Goal: Task Accomplishment & Management: Use online tool/utility

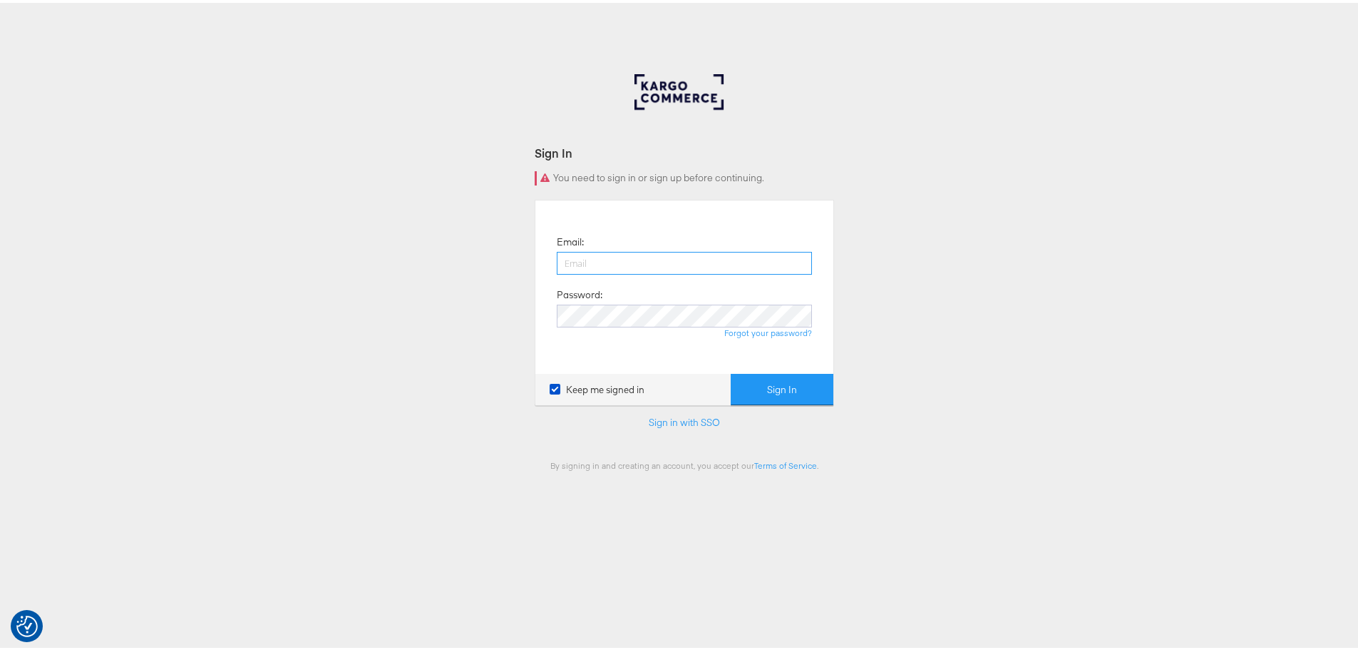
click at [752, 265] on input "email" at bounding box center [684, 260] width 255 height 23
type input "[EMAIL_ADDRESS][DOMAIN_NAME]"
click at [731, 371] on button "Sign In" at bounding box center [782, 387] width 103 height 32
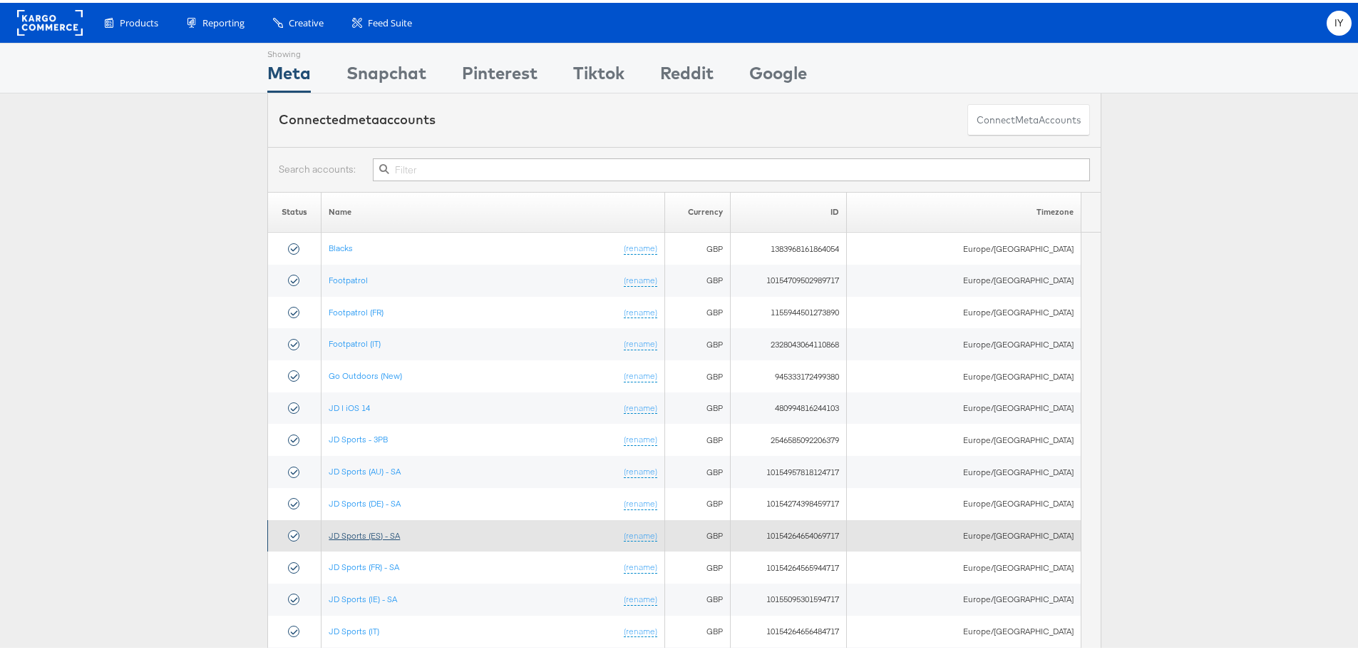
click at [400, 531] on link "JD Sports (ES) - SA" at bounding box center [364, 532] width 71 height 11
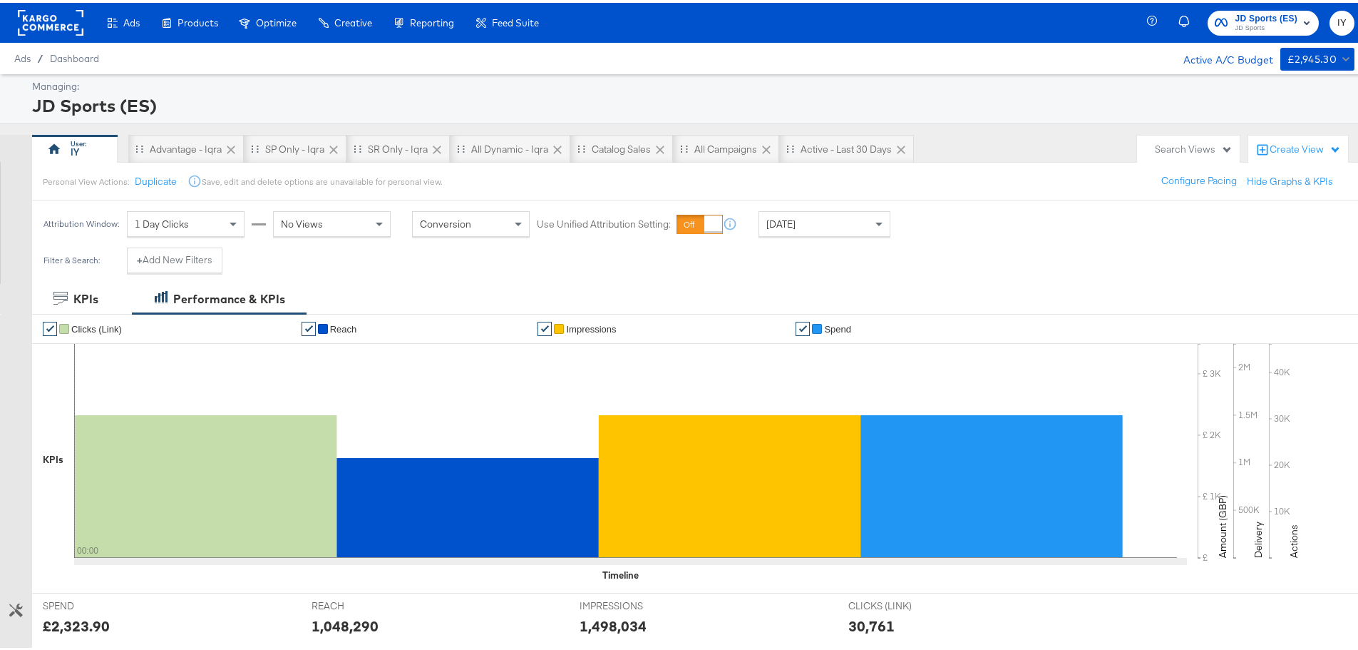
click at [849, 240] on div "Attribution Window: 1 Day Clicks No Views Conversion Use Unified Attribution Se…" at bounding box center [470, 221] width 876 height 47
click at [839, 205] on div "Attribution Window: 1 Day Clicks No Views Conversion Use Unified Attribution Se…" at bounding box center [470, 221] width 876 height 47
click at [830, 219] on div "[DATE]" at bounding box center [824, 221] width 130 height 24
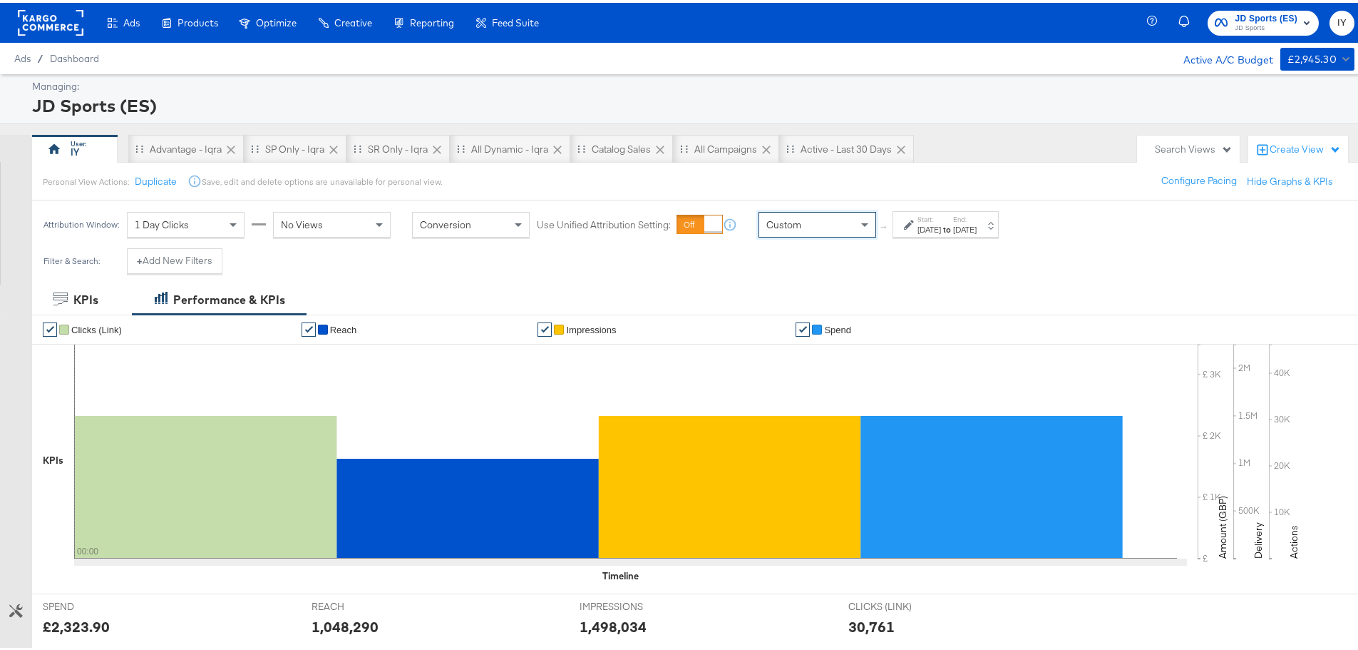
click at [977, 218] on label "End:" at bounding box center [965, 216] width 24 height 9
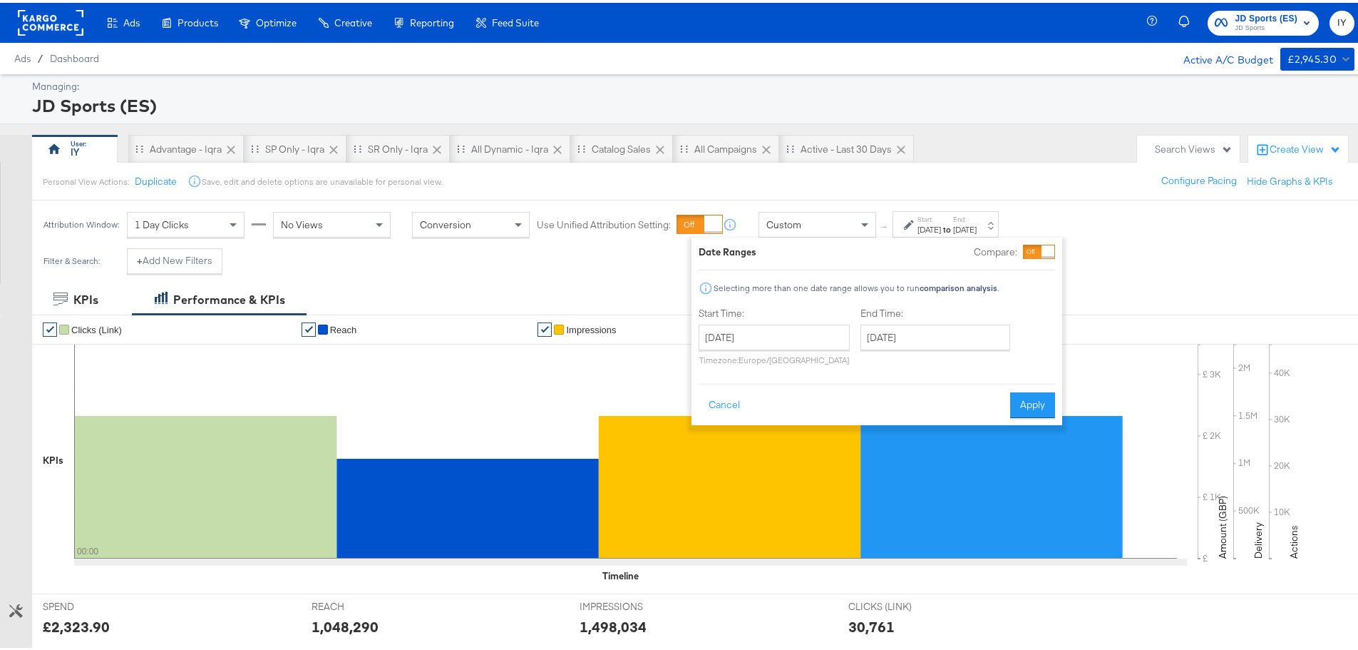
click at [792, 348] on div "[DATE] ‹ [DATE] › Su Mo Tu We Th Fr Sa 27 28 29 30 31 1 2 3 4 5 6 7 8 9 10 11 1…" at bounding box center [774, 342] width 151 height 41
click at [792, 337] on input "[DATE]" at bounding box center [774, 335] width 151 height 26
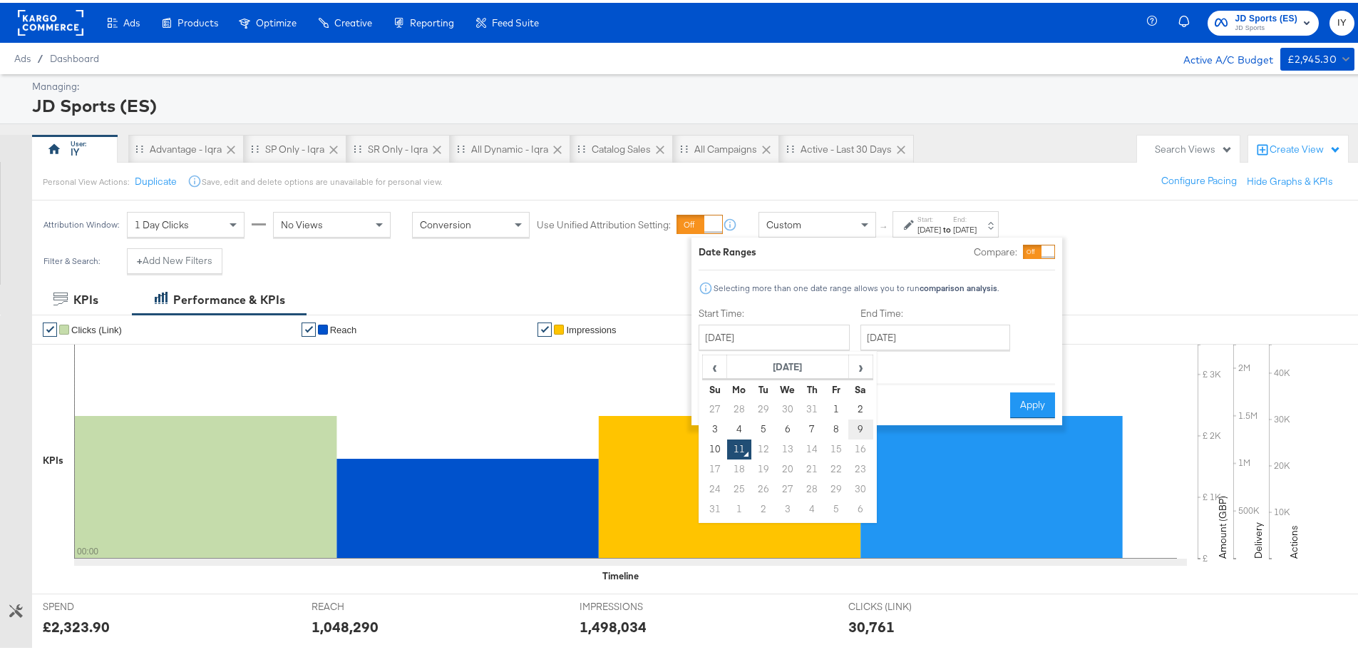
click at [859, 424] on td "9" at bounding box center [861, 426] width 24 height 20
type input "[DATE]"
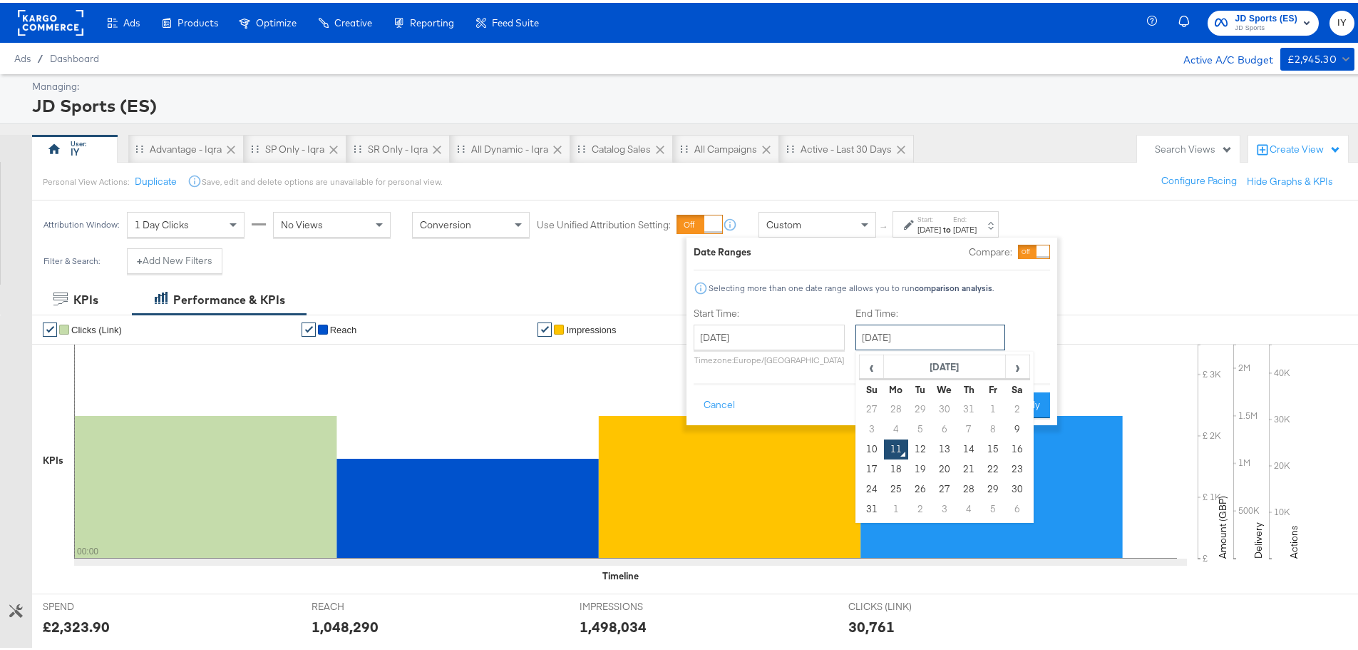
click at [916, 325] on input "[DATE]" at bounding box center [931, 335] width 150 height 26
click at [1019, 429] on td "9" at bounding box center [1017, 426] width 24 height 20
type input "[DATE]"
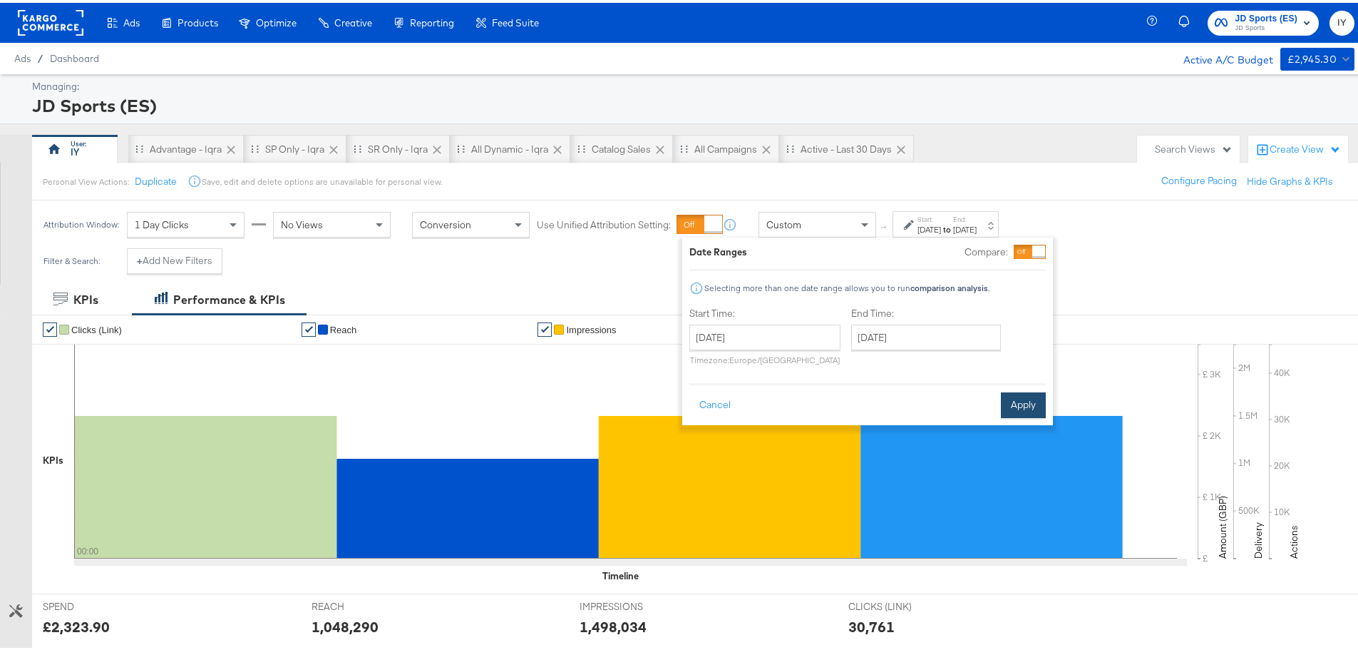
click at [1015, 393] on button "Apply" at bounding box center [1023, 402] width 45 height 26
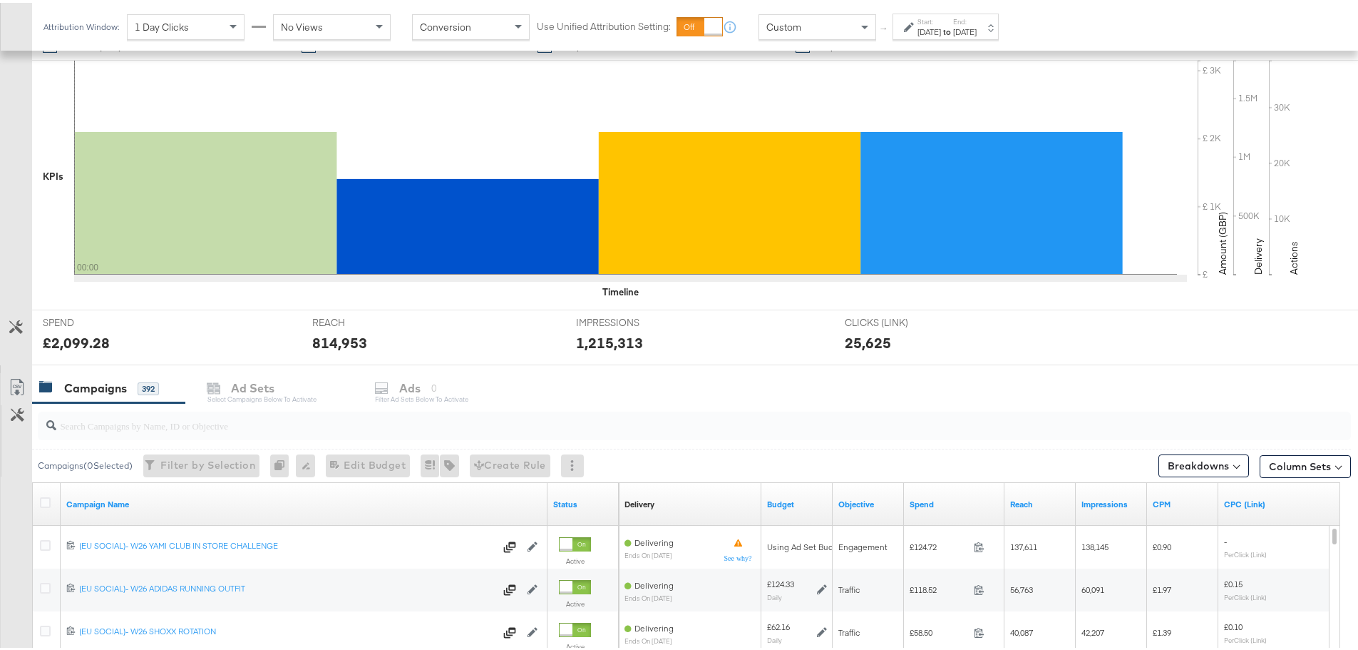
scroll to position [357, 0]
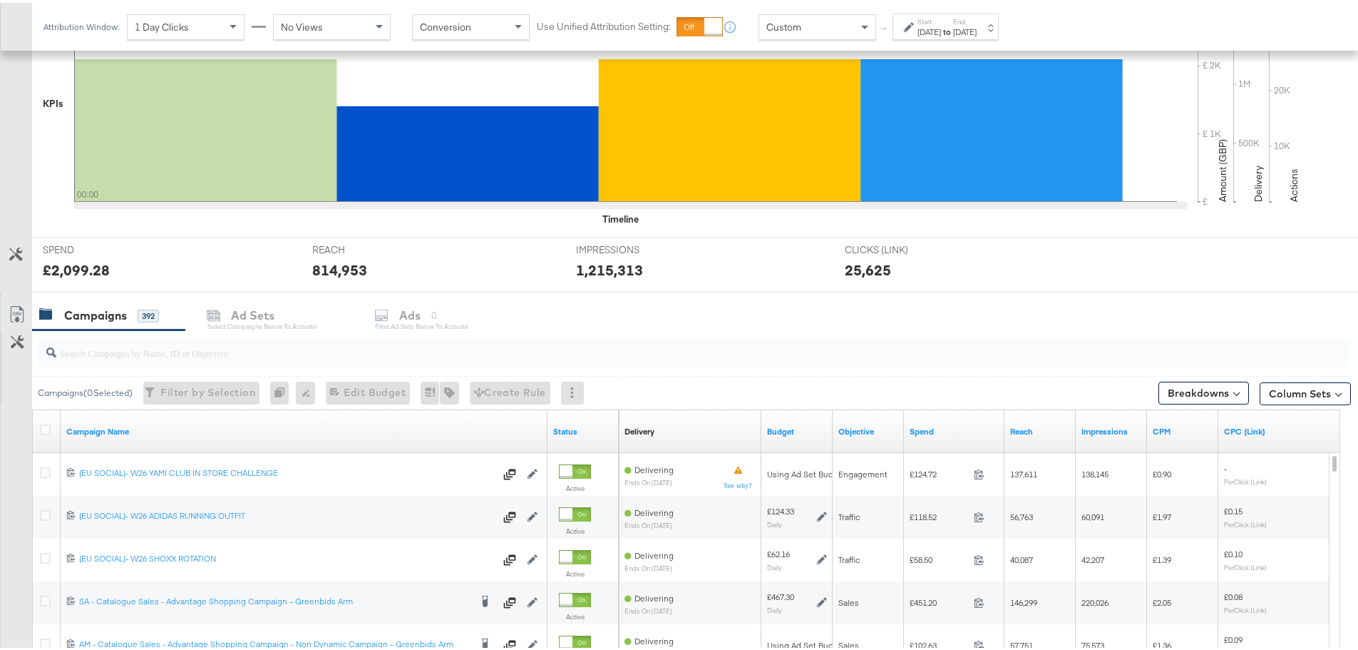
click at [153, 350] on input "search" at bounding box center [643, 344] width 1174 height 28
click at [941, 24] on div "[DATE]" at bounding box center [930, 29] width 24 height 11
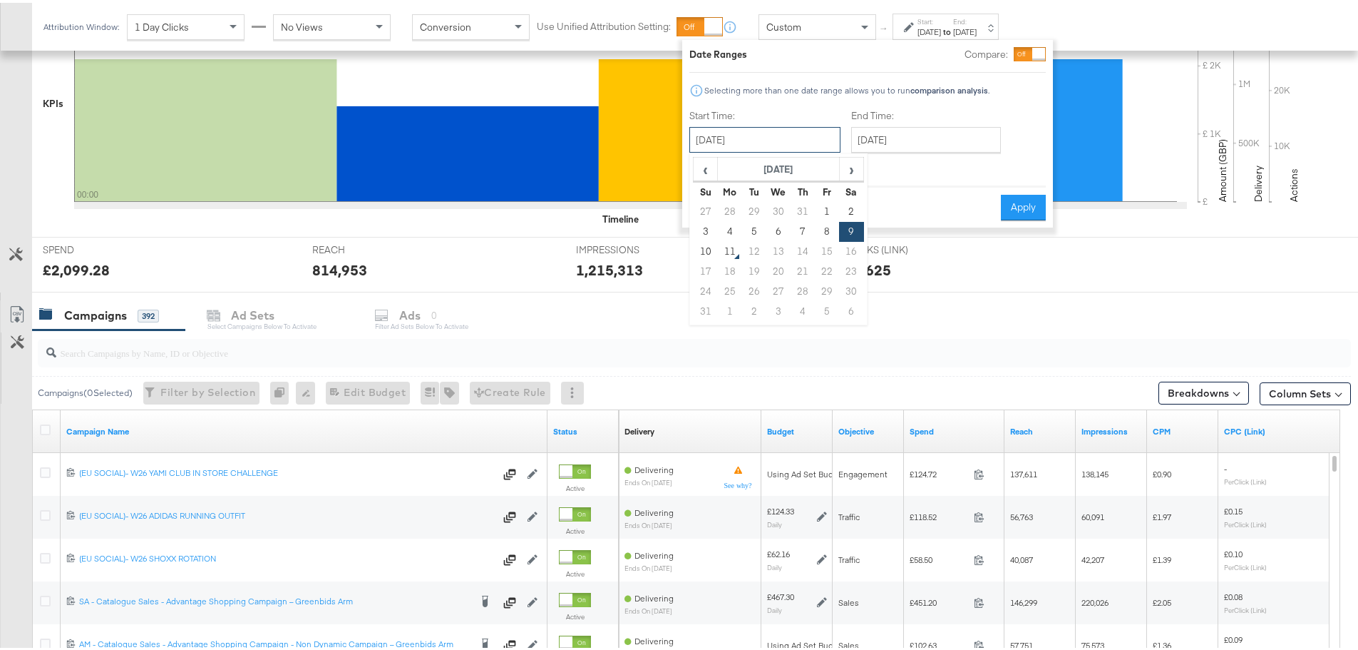
click at [811, 138] on input "[DATE]" at bounding box center [765, 137] width 151 height 26
click at [212, 350] on input "search" at bounding box center [643, 344] width 1174 height 28
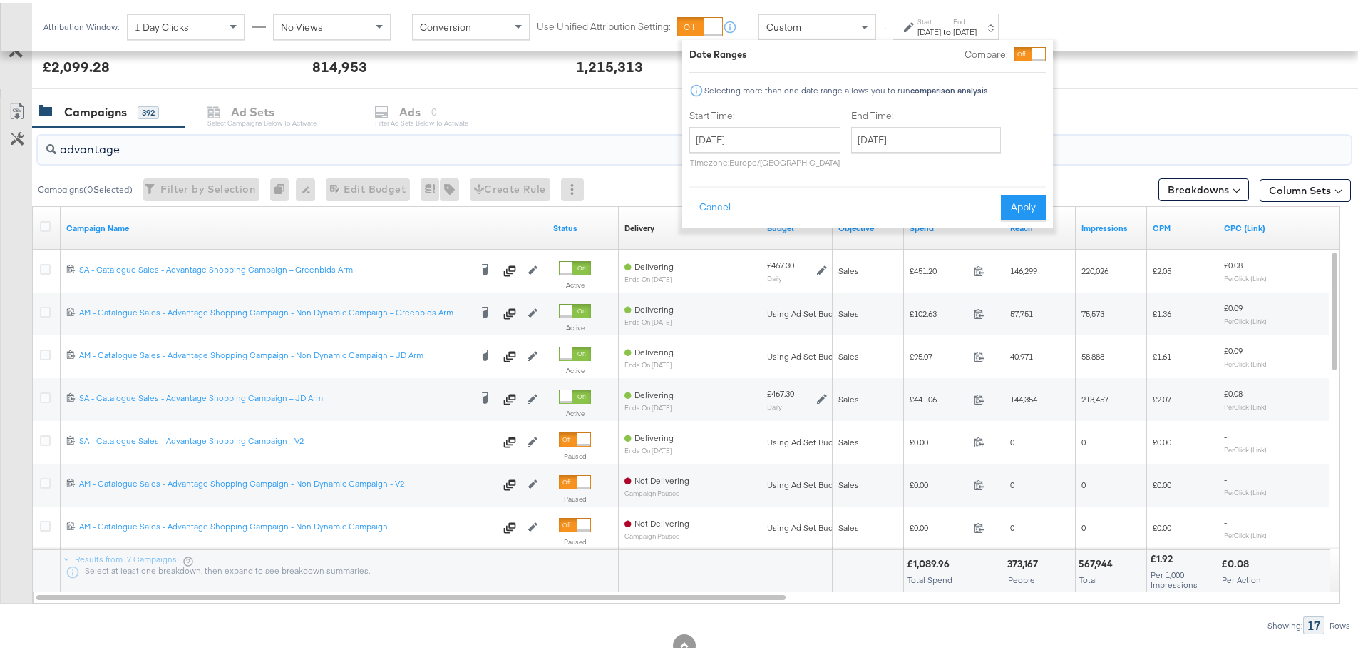
scroll to position [604, 0]
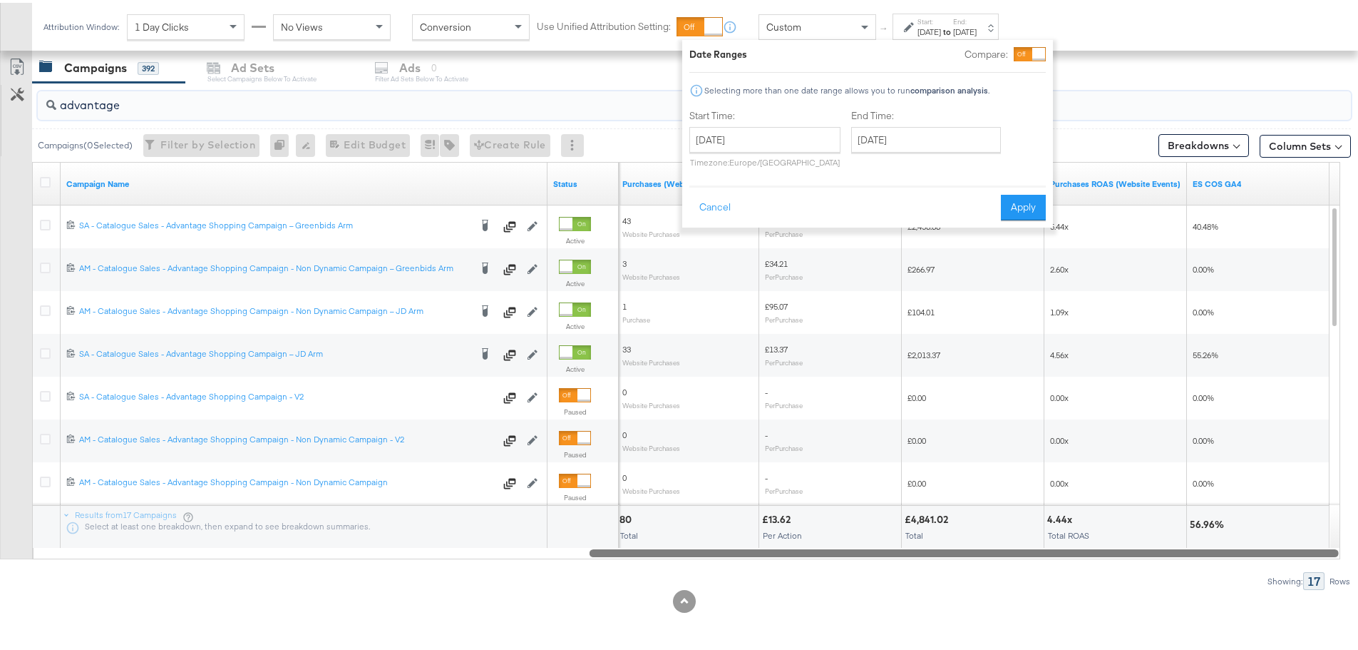
drag, startPoint x: 574, startPoint y: 553, endPoint x: 1326, endPoint y: 592, distance: 752.6
click at [1326, 592] on div "KPIs Performance & KPIs Customize KPIs ✔ Clicks (Link) ✔ Reach ✔ Impressions ✔ …" at bounding box center [684, 163] width 1369 height 971
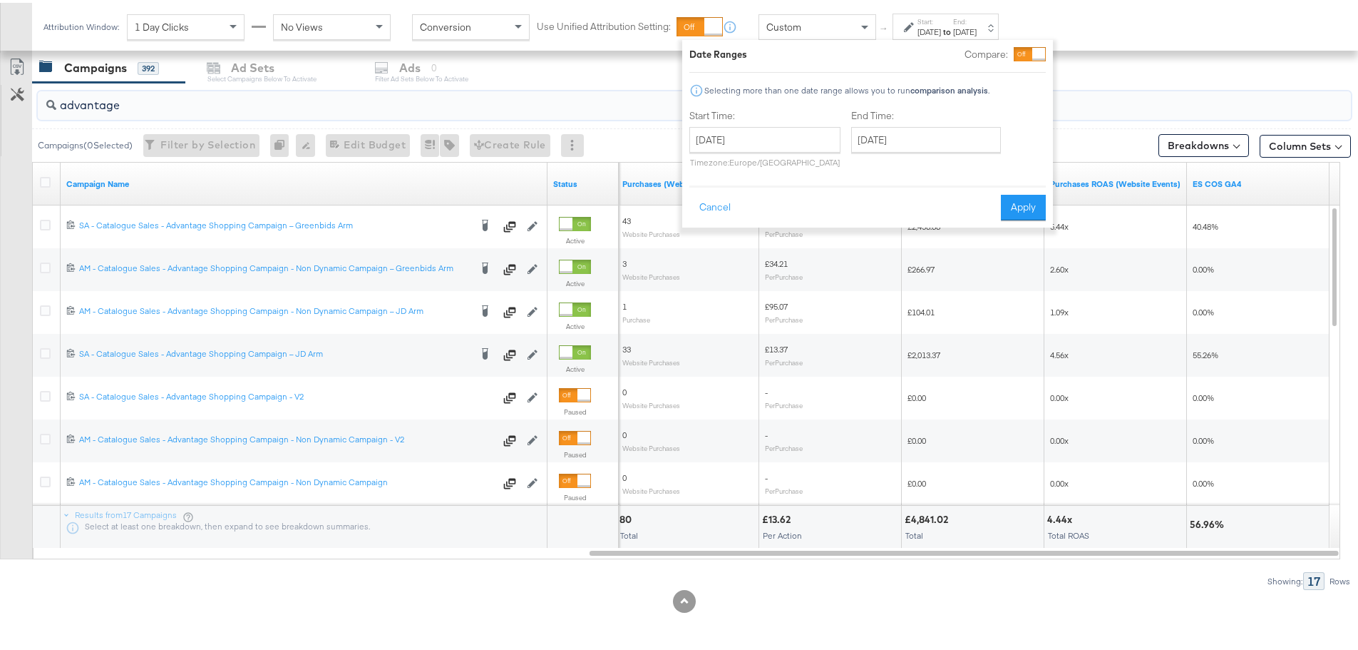
type input "advantage"
click at [1033, 591] on div at bounding box center [684, 598] width 1369 height 23
click at [1017, 209] on button "Apply" at bounding box center [1023, 205] width 45 height 26
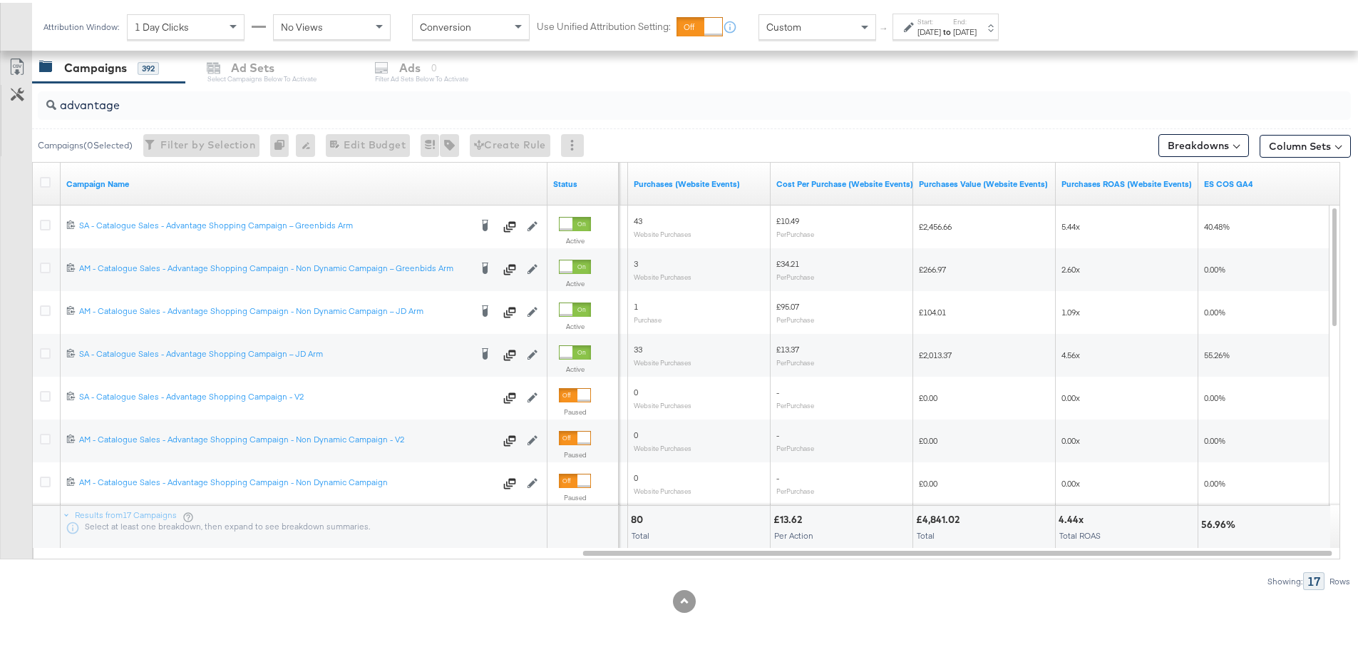
click at [965, 22] on div "Start: [DATE] to End: [DATE]" at bounding box center [947, 24] width 59 height 21
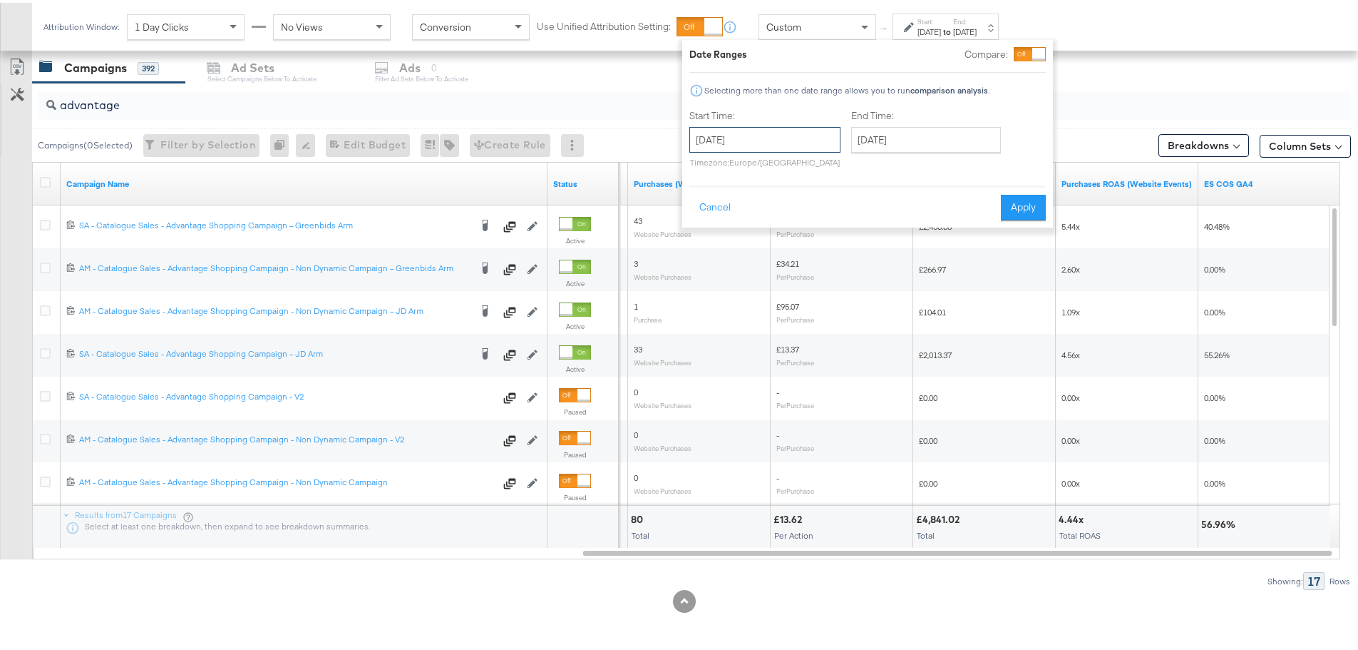
click at [821, 146] on input "[DATE]" at bounding box center [765, 137] width 151 height 26
click at [821, 227] on td "8" at bounding box center [827, 229] width 24 height 20
type input "[DATE]"
click at [908, 137] on input "[DATE]" at bounding box center [926, 137] width 150 height 26
click at [984, 230] on td "8" at bounding box center [989, 229] width 24 height 20
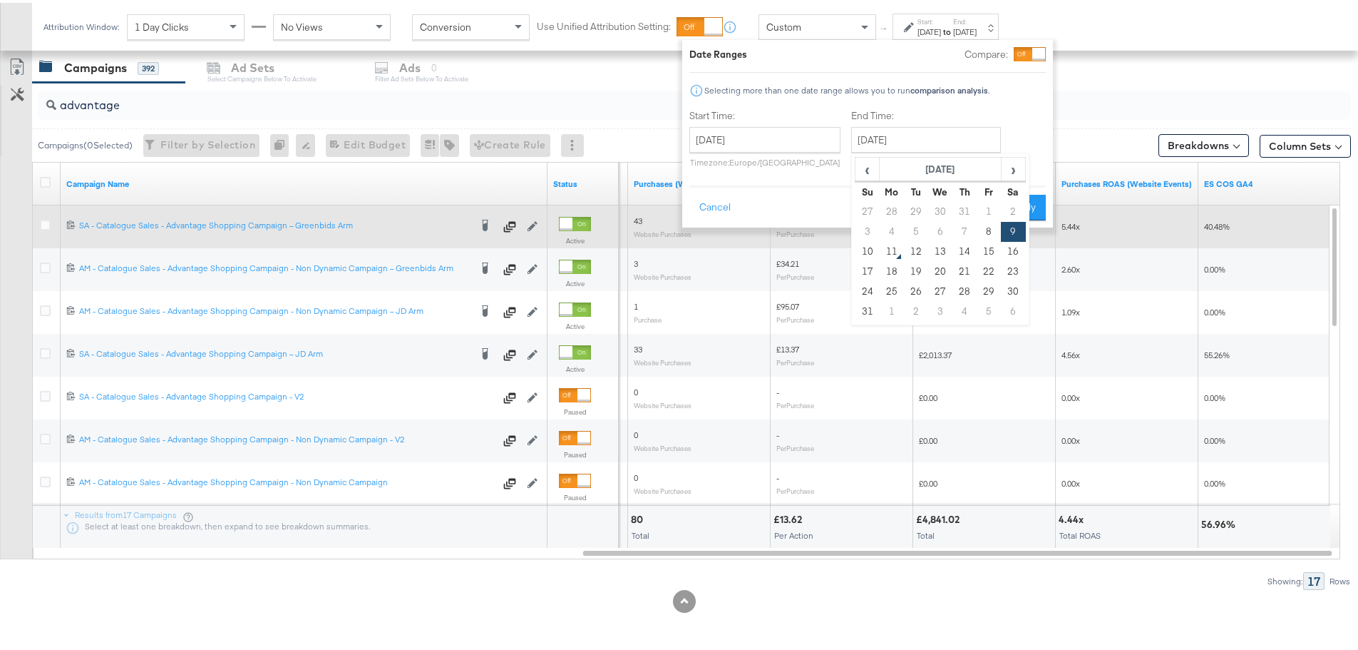
type input "[DATE]"
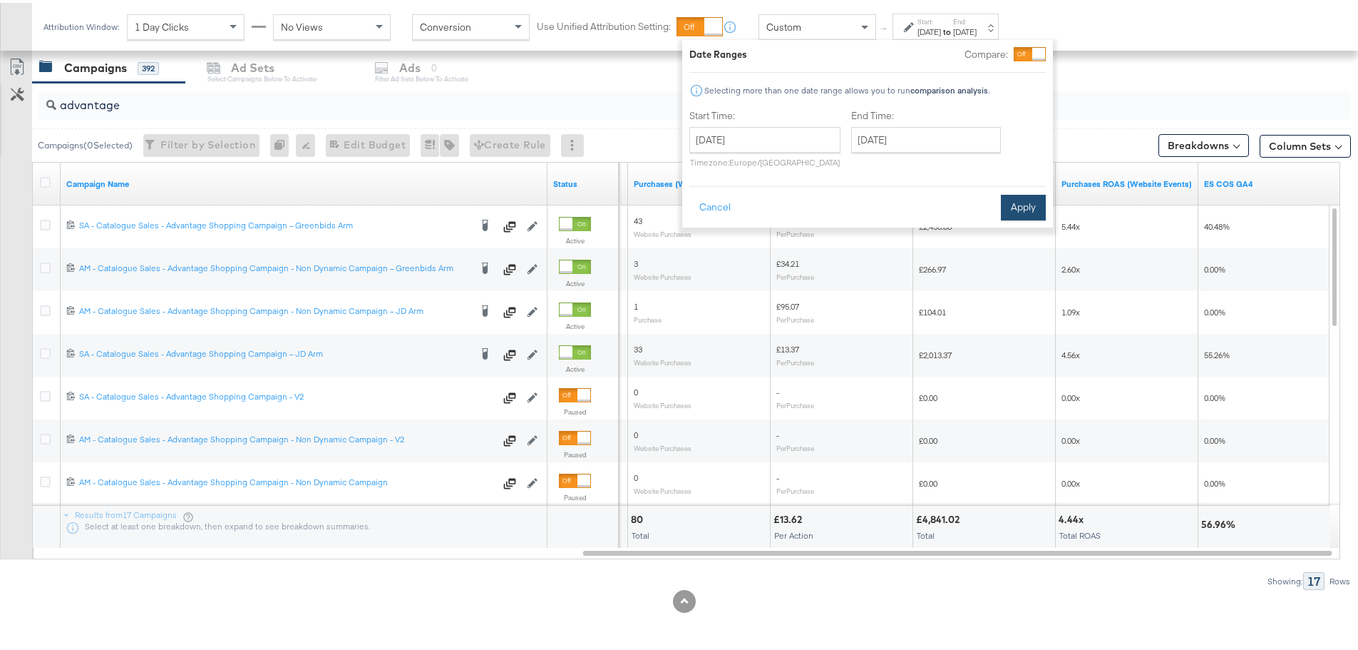
click at [1028, 210] on button "Apply" at bounding box center [1023, 205] width 45 height 26
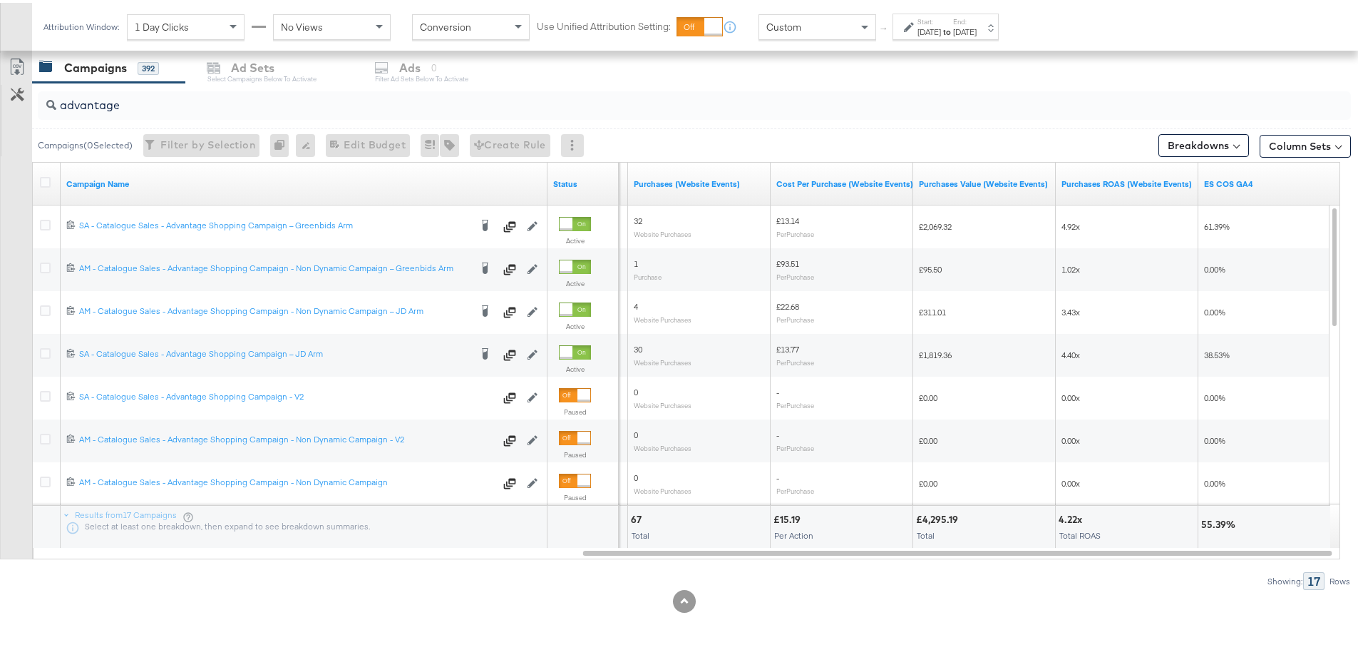
click at [941, 25] on div "[DATE]" at bounding box center [930, 29] width 24 height 11
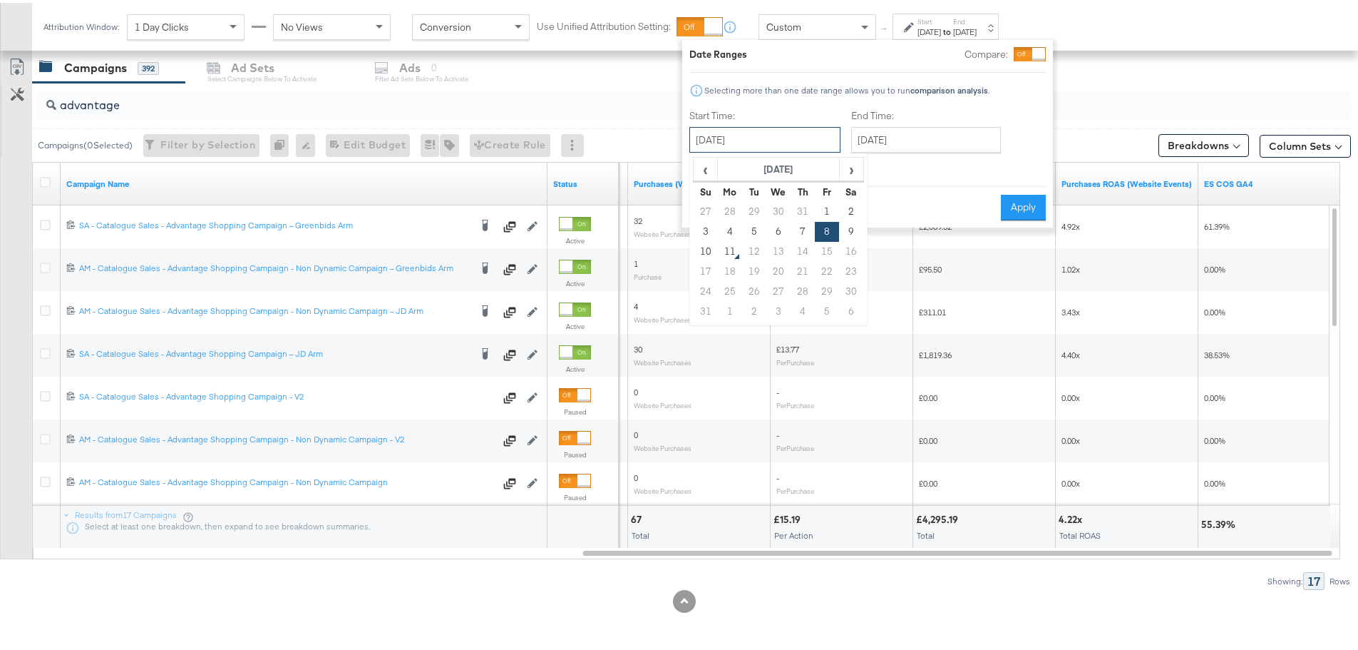
click at [774, 136] on input "[DATE]" at bounding box center [765, 137] width 151 height 26
click at [804, 225] on td "7" at bounding box center [803, 229] width 24 height 20
type input "[DATE]"
click at [922, 144] on input "[DATE]" at bounding box center [926, 137] width 150 height 26
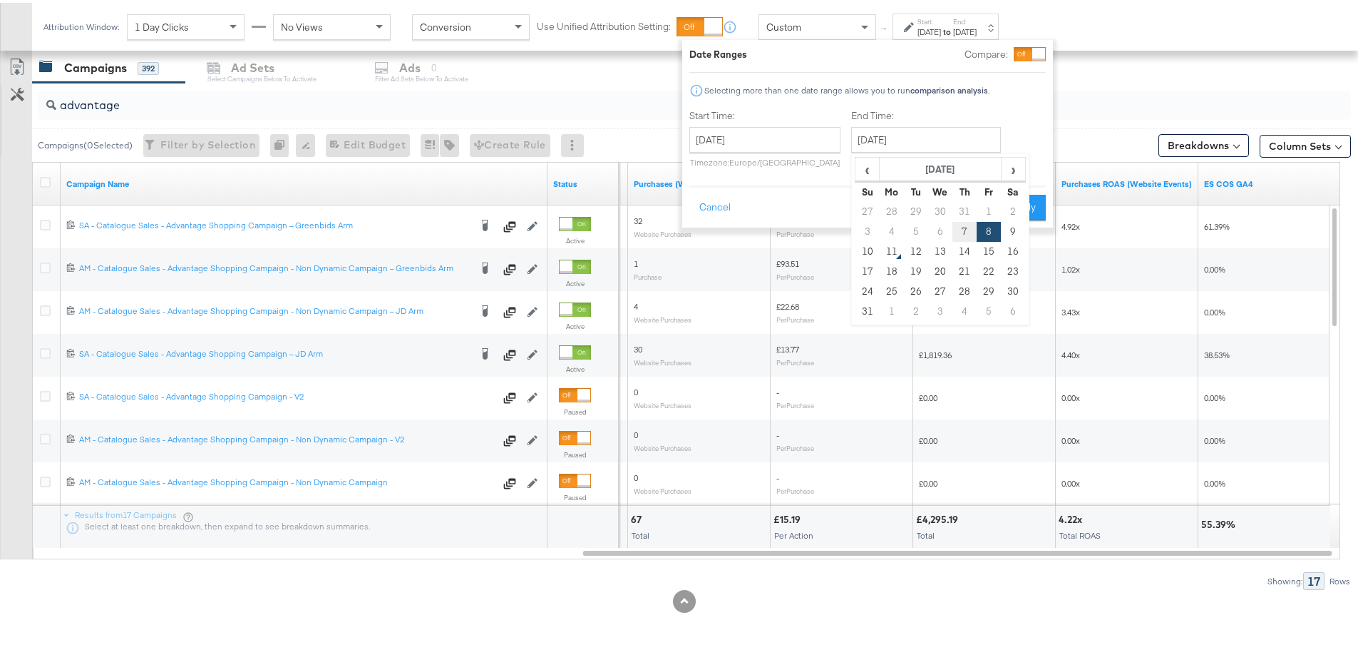
click at [960, 231] on td "7" at bounding box center [965, 229] width 24 height 20
type input "[DATE]"
click at [1023, 205] on button "Apply" at bounding box center [1023, 205] width 45 height 26
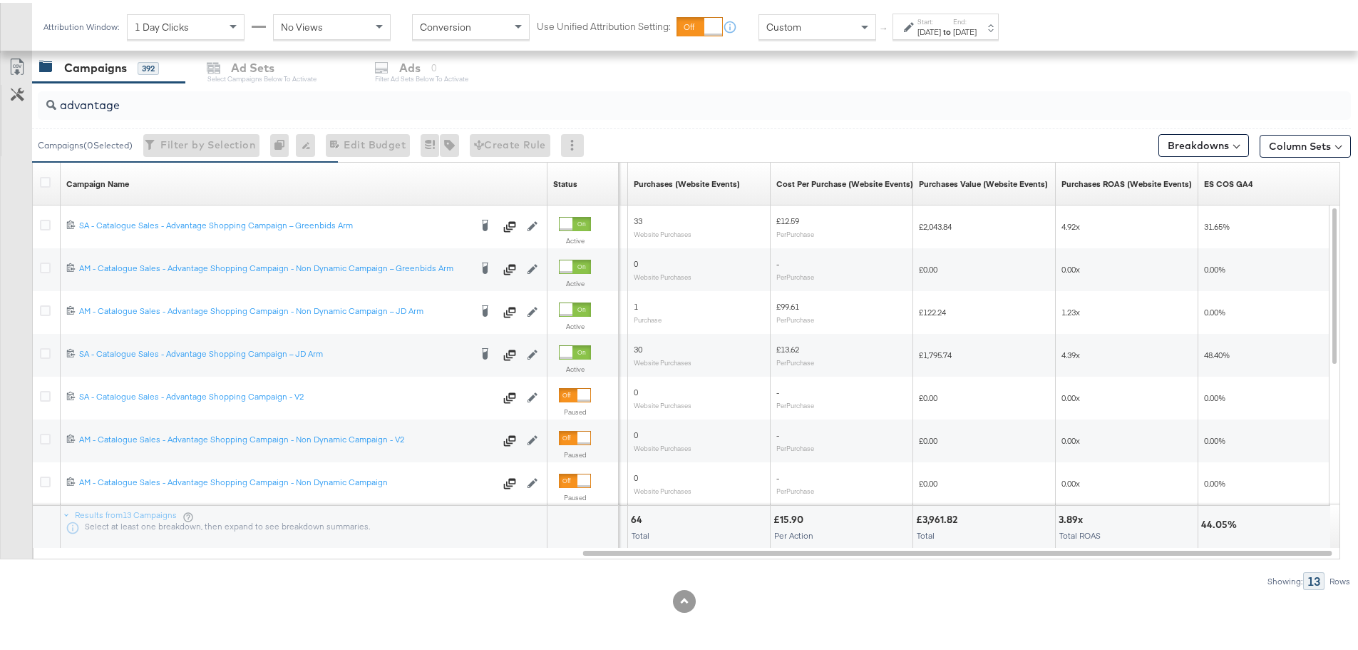
click at [941, 16] on label "Start:" at bounding box center [930, 18] width 24 height 9
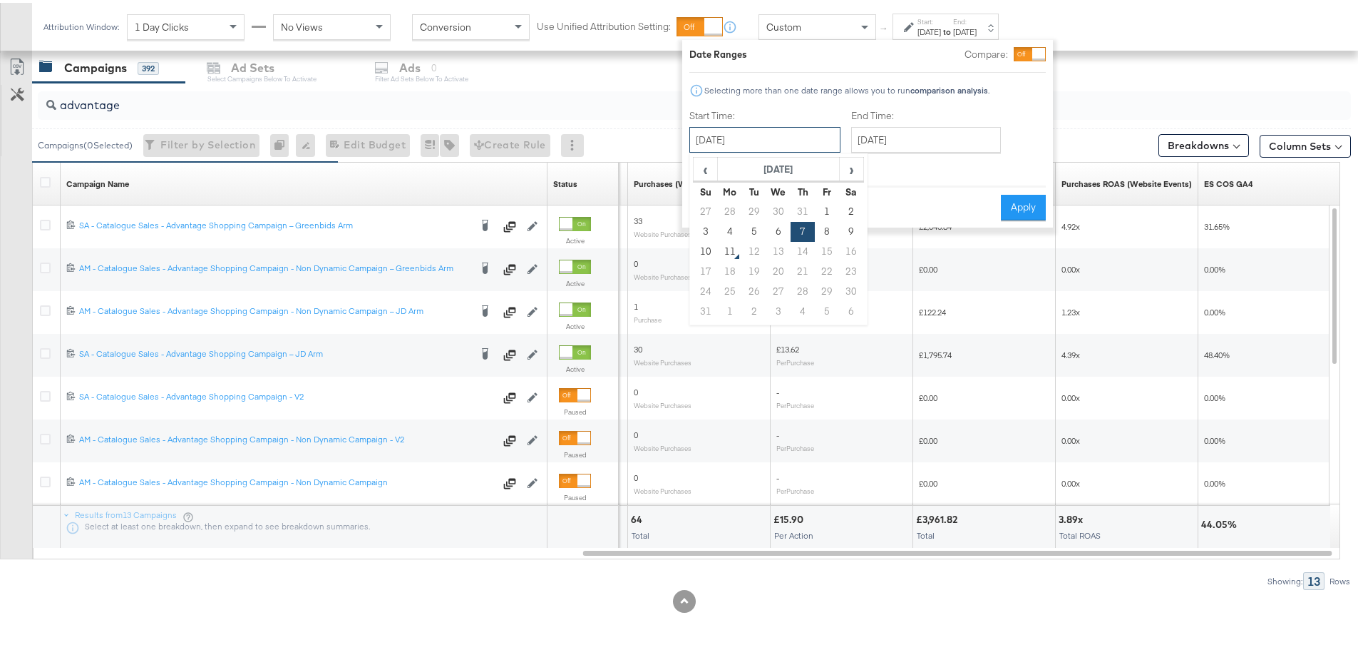
click at [721, 139] on input "[DATE]" at bounding box center [765, 137] width 151 height 26
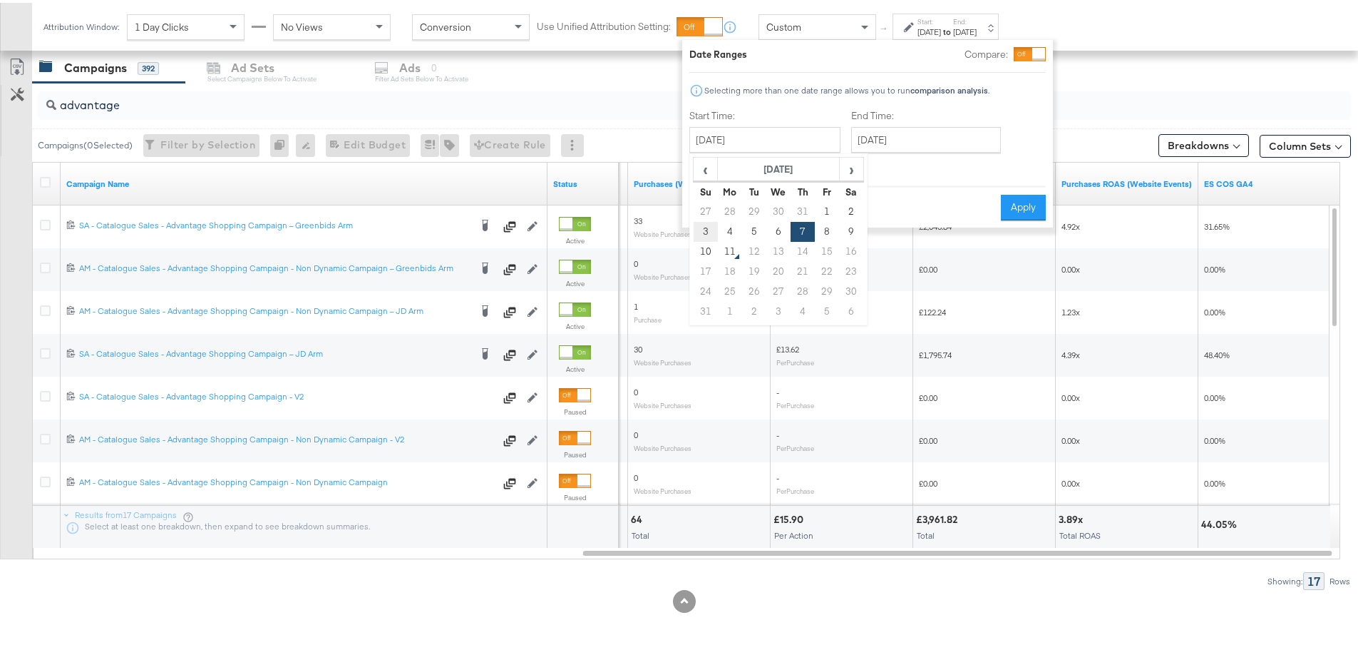
click at [710, 231] on td "3" at bounding box center [706, 229] width 24 height 20
type input "[DATE]"
click at [879, 140] on input "[DATE]" at bounding box center [926, 137] width 150 height 26
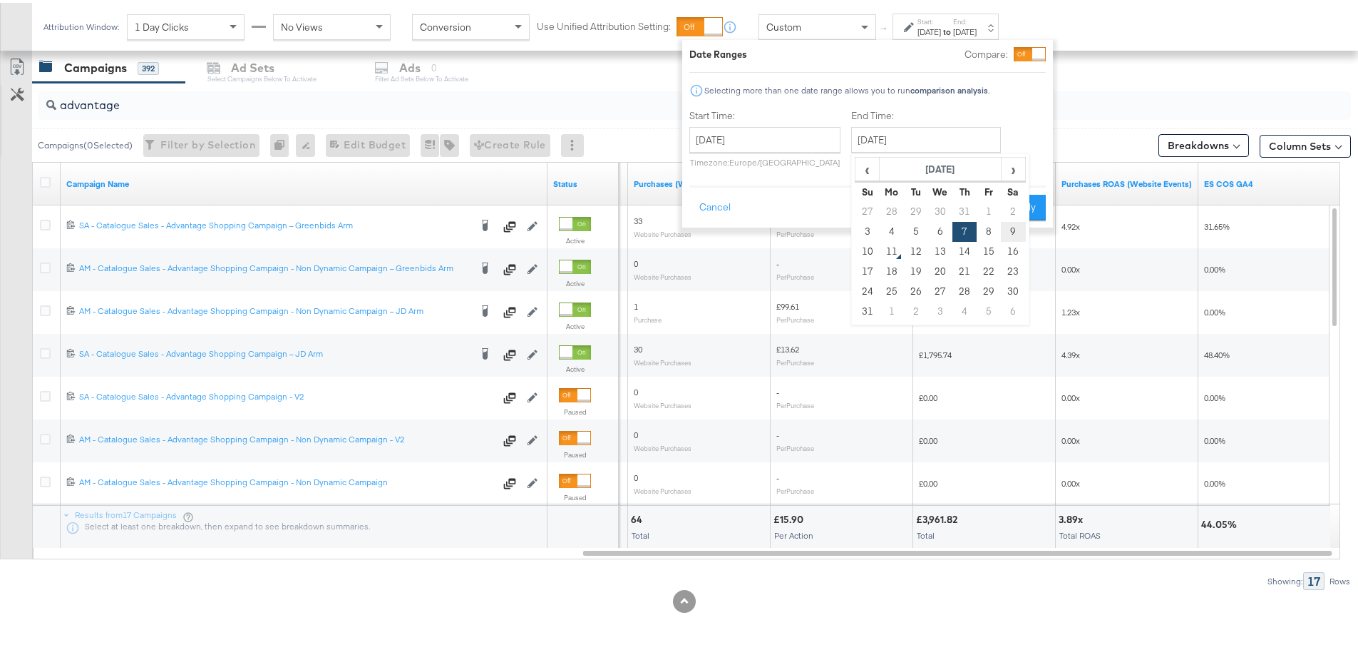
click at [1009, 231] on td "9" at bounding box center [1013, 229] width 24 height 20
type input "[DATE]"
click at [1027, 191] on div "Cancel Apply" at bounding box center [868, 200] width 357 height 35
click at [1030, 203] on button "Apply" at bounding box center [1023, 205] width 45 height 26
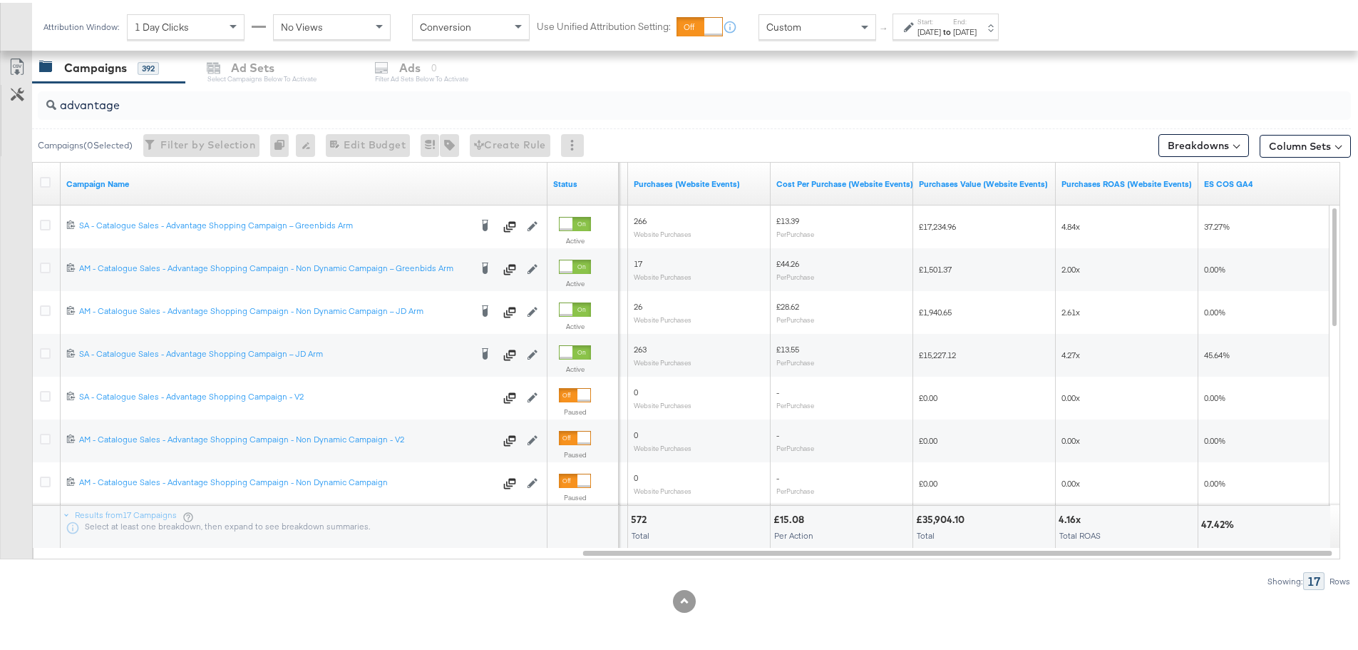
click at [977, 29] on div "[DATE]" at bounding box center [965, 29] width 24 height 11
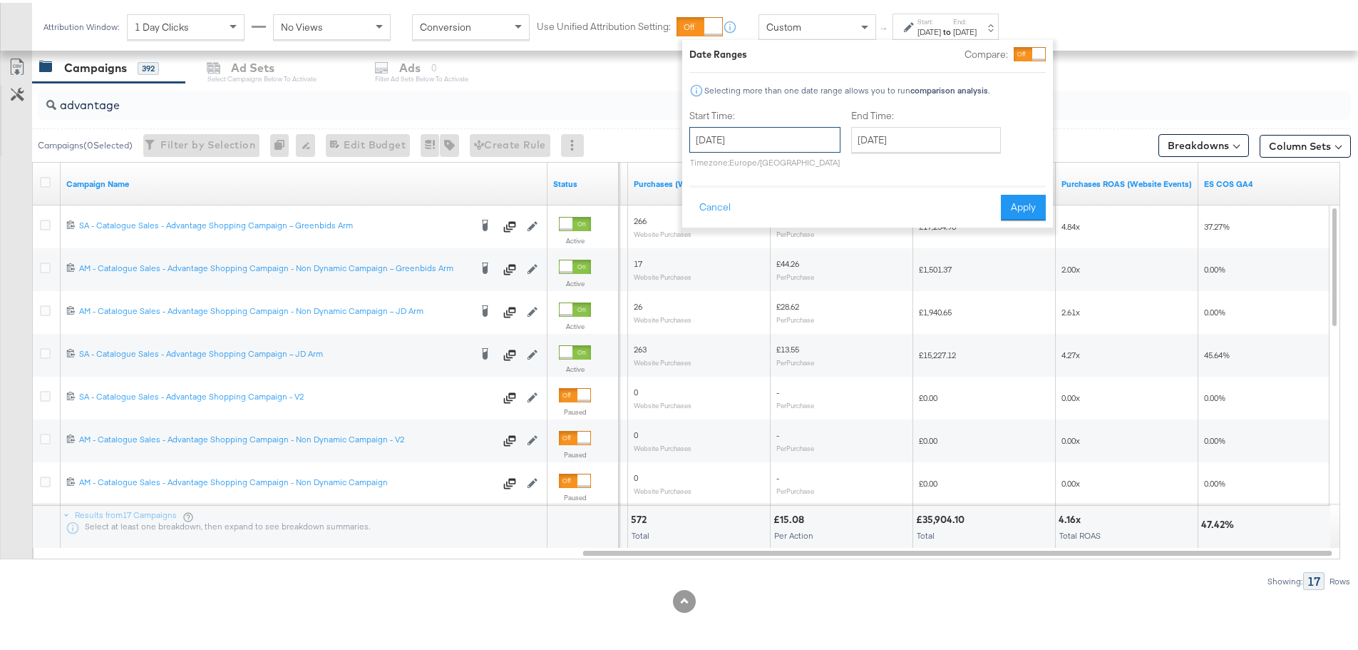
click at [799, 137] on input "[DATE]" at bounding box center [765, 137] width 151 height 26
click at [826, 230] on td "8" at bounding box center [827, 229] width 24 height 20
type input "[DATE]"
click at [909, 140] on input "[DATE]" at bounding box center [926, 137] width 150 height 26
click at [984, 225] on td "8" at bounding box center [989, 229] width 24 height 20
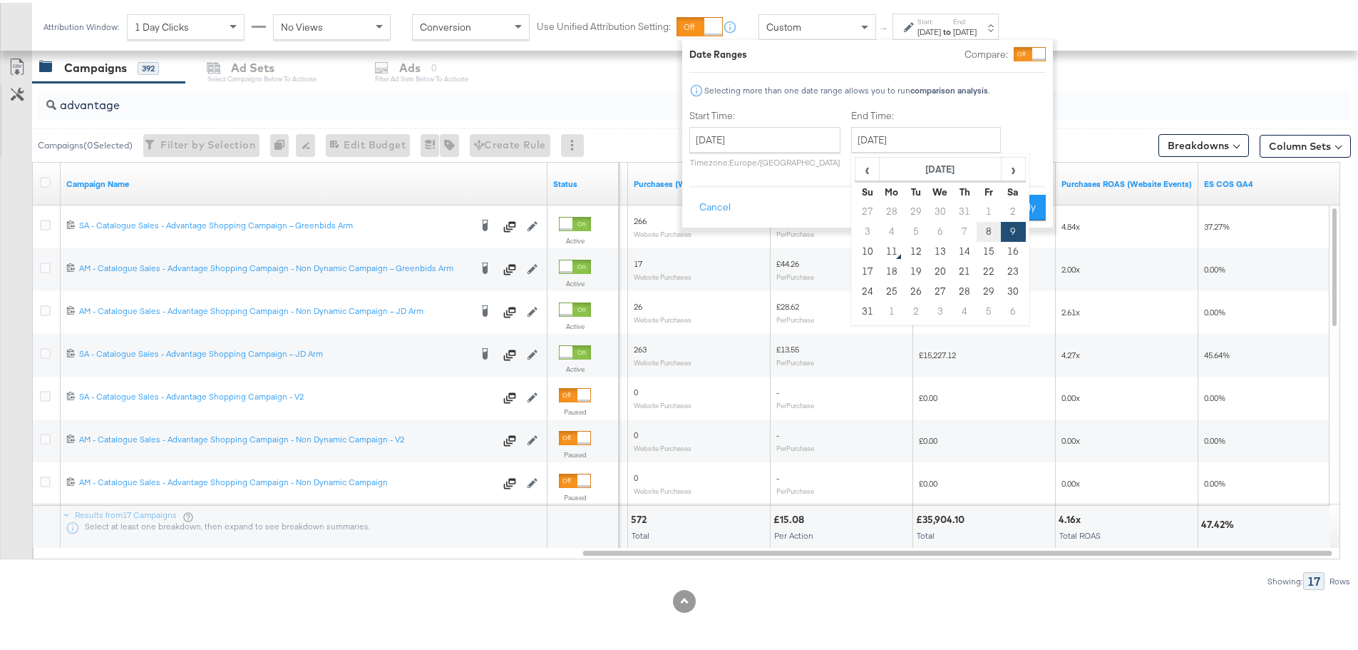
type input "[DATE]"
click at [1021, 199] on button "Apply" at bounding box center [1023, 205] width 45 height 26
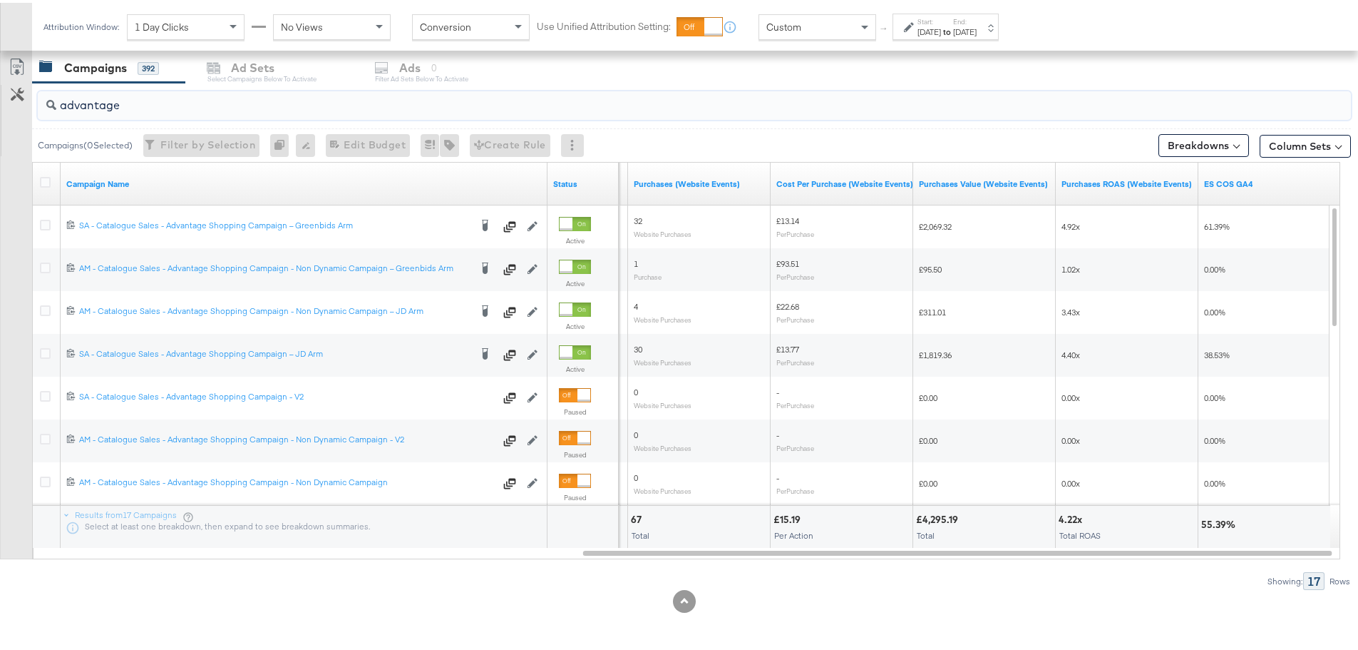
drag, startPoint x: 148, startPoint y: 111, endPoint x: -85, endPoint y: 106, distance: 233.2
drag, startPoint x: 139, startPoint y: 106, endPoint x: 21, endPoint y: 107, distance: 118.4
click at [21, 107] on div "advantage Campaigns ( 0 Selected) Filter by Selection Filter 0 campaigns 0 Rena…" at bounding box center [675, 333] width 1351 height 507
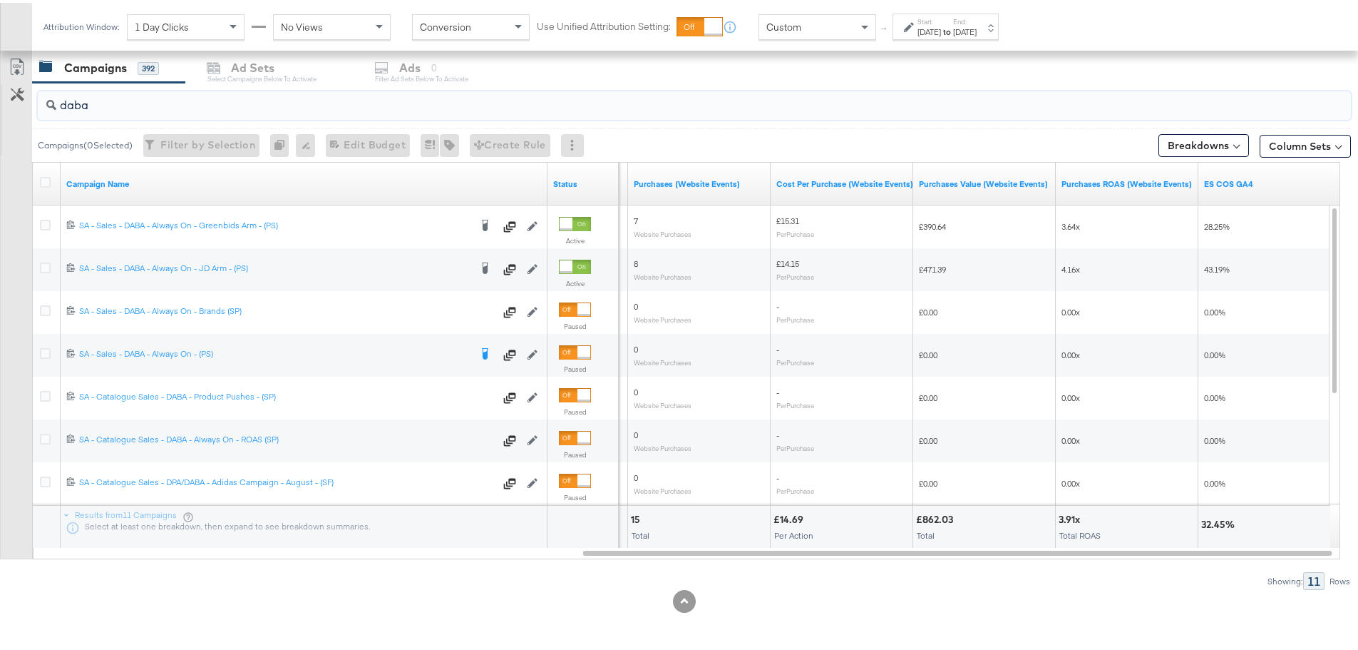
type input "daba"
click at [941, 28] on div "[DATE]" at bounding box center [930, 29] width 24 height 11
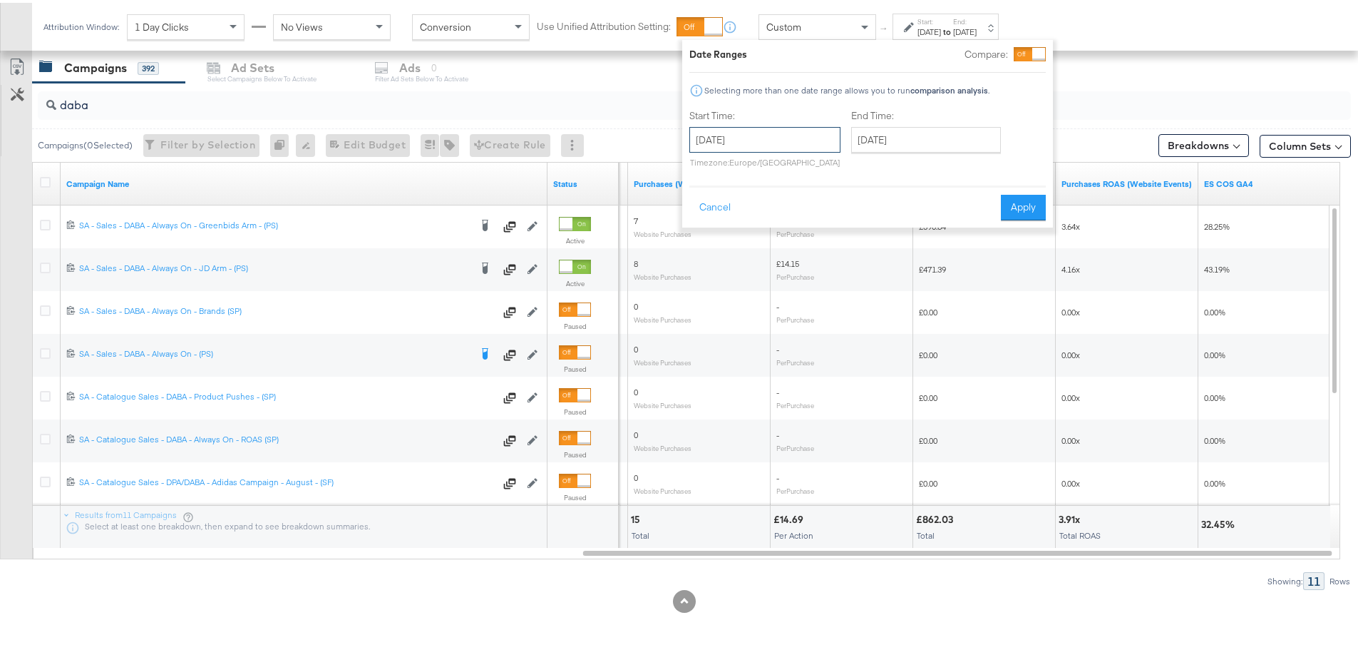
click at [757, 138] on input "[DATE]" at bounding box center [765, 137] width 151 height 26
click at [704, 229] on td "3" at bounding box center [706, 229] width 24 height 20
type input "[DATE]"
click at [915, 139] on input "[DATE]" at bounding box center [926, 137] width 150 height 26
click at [1012, 231] on td "9" at bounding box center [1013, 229] width 24 height 20
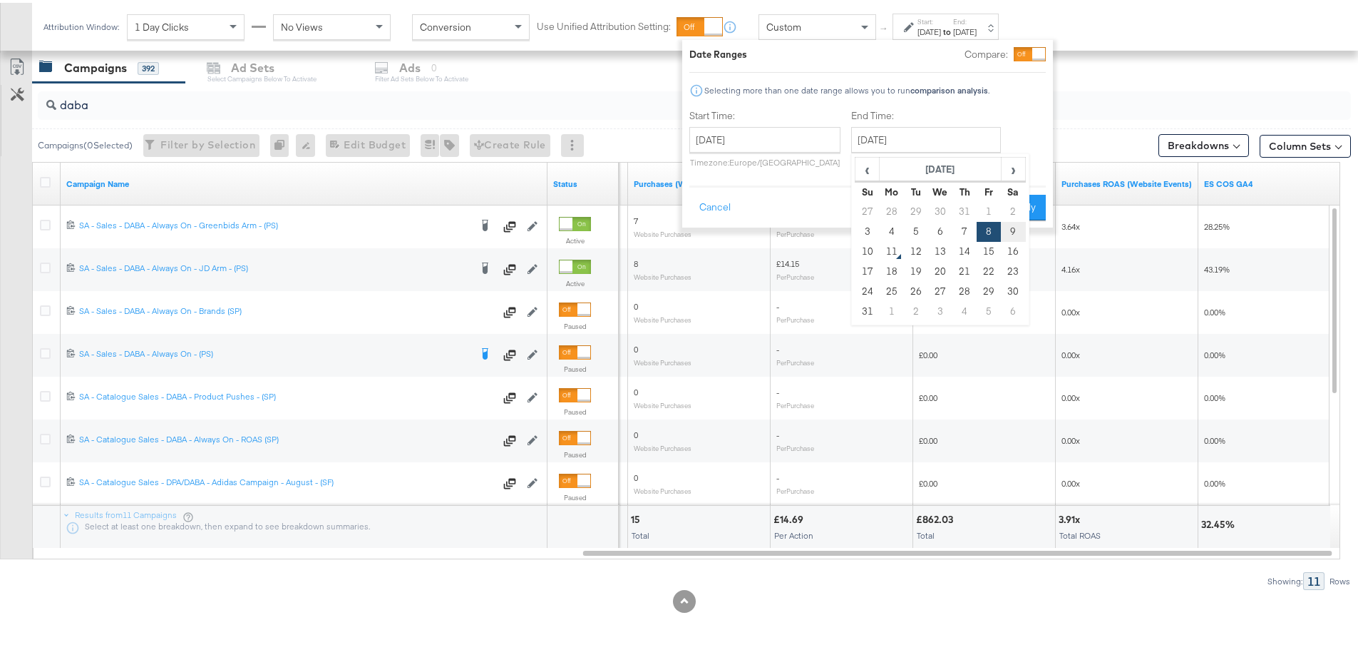
type input "[DATE]"
click at [1023, 205] on button "Apply" at bounding box center [1023, 205] width 45 height 26
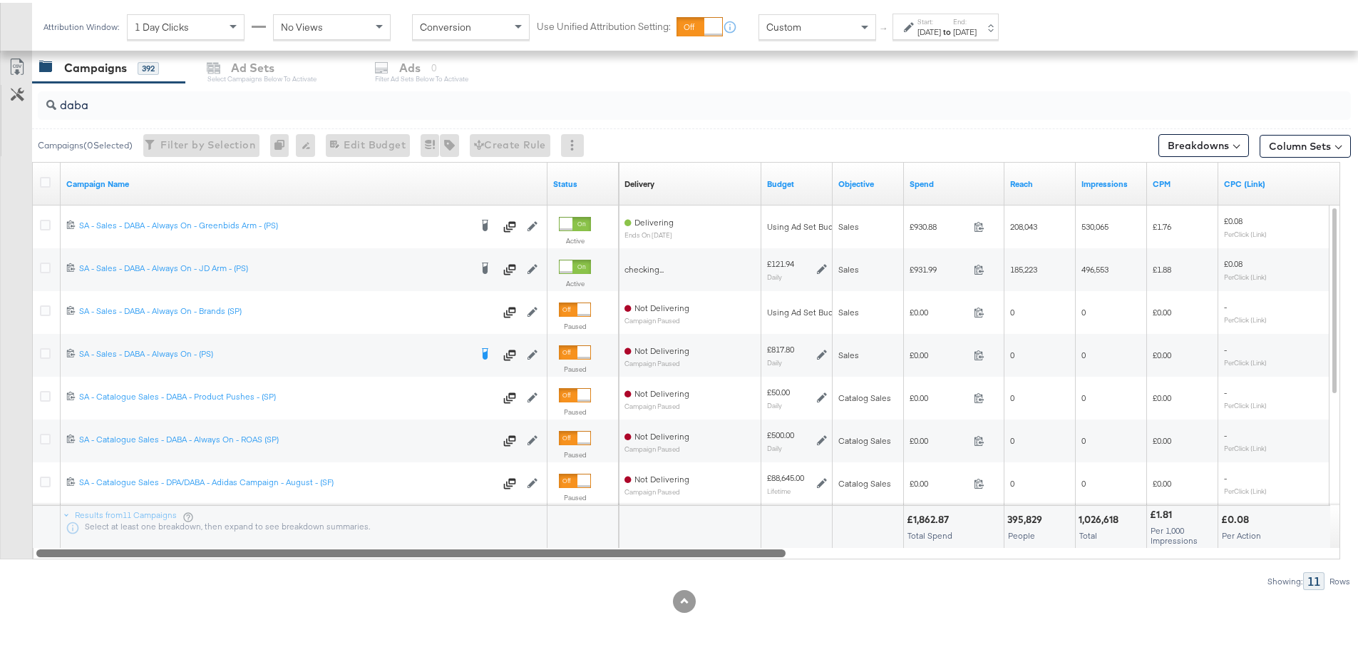
drag, startPoint x: 840, startPoint y: 548, endPoint x: 7, endPoint y: 557, distance: 832.9
click at [7, 557] on div "daba Campaigns ( 0 Selected) Filter by Selection Filter 0 campaigns 0 Rename 0 …" at bounding box center [675, 333] width 1351 height 507
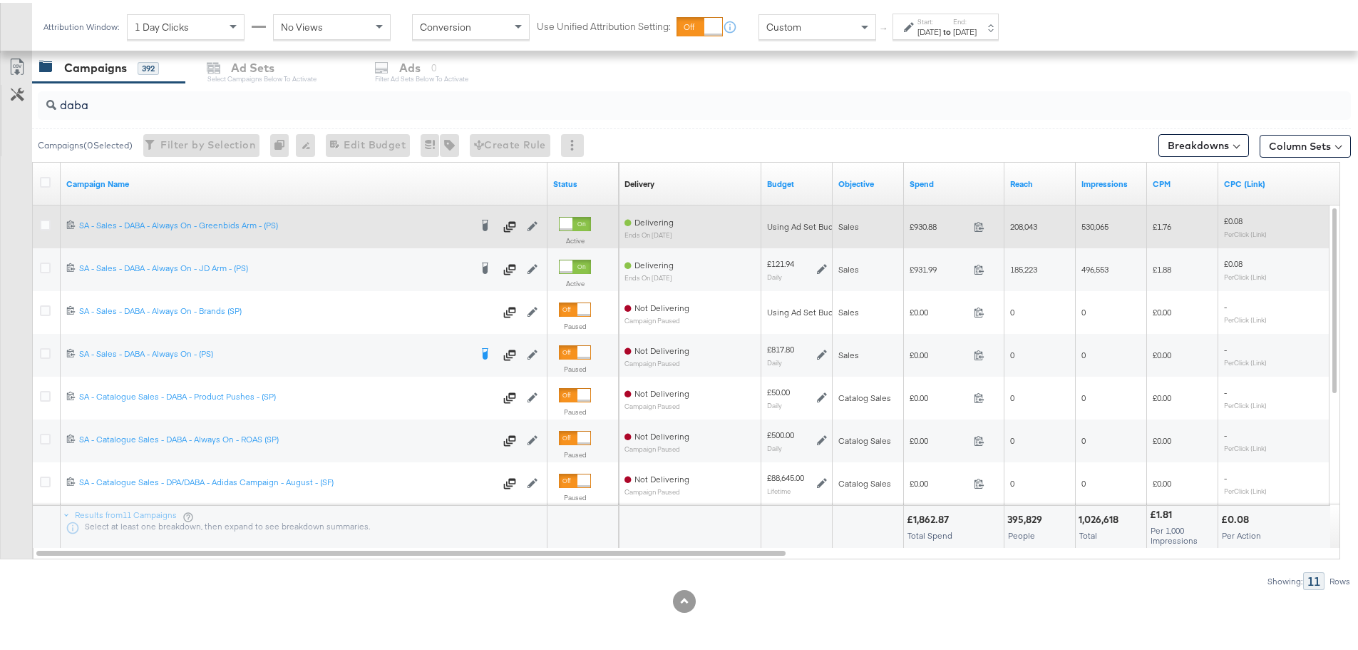
drag, startPoint x: 47, startPoint y: 222, endPoint x: 53, endPoint y: 211, distance: 12.1
click at [47, 222] on icon at bounding box center [45, 222] width 11 height 11
click at [0, 0] on input "checkbox" at bounding box center [0, 0] width 0 height 0
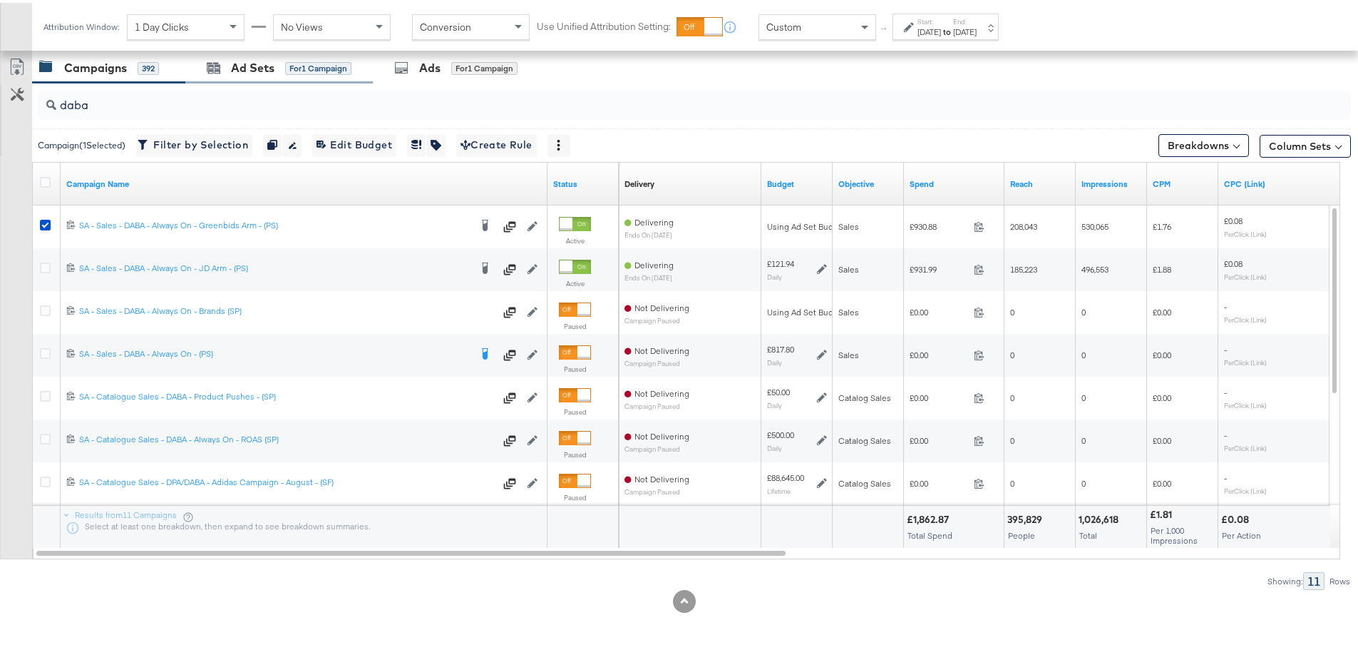
click at [216, 78] on div "Ad Sets for 1 Campaign" at bounding box center [279, 65] width 188 height 31
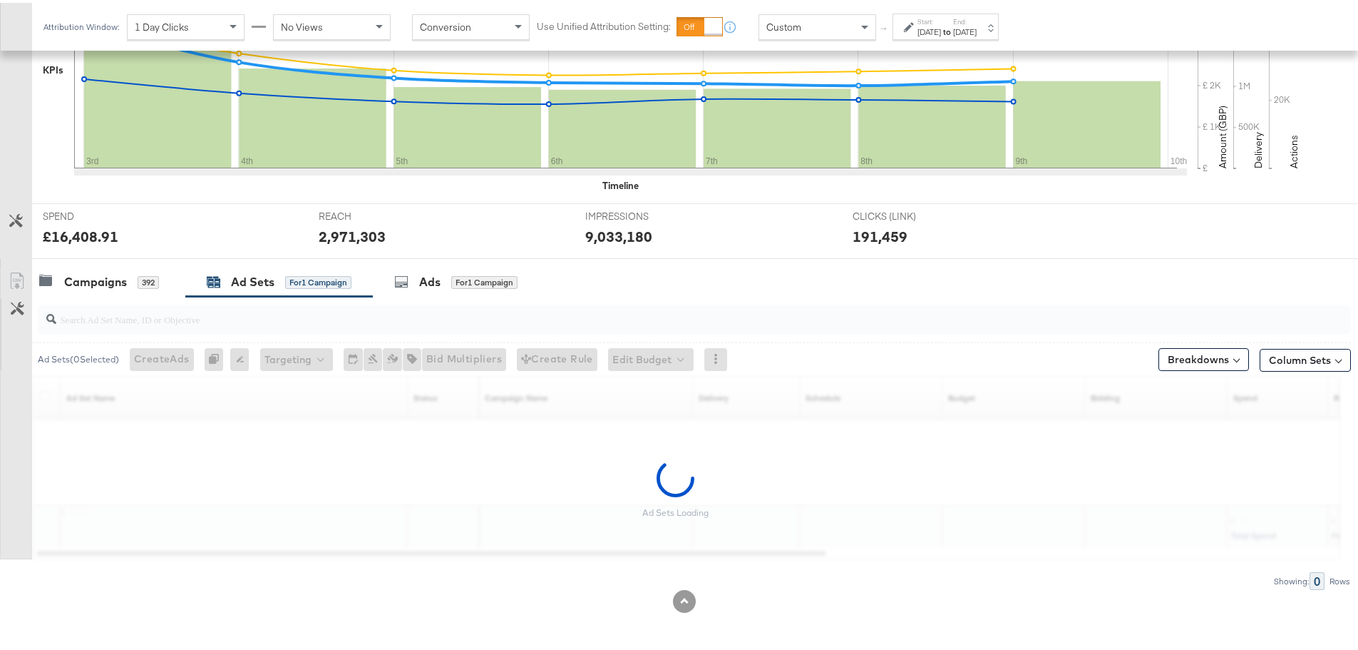
scroll to position [433, 0]
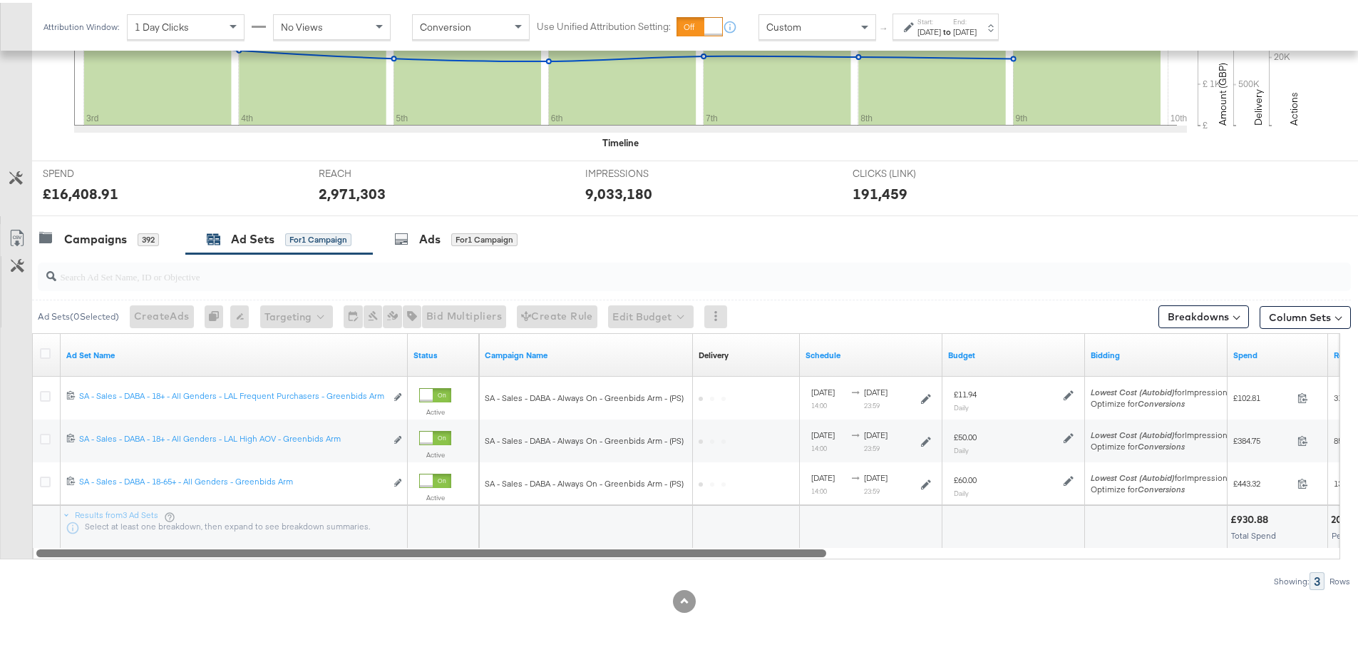
drag, startPoint x: 411, startPoint y: 547, endPoint x: 415, endPoint y: 573, distance: 26.7
click at [415, 573] on div "Ad Sets ( 0 Selected) Create Ads At least one ad set must be selected 0 Rename …" at bounding box center [675, 419] width 1351 height 336
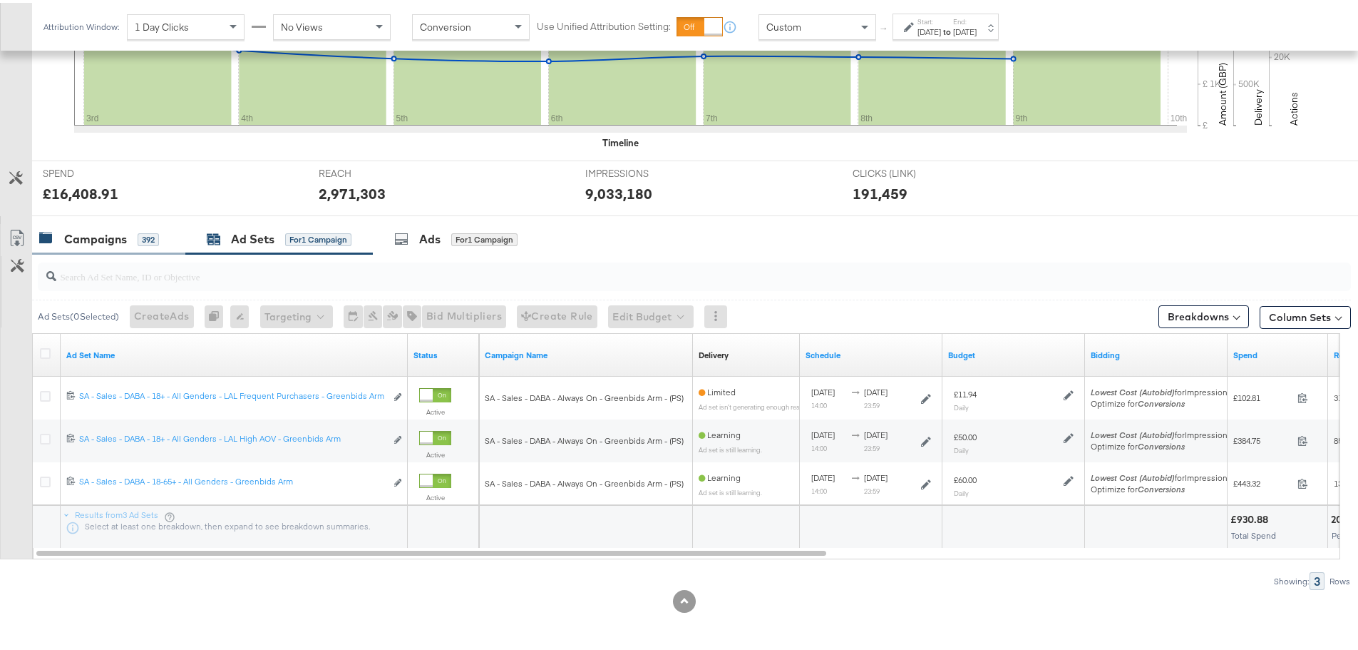
click at [97, 240] on div "Campaigns" at bounding box center [95, 236] width 63 height 16
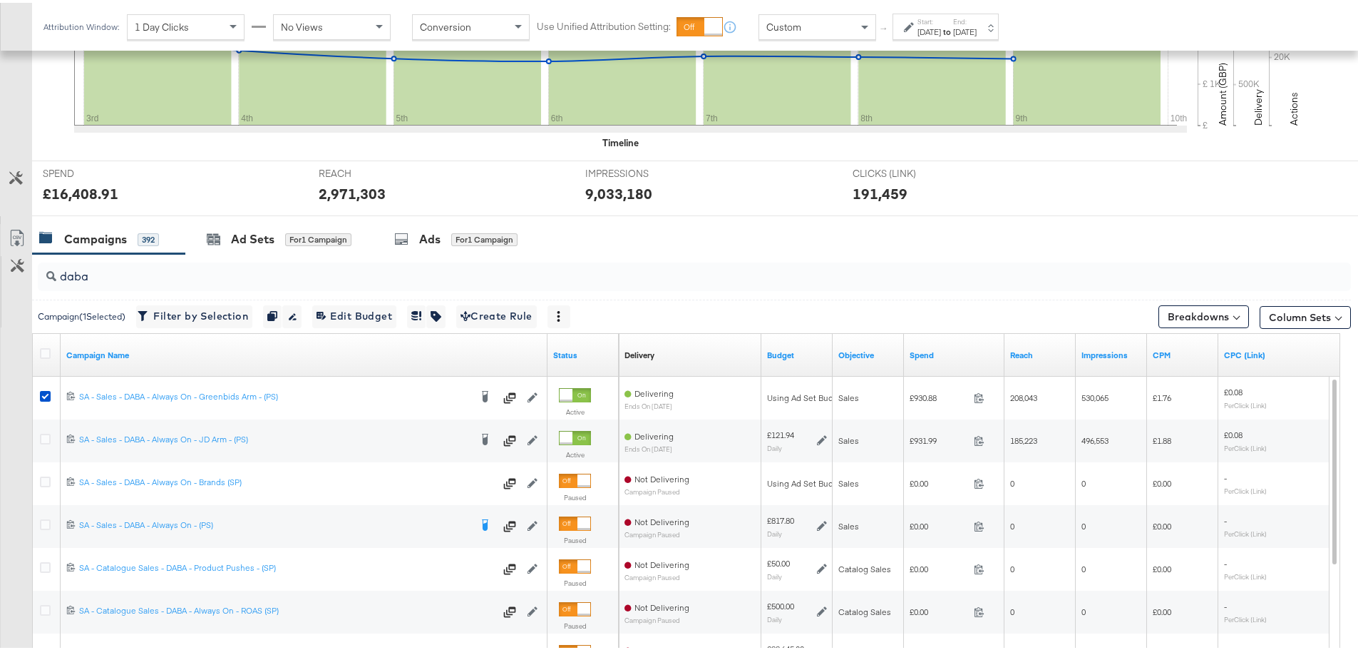
scroll to position [604, 0]
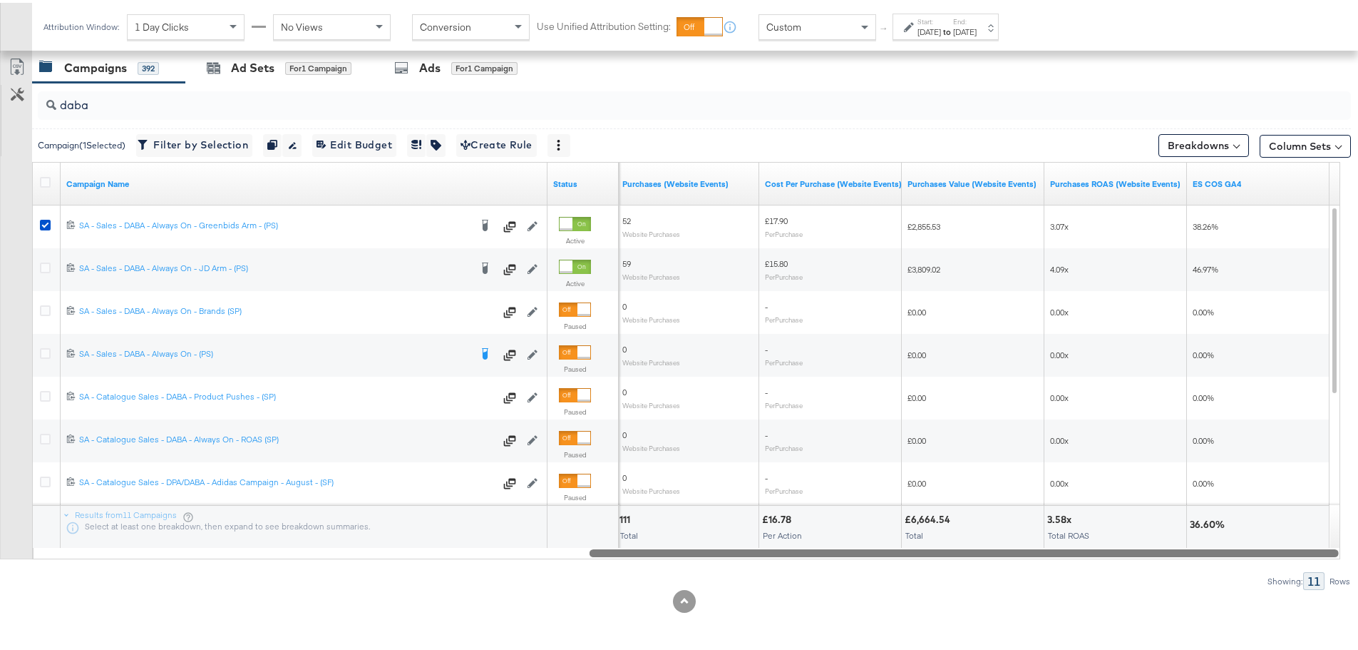
drag, startPoint x: 492, startPoint y: 548, endPoint x: 1224, endPoint y: 570, distance: 731.9
click at [1224, 570] on div "daba Campaign ( 1 Selected) Filter by Selection Filter 1 campaign Duplicate 1 c…" at bounding box center [675, 333] width 1351 height 507
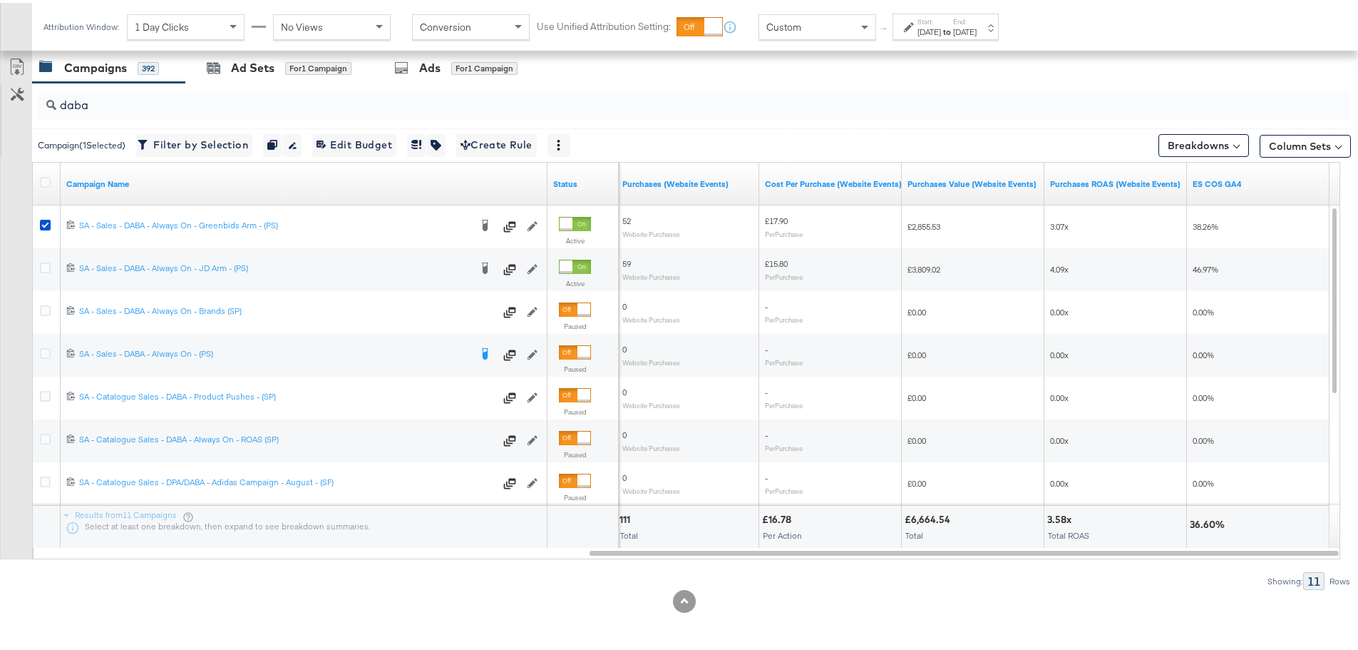
click at [935, 29] on div "[DATE]" at bounding box center [930, 29] width 24 height 11
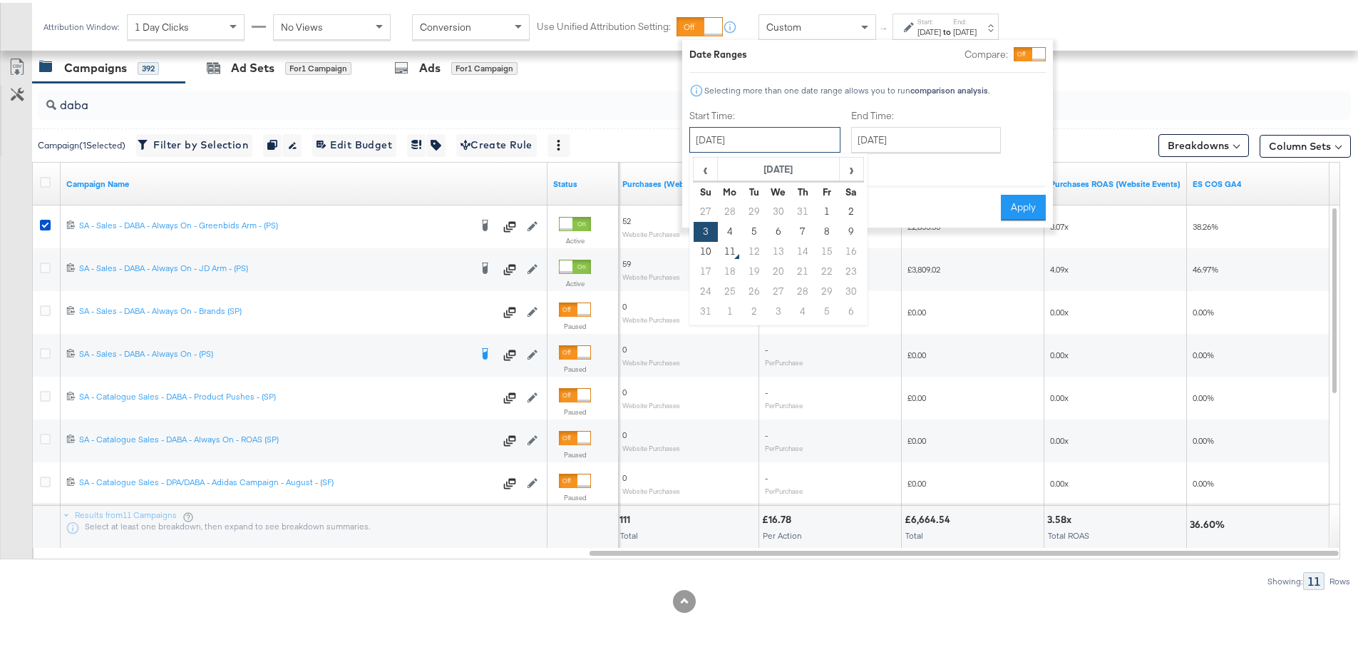
click at [762, 147] on input "[DATE]" at bounding box center [765, 137] width 151 height 26
click at [851, 222] on td "9" at bounding box center [851, 229] width 24 height 20
type input "[DATE]"
click at [1027, 202] on button "Apply" at bounding box center [1023, 205] width 45 height 26
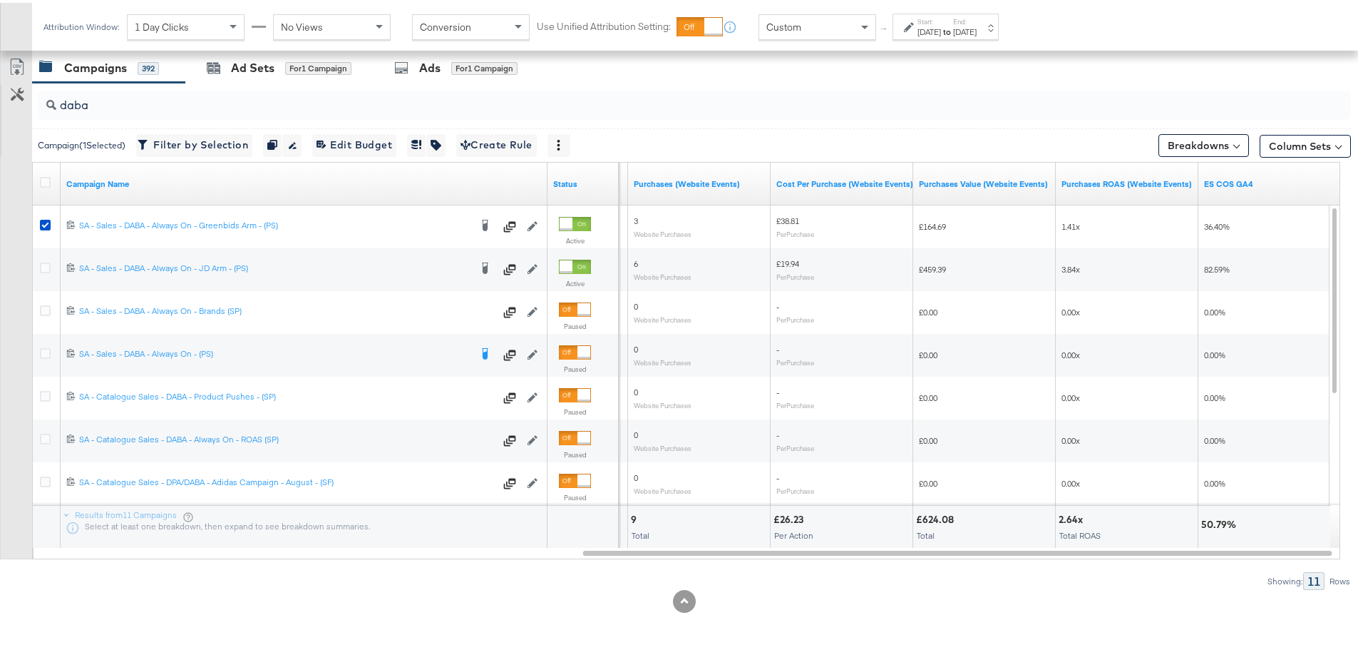
click at [966, 22] on div "Start: [DATE] to End: [DATE]" at bounding box center [947, 24] width 59 height 21
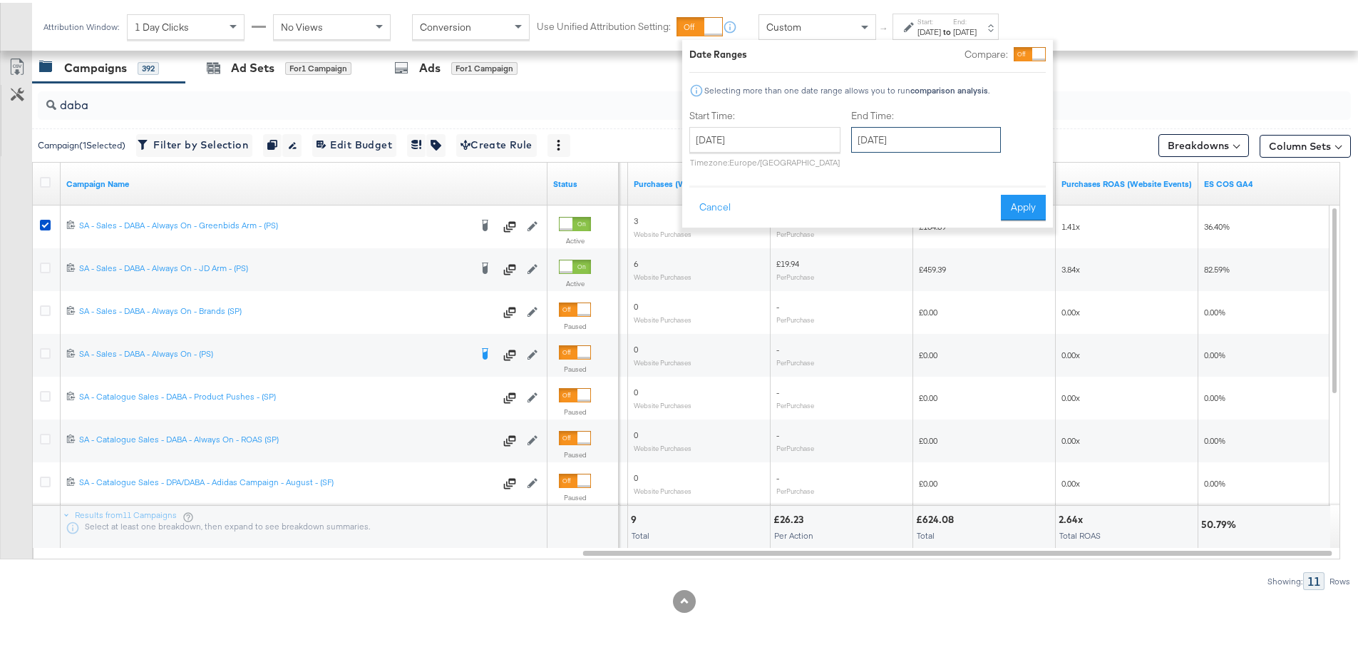
click at [943, 140] on input "[DATE]" at bounding box center [926, 137] width 150 height 26
click at [809, 138] on input "[DATE]" at bounding box center [765, 137] width 151 height 26
click at [829, 230] on td "8" at bounding box center [827, 229] width 24 height 20
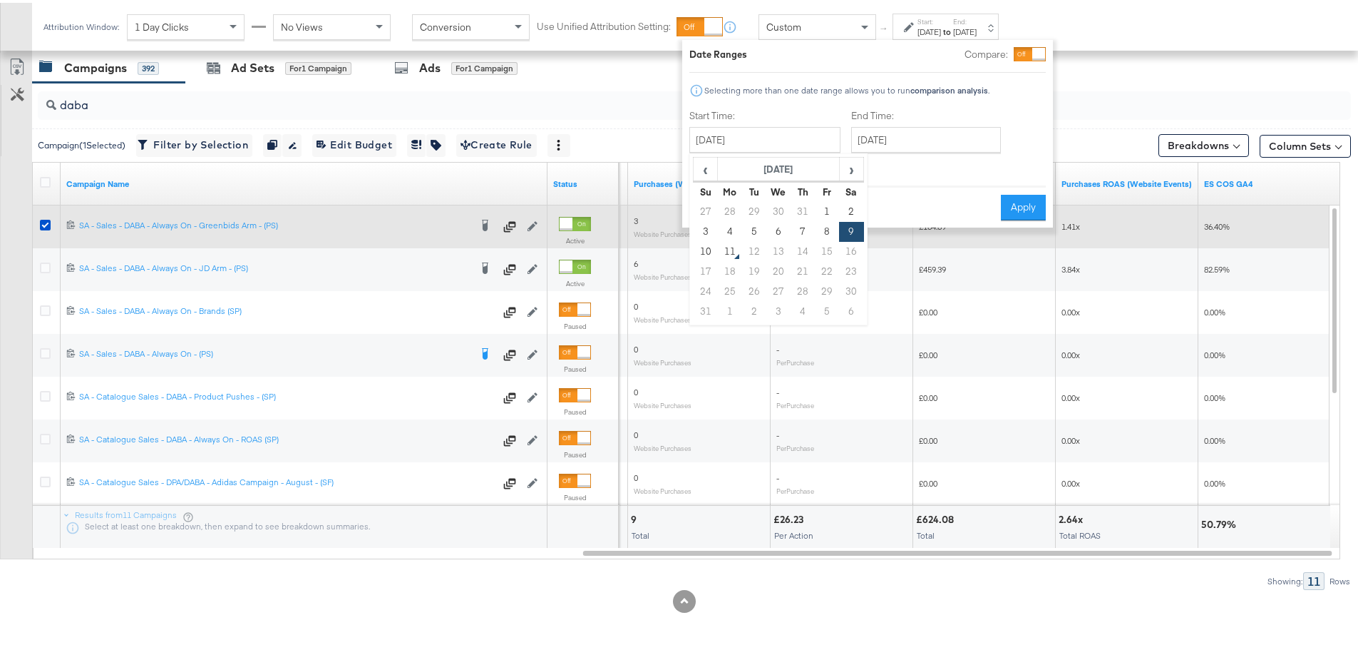
type input "[DATE]"
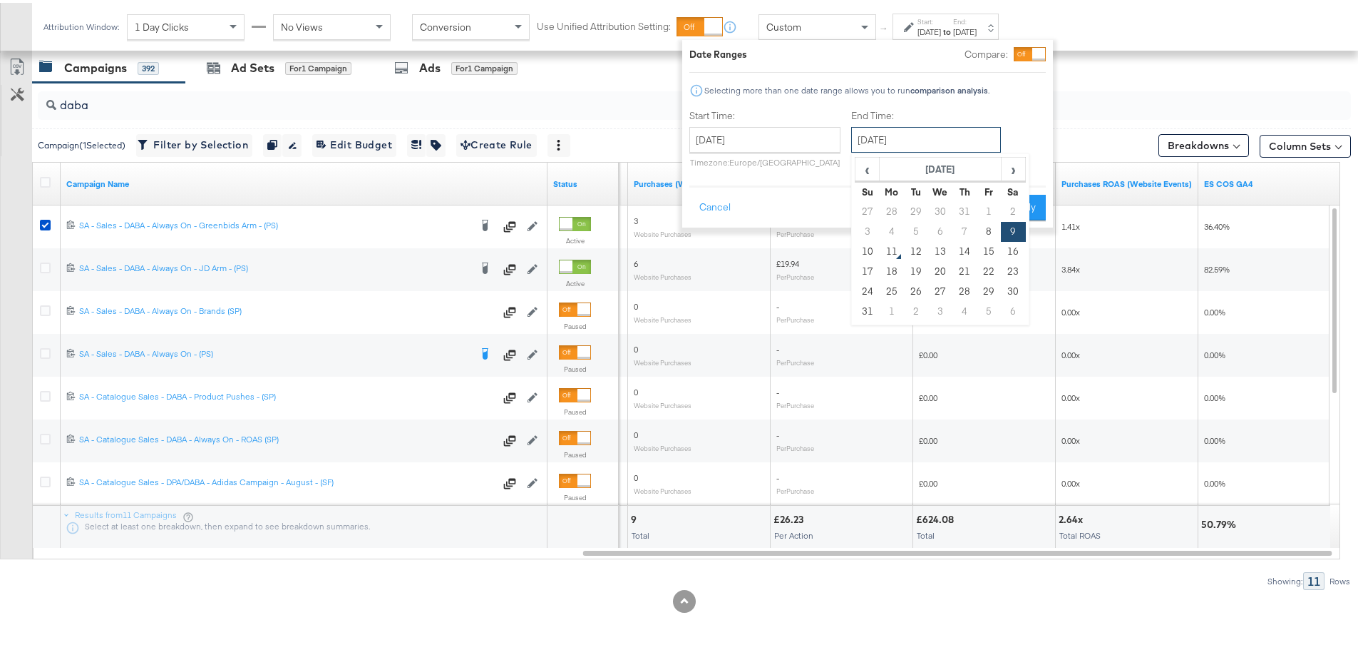
click at [934, 141] on input "[DATE]" at bounding box center [926, 137] width 150 height 26
click at [988, 232] on td "8" at bounding box center [989, 229] width 24 height 20
type input "[DATE]"
click at [1035, 209] on button "Apply" at bounding box center [1023, 205] width 45 height 26
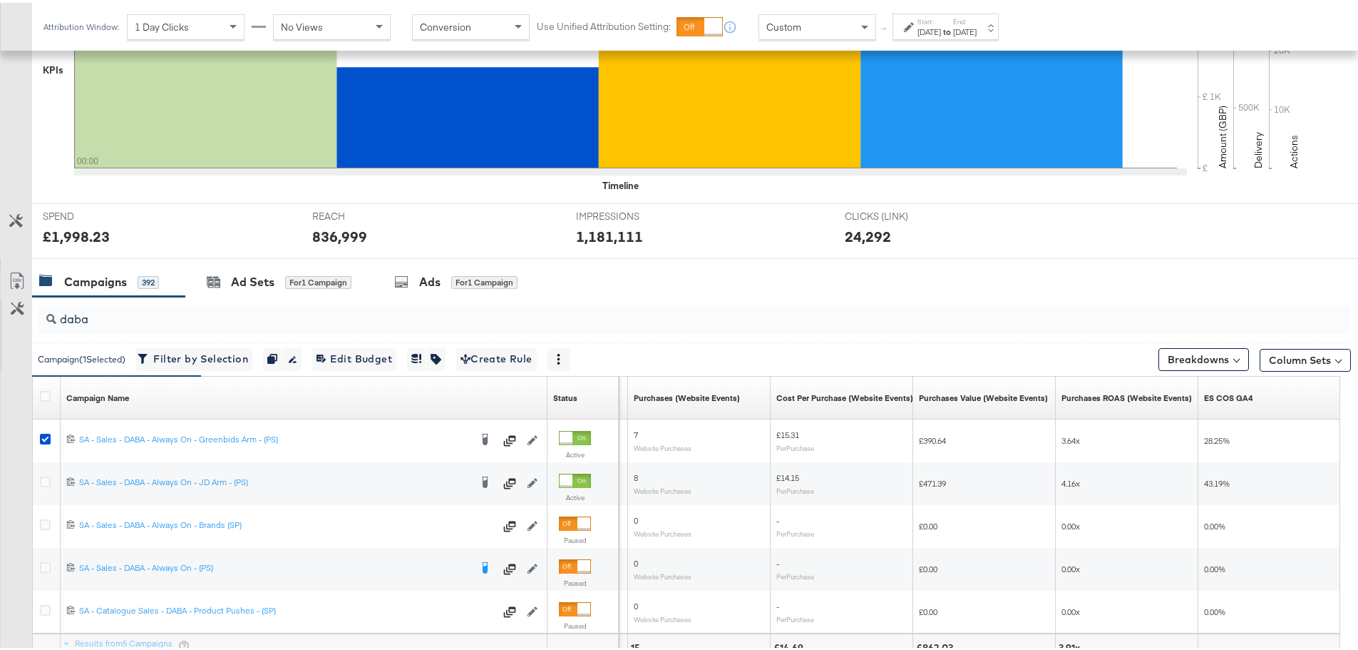
scroll to position [518, 0]
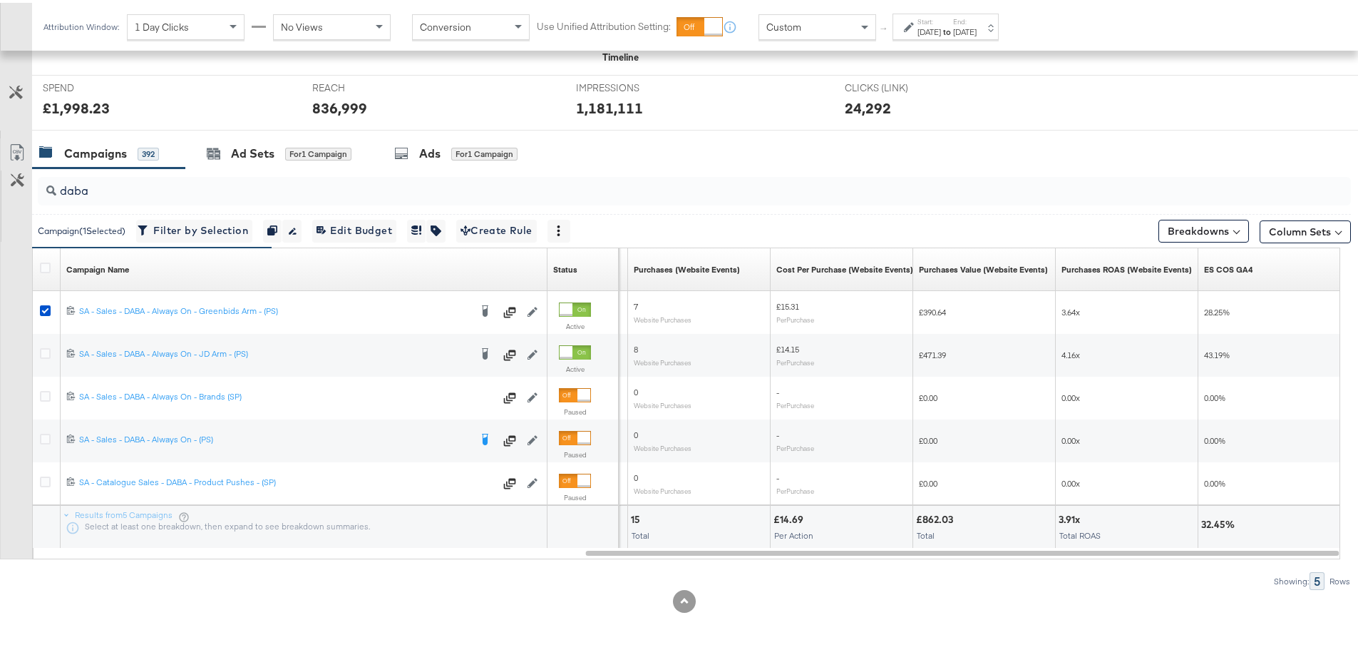
click at [938, 32] on div "[DATE]" at bounding box center [930, 29] width 24 height 11
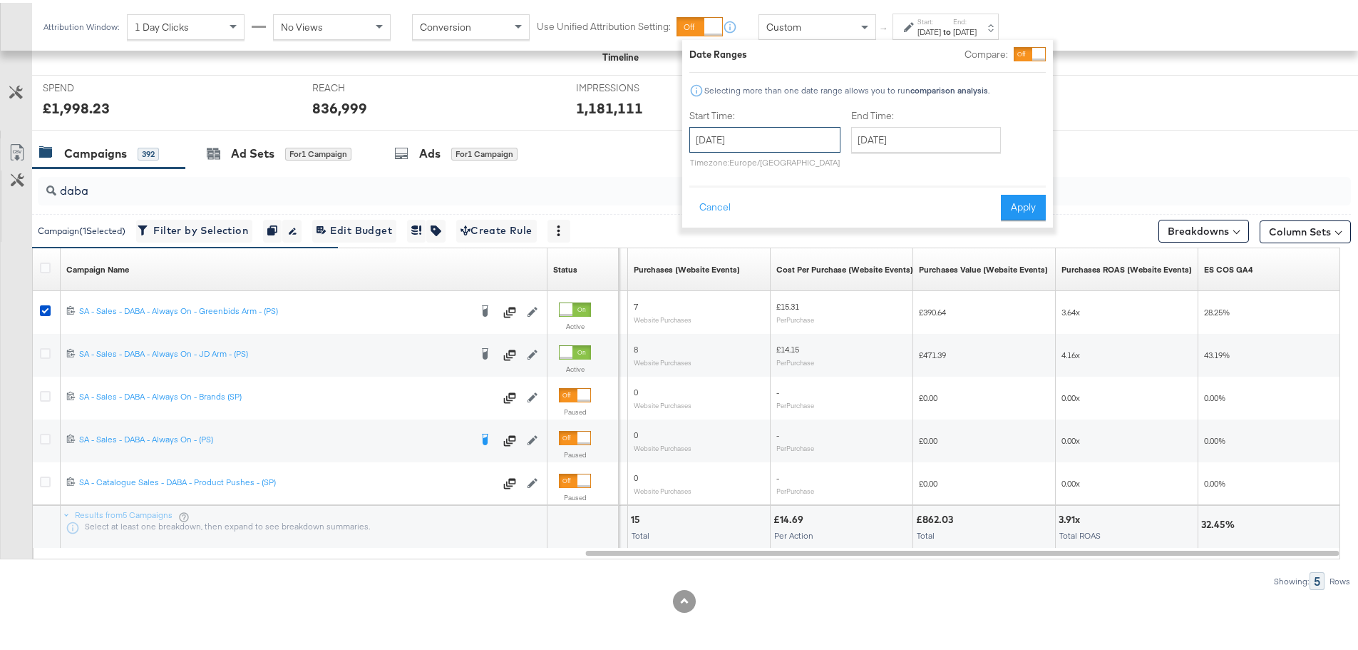
click at [814, 134] on input "[DATE]" at bounding box center [765, 137] width 151 height 26
click at [797, 231] on td "7" at bounding box center [803, 229] width 24 height 20
type input "[DATE]"
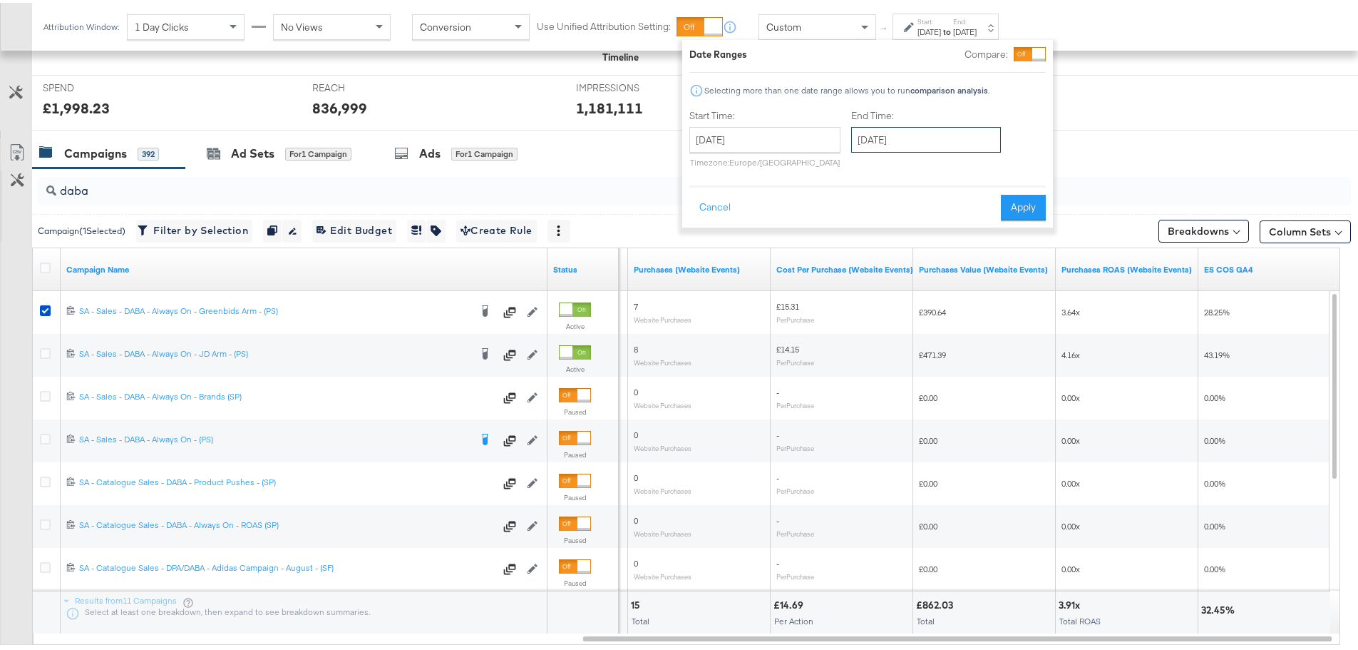
click at [908, 146] on input "[DATE]" at bounding box center [926, 137] width 150 height 26
click at [962, 230] on td "7" at bounding box center [965, 229] width 24 height 20
type input "[DATE]"
click at [1029, 205] on button "Apply" at bounding box center [1023, 205] width 45 height 26
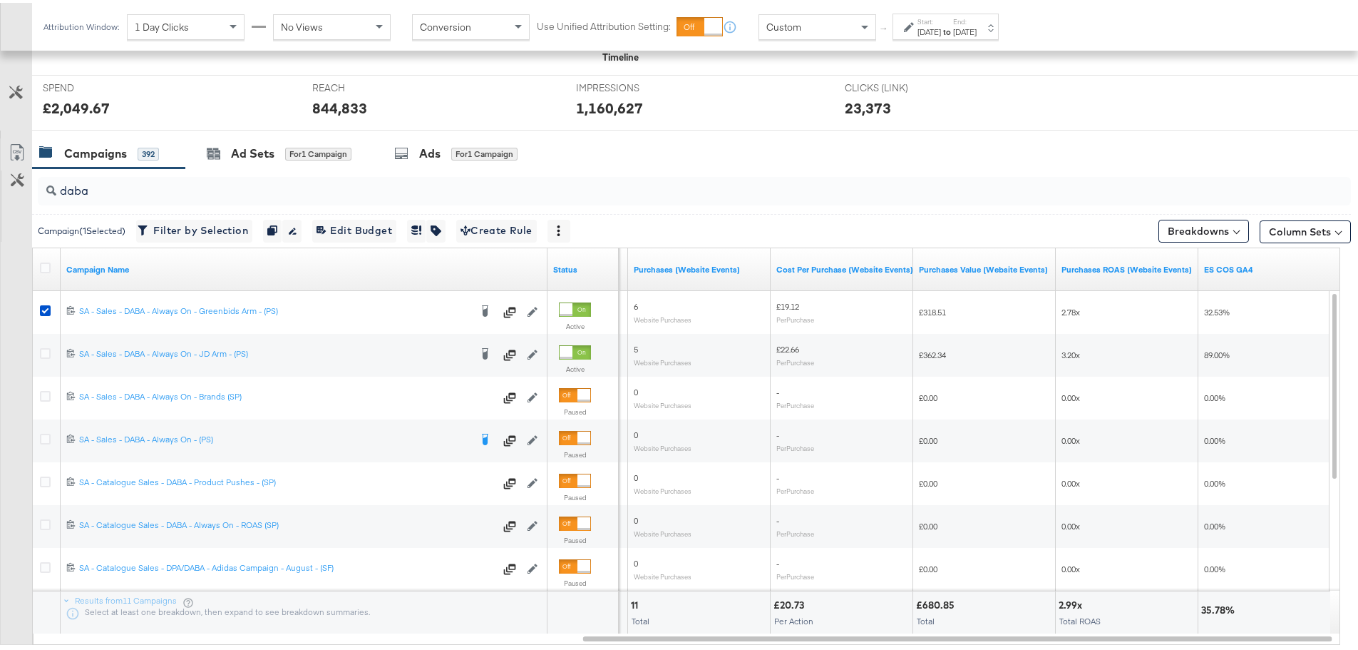
click at [935, 31] on div "[DATE]" at bounding box center [930, 29] width 24 height 11
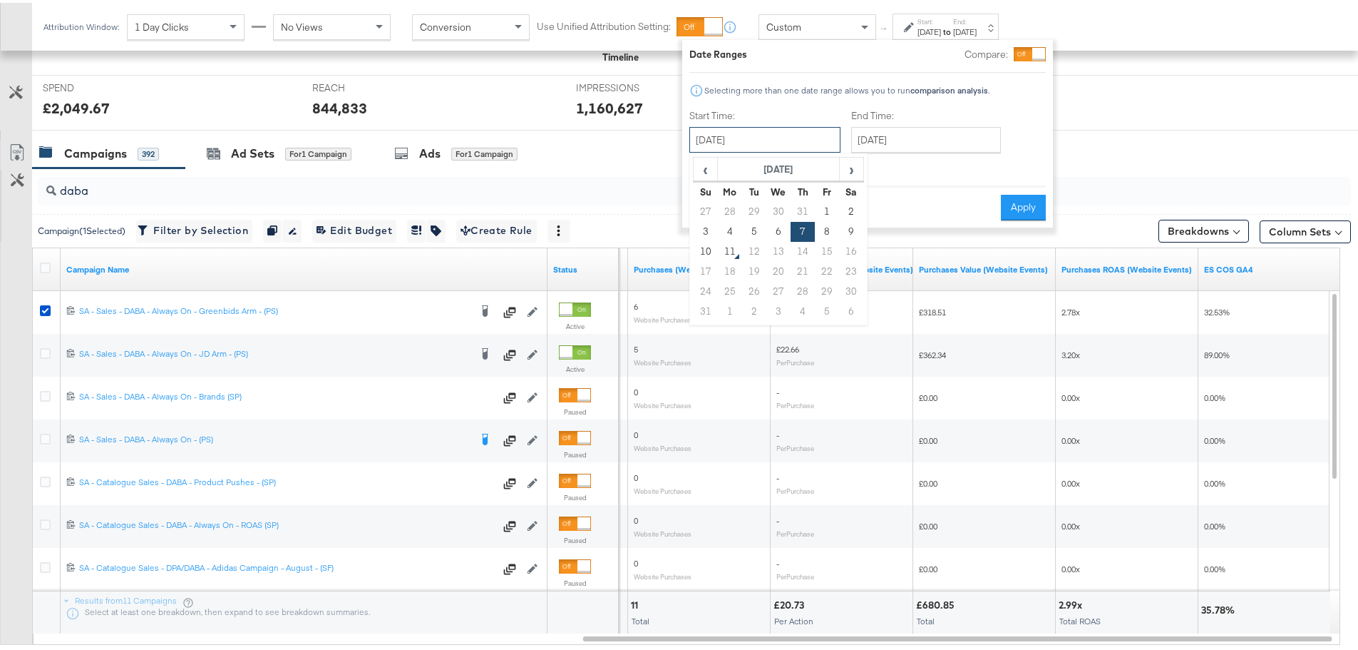
click at [823, 142] on input "[DATE]" at bounding box center [765, 137] width 151 height 26
click at [779, 228] on td "6" at bounding box center [779, 229] width 24 height 20
type input "[DATE]"
click at [933, 135] on input "[DATE]" at bounding box center [926, 137] width 150 height 26
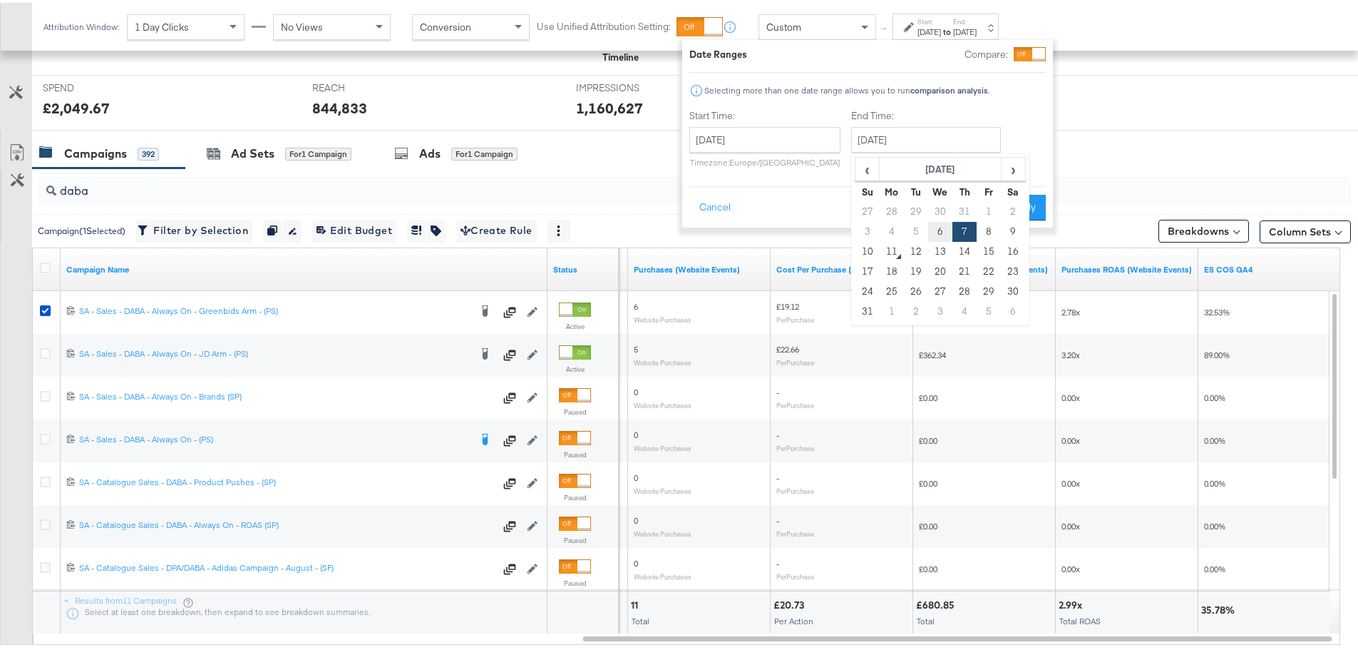
click at [935, 228] on td "6" at bounding box center [940, 229] width 24 height 20
type input "[DATE]"
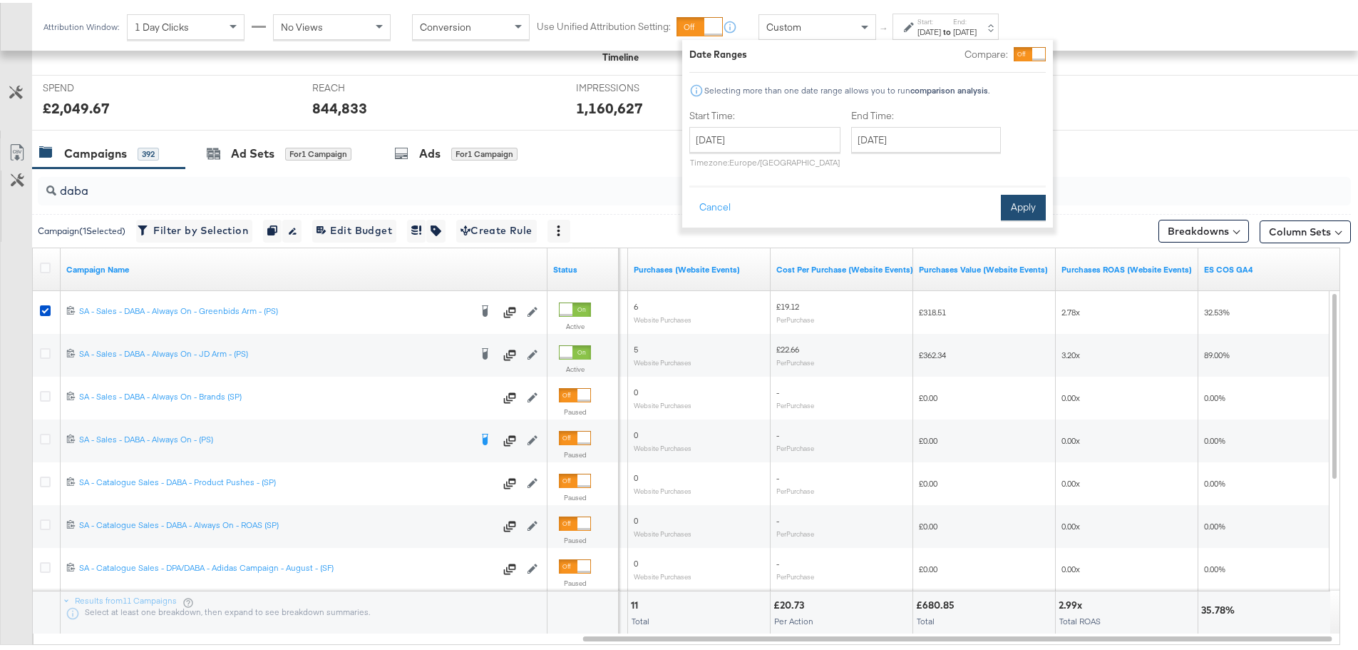
click at [1035, 206] on button "Apply" at bounding box center [1023, 205] width 45 height 26
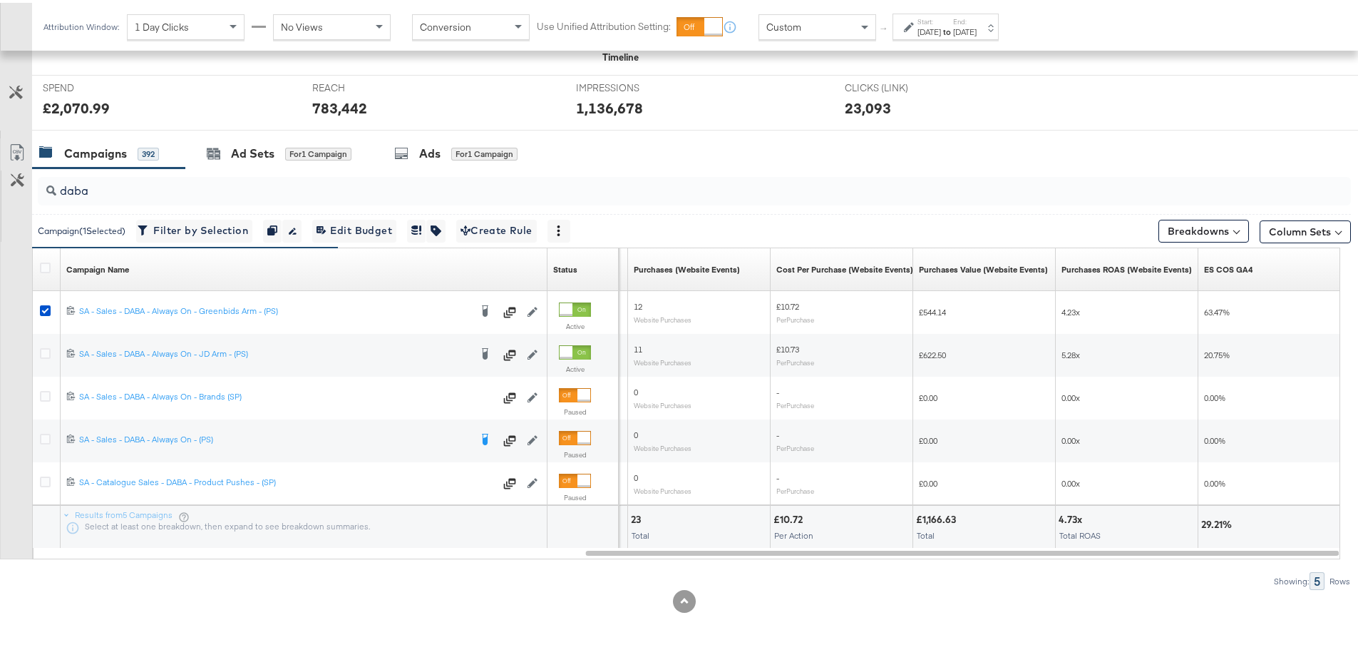
click at [941, 19] on label "Start:" at bounding box center [930, 18] width 24 height 9
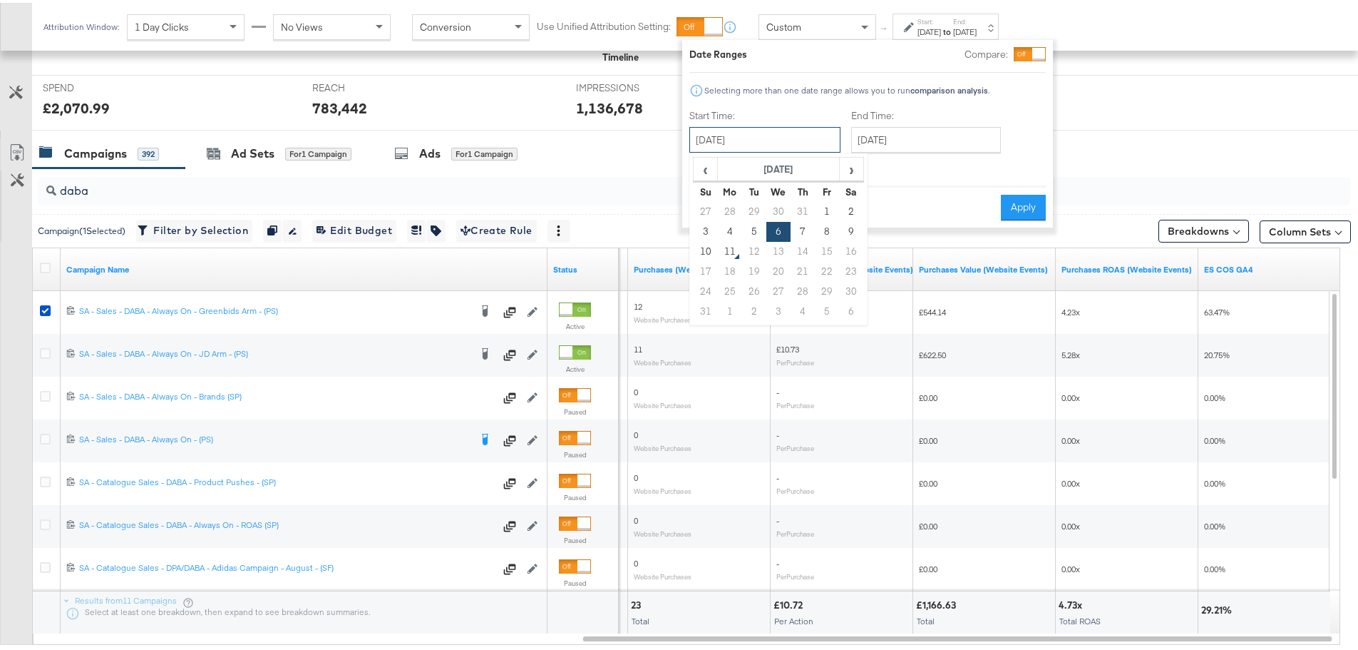
click at [811, 135] on input "[DATE]" at bounding box center [765, 137] width 151 height 26
click at [752, 224] on td "5" at bounding box center [754, 229] width 24 height 20
type input "[DATE]"
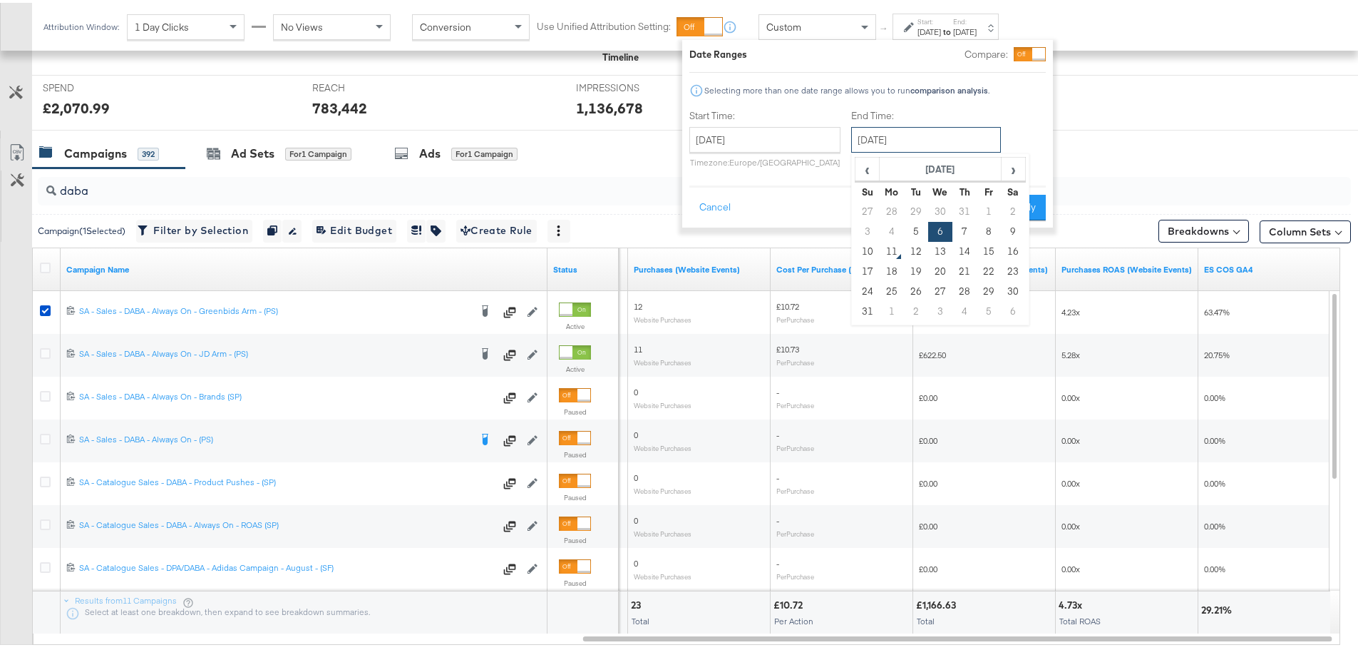
click at [904, 139] on input "[DATE]" at bounding box center [926, 137] width 150 height 26
click at [920, 230] on td "5" at bounding box center [916, 229] width 24 height 20
type input "[DATE]"
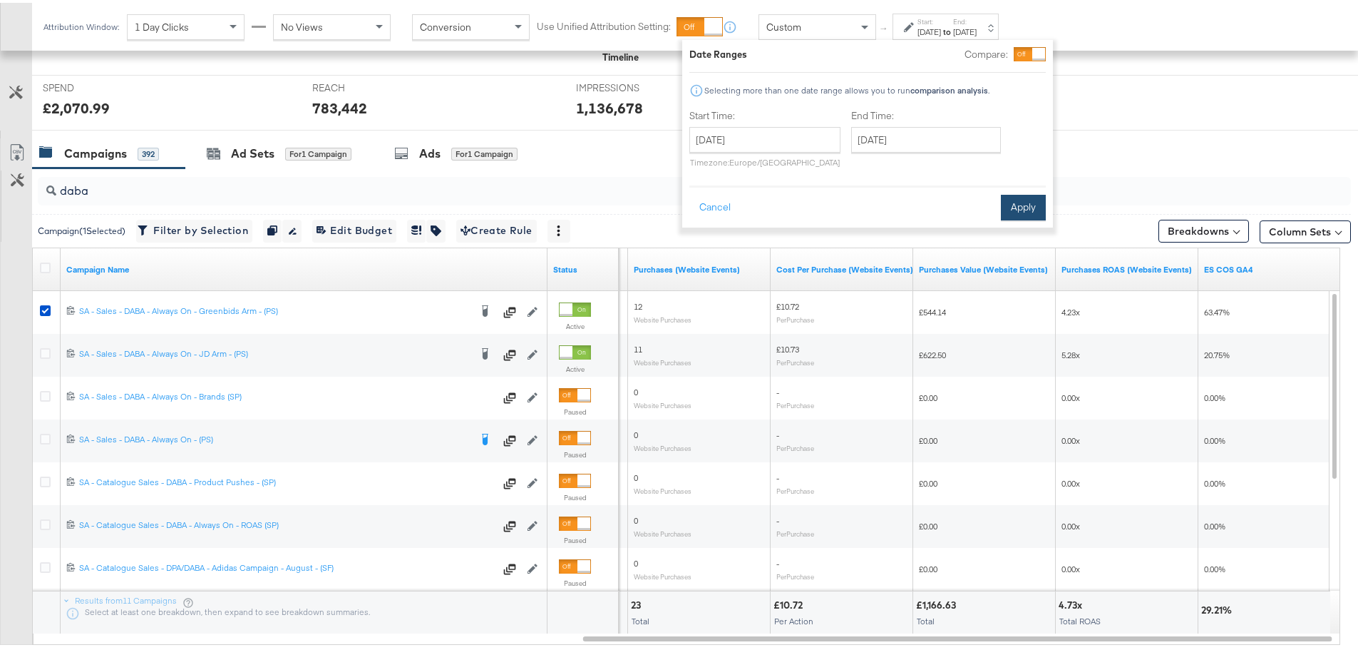
click at [1008, 205] on button "Apply" at bounding box center [1023, 205] width 45 height 26
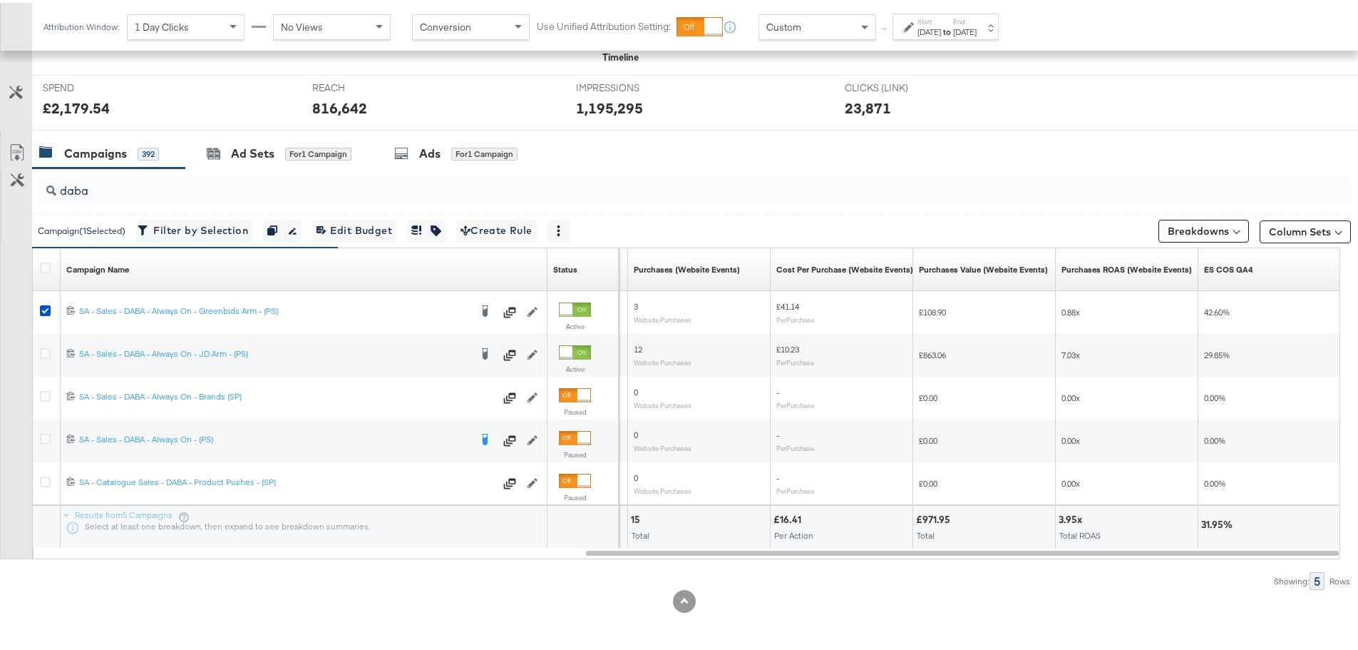
click at [940, 28] on div "[DATE]" at bounding box center [930, 29] width 24 height 11
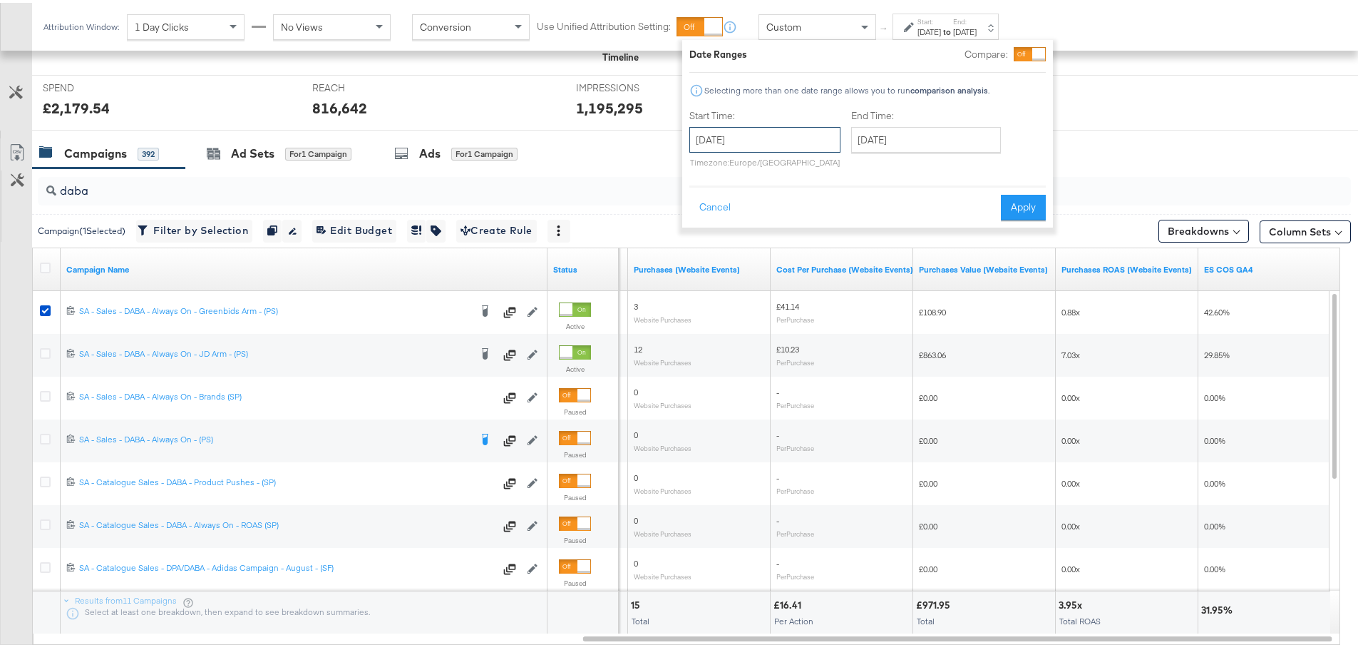
click at [821, 137] on input "[DATE]" at bounding box center [765, 137] width 151 height 26
click at [731, 226] on td "4" at bounding box center [730, 229] width 24 height 20
type input "[DATE]"
click at [946, 138] on input "[DATE]" at bounding box center [926, 137] width 150 height 26
click at [893, 228] on td "4" at bounding box center [892, 229] width 24 height 20
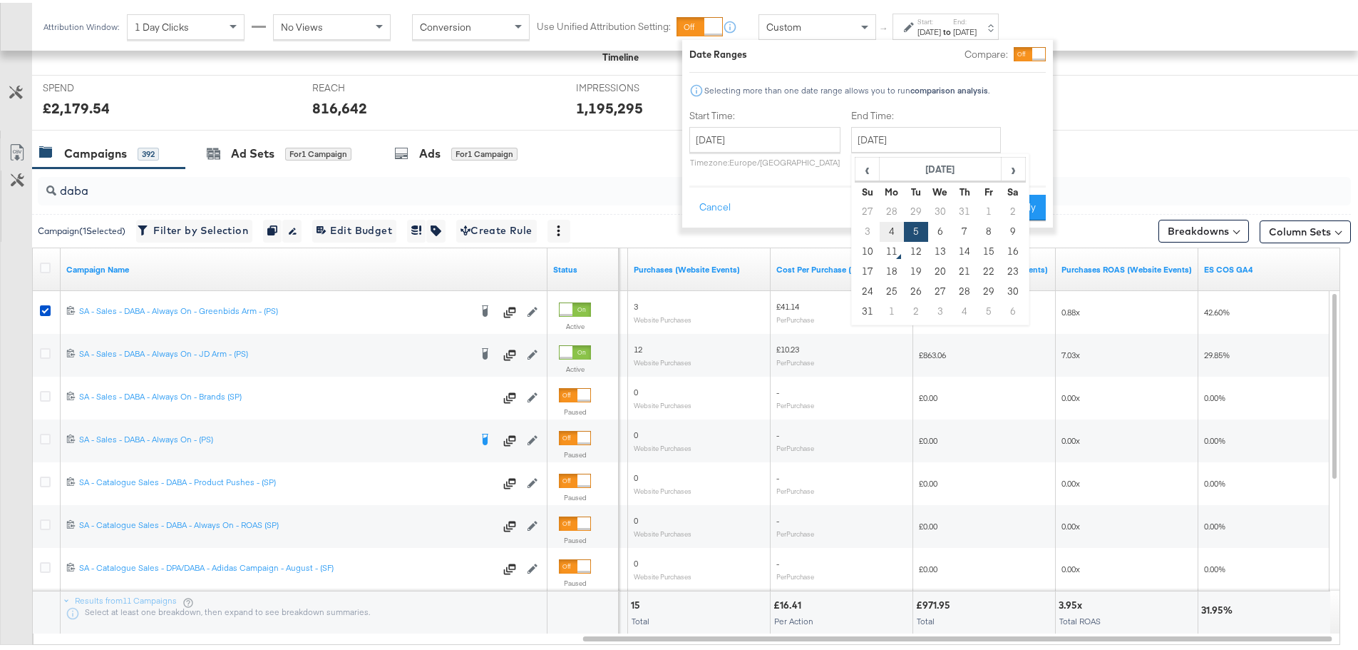
type input "[DATE]"
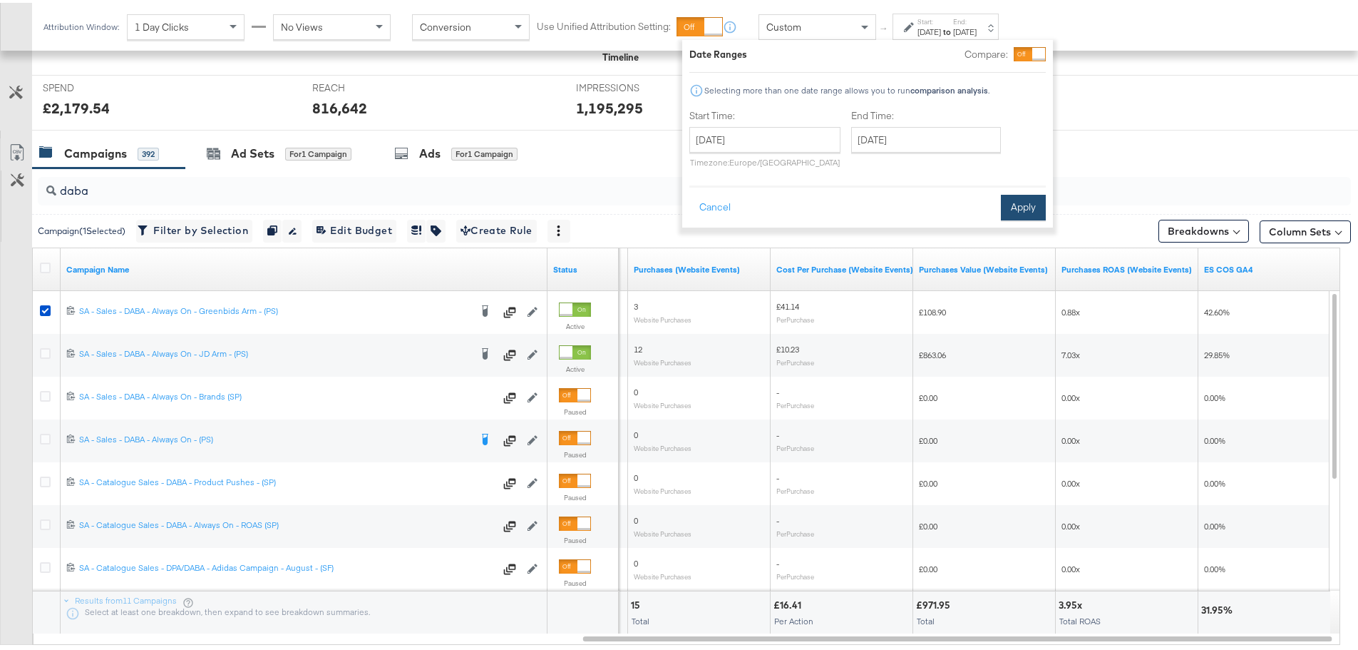
click at [1019, 202] on button "Apply" at bounding box center [1023, 205] width 45 height 26
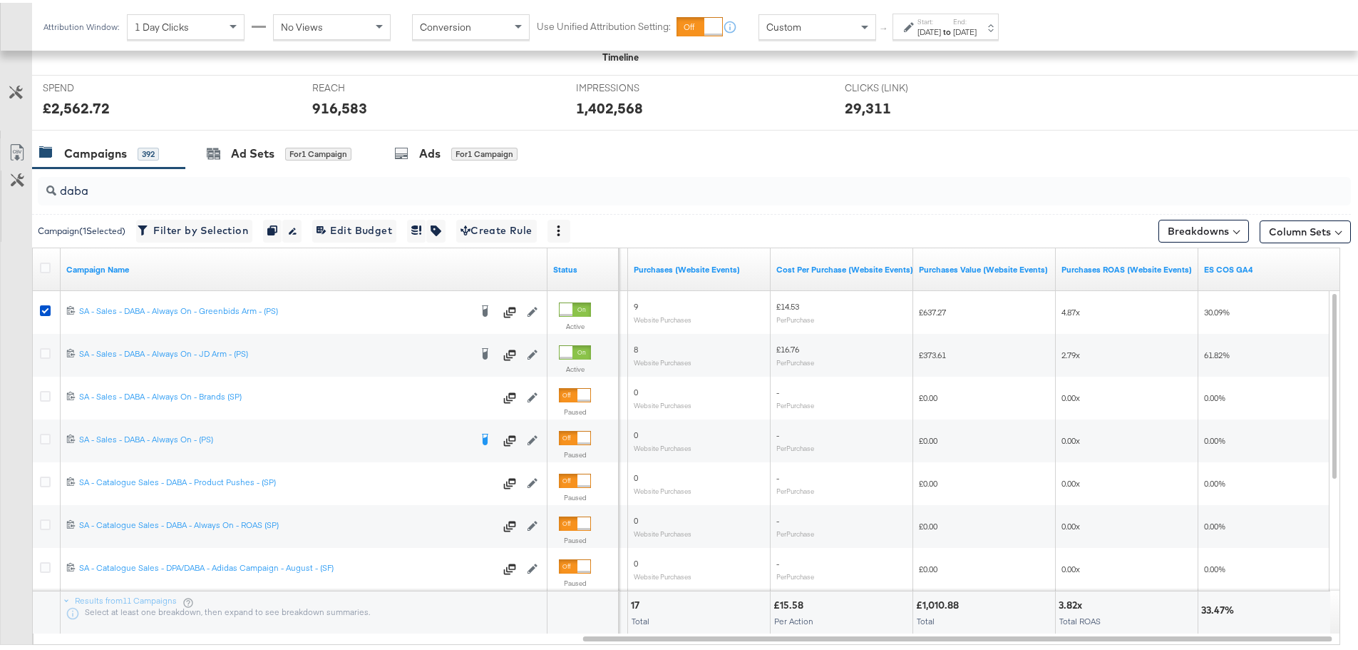
click at [953, 31] on strong "to" at bounding box center [947, 29] width 12 height 11
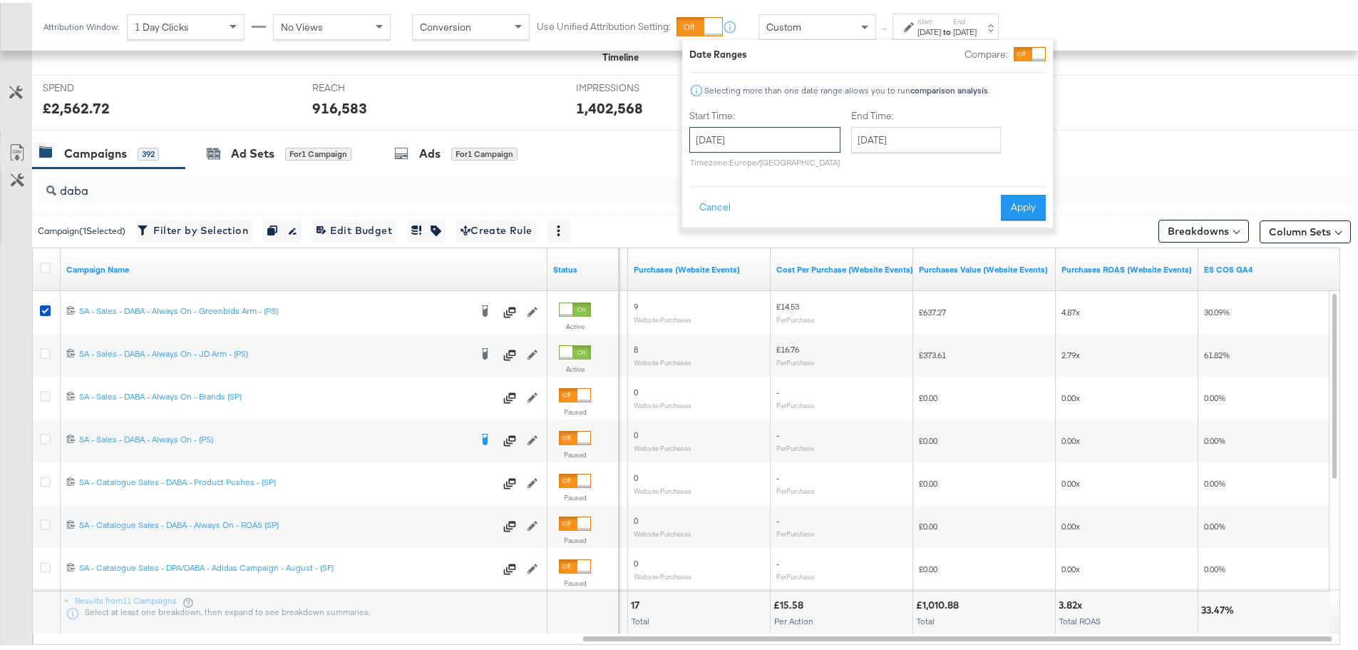
click at [812, 141] on input "[DATE]" at bounding box center [765, 137] width 151 height 26
click at [706, 230] on td "3" at bounding box center [706, 229] width 24 height 20
type input "[DATE]"
click at [873, 132] on input "[DATE]" at bounding box center [926, 137] width 150 height 26
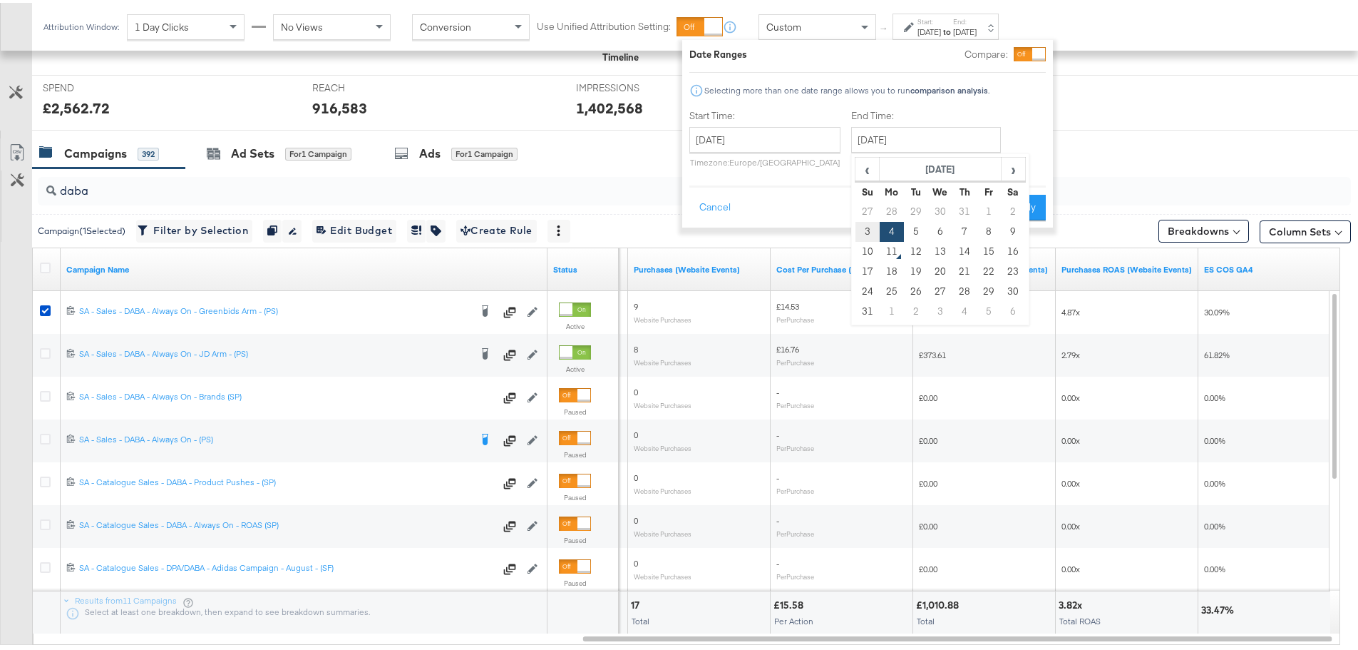
click at [864, 235] on td "3" at bounding box center [868, 229] width 24 height 20
type input "[DATE]"
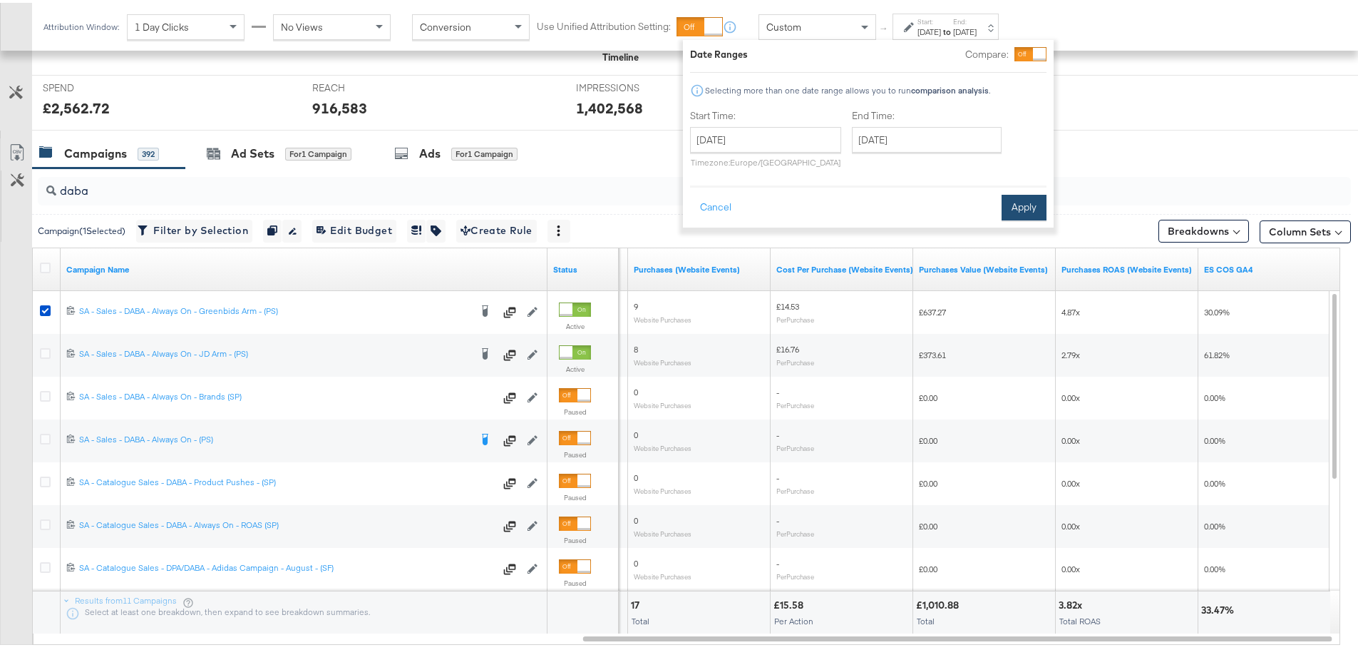
click at [1025, 210] on button "Apply" at bounding box center [1024, 205] width 45 height 26
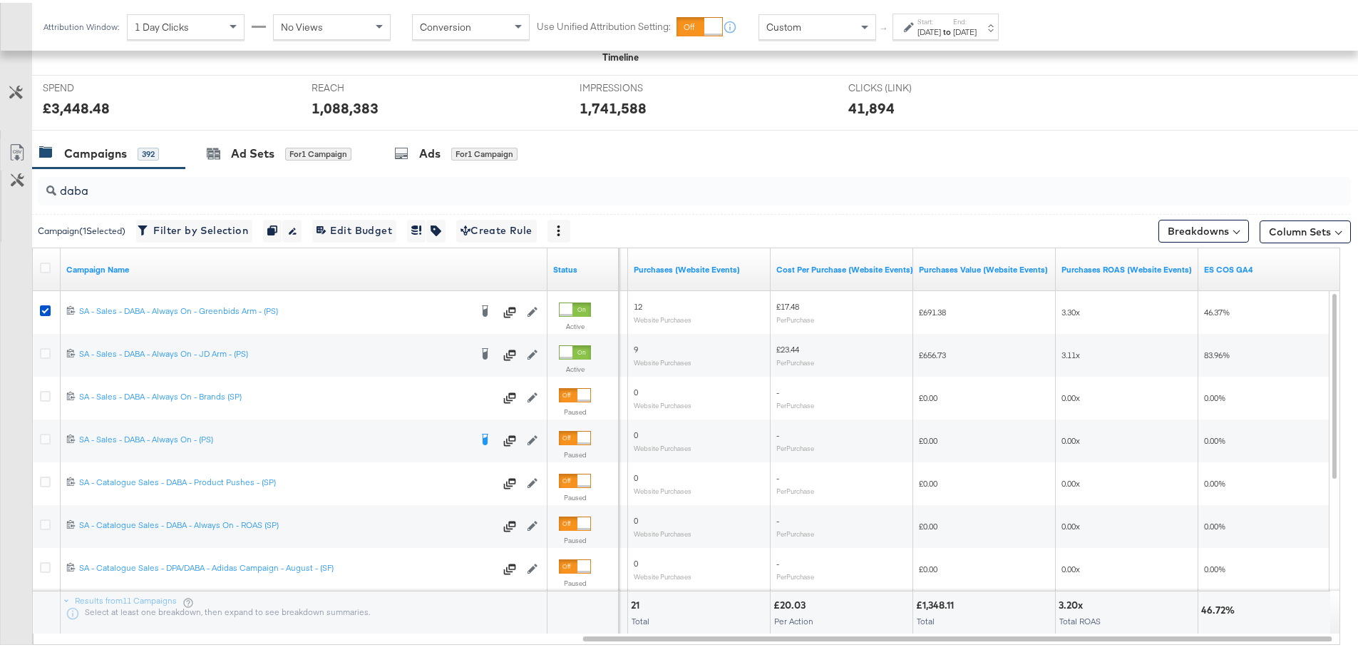
click at [953, 29] on strong "to" at bounding box center [947, 29] width 12 height 11
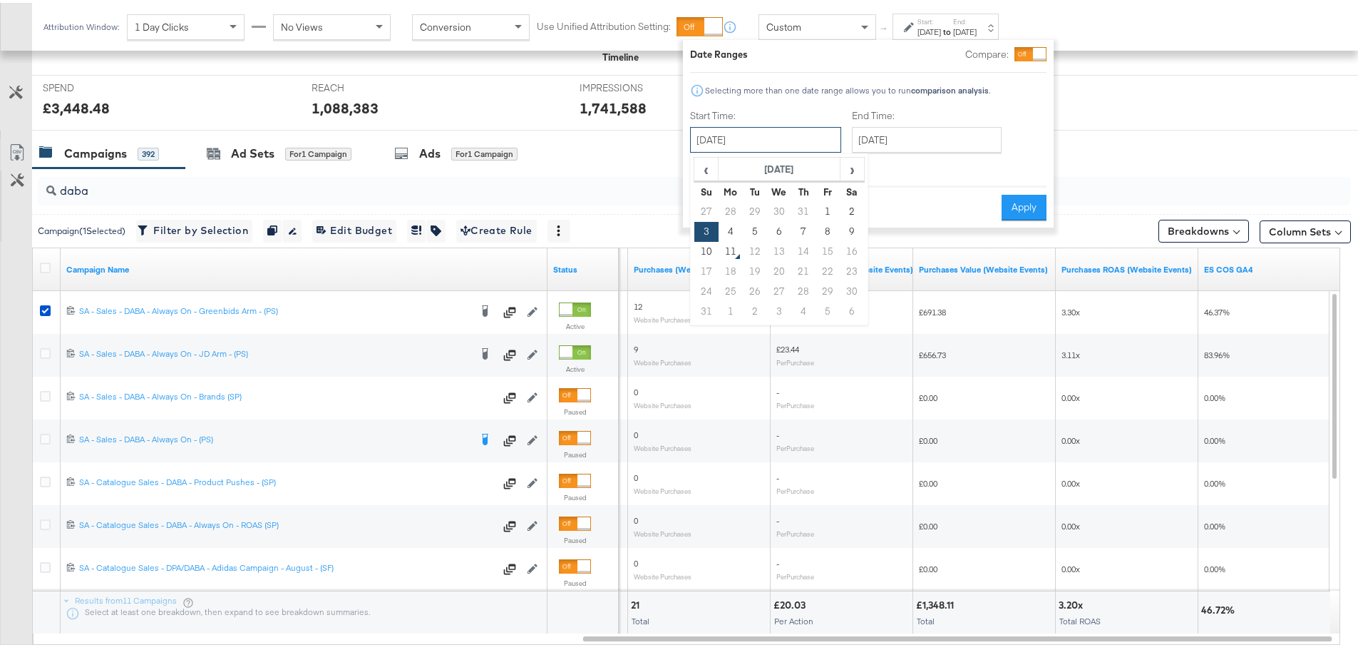
click at [752, 145] on input "[DATE]" at bounding box center [765, 137] width 151 height 26
click at [804, 227] on td "7" at bounding box center [804, 229] width 24 height 20
type input "[DATE]"
drag, startPoint x: 1055, startPoint y: 208, endPoint x: 985, endPoint y: 217, distance: 69.7
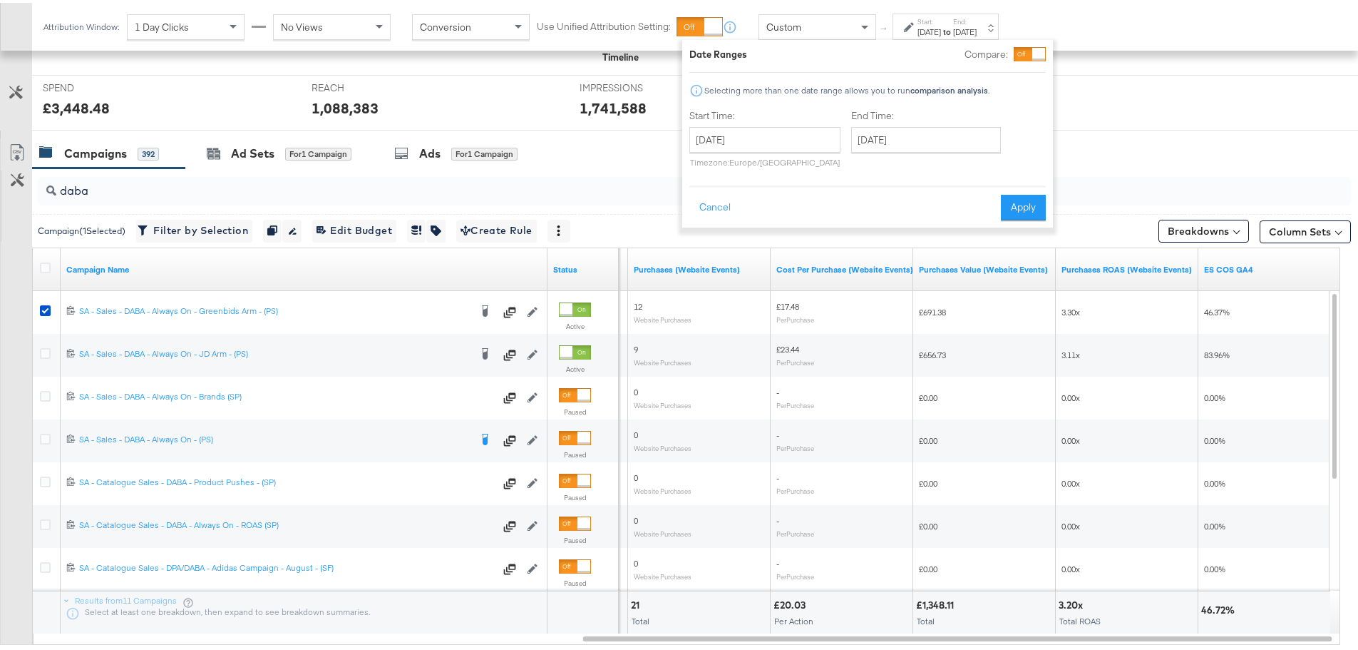
click at [1050, 208] on div "Attribution Window: 1 Day Clicks No Views Conversion Use Unified Attribution Se…" at bounding box center [684, 206] width 1369 height 1055
click at [1012, 205] on button "Apply" at bounding box center [1023, 205] width 45 height 26
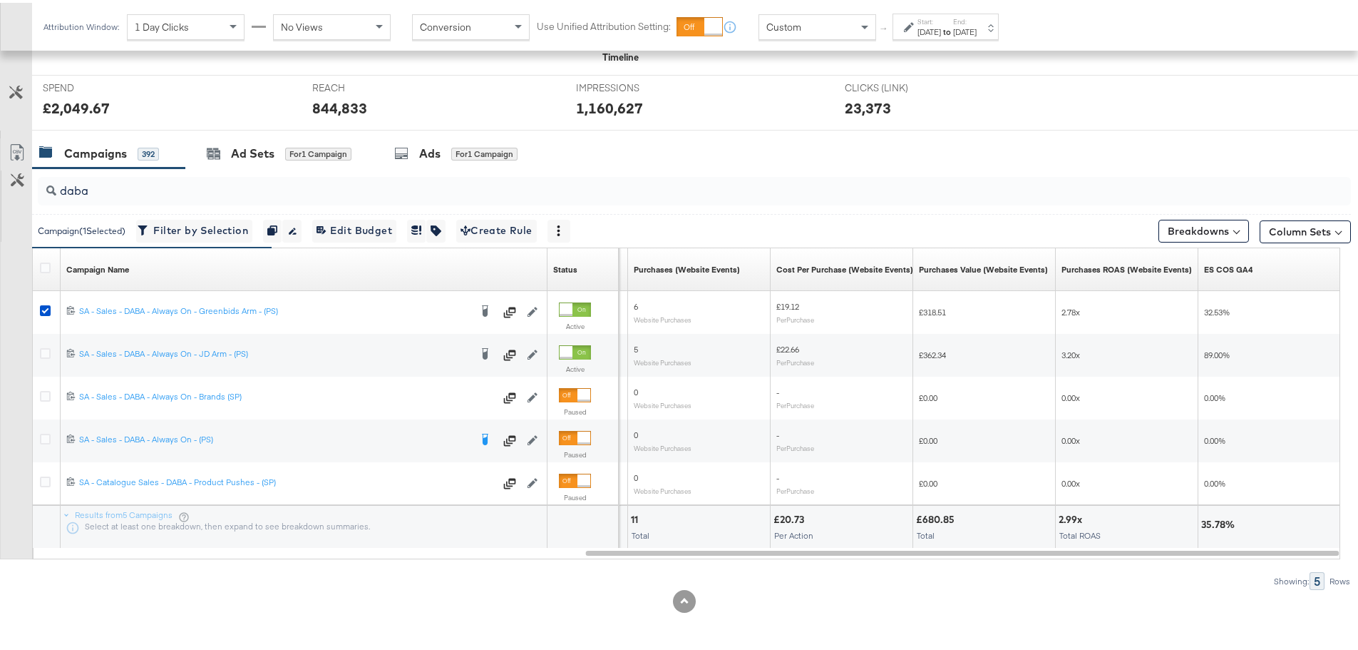
click at [977, 19] on label "End:" at bounding box center [965, 18] width 24 height 9
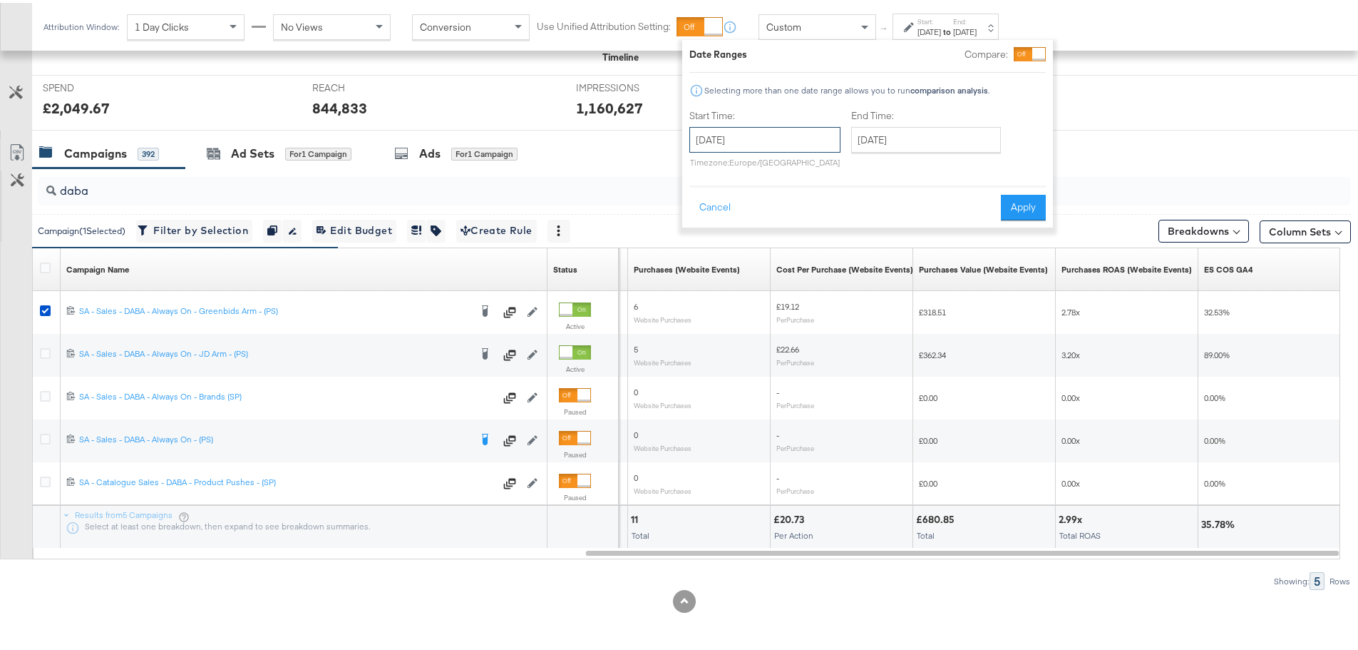
drag, startPoint x: 779, startPoint y: 140, endPoint x: 792, endPoint y: 150, distance: 16.7
click at [778, 140] on input "[DATE]" at bounding box center [765, 137] width 151 height 26
click at [823, 233] on td "8" at bounding box center [827, 229] width 24 height 20
type input "[DATE]"
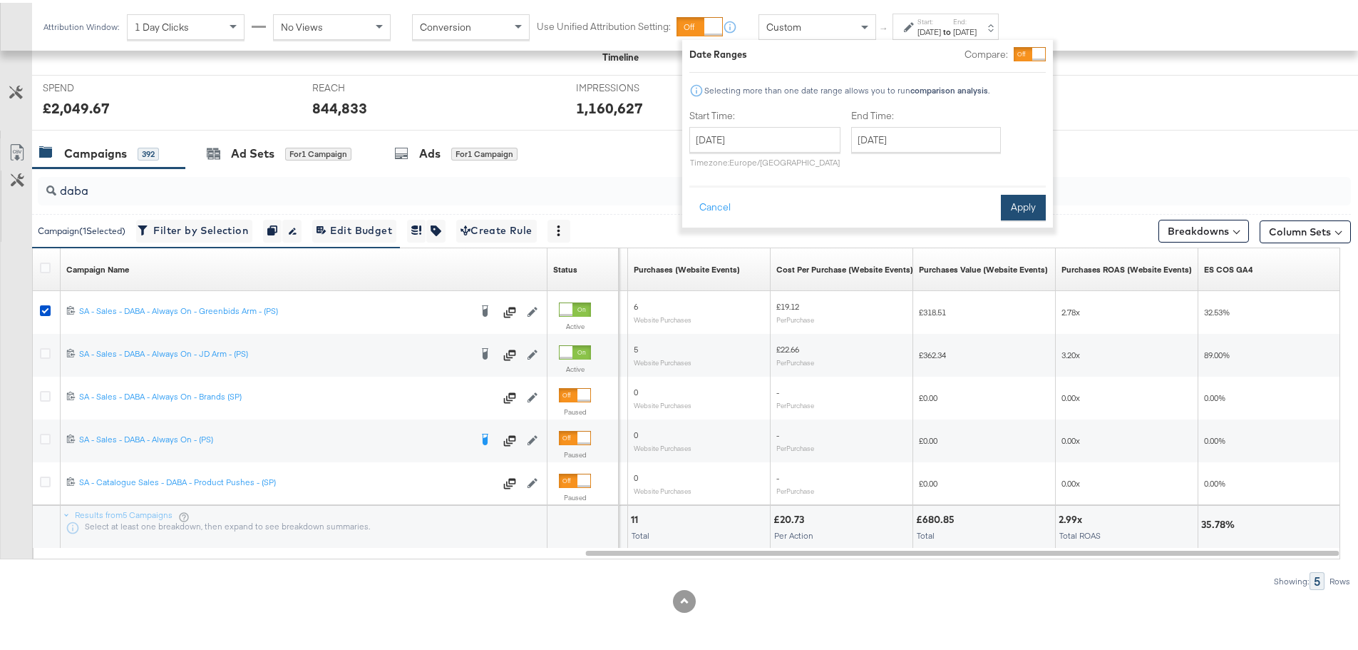
click at [1021, 206] on button "Apply" at bounding box center [1023, 205] width 45 height 26
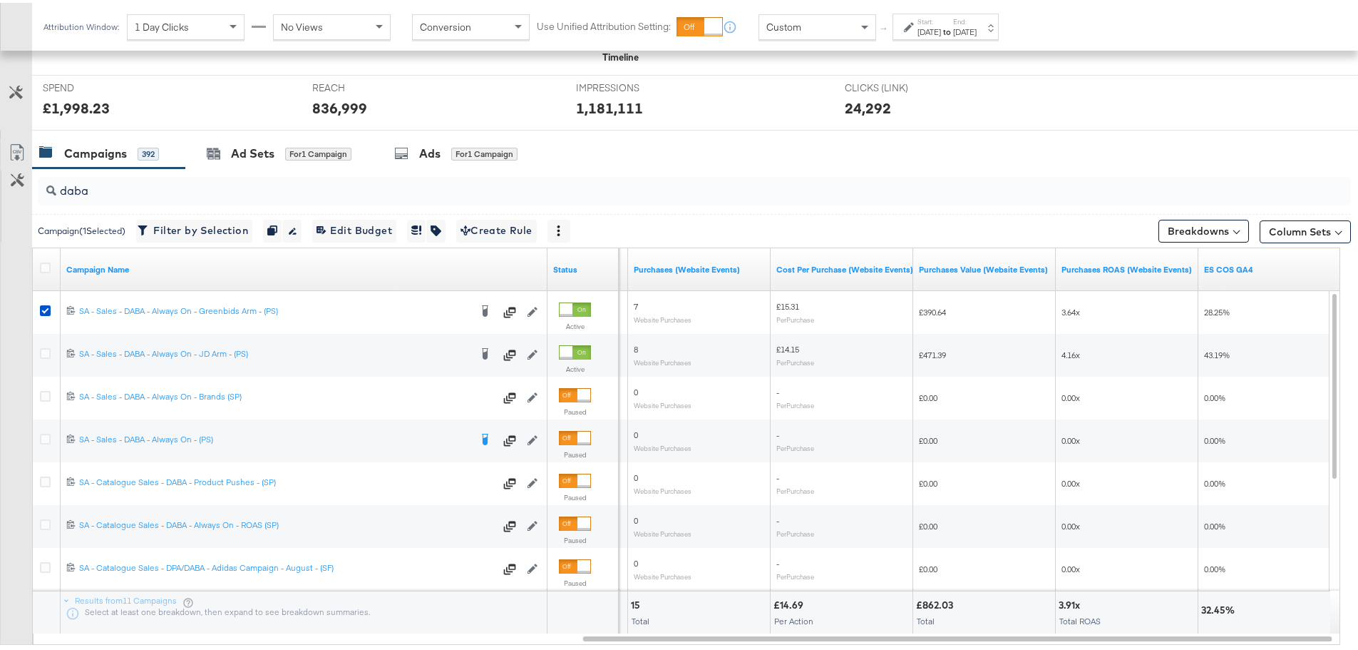
click at [999, 36] on div "Start: [DATE] to End: [DATE]" at bounding box center [946, 24] width 106 height 26
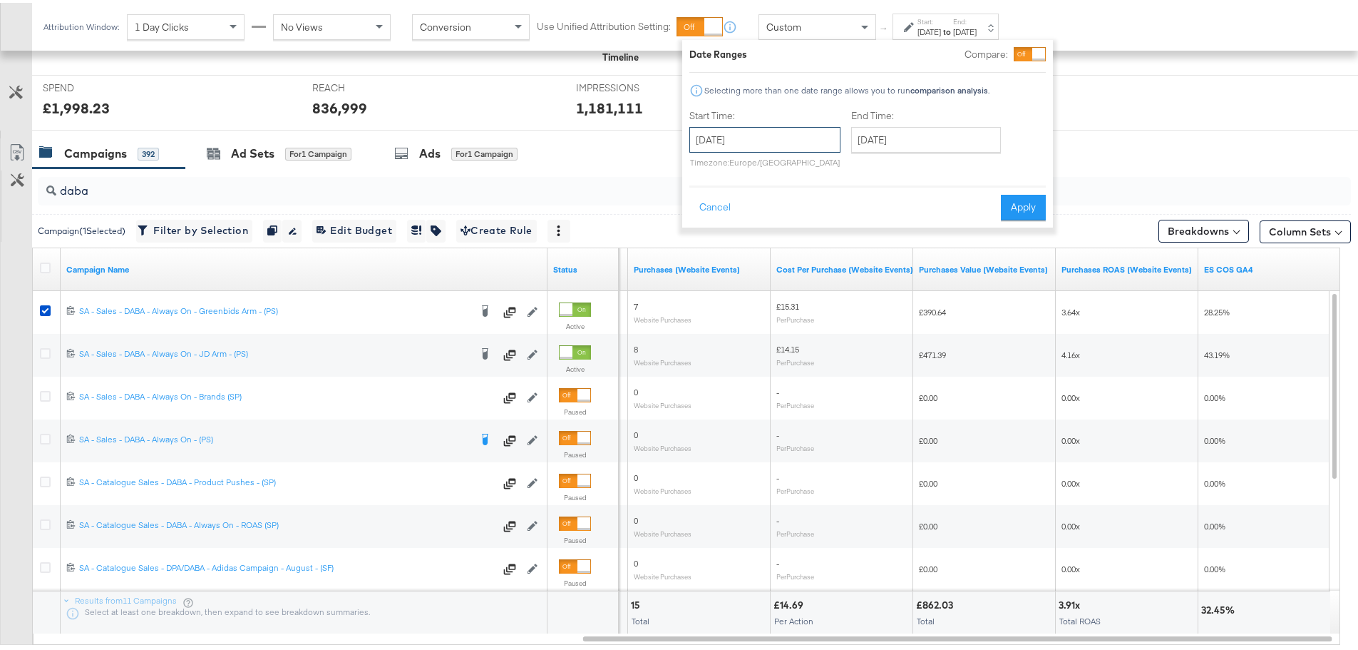
click at [803, 131] on input "[DATE]" at bounding box center [765, 137] width 151 height 26
click at [851, 228] on td "9" at bounding box center [851, 229] width 24 height 20
type input "[DATE]"
click at [946, 147] on input "[DATE]" at bounding box center [926, 137] width 150 height 26
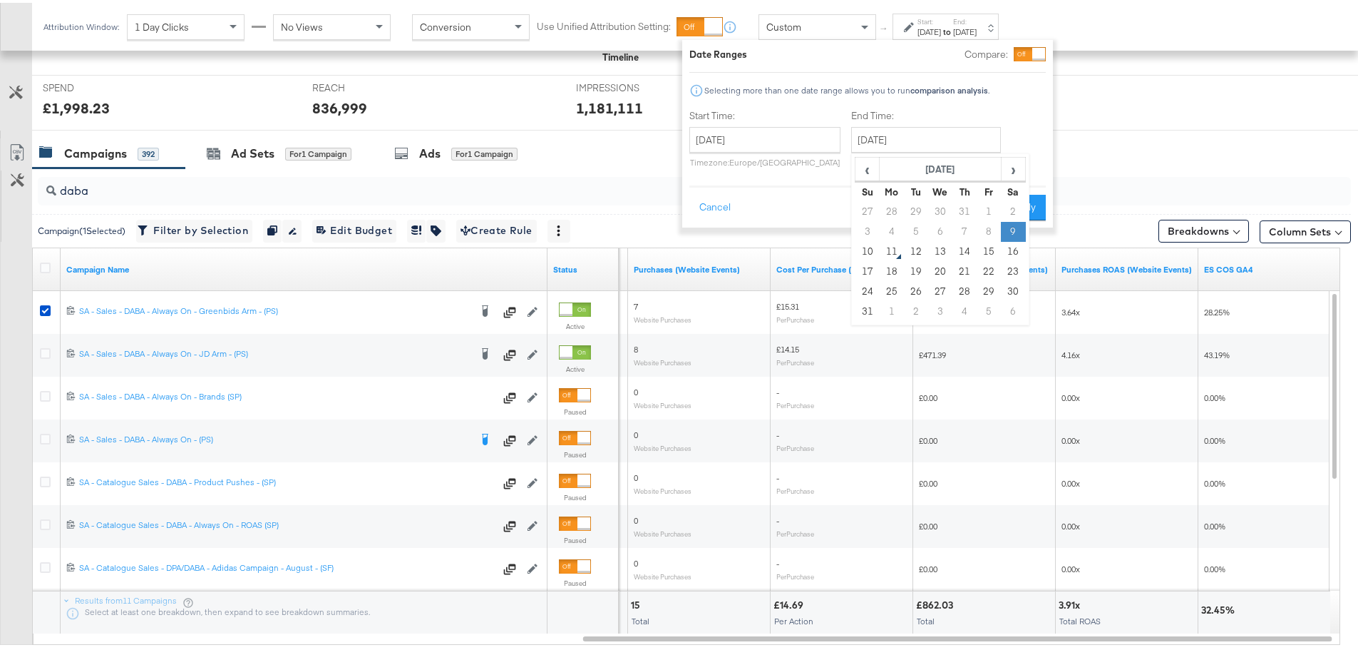
click at [1013, 228] on td "9" at bounding box center [1013, 229] width 24 height 20
click at [1035, 207] on button "Apply" at bounding box center [1023, 205] width 45 height 26
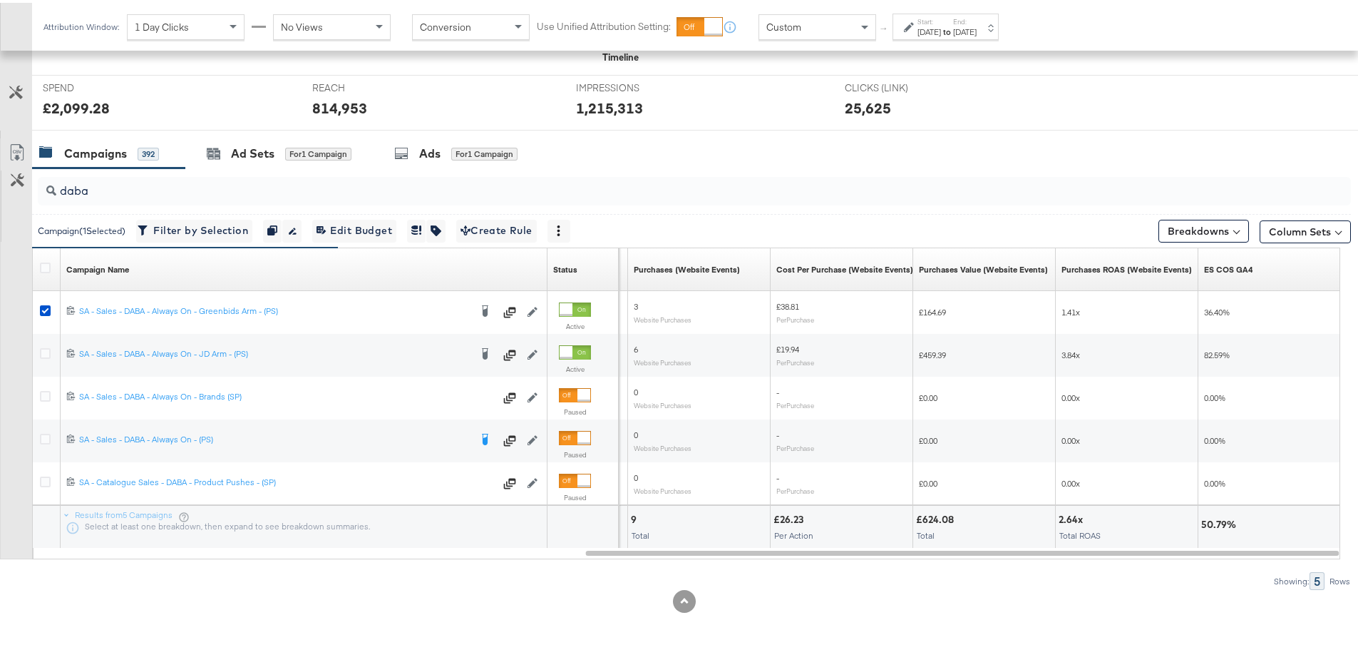
click at [977, 32] on div "[DATE]" at bounding box center [965, 29] width 24 height 11
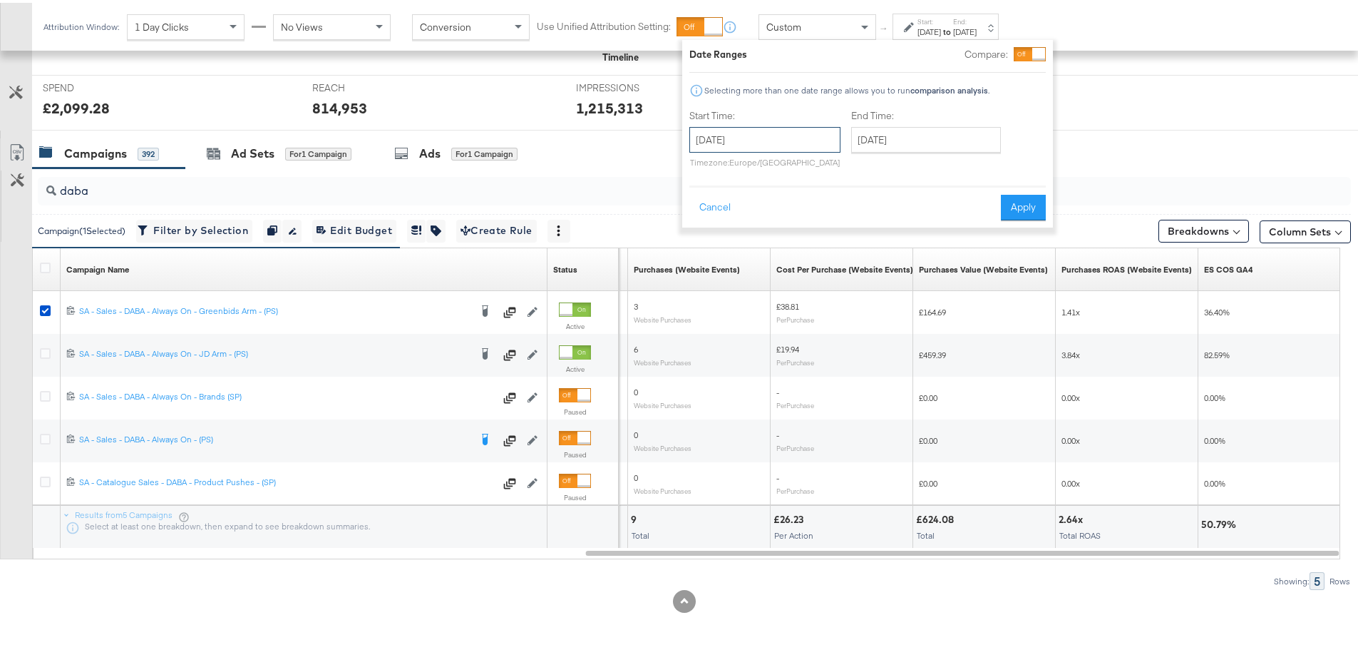
click at [791, 134] on input "[DATE]" at bounding box center [765, 137] width 151 height 26
click at [826, 234] on td "8" at bounding box center [827, 229] width 24 height 20
type input "[DATE]"
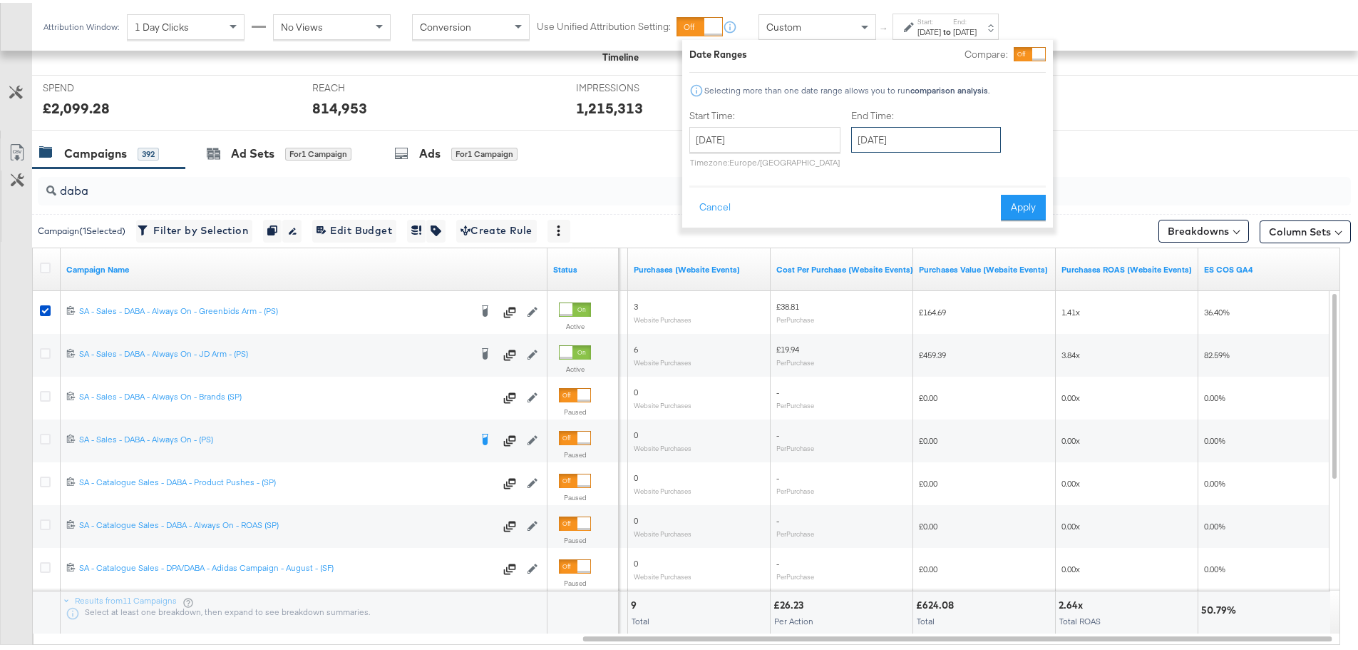
drag, startPoint x: 934, startPoint y: 136, endPoint x: 930, endPoint y: 153, distance: 17.6
click at [934, 136] on input "[DATE]" at bounding box center [926, 137] width 150 height 26
click at [991, 229] on td "8" at bounding box center [989, 229] width 24 height 20
type input "[DATE]"
click at [1018, 211] on button "Apply" at bounding box center [1023, 205] width 45 height 26
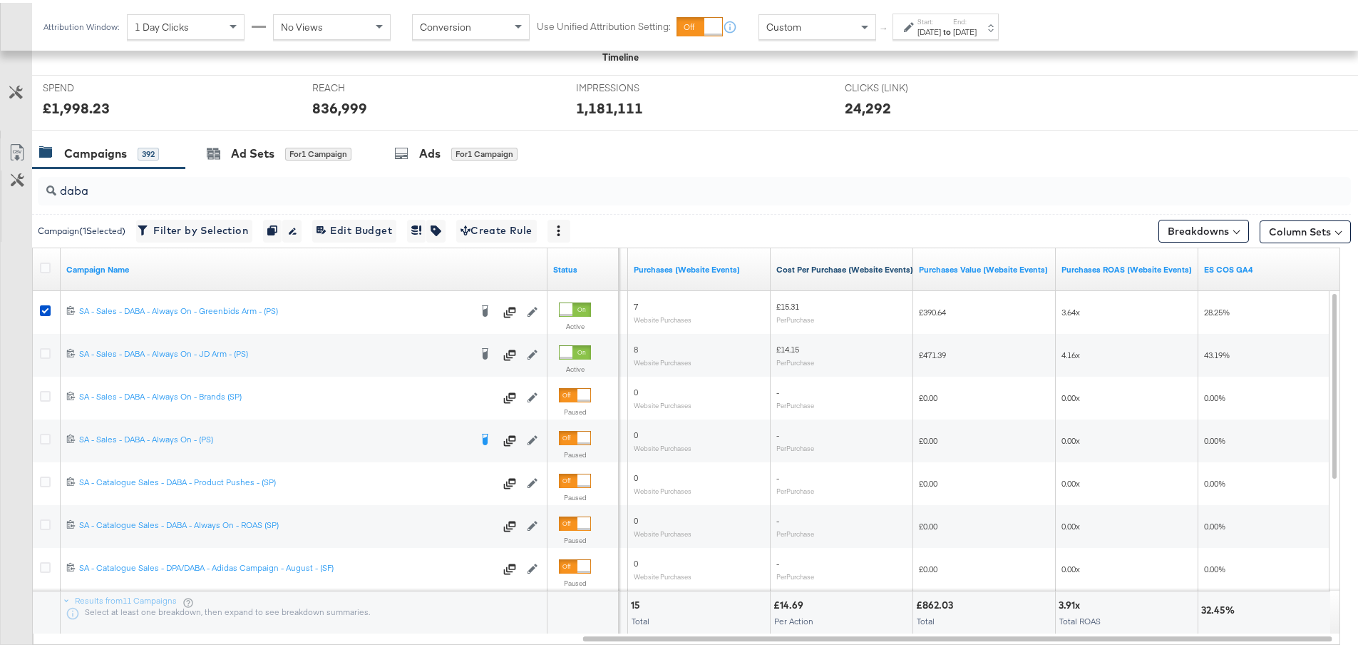
drag, startPoint x: 1050, startPoint y: 40, endPoint x: 1034, endPoint y: 29, distance: 19.0
click at [1017, 40] on div "Attribution Window: 1 Day Clicks No Views Conversion Use Unified Attribution Se…" at bounding box center [524, 24] width 985 height 48
click at [977, 29] on div "[DATE]" at bounding box center [965, 29] width 24 height 11
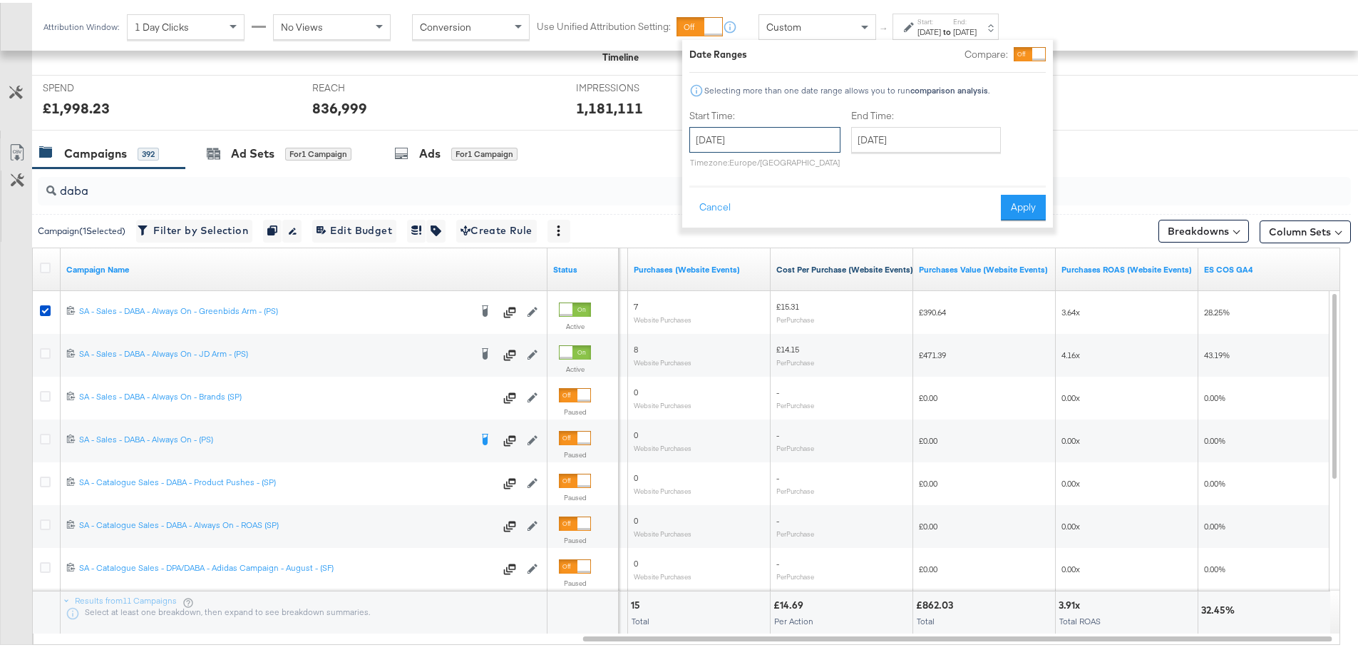
click at [730, 139] on input "[DATE]" at bounding box center [765, 137] width 151 height 26
click at [731, 139] on input "[DATE]" at bounding box center [765, 137] width 151 height 26
click at [1030, 154] on div "Start Time: [DATE] ‹ [DATE] › Su Mo Tu We Th Fr Sa 27 28 29 30 31 1 2 3 4 5 6 7…" at bounding box center [868, 138] width 357 height 65
click at [707, 209] on button "Cancel" at bounding box center [715, 205] width 51 height 26
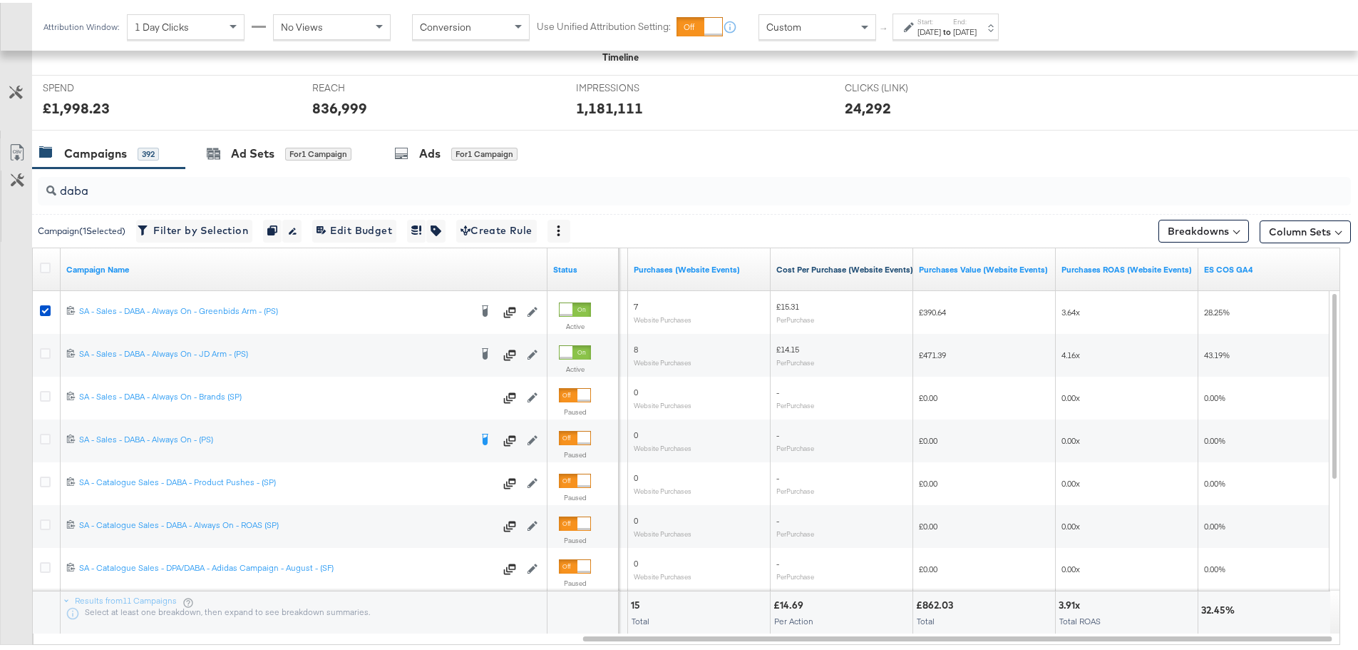
click at [995, 14] on div "Start: [DATE] to End: [DATE]" at bounding box center [946, 24] width 106 height 26
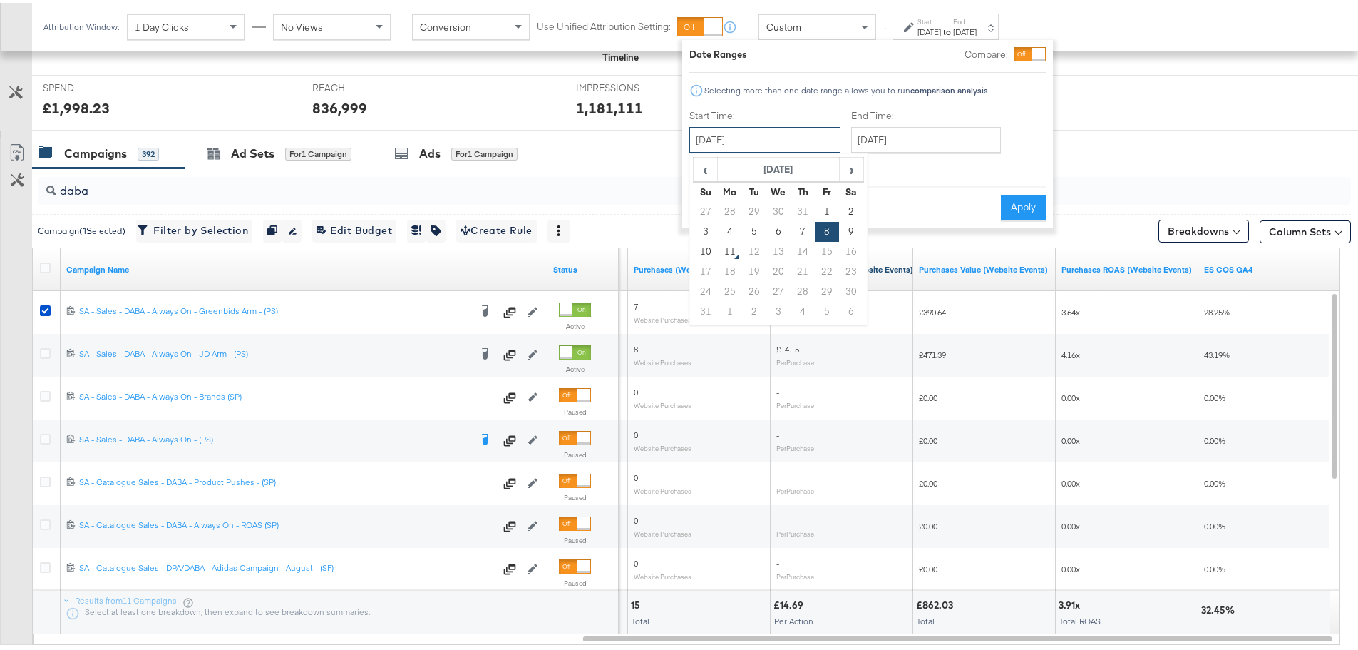
click at [813, 133] on input "[DATE]" at bounding box center [765, 137] width 151 height 26
click at [854, 230] on td "9" at bounding box center [851, 229] width 24 height 20
type input "[DATE]"
click at [926, 134] on input "[DATE]" at bounding box center [926, 137] width 150 height 26
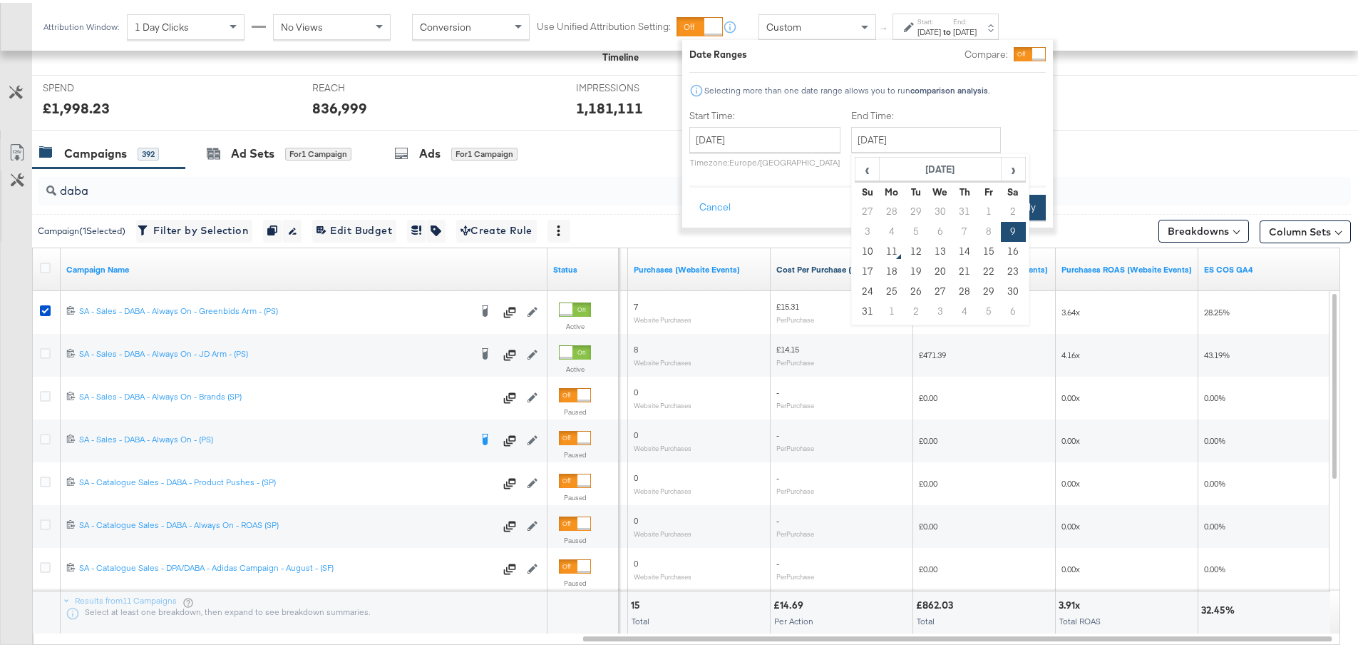
click at [1039, 200] on button "Apply" at bounding box center [1023, 205] width 45 height 26
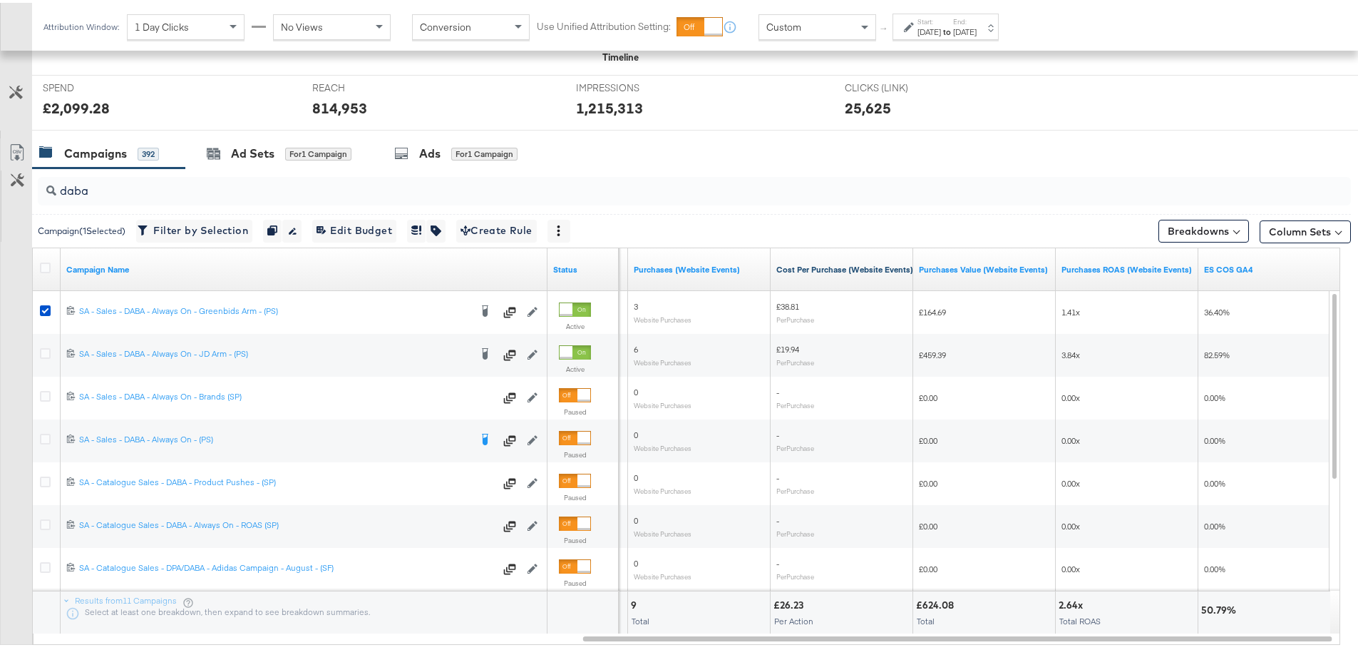
drag, startPoint x: 48, startPoint y: 306, endPoint x: 89, endPoint y: 240, distance: 78.2
click at [48, 306] on icon at bounding box center [45, 307] width 11 height 11
click at [0, 0] on input "checkbox" at bounding box center [0, 0] width 0 height 0
drag, startPoint x: 116, startPoint y: 192, endPoint x: -148, endPoint y: 214, distance: 264.8
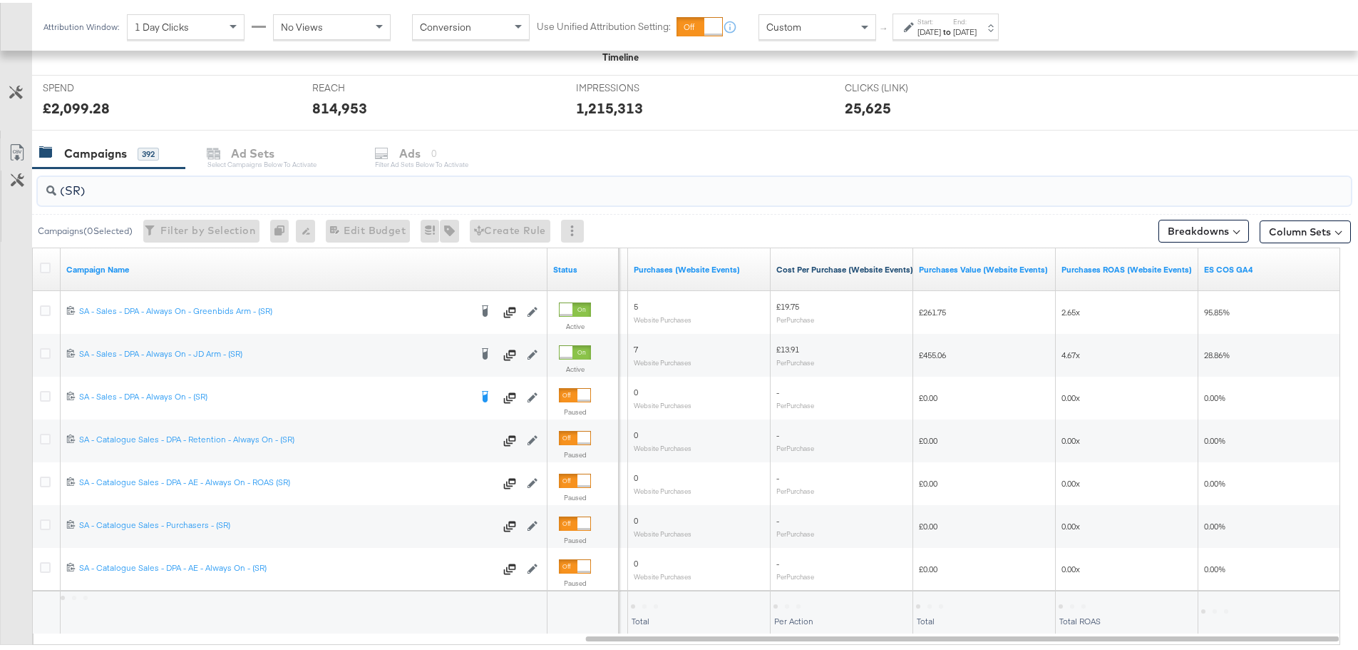
type input "(SR)"
click at [941, 29] on div "[DATE]" at bounding box center [930, 29] width 24 height 11
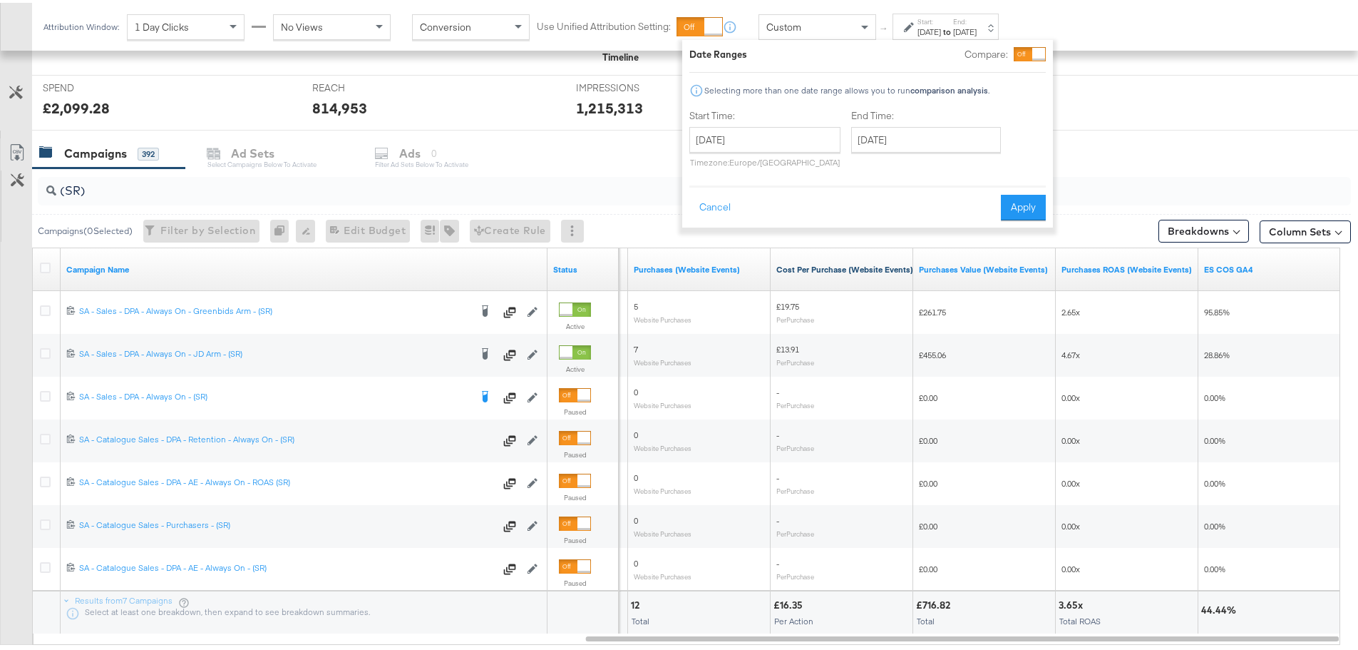
click at [769, 123] on div "Start Time: [DATE] ‹ [DATE] › Su Mo Tu We Th Fr Sa 27 28 29 30 31 1 2 3 4 5 6 7…" at bounding box center [765, 138] width 151 height 65
click at [775, 133] on input "[DATE]" at bounding box center [765, 137] width 151 height 26
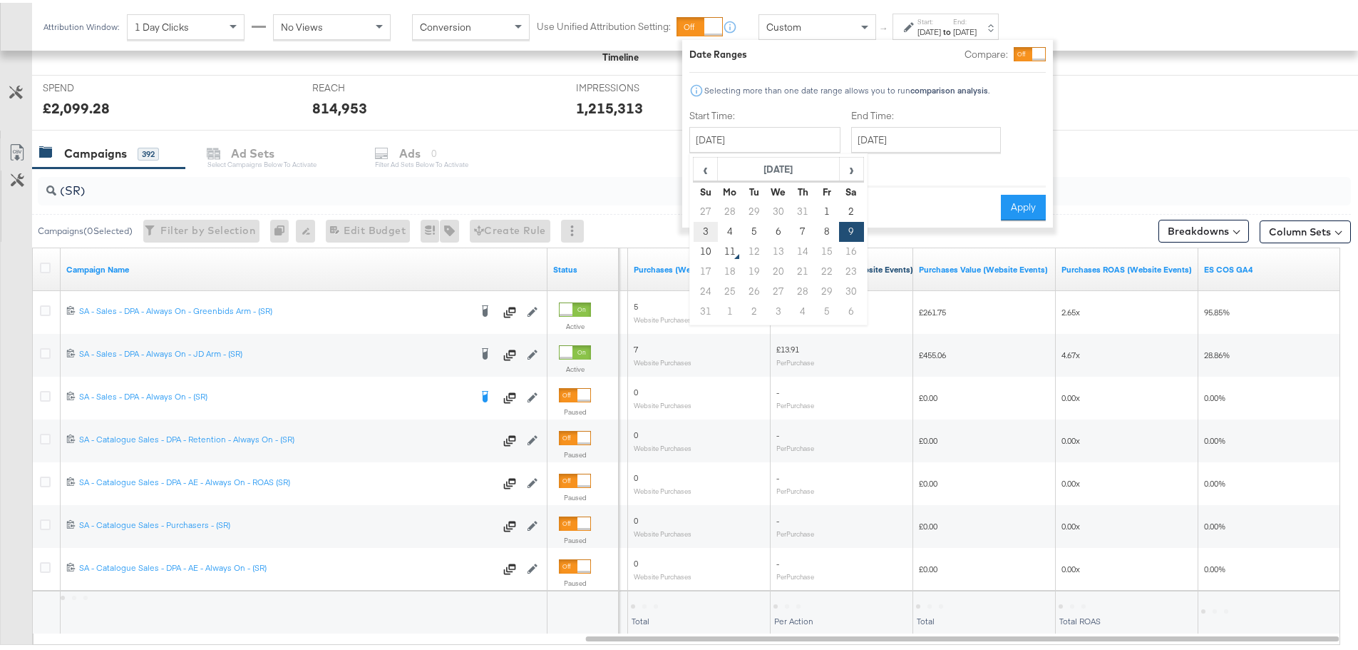
click at [707, 226] on td "3" at bounding box center [706, 229] width 24 height 20
type input "[DATE]"
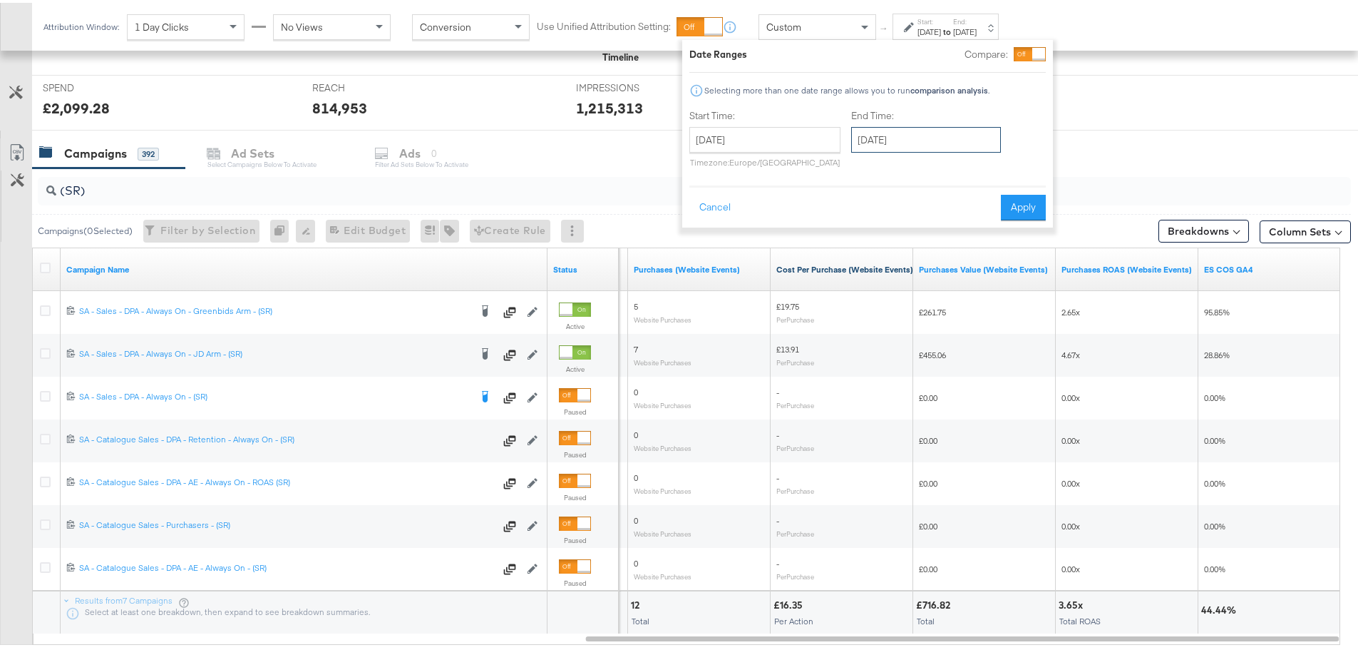
click at [945, 137] on input "[DATE]" at bounding box center [926, 137] width 150 height 26
click at [1038, 200] on button "Apply" at bounding box center [1023, 205] width 45 height 26
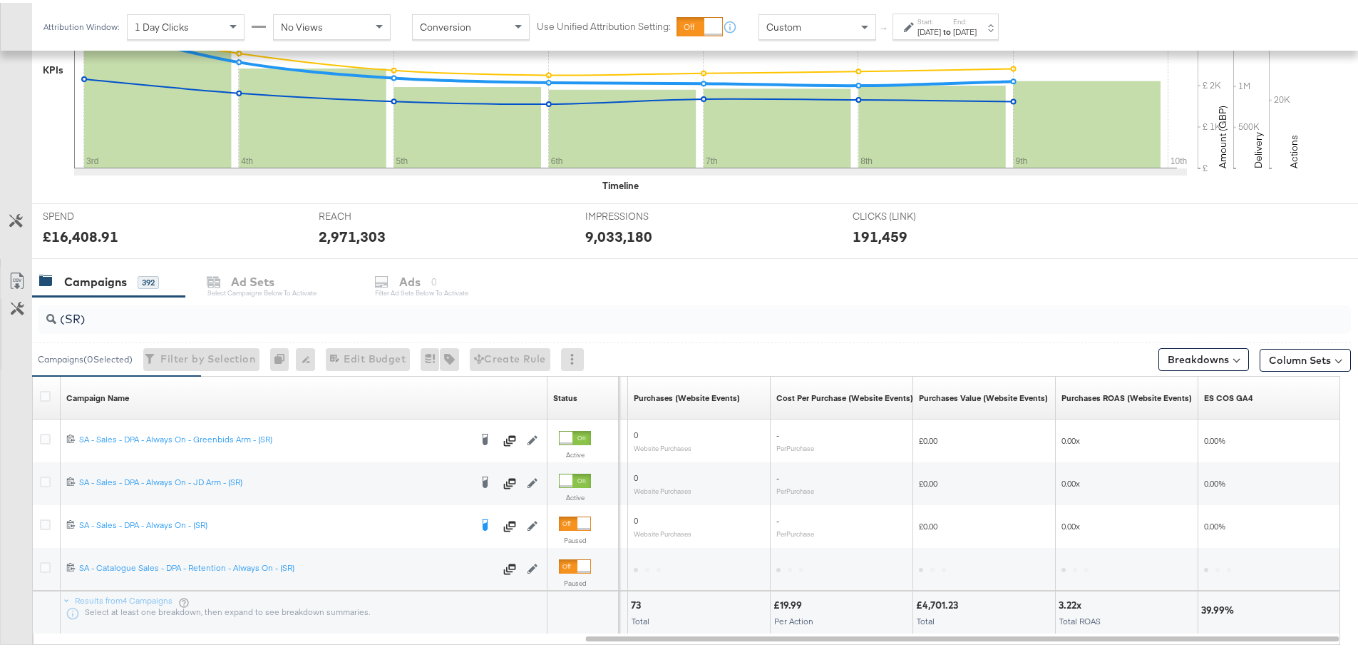
scroll to position [476, 0]
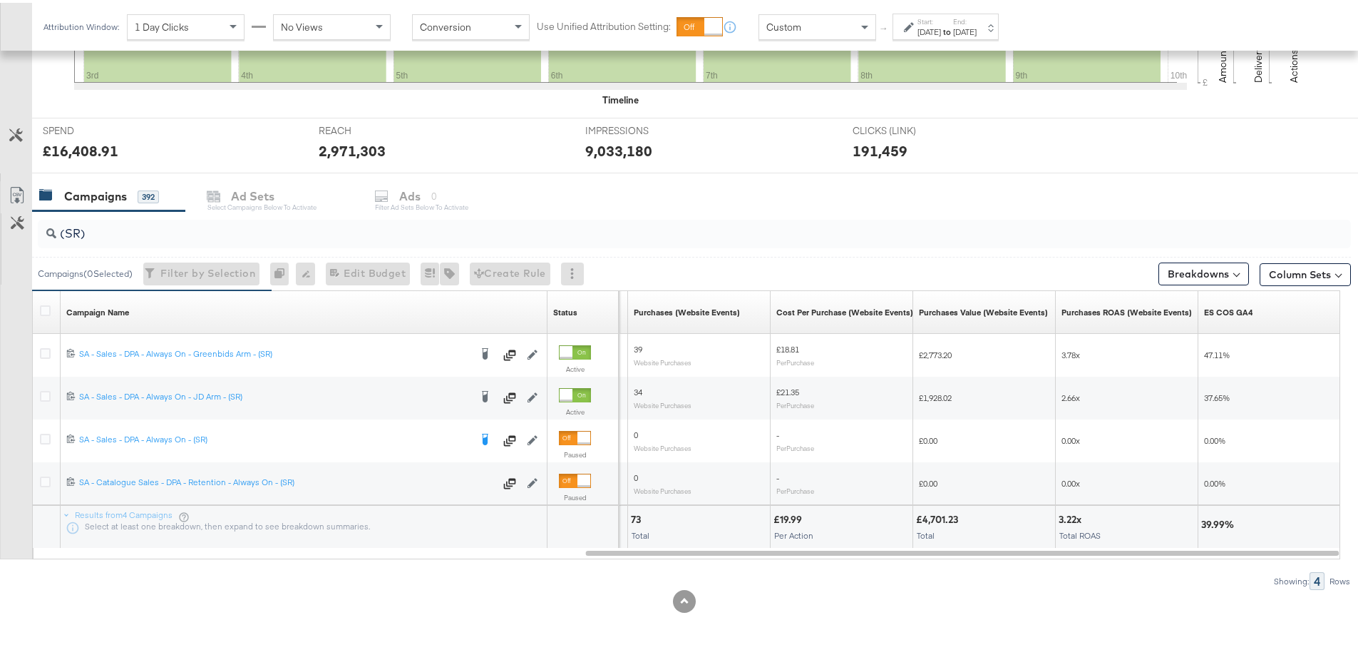
click at [977, 30] on div "[DATE]" at bounding box center [965, 29] width 24 height 11
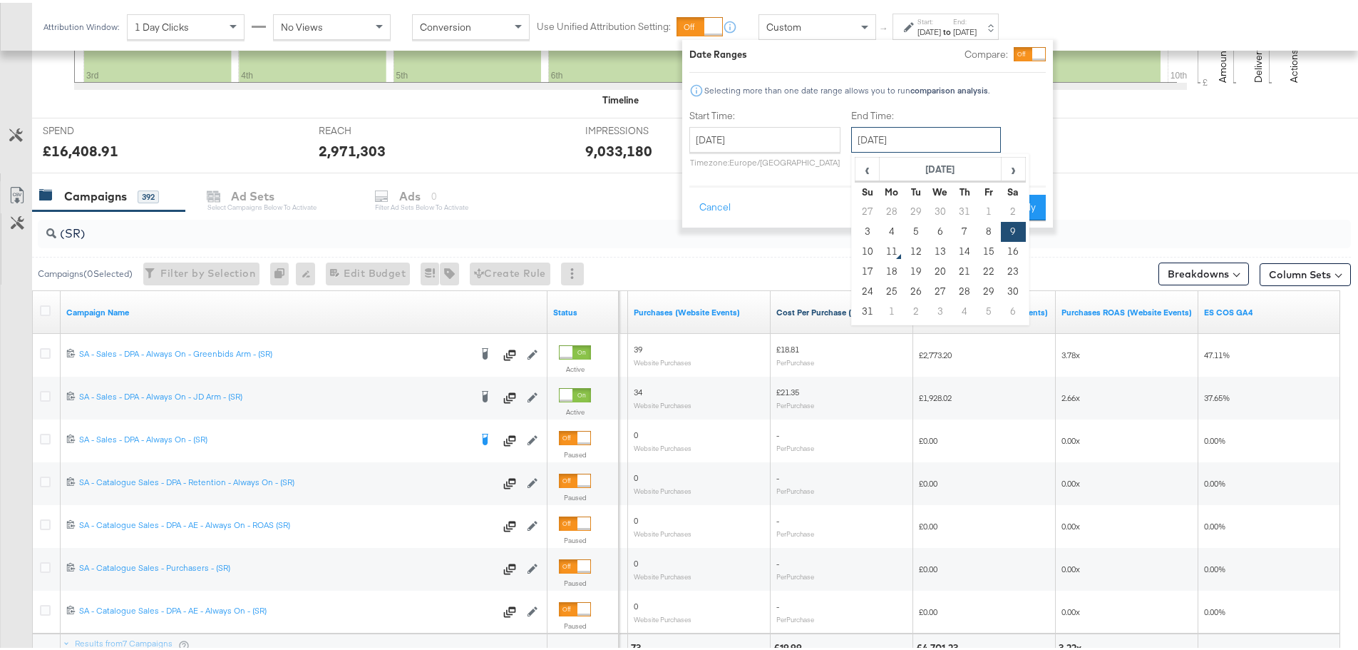
scroll to position [518, 0]
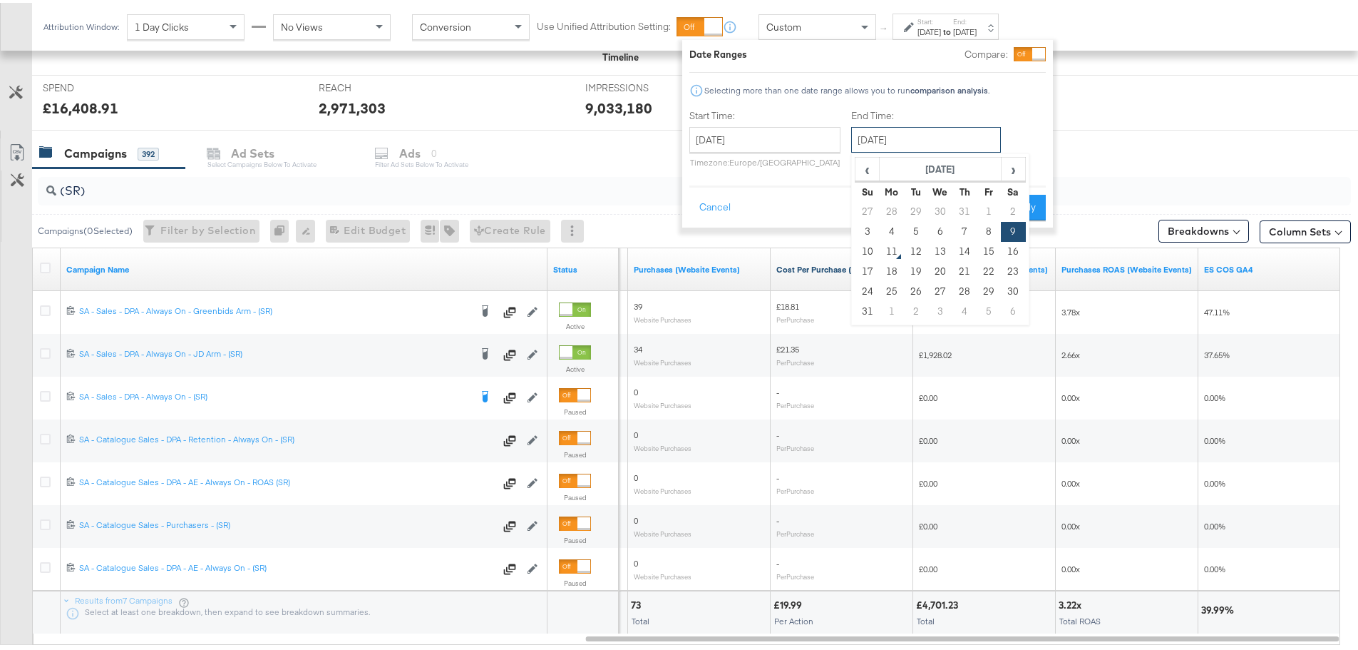
click at [950, 138] on input "[DATE]" at bounding box center [926, 137] width 150 height 26
click at [1034, 121] on div "Start Time: [DATE] ‹ [DATE] › Su Mo Tu We Th Fr Sa 27 28 29 30 31 1 2 3 4 5 6 7…" at bounding box center [868, 138] width 357 height 65
click at [1029, 202] on button "Apply" at bounding box center [1023, 205] width 45 height 26
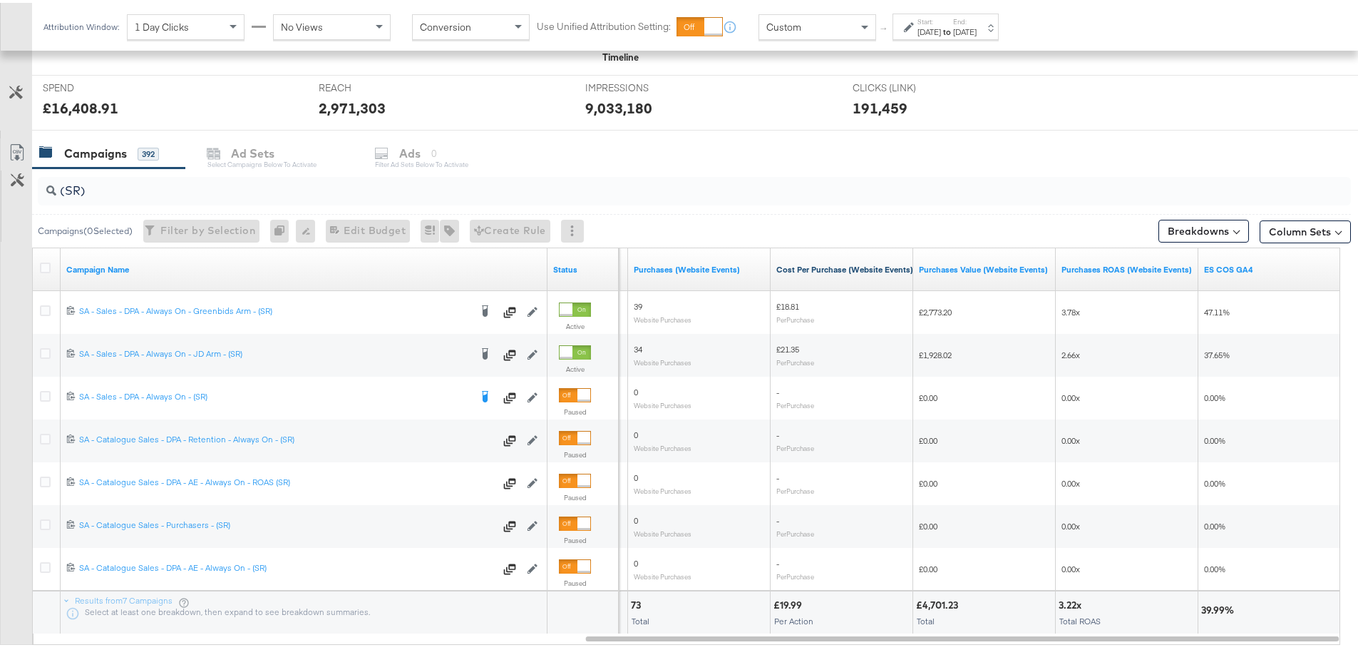
click at [941, 20] on label "Start:" at bounding box center [930, 18] width 24 height 9
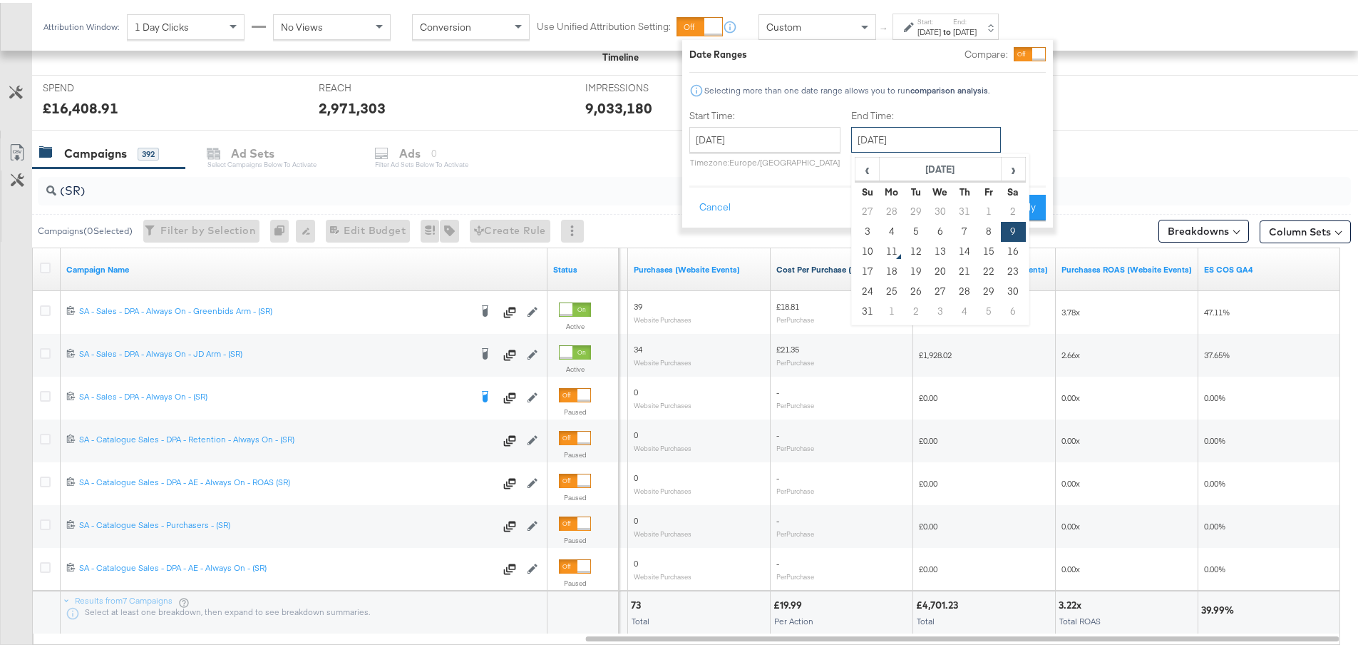
click at [883, 134] on input "[DATE]" at bounding box center [926, 137] width 150 height 26
click at [867, 230] on td "3" at bounding box center [868, 229] width 24 height 20
type input "[DATE]"
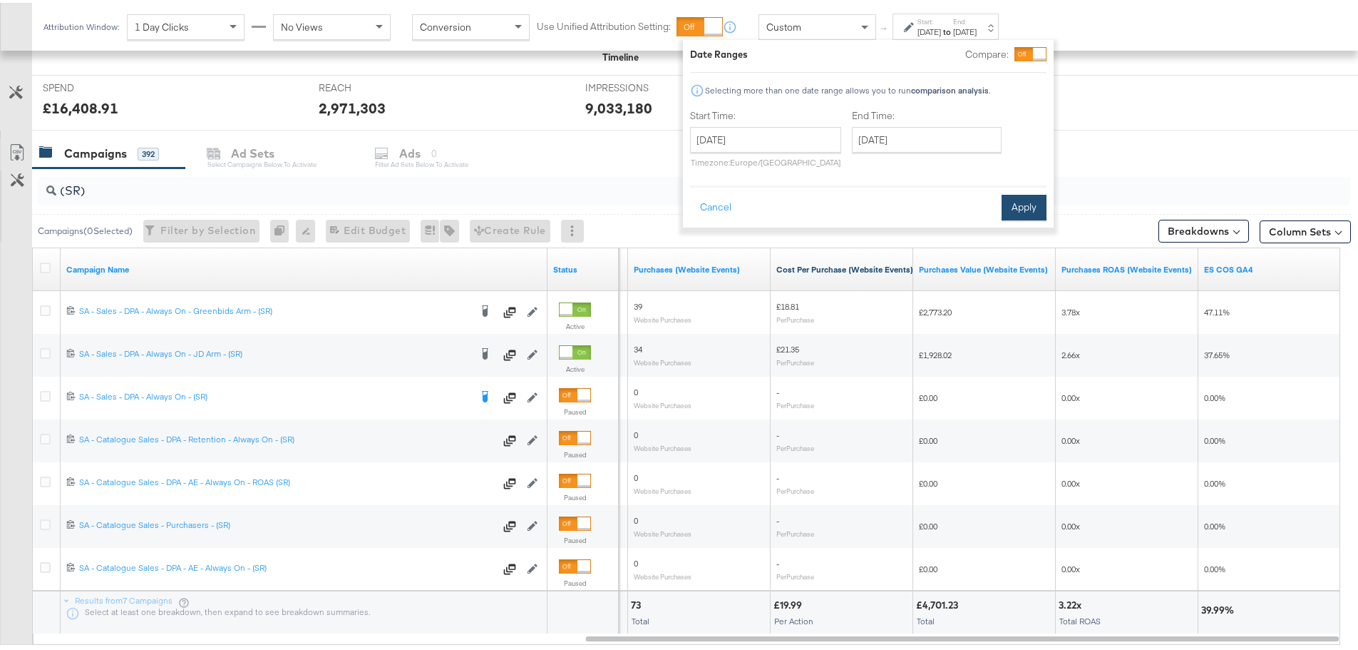
click at [1008, 203] on button "Apply" at bounding box center [1024, 205] width 45 height 26
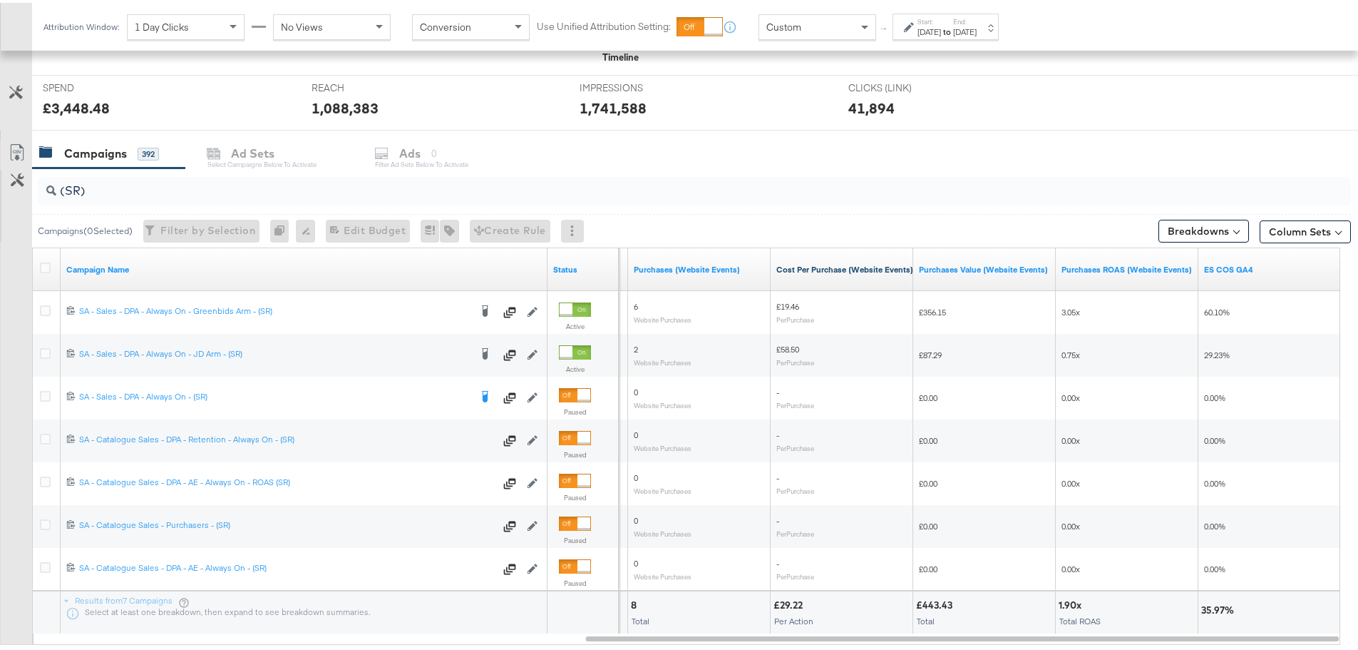
click at [930, 9] on div "Attribution Window: 1 Day Clicks No Views Conversion Use Unified Attribution Se…" at bounding box center [524, 24] width 985 height 48
click at [928, 40] on div "Attribution Window: 1 Day Clicks No Views Conversion Use Unified Attribution Se…" at bounding box center [524, 24] width 985 height 48
click at [933, 22] on label "Start:" at bounding box center [930, 18] width 24 height 9
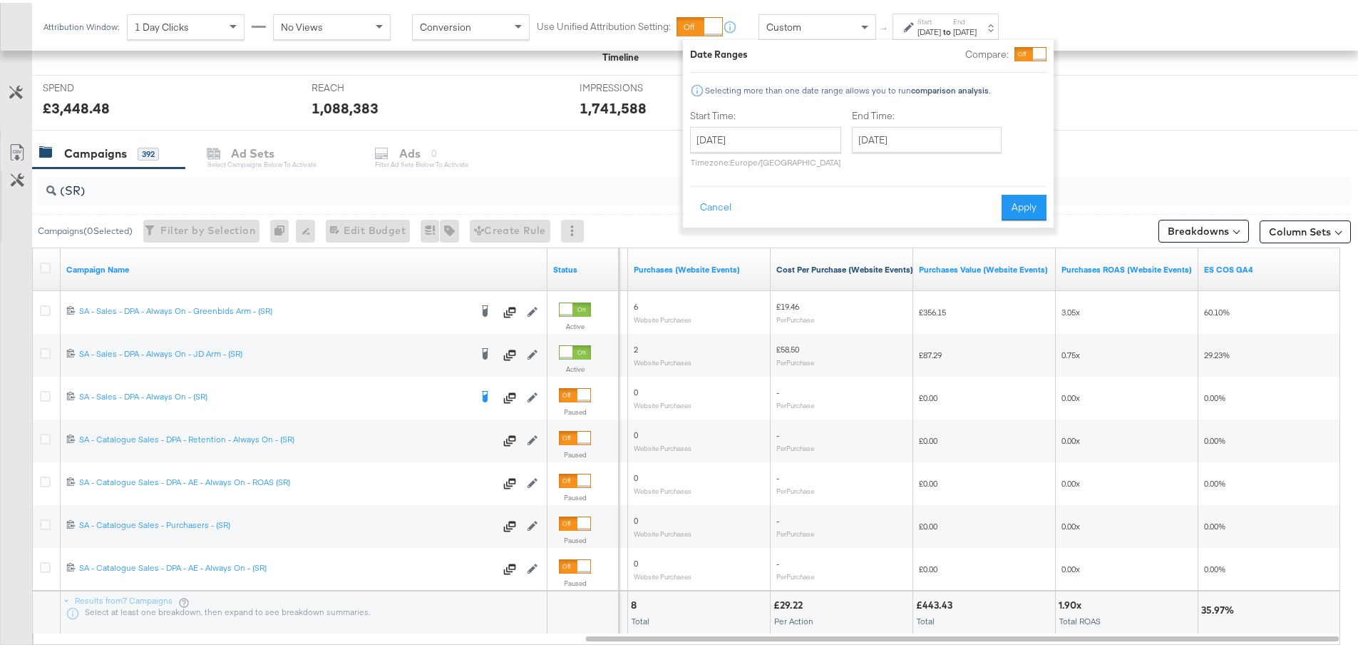
click at [796, 121] on div "Start Time: [DATE] ‹ [DATE] › Su Mo Tu We Th Fr Sa 27 28 29 30 31 1 2 3 4 5 6 7…" at bounding box center [765, 138] width 151 height 65
click at [797, 133] on input "[DATE]" at bounding box center [765, 137] width 151 height 26
click at [735, 225] on td "4" at bounding box center [731, 229] width 24 height 20
type input "[DATE]"
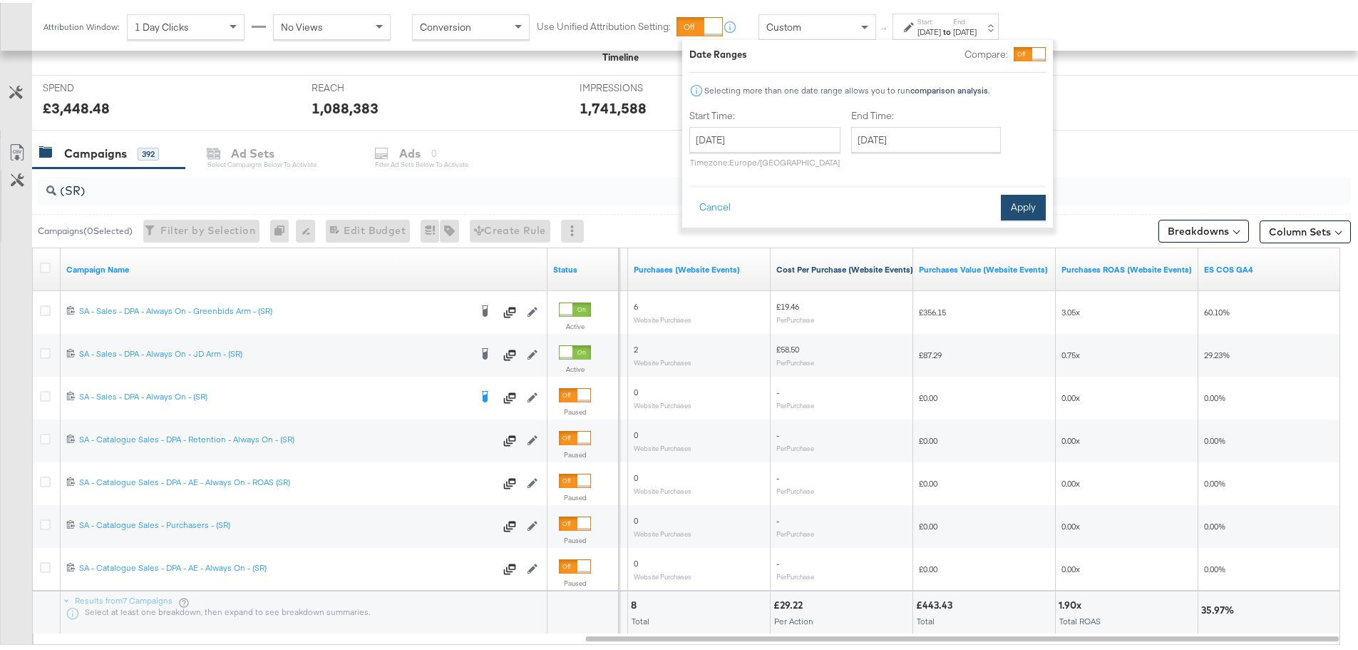
click at [1024, 205] on button "Apply" at bounding box center [1023, 205] width 45 height 26
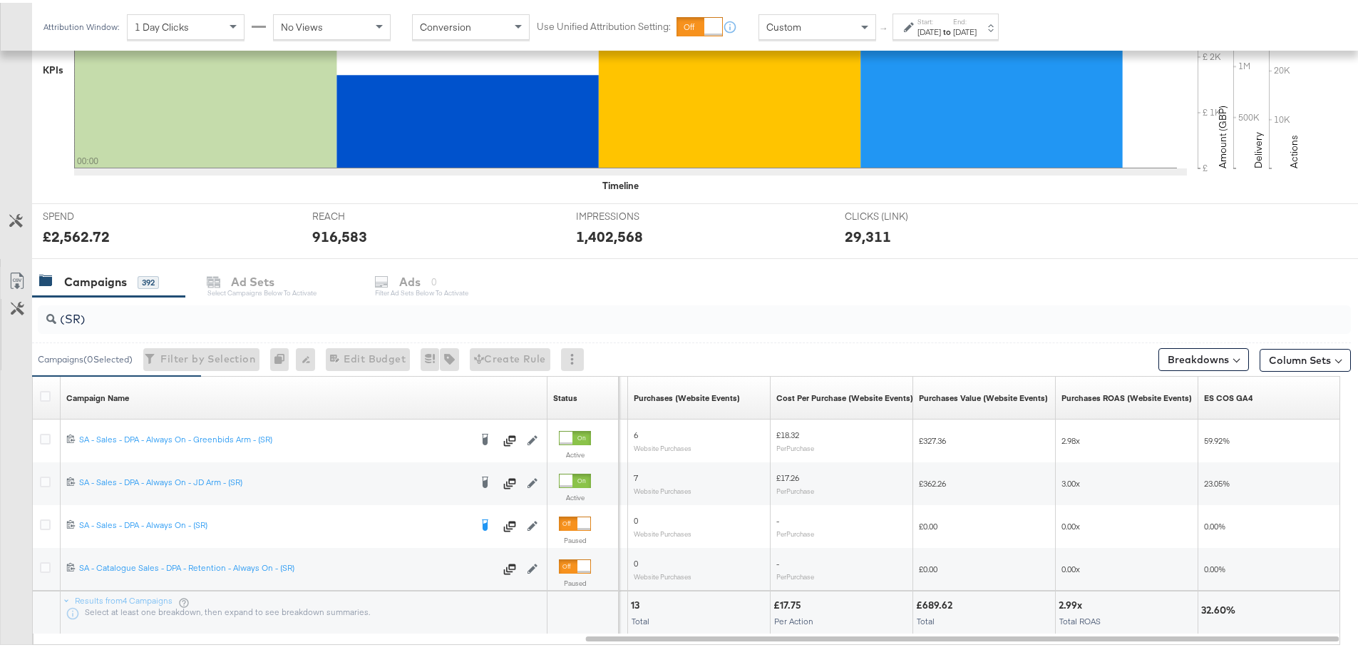
scroll to position [476, 0]
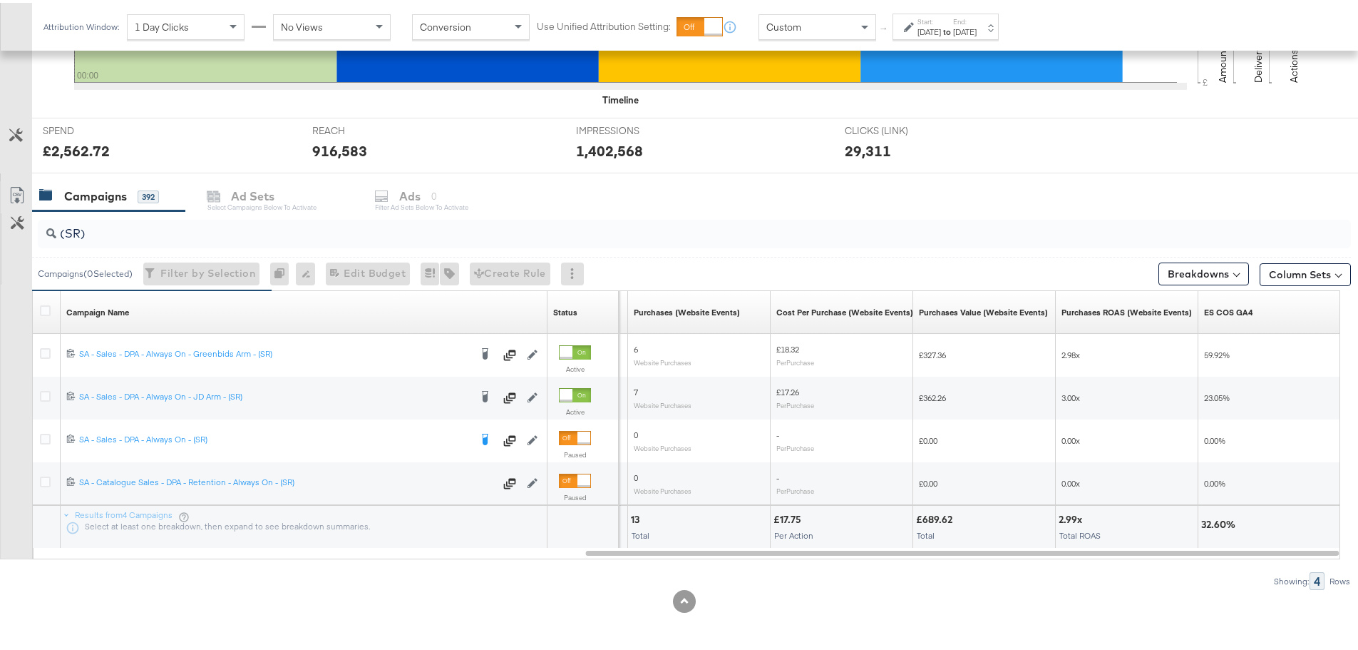
click at [973, 37] on div "Attribution Window: 1 Day Clicks No Views Conversion Use Unified Attribution Se…" at bounding box center [524, 24] width 985 height 48
click at [934, 20] on label "Start:" at bounding box center [930, 18] width 24 height 9
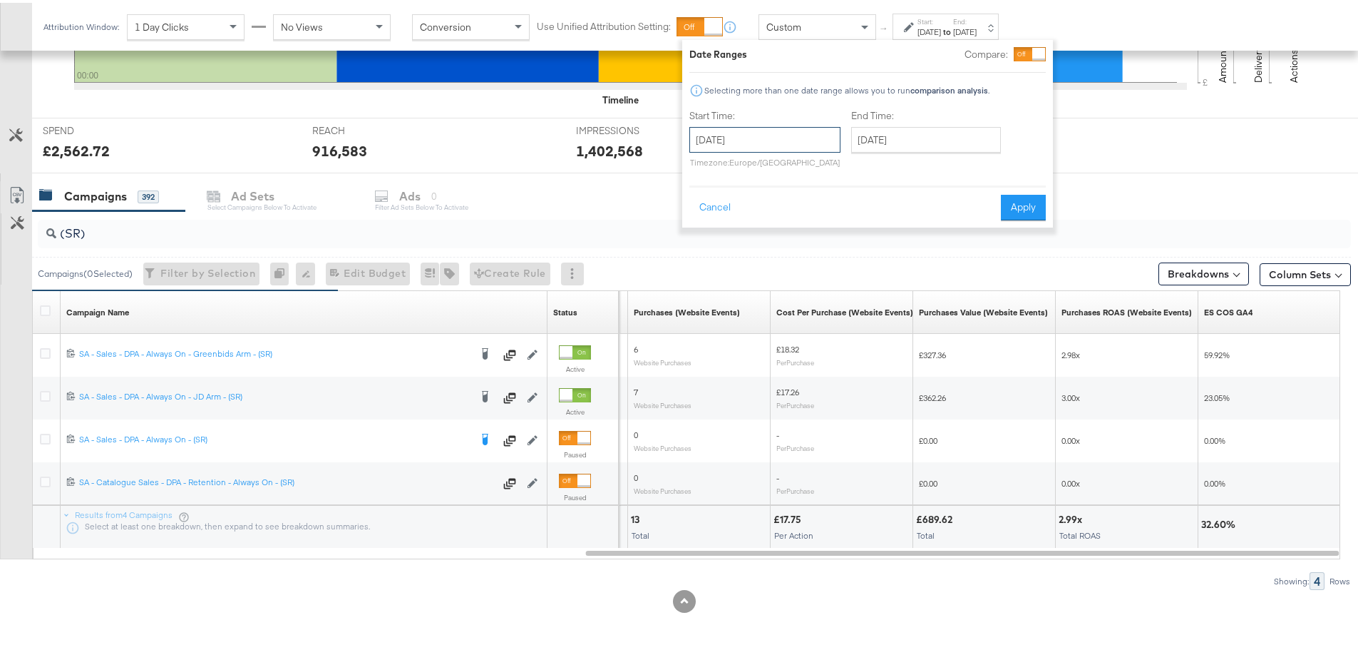
click at [806, 141] on input "[DATE]" at bounding box center [765, 137] width 151 height 26
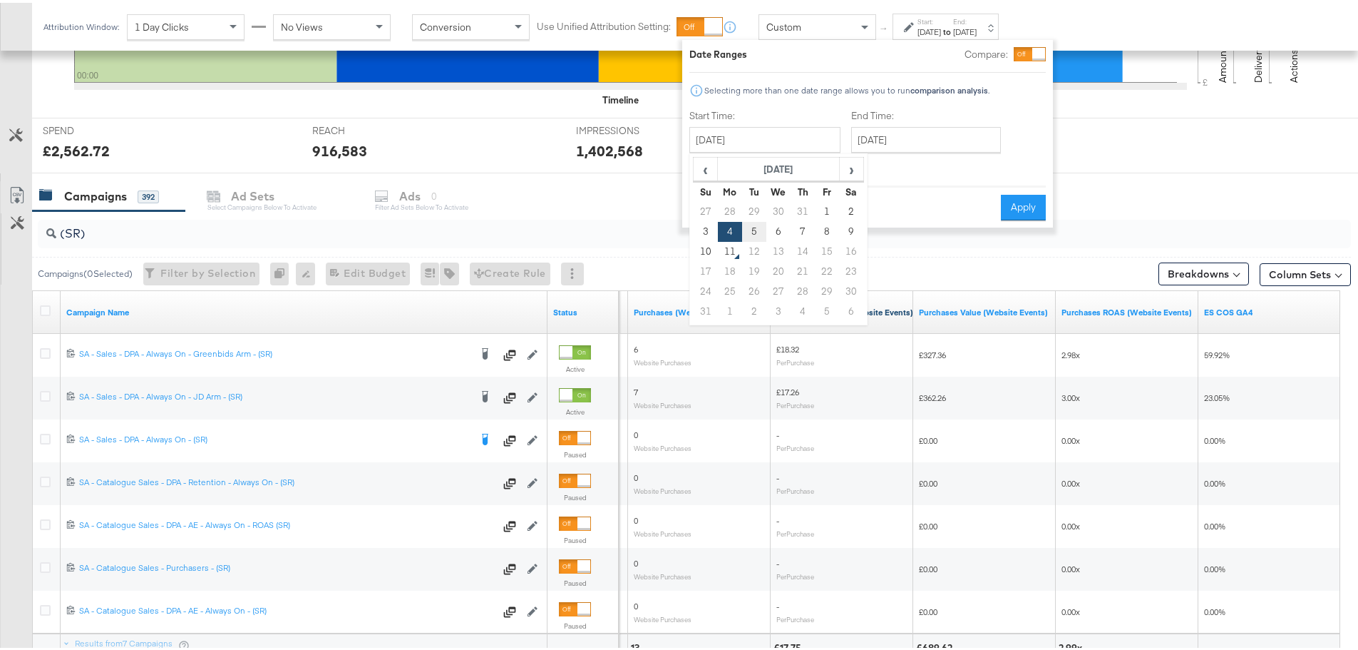
click at [756, 232] on td "5" at bounding box center [754, 229] width 24 height 20
type input "[DATE]"
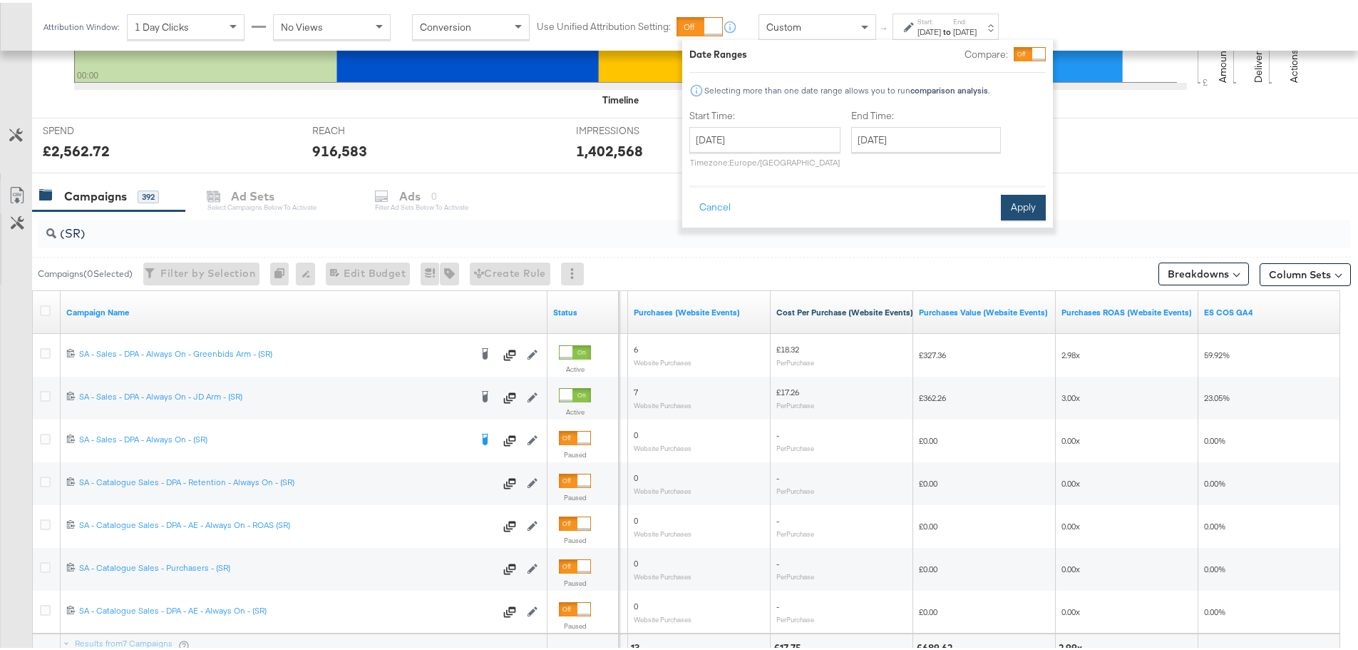
click at [1030, 212] on button "Apply" at bounding box center [1023, 205] width 45 height 26
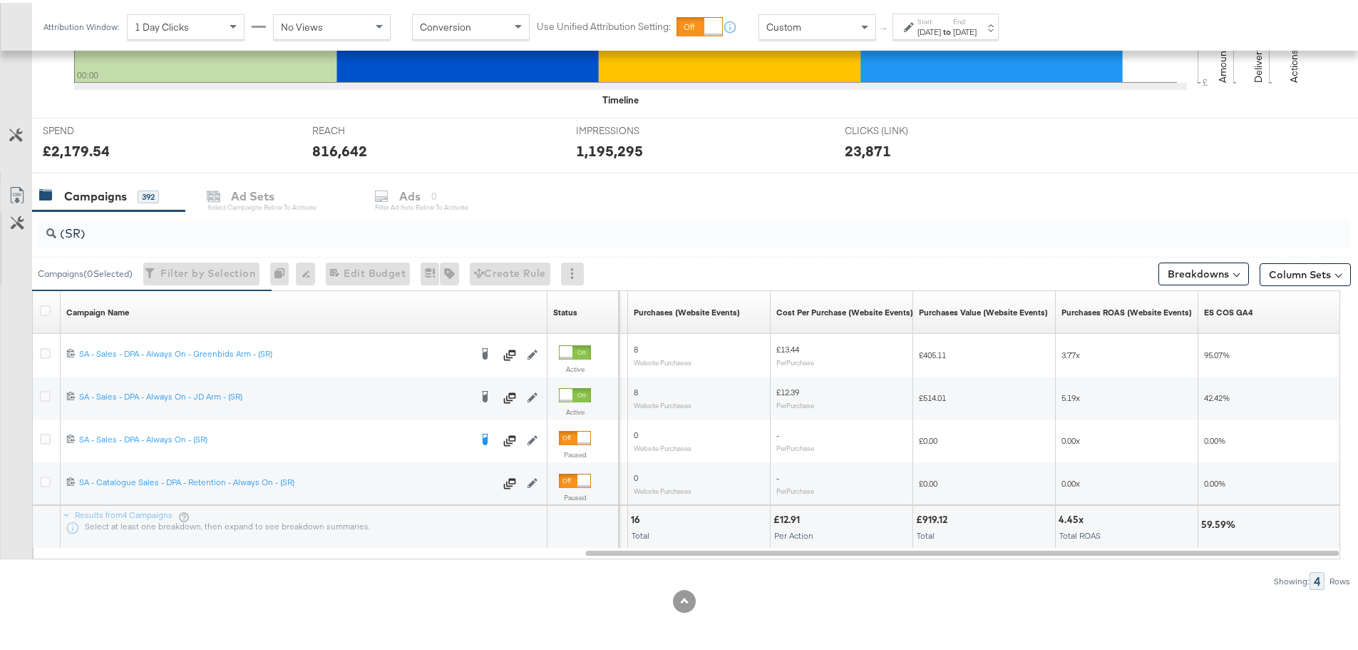
click at [933, 32] on div "[DATE]" at bounding box center [930, 29] width 24 height 11
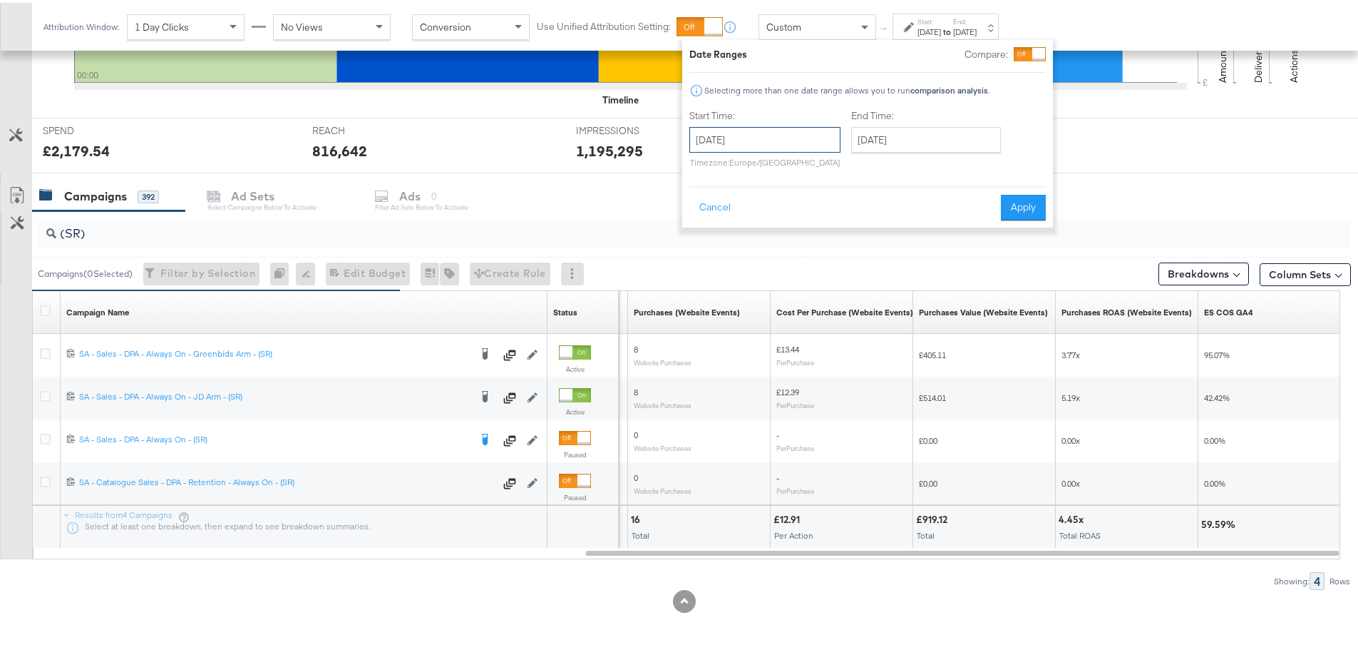
click at [802, 135] on input "[DATE]" at bounding box center [765, 137] width 151 height 26
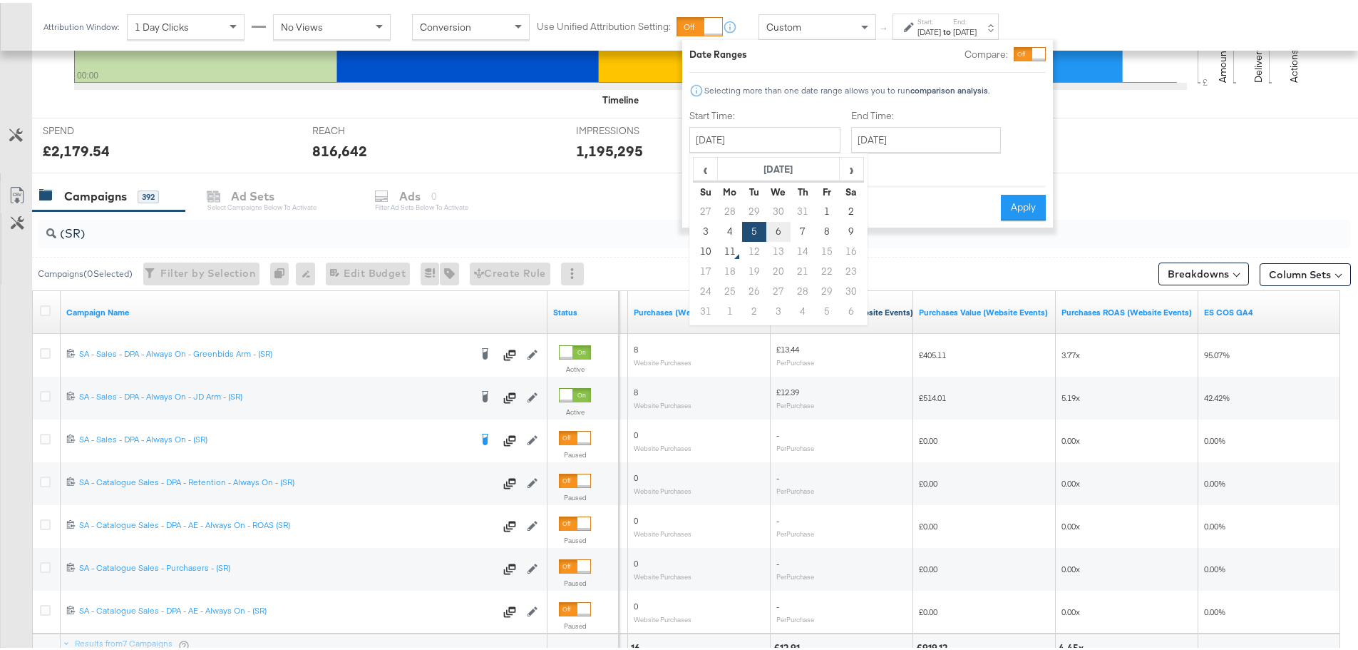
click at [779, 230] on td "6" at bounding box center [779, 229] width 24 height 20
type input "[DATE]"
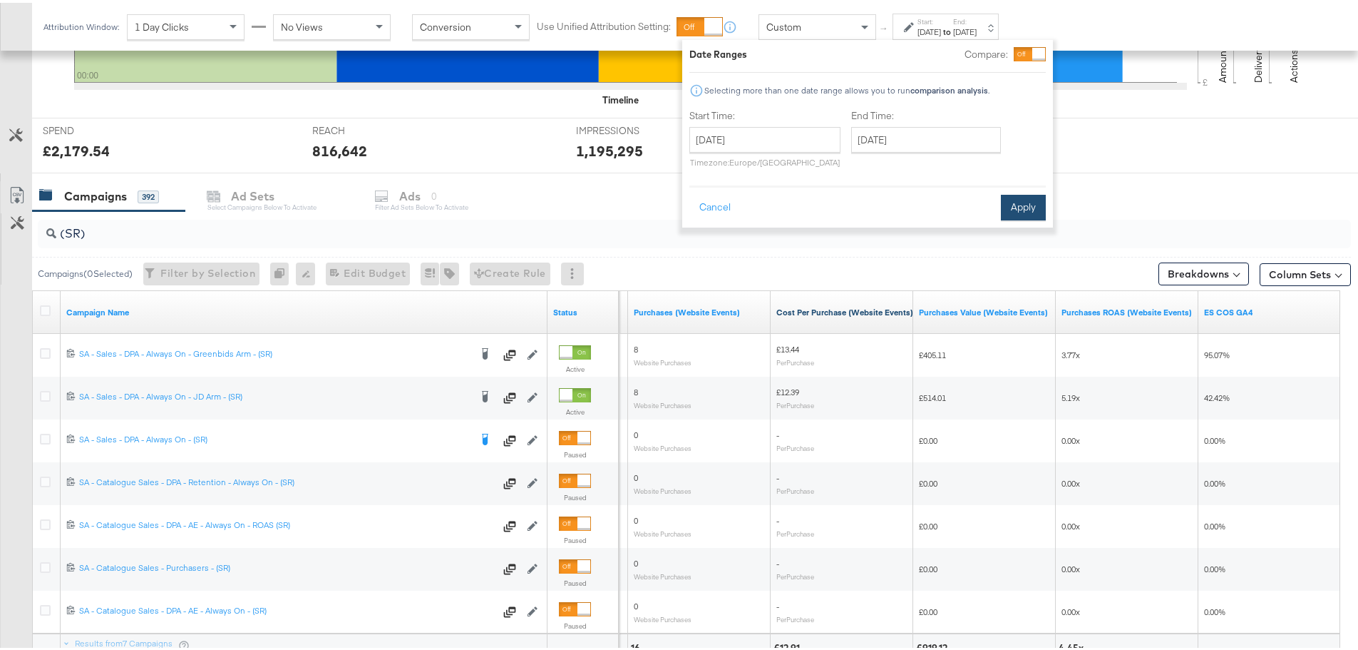
click at [1012, 210] on button "Apply" at bounding box center [1023, 205] width 45 height 26
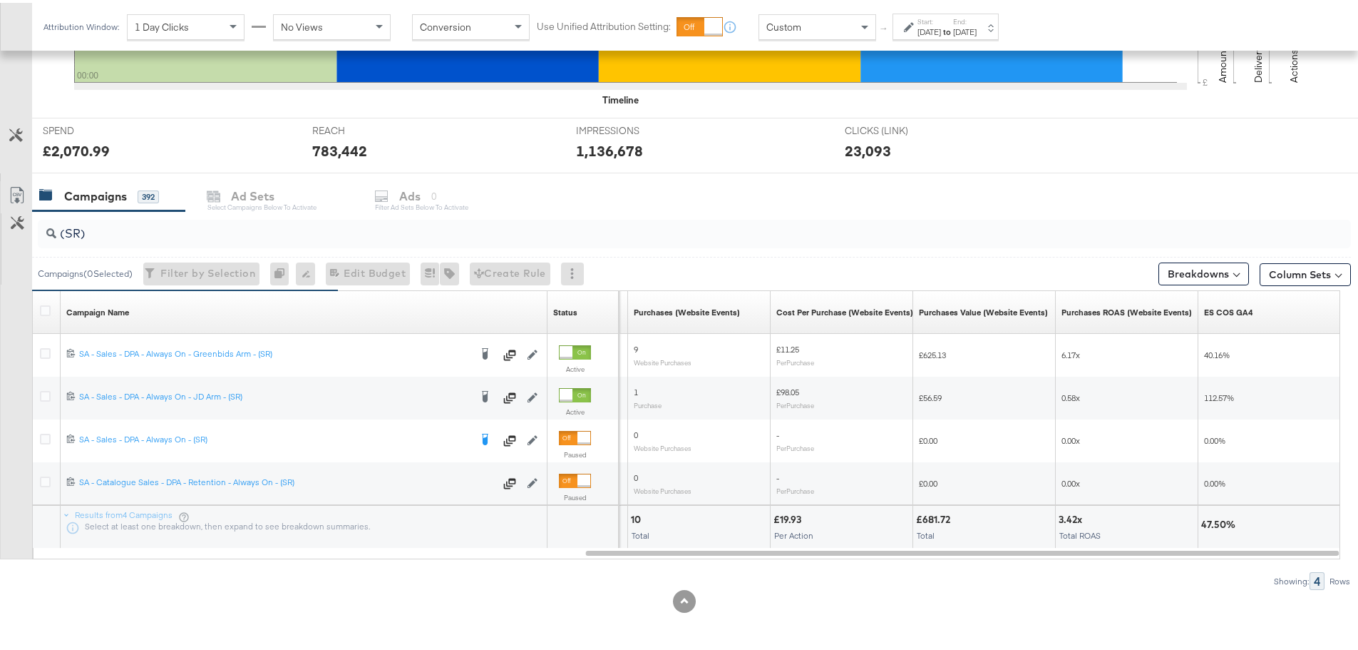
click at [941, 31] on div "[DATE]" at bounding box center [930, 29] width 24 height 11
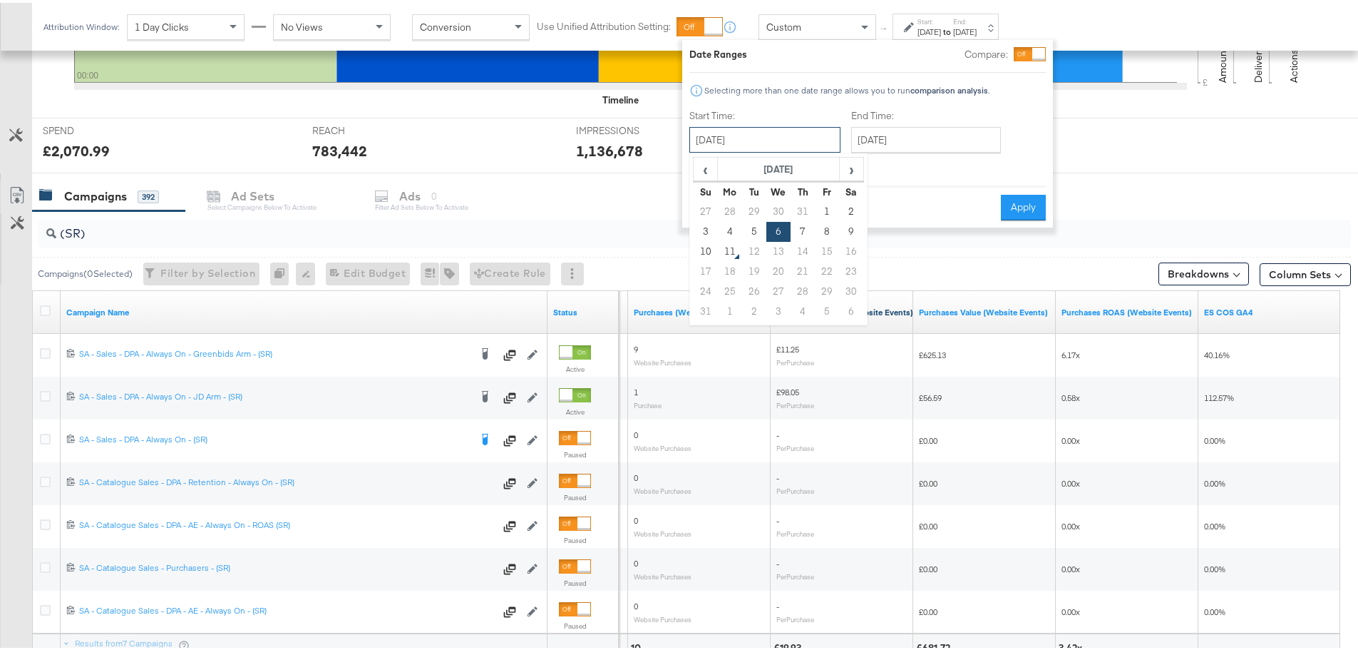
click at [823, 138] on input "[DATE]" at bounding box center [765, 137] width 151 height 26
click at [807, 222] on td "7" at bounding box center [803, 229] width 24 height 20
type input "[DATE]"
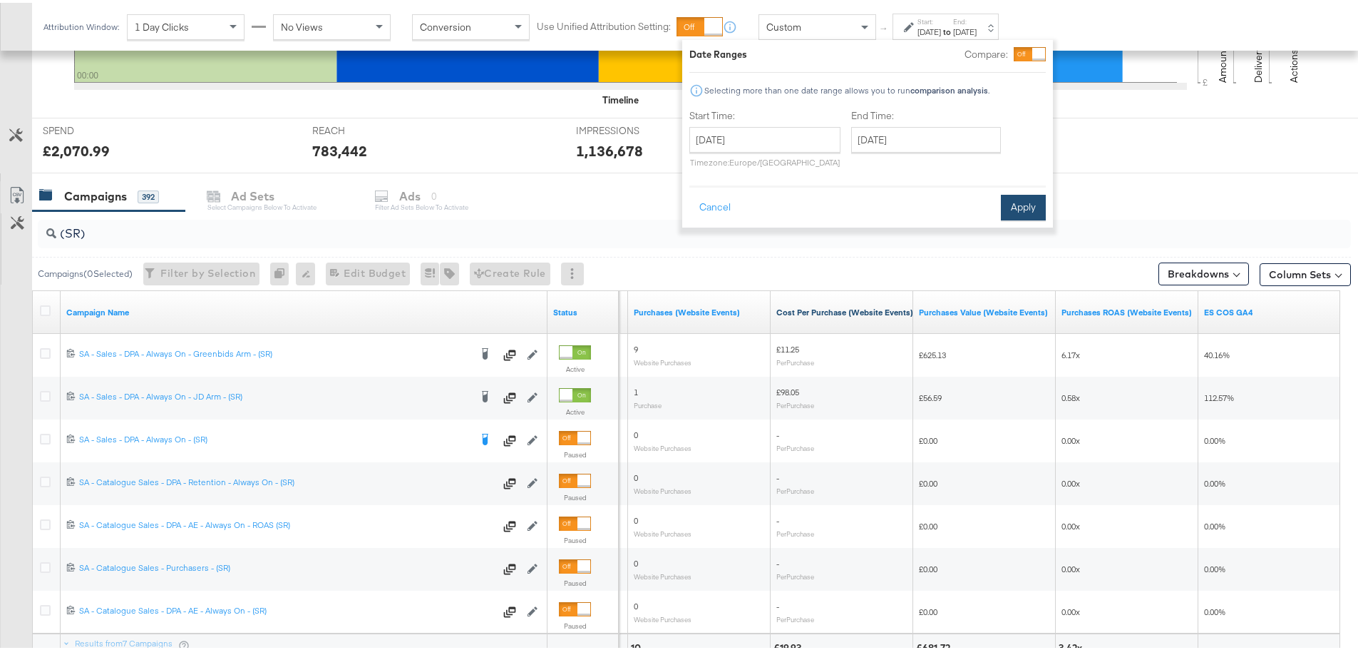
click at [1027, 208] on button "Apply" at bounding box center [1023, 205] width 45 height 26
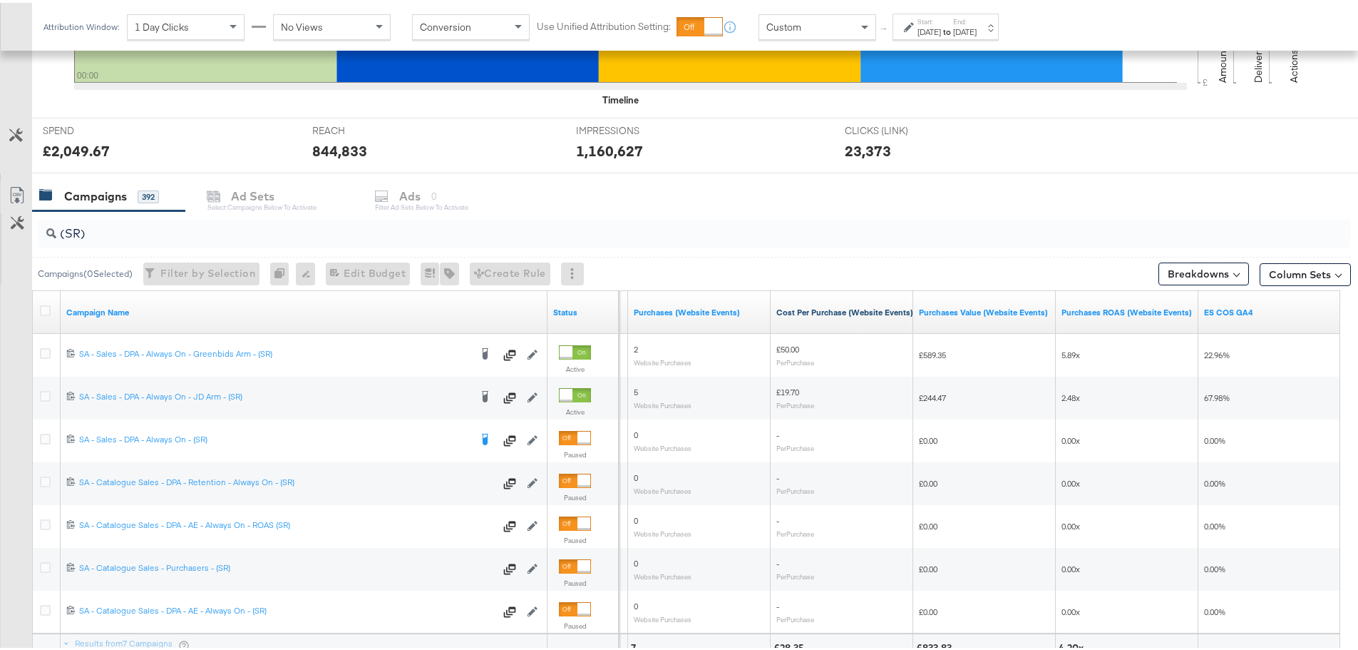
click at [938, 24] on div "[DATE]" at bounding box center [930, 29] width 24 height 11
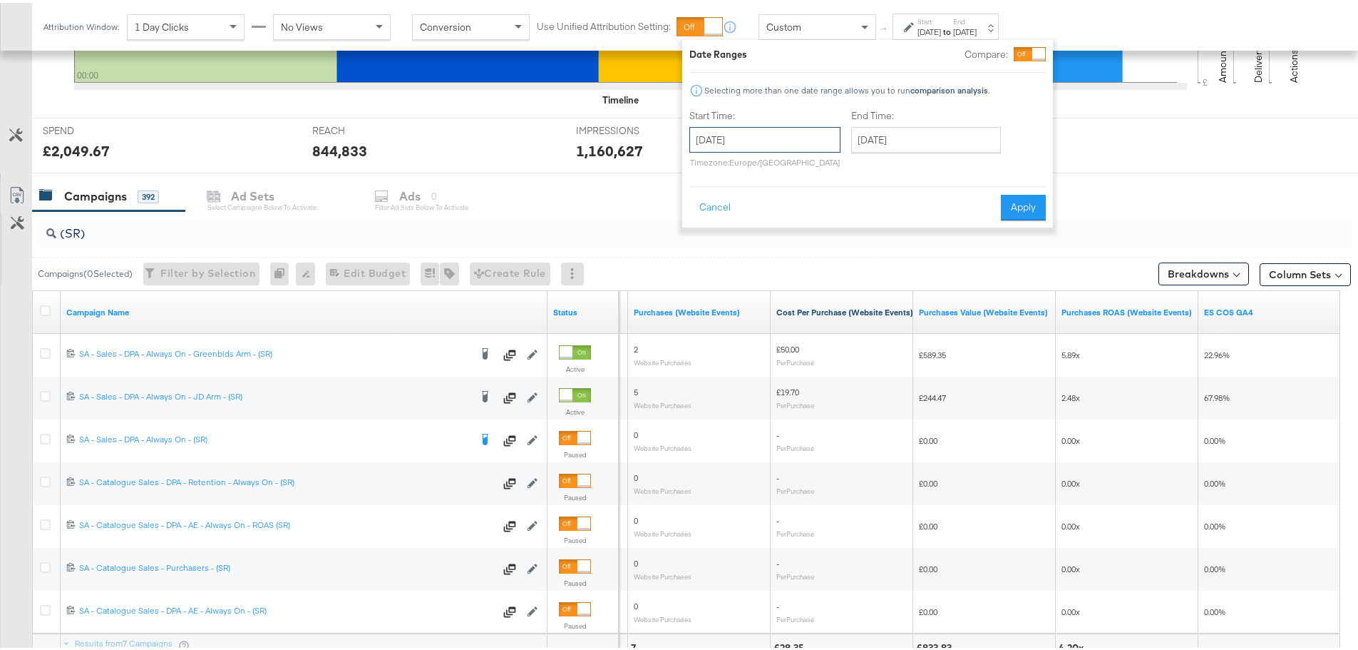
click at [808, 143] on input "[DATE]" at bounding box center [765, 137] width 151 height 26
click at [836, 227] on td "8" at bounding box center [827, 229] width 24 height 20
type input "[DATE]"
click at [1009, 213] on button "Apply" at bounding box center [1023, 205] width 45 height 26
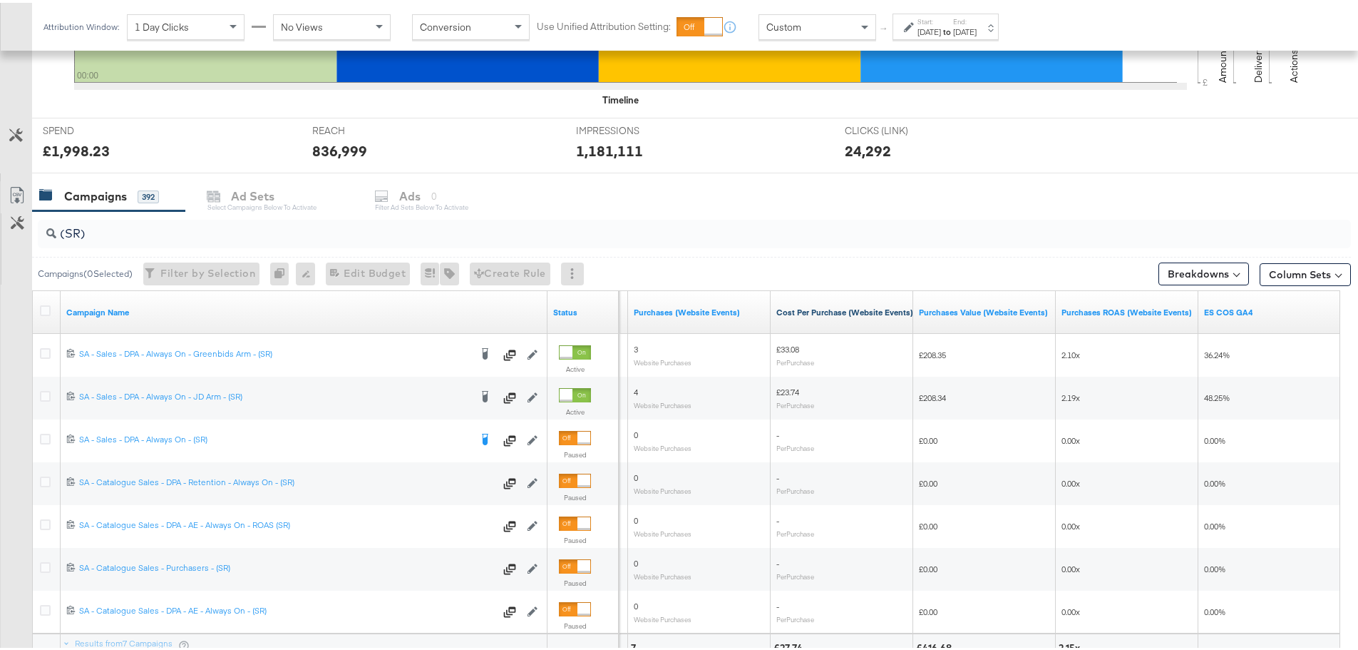
click at [977, 29] on div "[DATE]" at bounding box center [965, 29] width 24 height 11
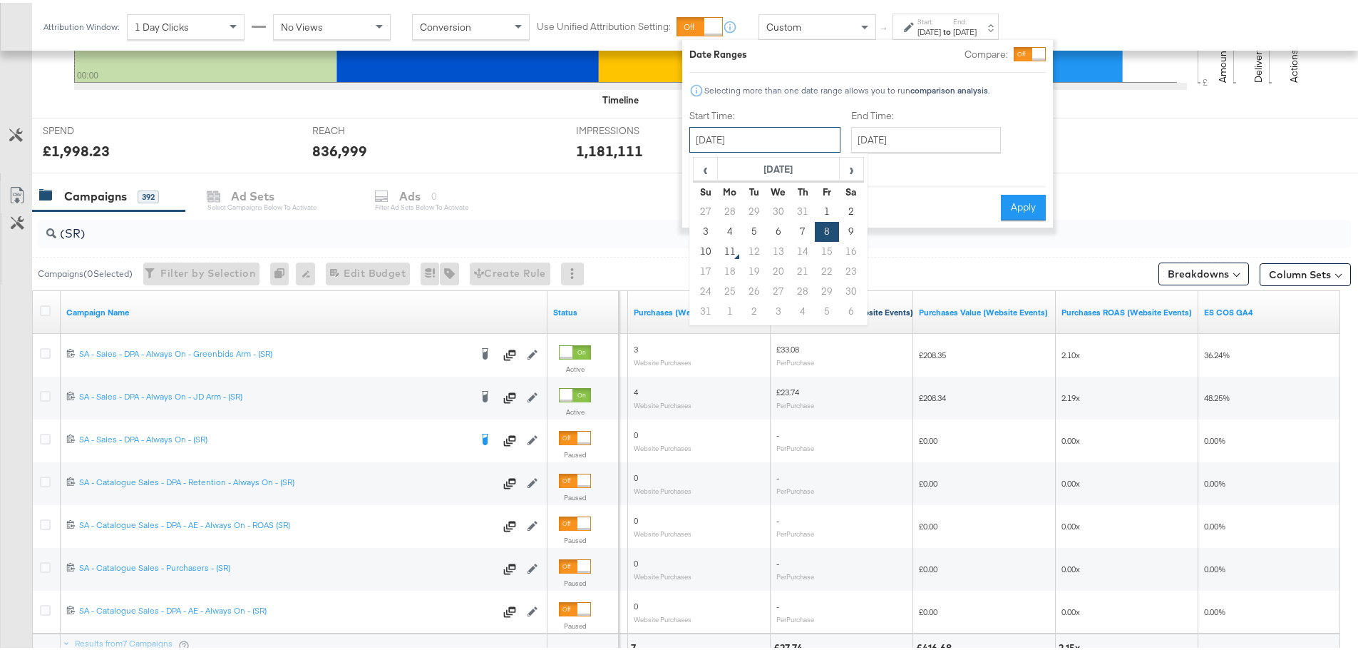
click at [784, 134] on input "[DATE]" at bounding box center [765, 137] width 151 height 26
click at [851, 225] on td "9" at bounding box center [851, 229] width 24 height 20
type input "[DATE]"
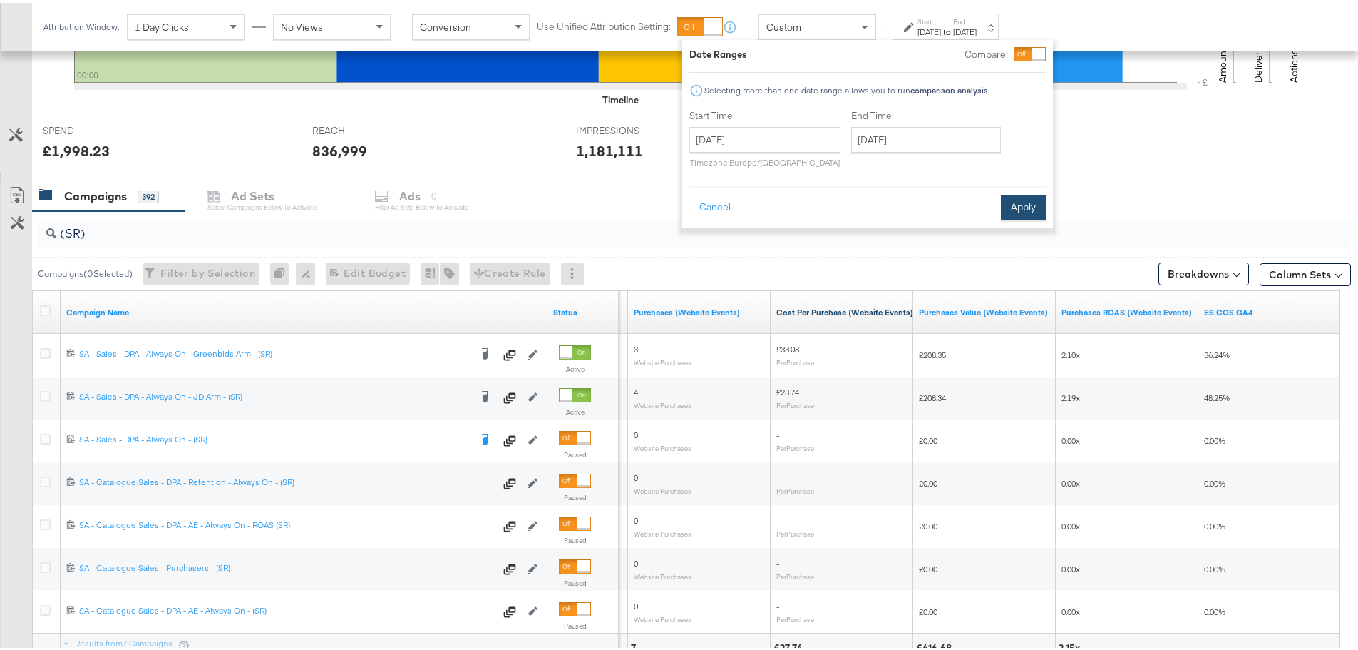
click at [1008, 203] on button "Apply" at bounding box center [1023, 205] width 45 height 26
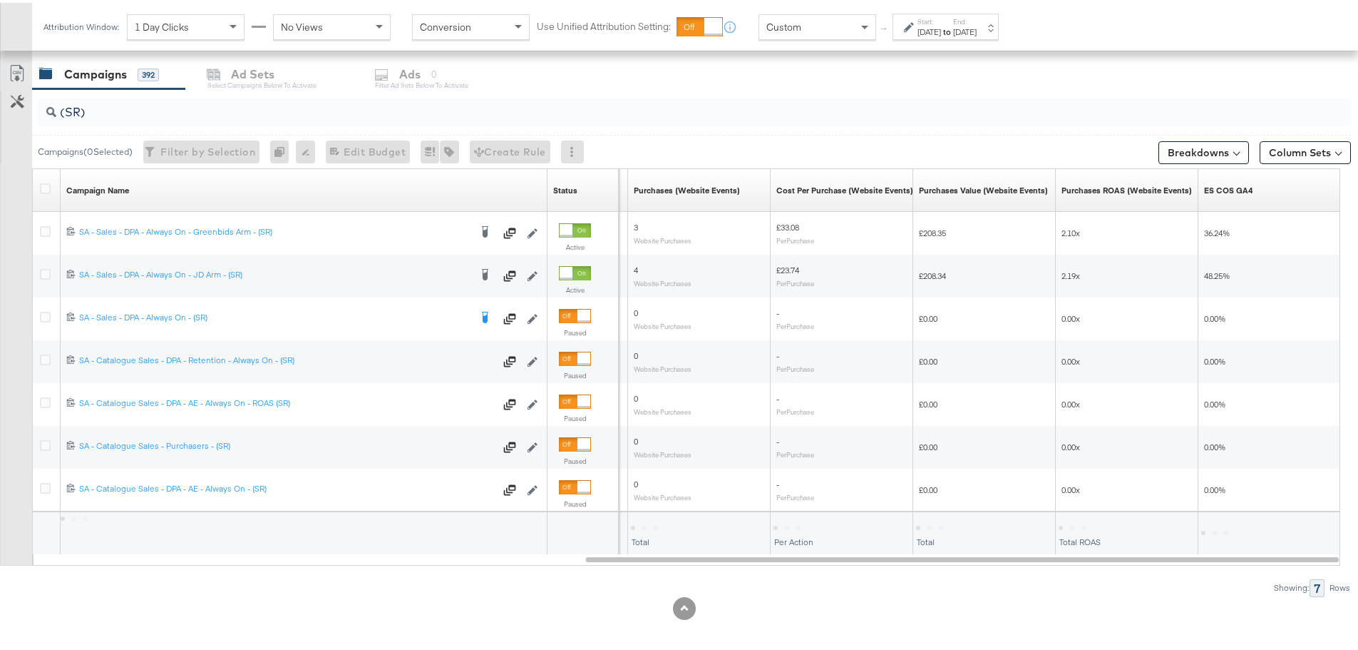
scroll to position [354, 0]
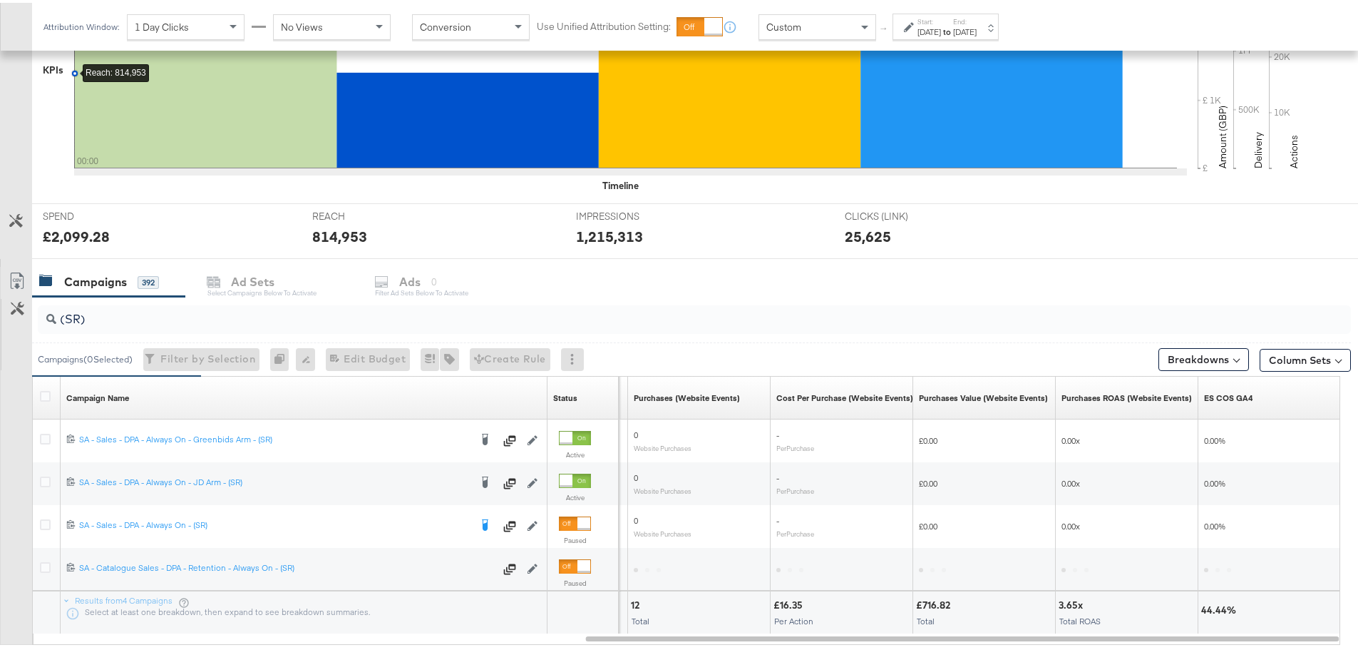
scroll to position [476, 0]
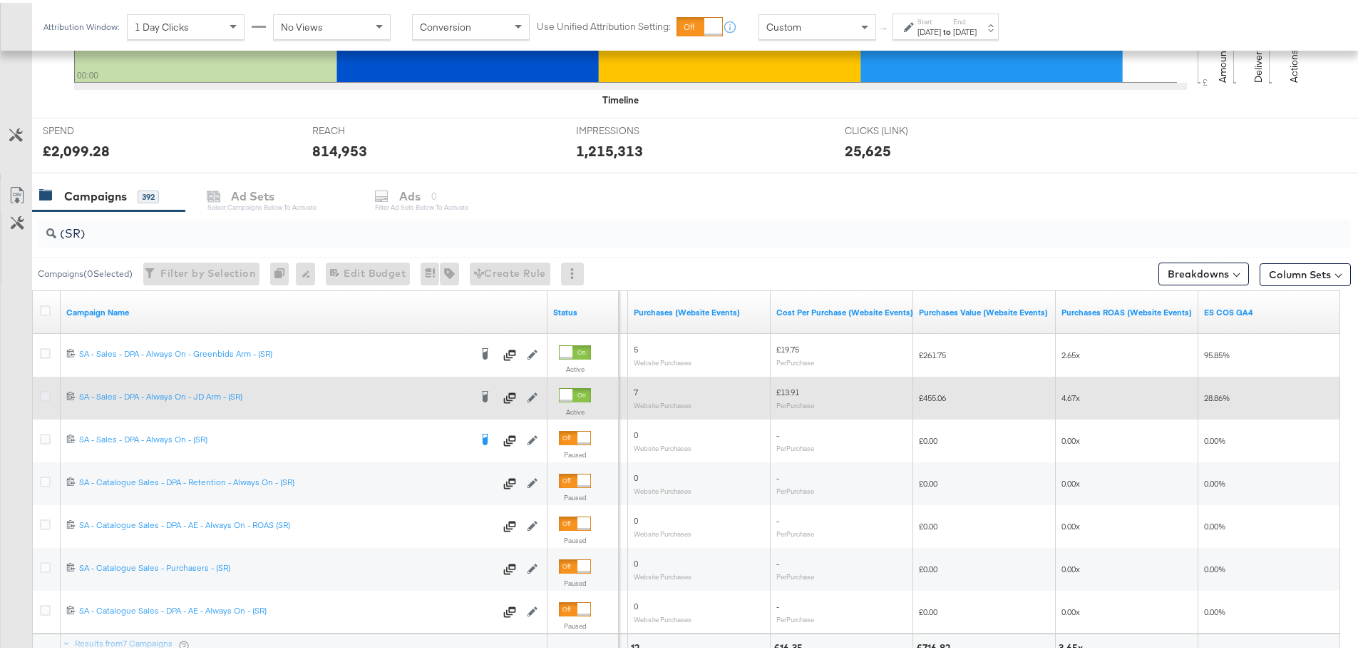
click at [48, 394] on icon at bounding box center [45, 393] width 11 height 11
click at [0, 0] on input "checkbox" at bounding box center [0, 0] width 0 height 0
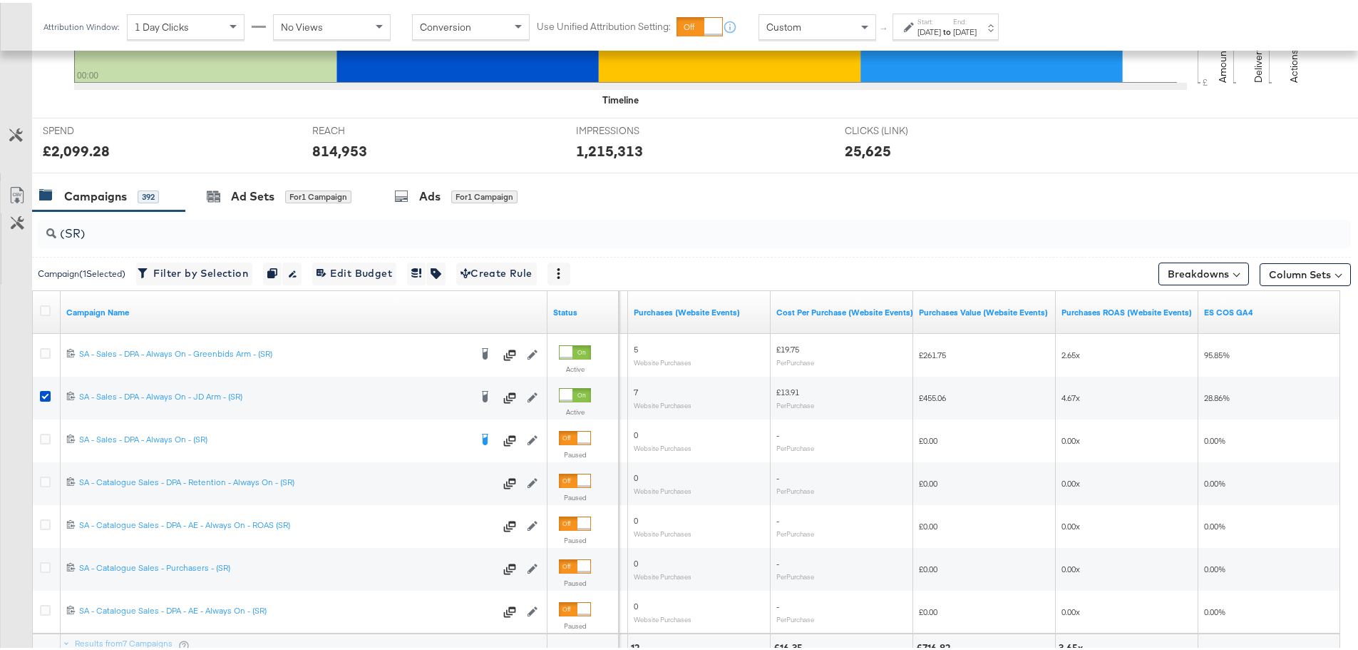
click at [941, 26] on div "[DATE]" at bounding box center [930, 29] width 24 height 11
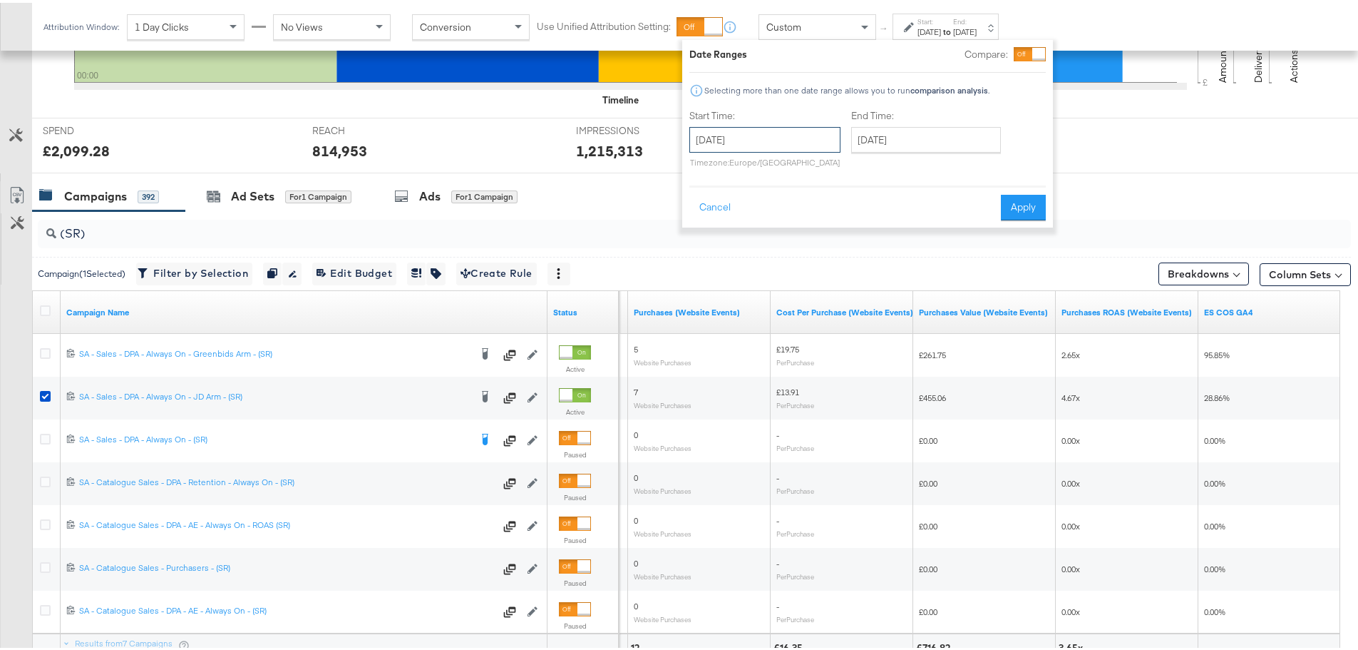
click at [742, 133] on input "[DATE]" at bounding box center [765, 137] width 151 height 26
click at [743, 132] on input "[DATE]" at bounding box center [765, 137] width 151 height 26
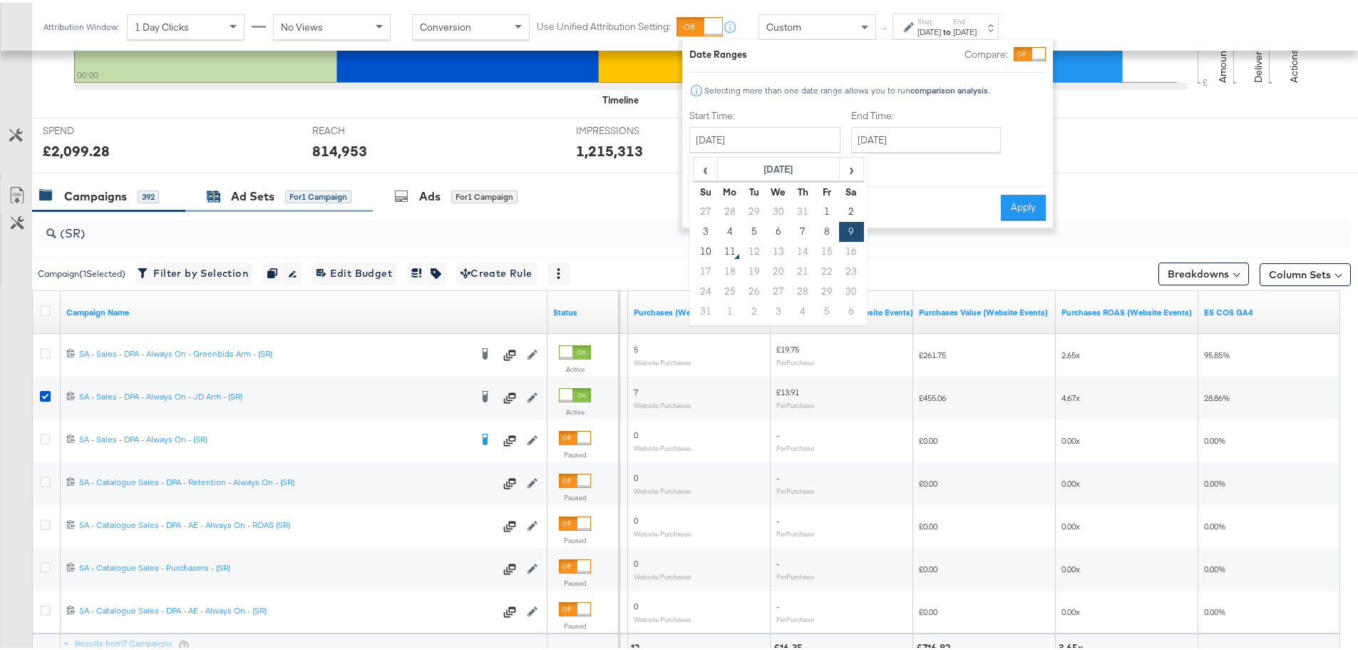
click at [264, 190] on div "Ad Sets" at bounding box center [252, 193] width 43 height 16
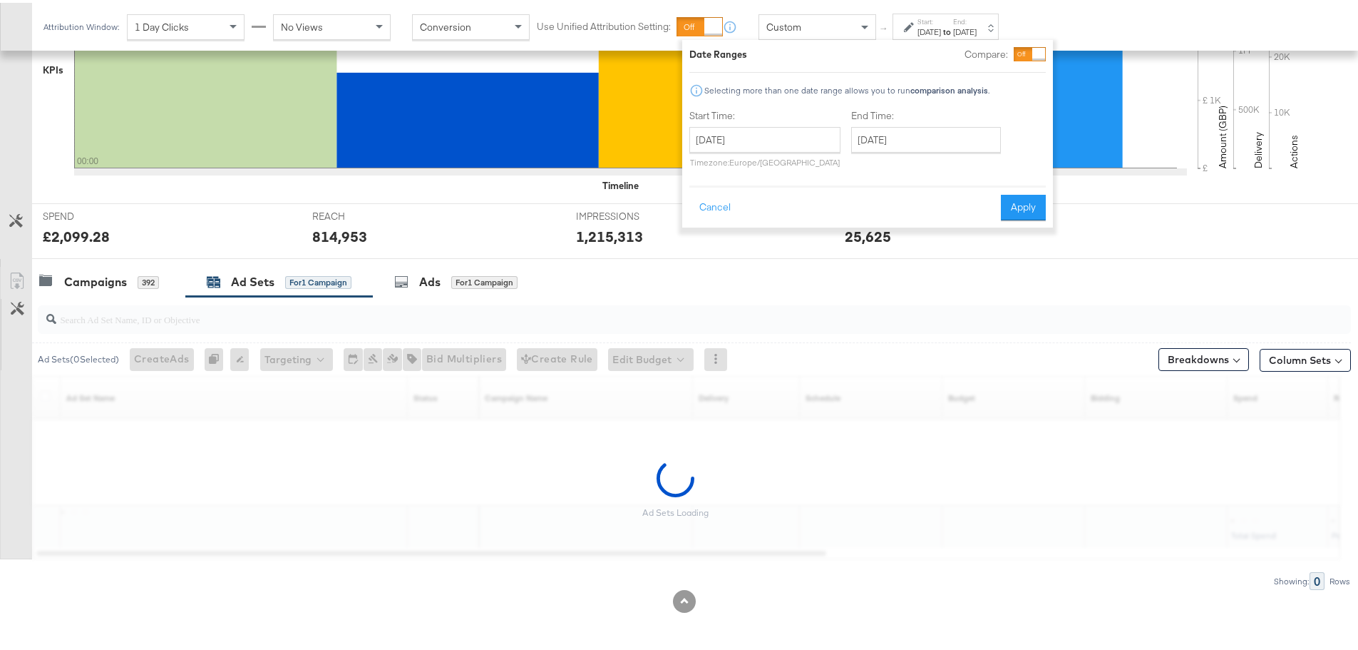
scroll to position [390, 0]
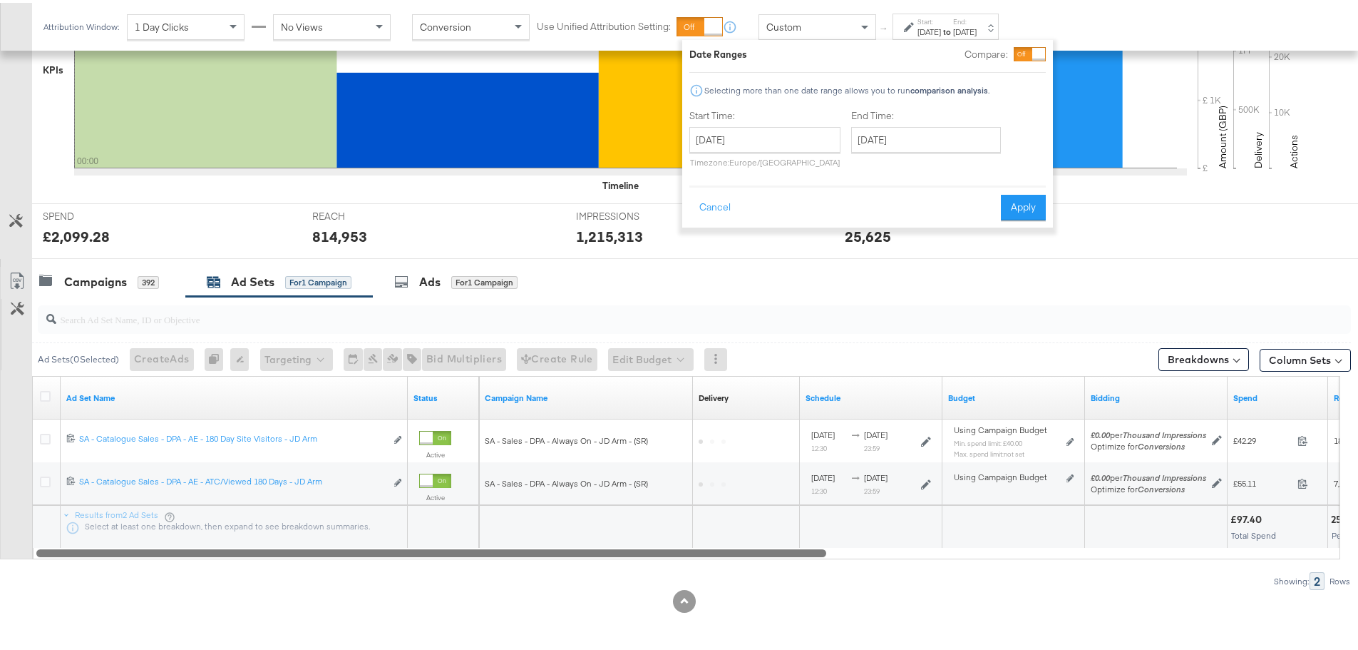
drag, startPoint x: 555, startPoint y: 553, endPoint x: 272, endPoint y: 526, distance: 284.4
click at [307, 574] on div "Ad Sets ( 0 Selected) Create Ads At least one ad set must be selected 0 Rename …" at bounding box center [675, 440] width 1351 height 293
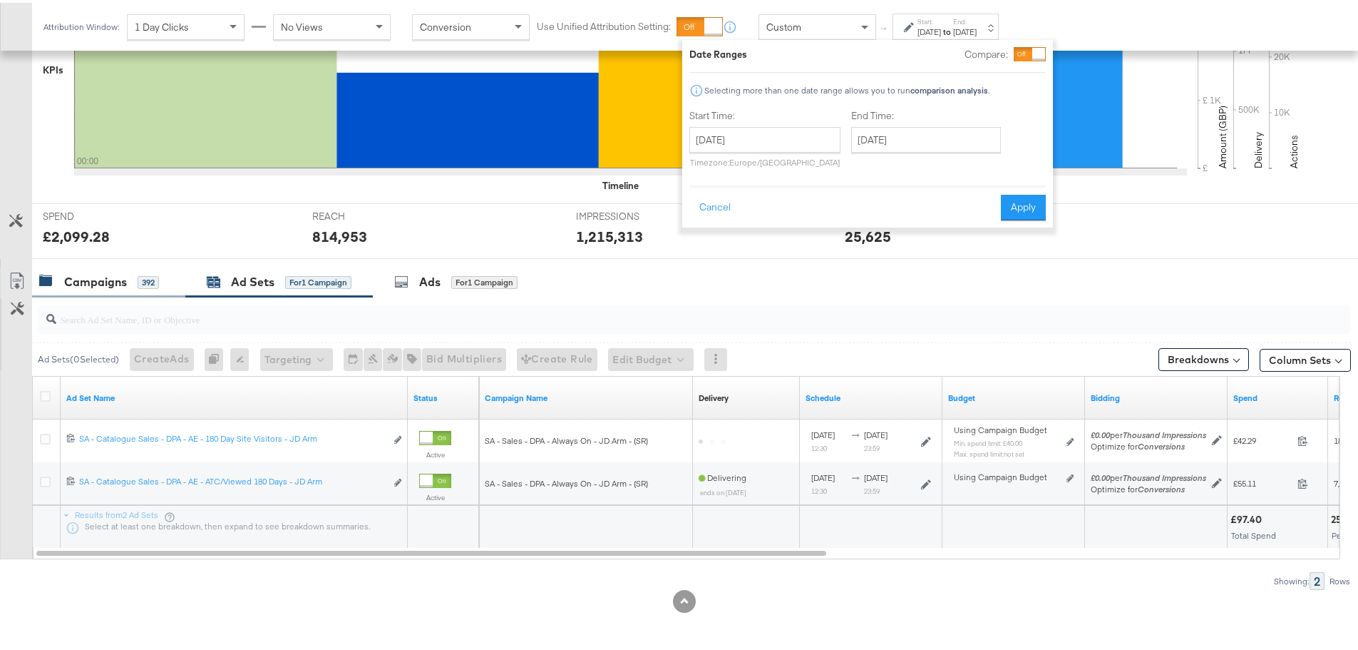
click at [121, 277] on div "Campaigns" at bounding box center [95, 279] width 63 height 16
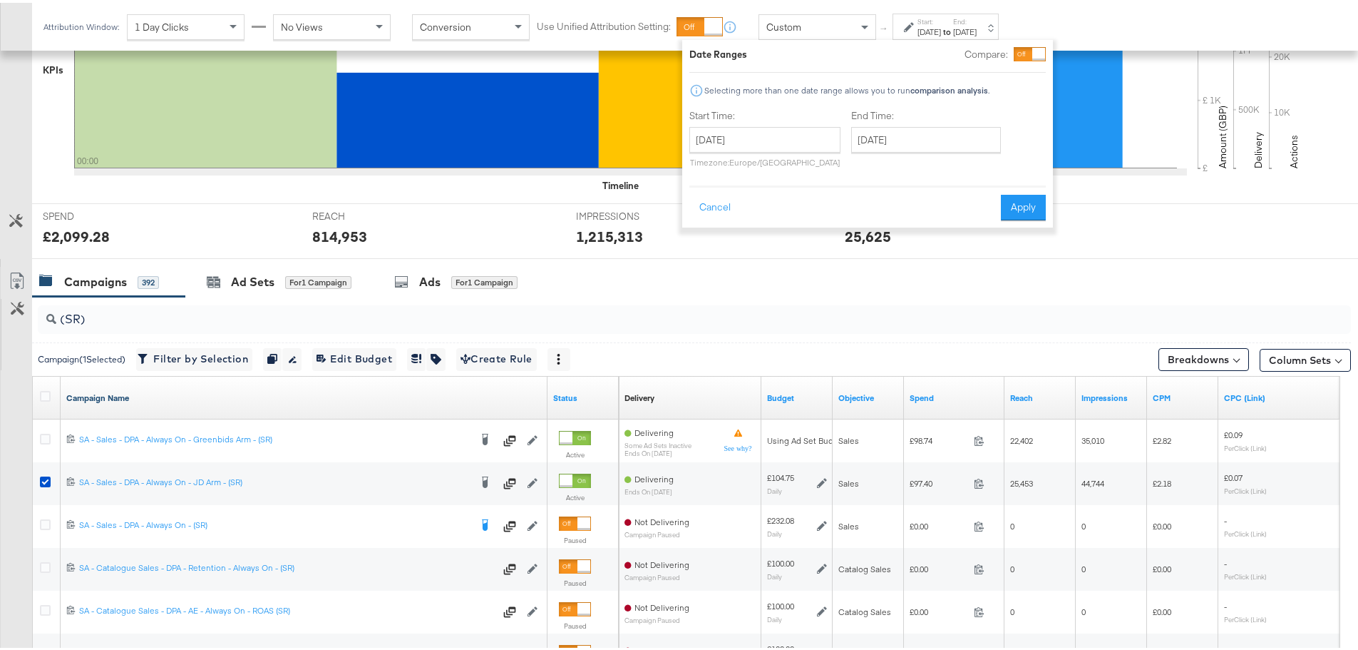
scroll to position [476, 0]
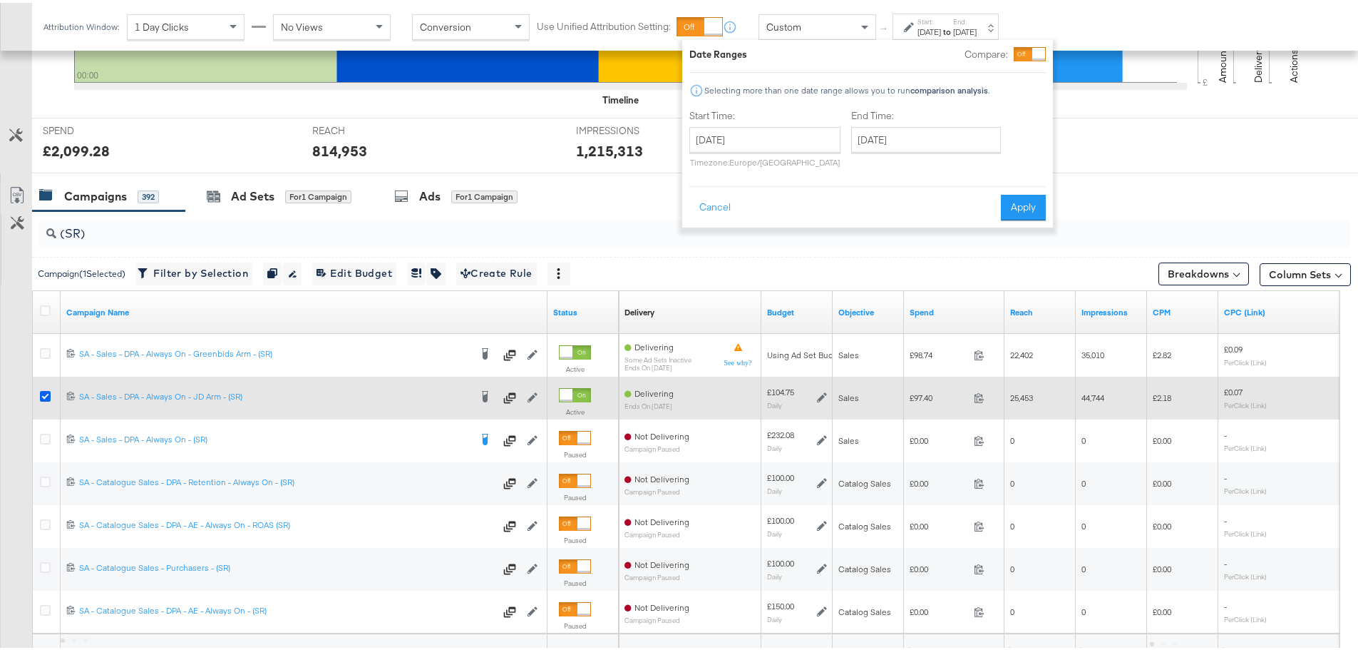
click at [46, 392] on icon at bounding box center [45, 393] width 11 height 11
click at [0, 0] on input "checkbox" at bounding box center [0, 0] width 0 height 0
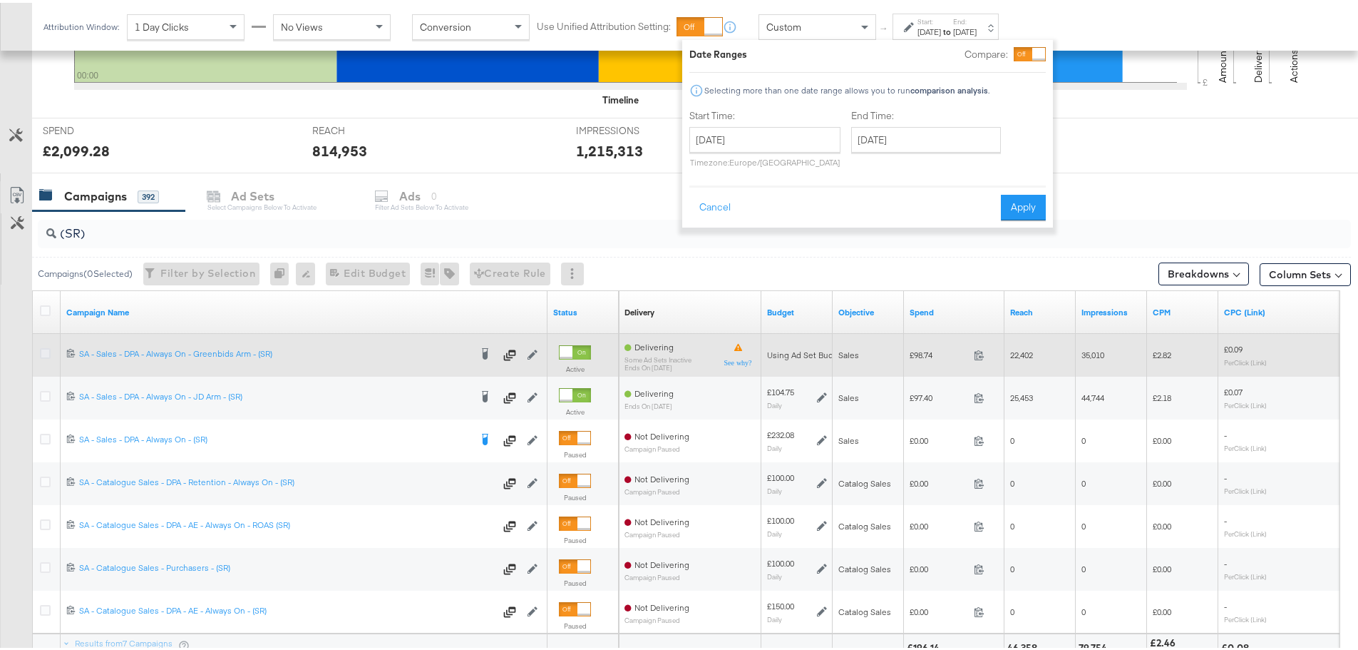
click at [46, 347] on icon at bounding box center [45, 350] width 11 height 11
click at [0, 0] on input "checkbox" at bounding box center [0, 0] width 0 height 0
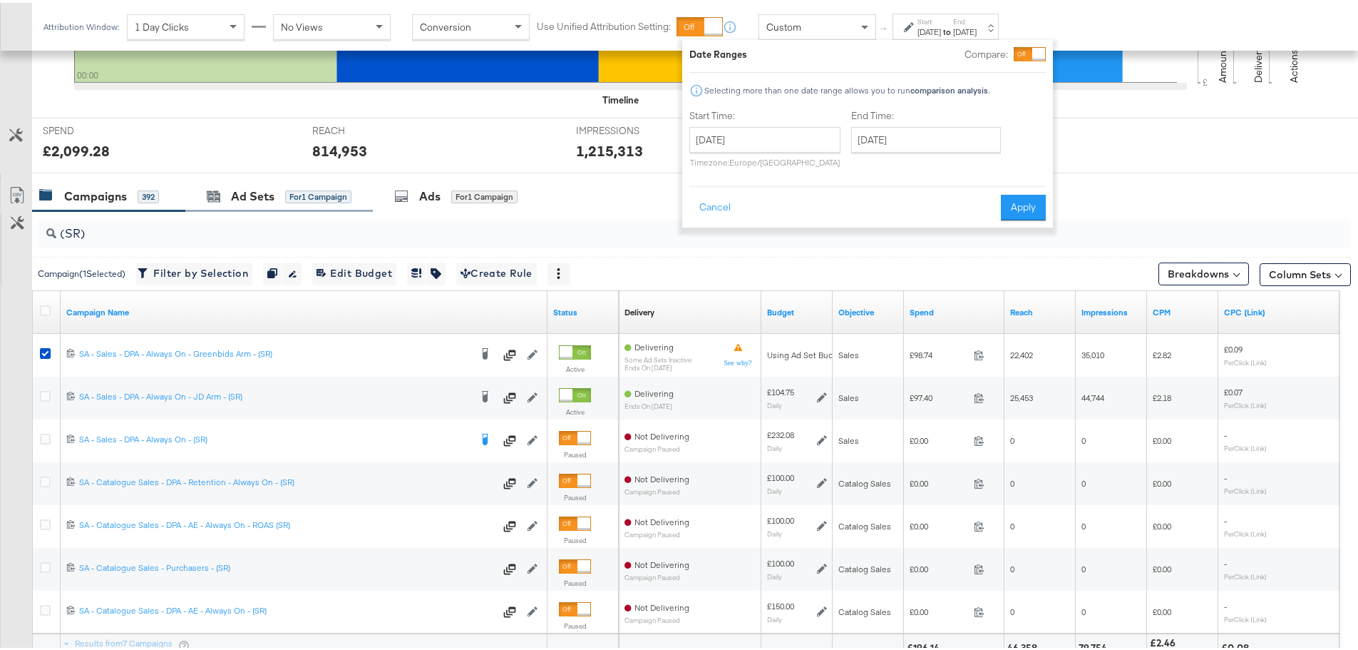
click at [250, 202] on div "Ad Sets for 1 Campaign" at bounding box center [279, 193] width 188 height 31
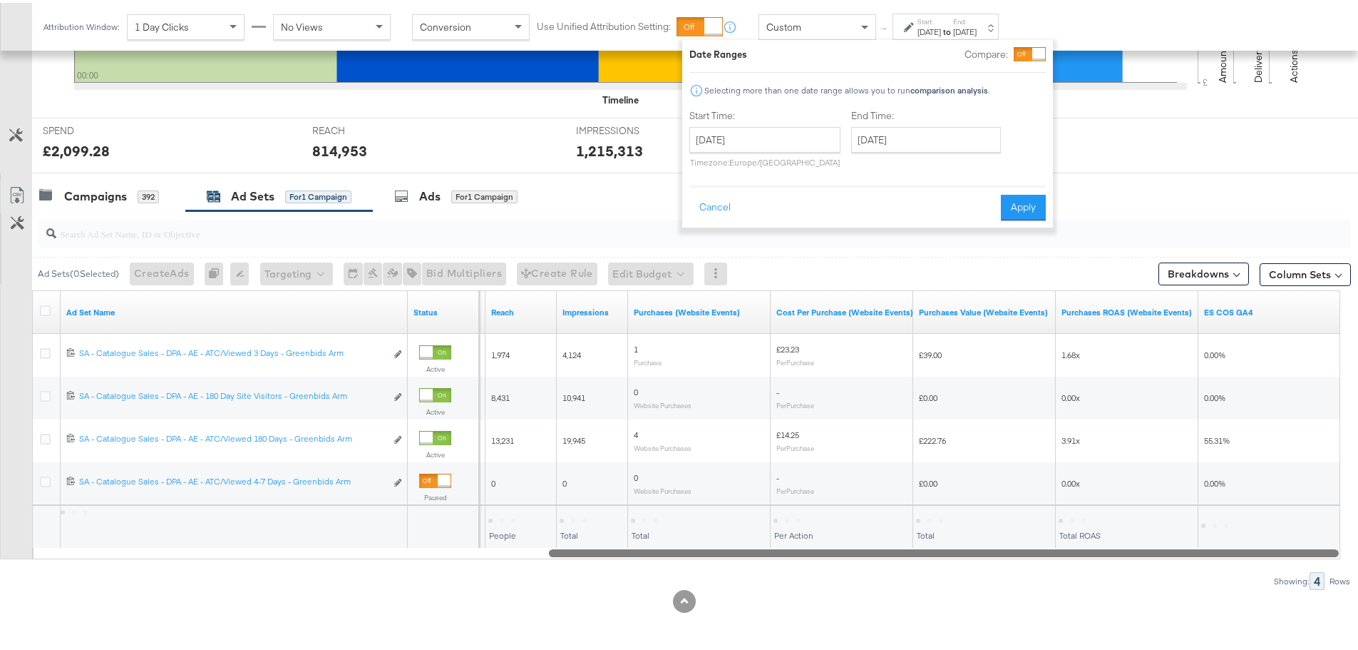
drag, startPoint x: 580, startPoint y: 550, endPoint x: 1284, endPoint y: 621, distance: 707.3
click at [1284, 621] on div "KPIs Performance & KPIs Customize KPIs ✔ Clicks (Link) ✔ Reach ✔ Impressions ✔ …" at bounding box center [684, 227] width 1369 height 843
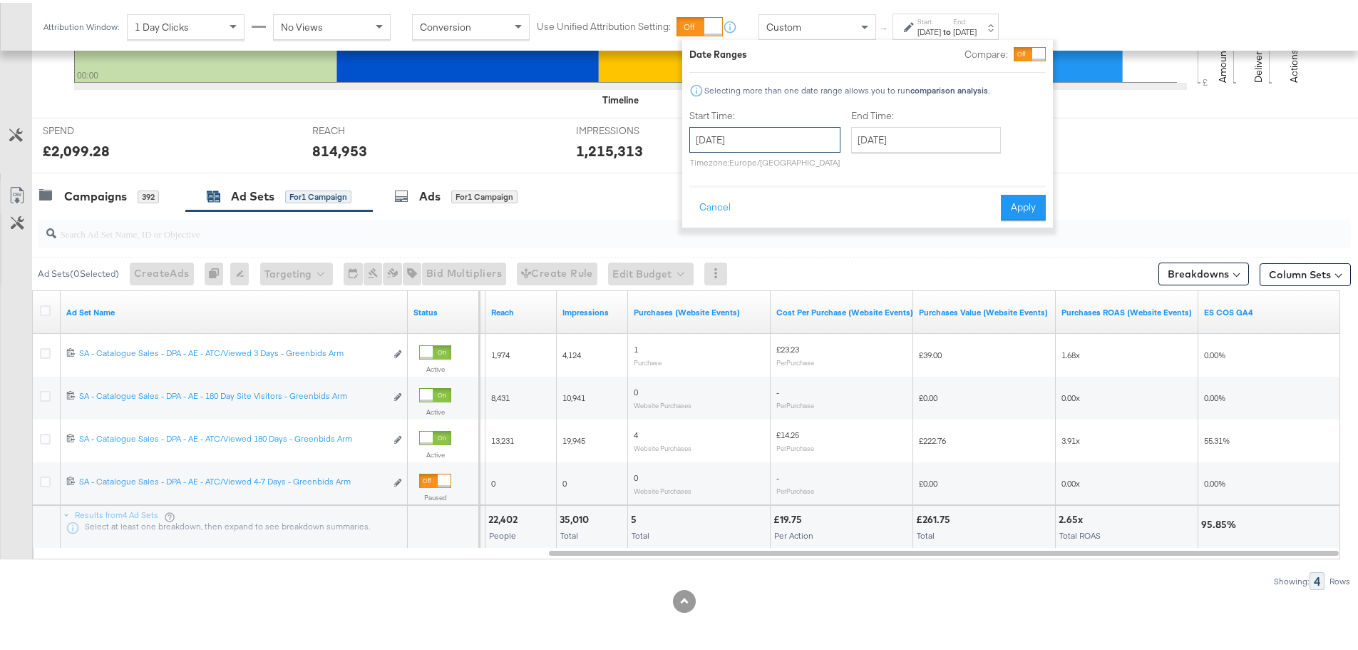
click at [796, 143] on input "[DATE]" at bounding box center [765, 137] width 151 height 26
click at [824, 227] on td "8" at bounding box center [827, 229] width 24 height 20
type input "[DATE]"
click at [916, 133] on input "[DATE]" at bounding box center [926, 137] width 150 height 26
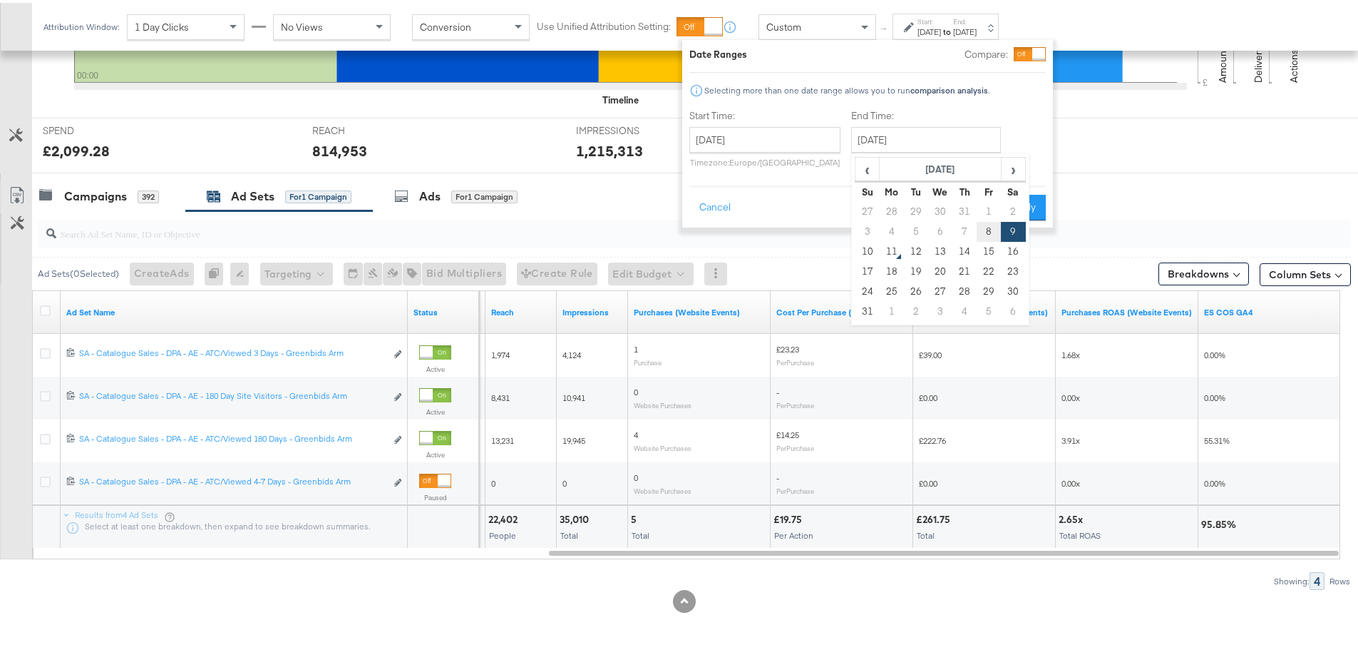
click at [982, 232] on td "8" at bounding box center [989, 229] width 24 height 20
type input "[DATE]"
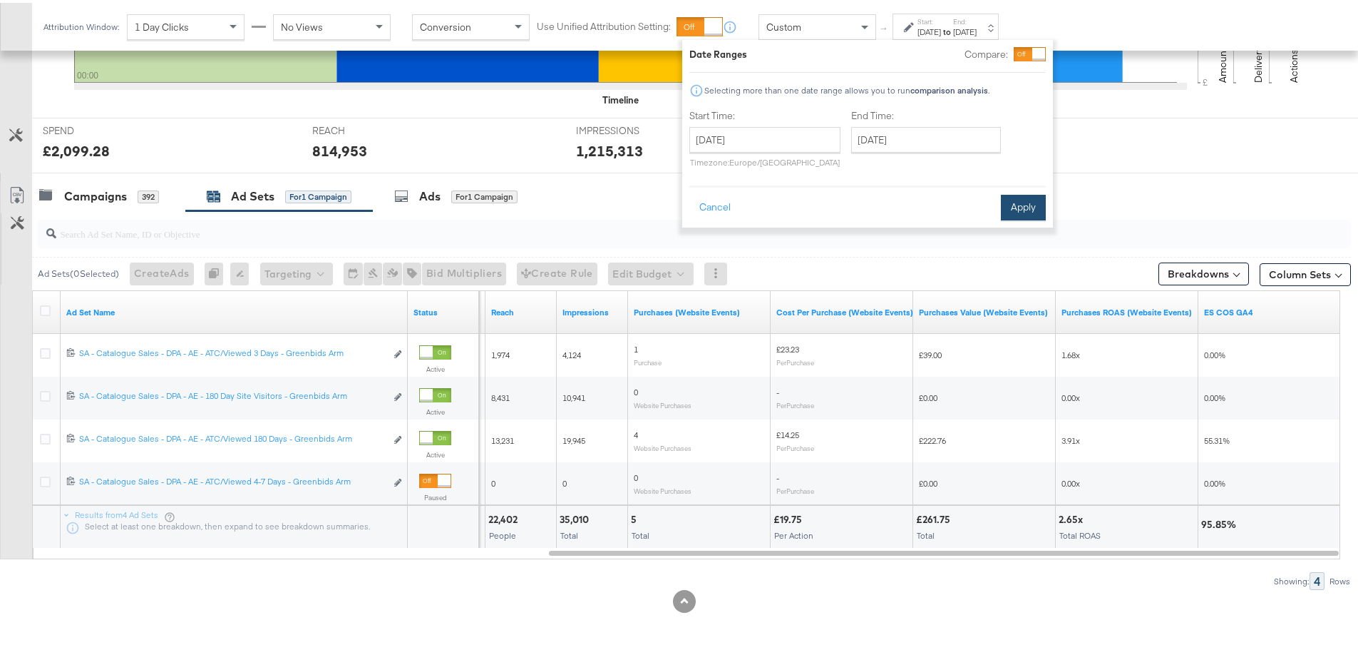
click at [1027, 200] on button "Apply" at bounding box center [1023, 205] width 45 height 26
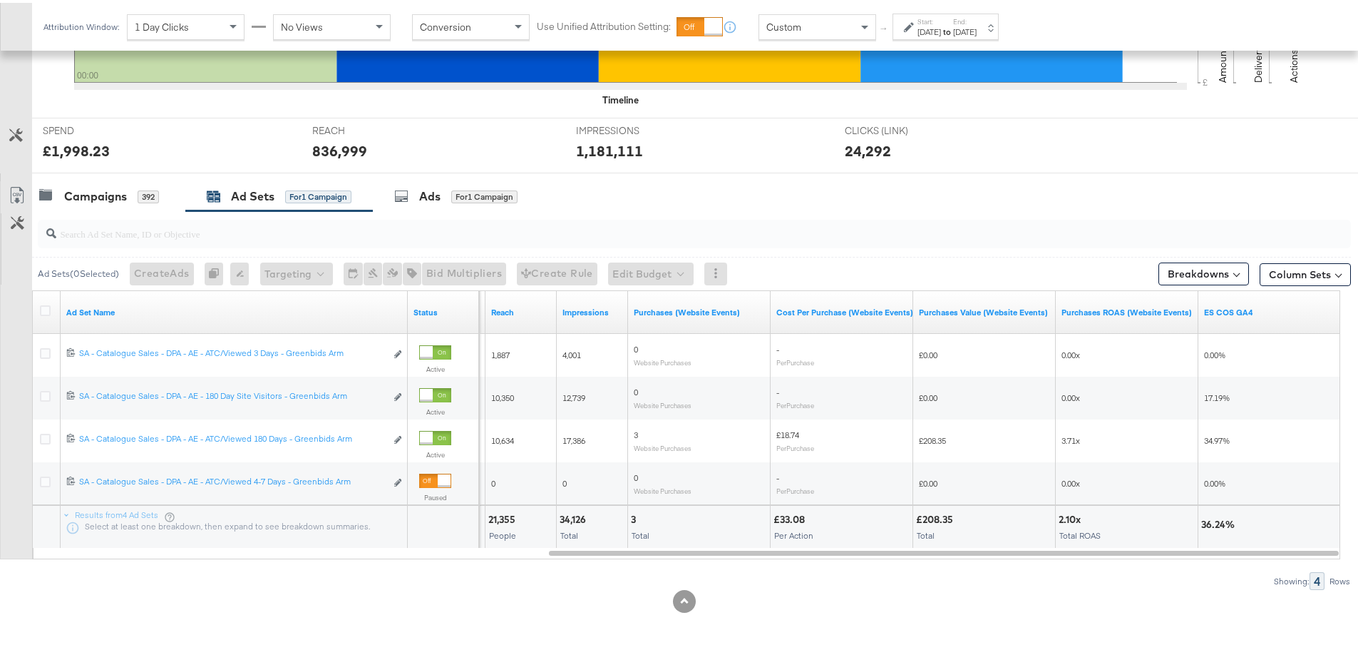
click at [940, 31] on div "[DATE]" at bounding box center [930, 29] width 24 height 11
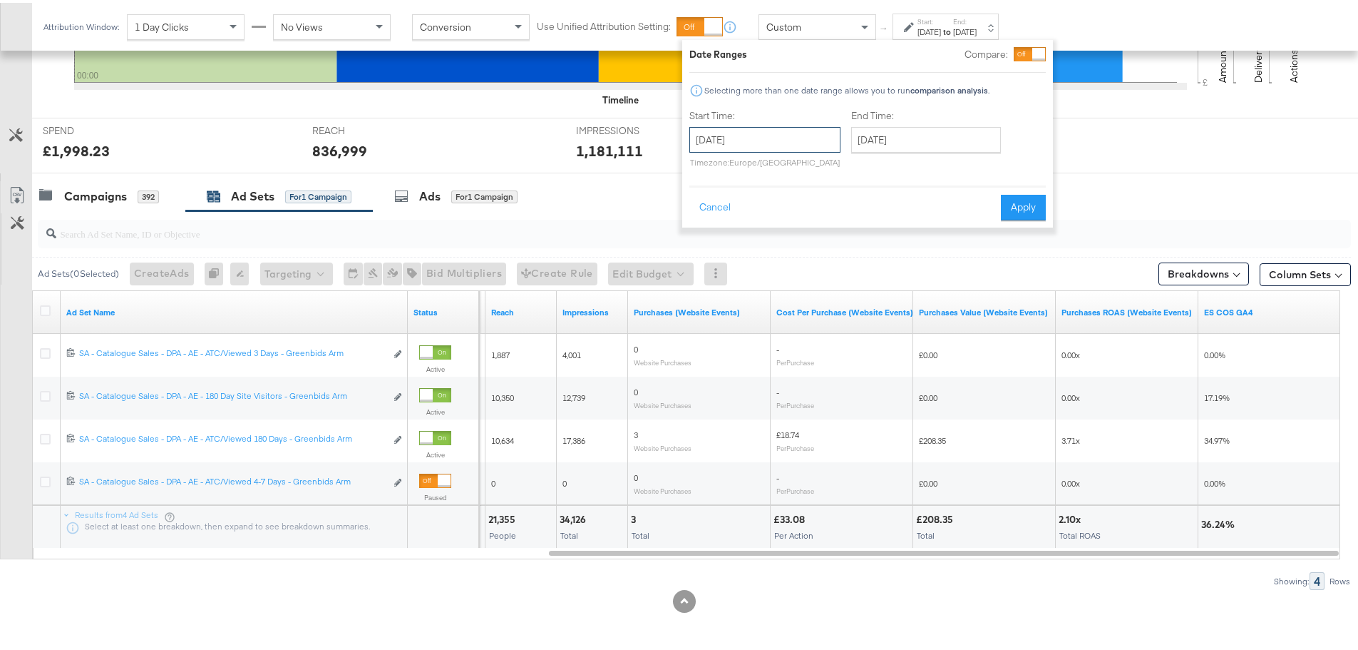
click at [805, 130] on input "[DATE]" at bounding box center [765, 137] width 151 height 26
click at [799, 230] on td "7" at bounding box center [803, 229] width 24 height 20
type input "[DATE]"
click at [911, 138] on input "[DATE]" at bounding box center [926, 137] width 150 height 26
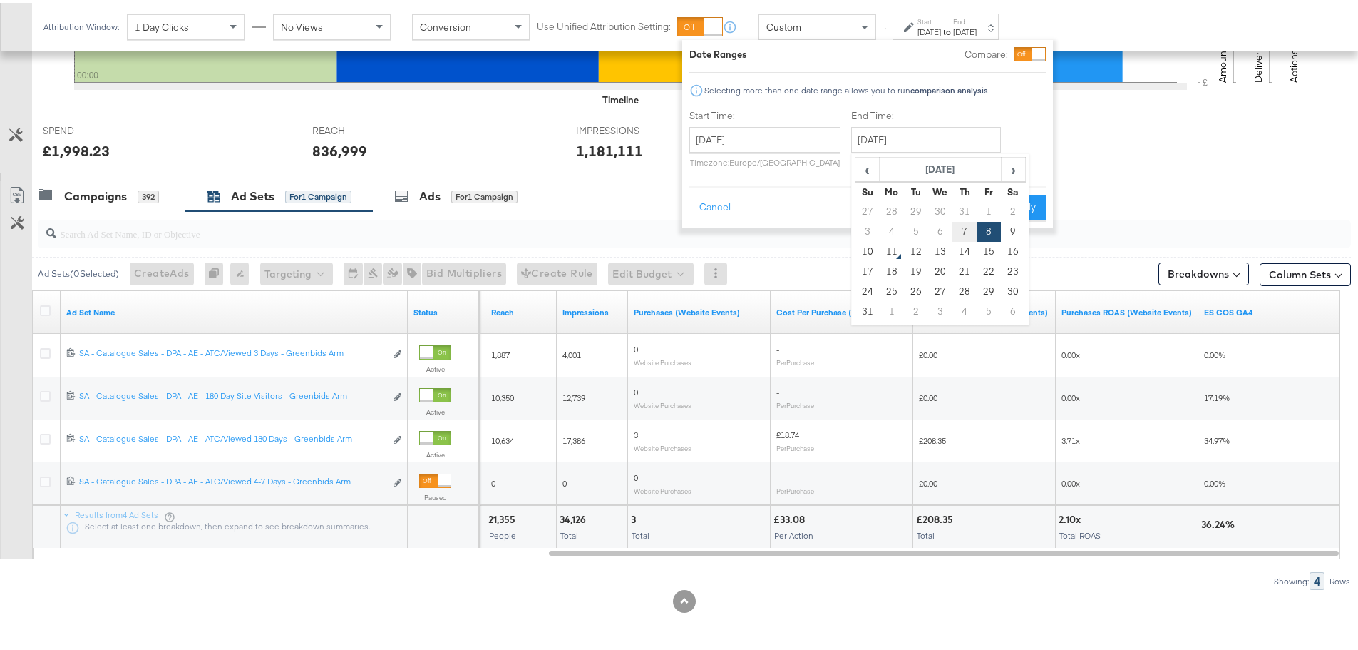
click at [960, 227] on td "7" at bounding box center [965, 229] width 24 height 20
type input "[DATE]"
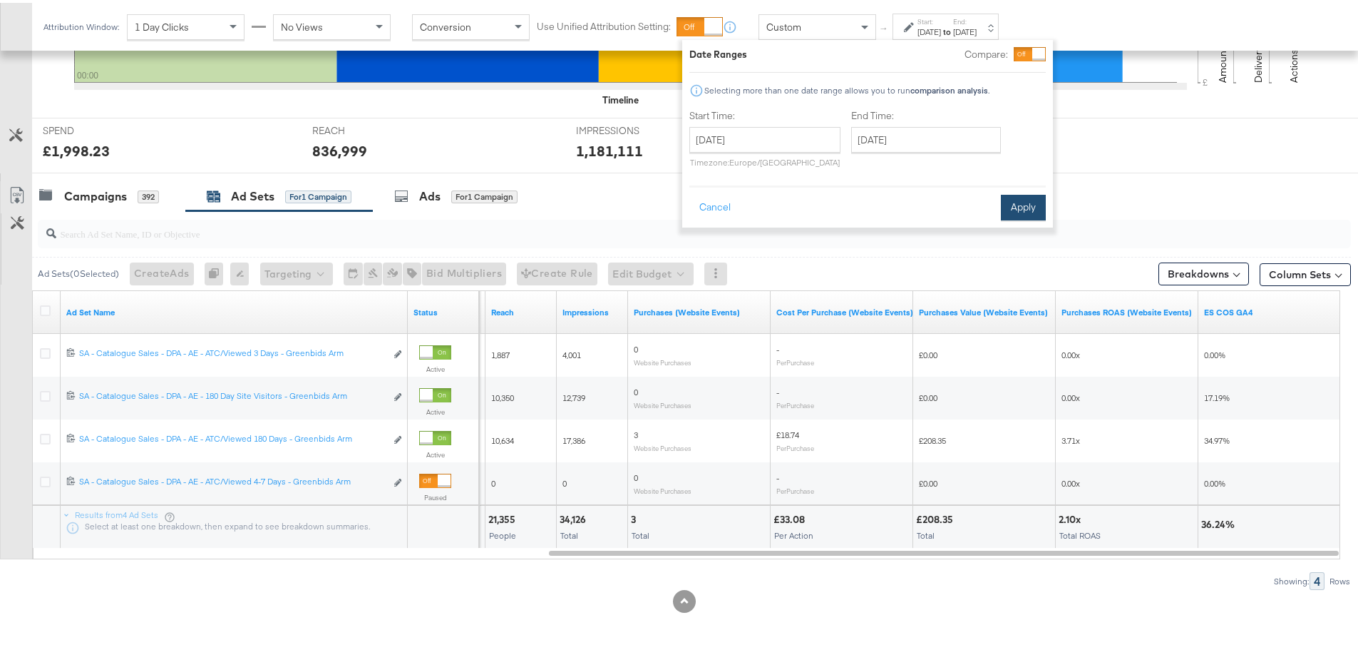
click at [1010, 205] on button "Apply" at bounding box center [1023, 205] width 45 height 26
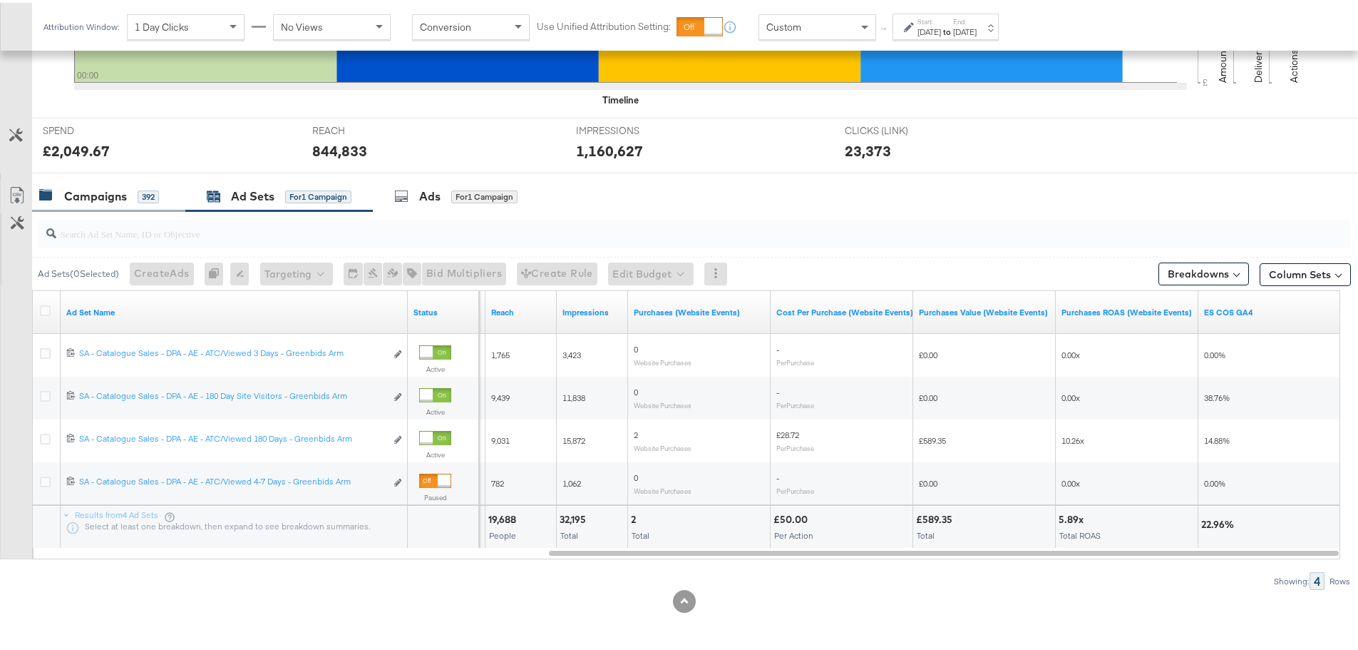
click at [156, 197] on div "392" at bounding box center [148, 194] width 21 height 13
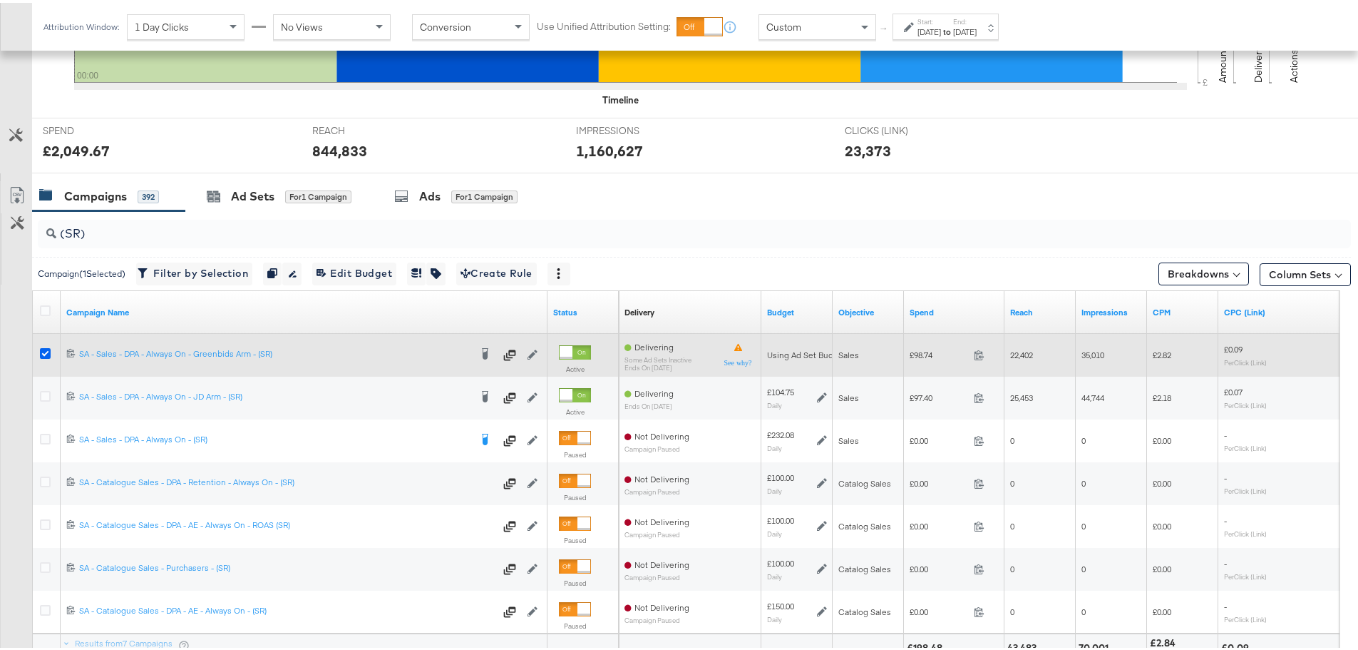
click at [44, 347] on icon at bounding box center [45, 350] width 11 height 11
click at [0, 0] on input "checkbox" at bounding box center [0, 0] width 0 height 0
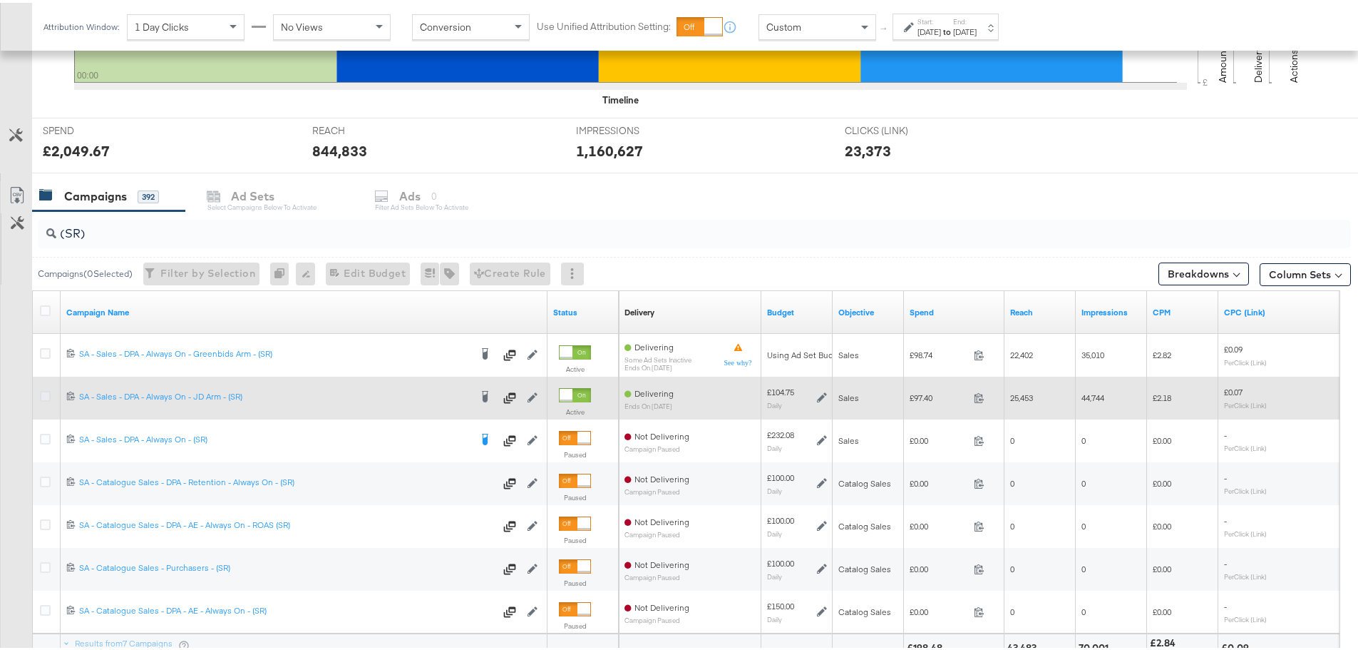
click at [46, 388] on icon at bounding box center [45, 393] width 11 height 11
click at [0, 0] on input "checkbox" at bounding box center [0, 0] width 0 height 0
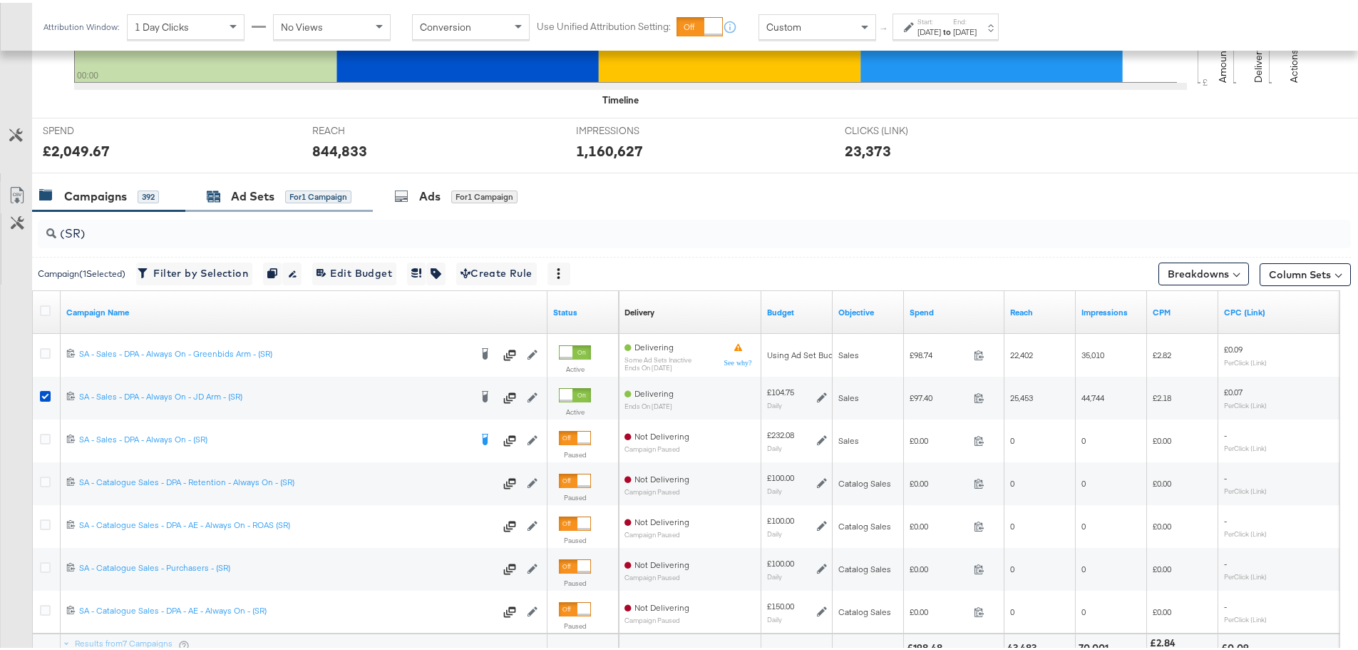
click at [241, 194] on div "Ad Sets" at bounding box center [252, 193] width 43 height 16
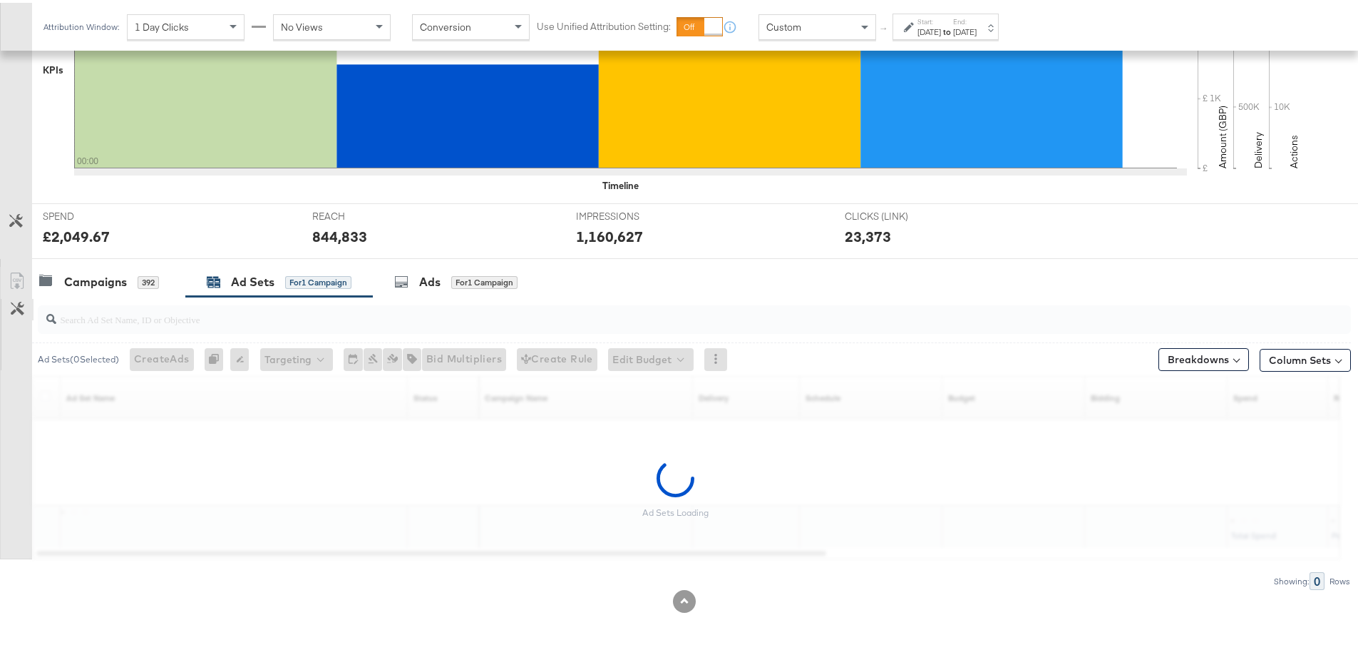
scroll to position [390, 0]
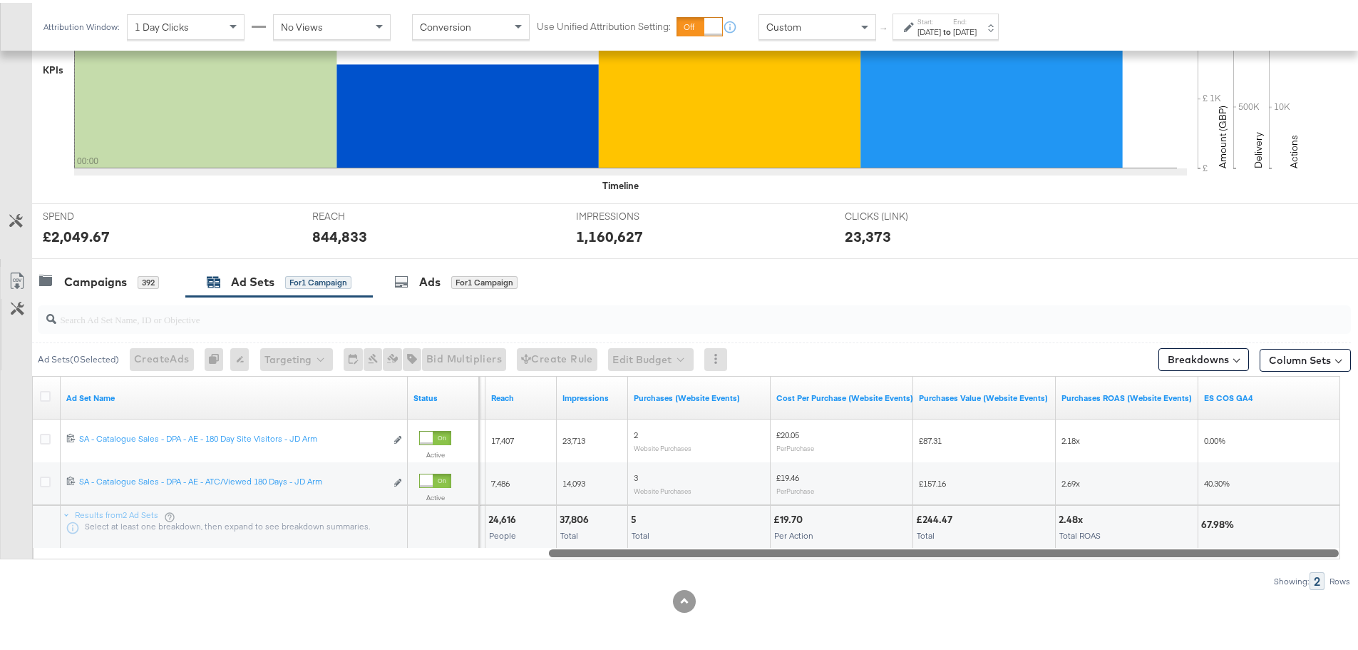
drag, startPoint x: 657, startPoint y: 553, endPoint x: 1368, endPoint y: 609, distance: 713.9
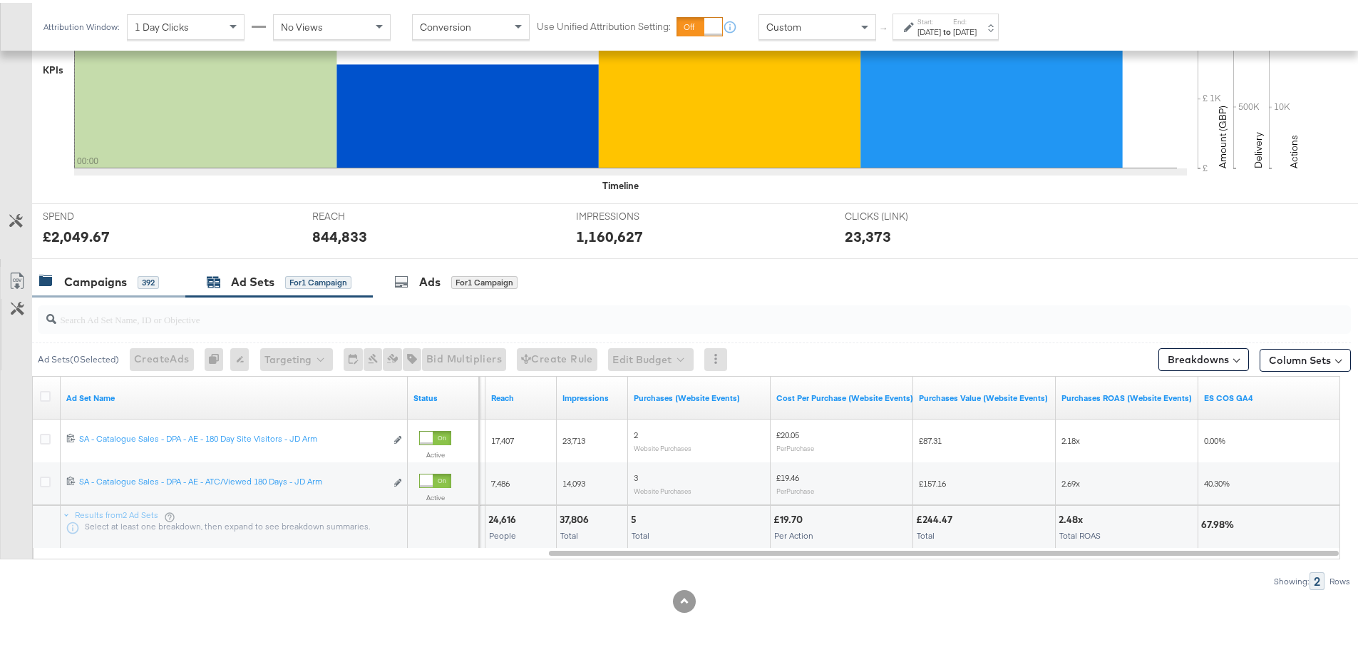
click at [118, 280] on div "Campaigns" at bounding box center [95, 279] width 63 height 16
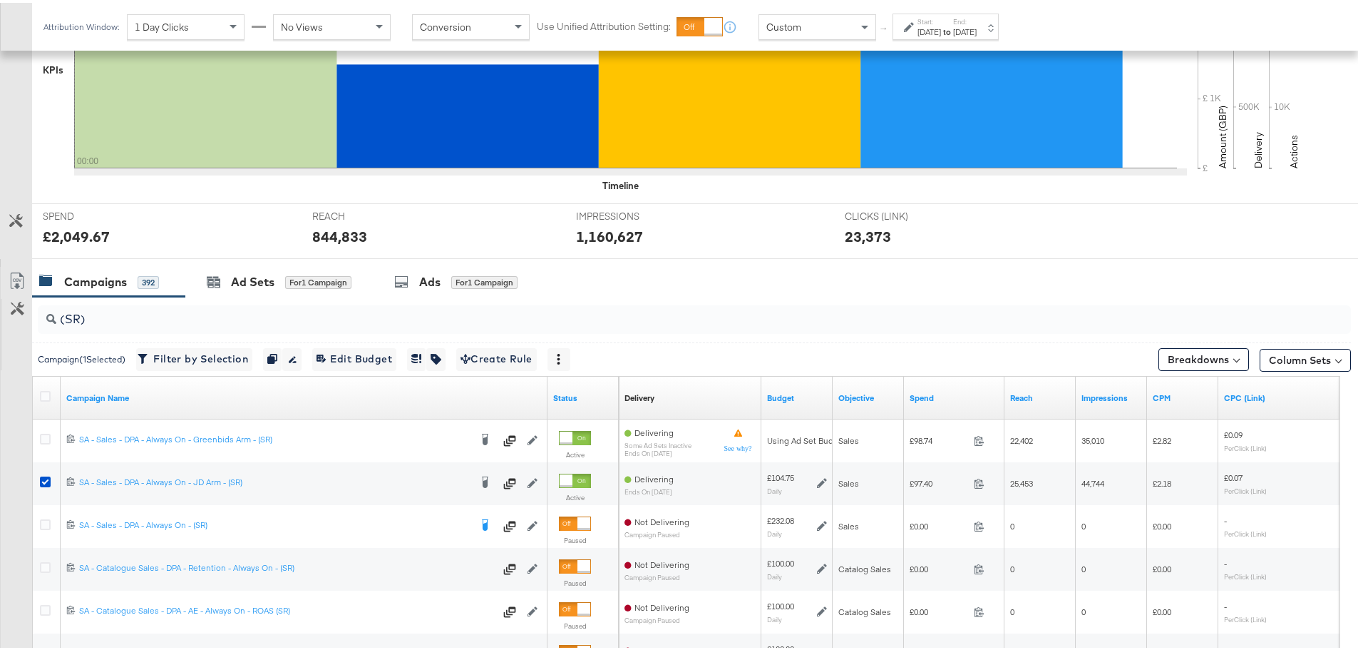
scroll to position [476, 0]
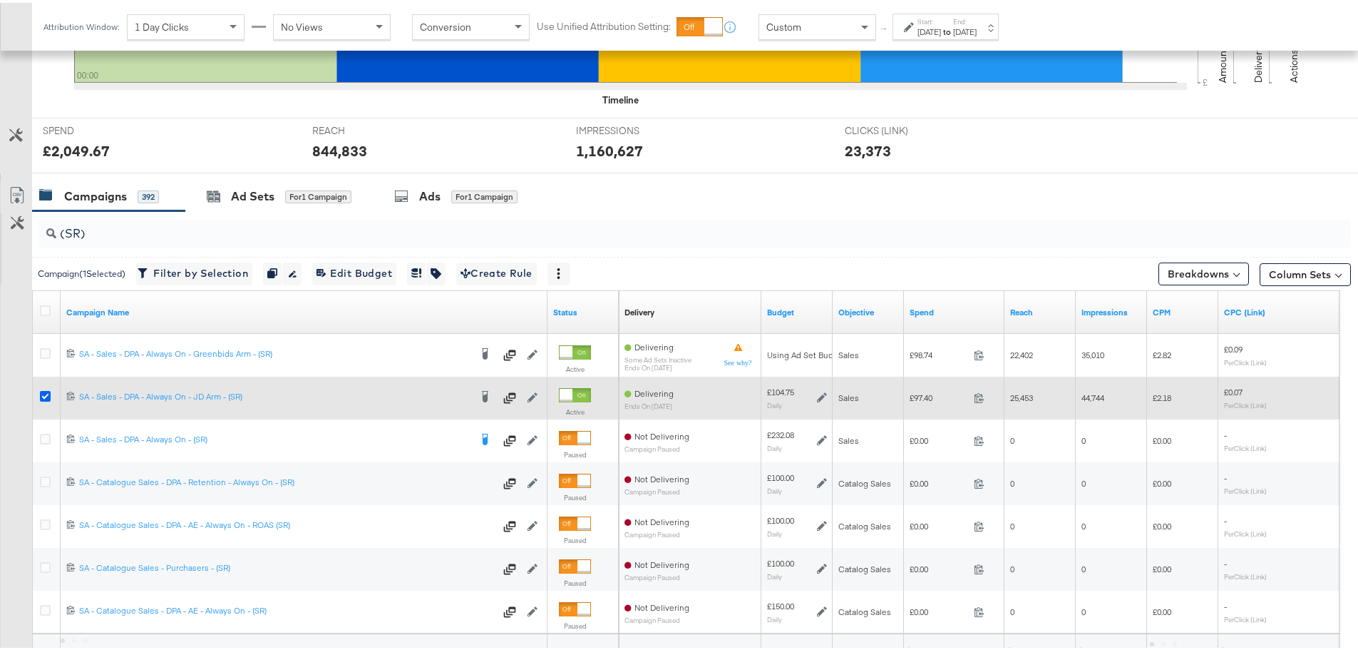
click at [42, 391] on icon at bounding box center [45, 393] width 11 height 11
click at [0, 0] on input "checkbox" at bounding box center [0, 0] width 0 height 0
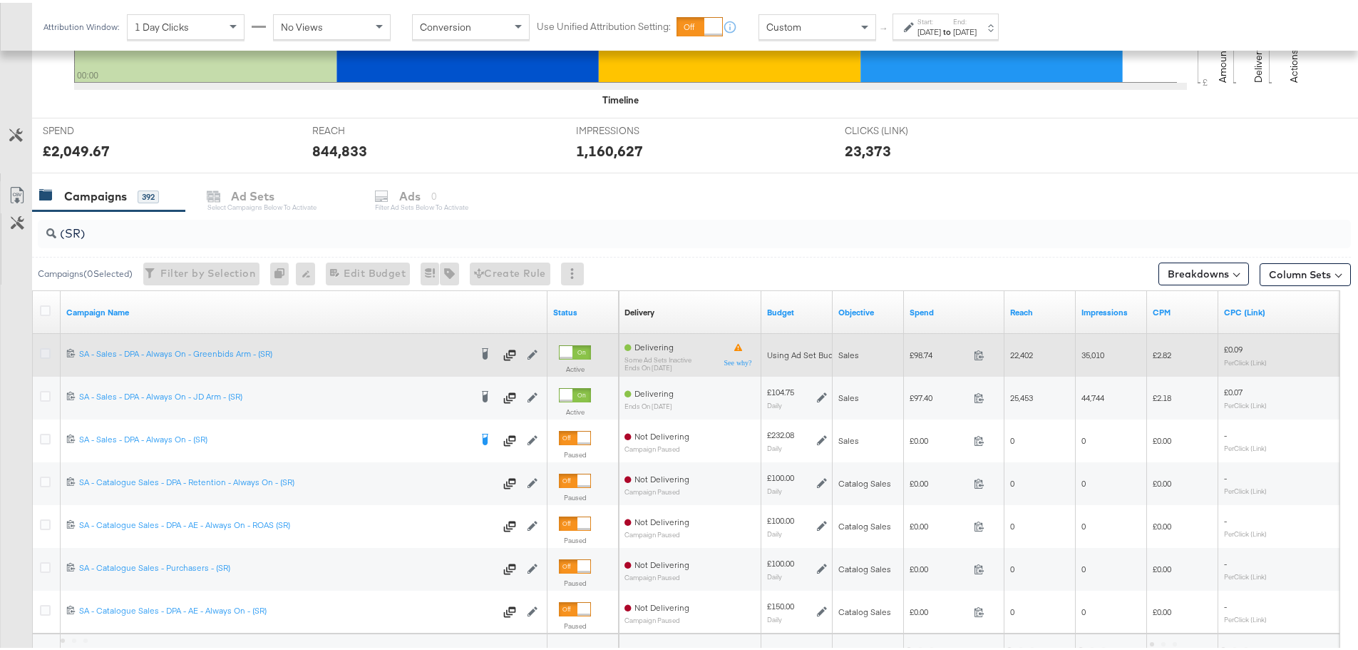
click at [41, 352] on icon at bounding box center [45, 350] width 11 height 11
click at [0, 0] on input "checkbox" at bounding box center [0, 0] width 0 height 0
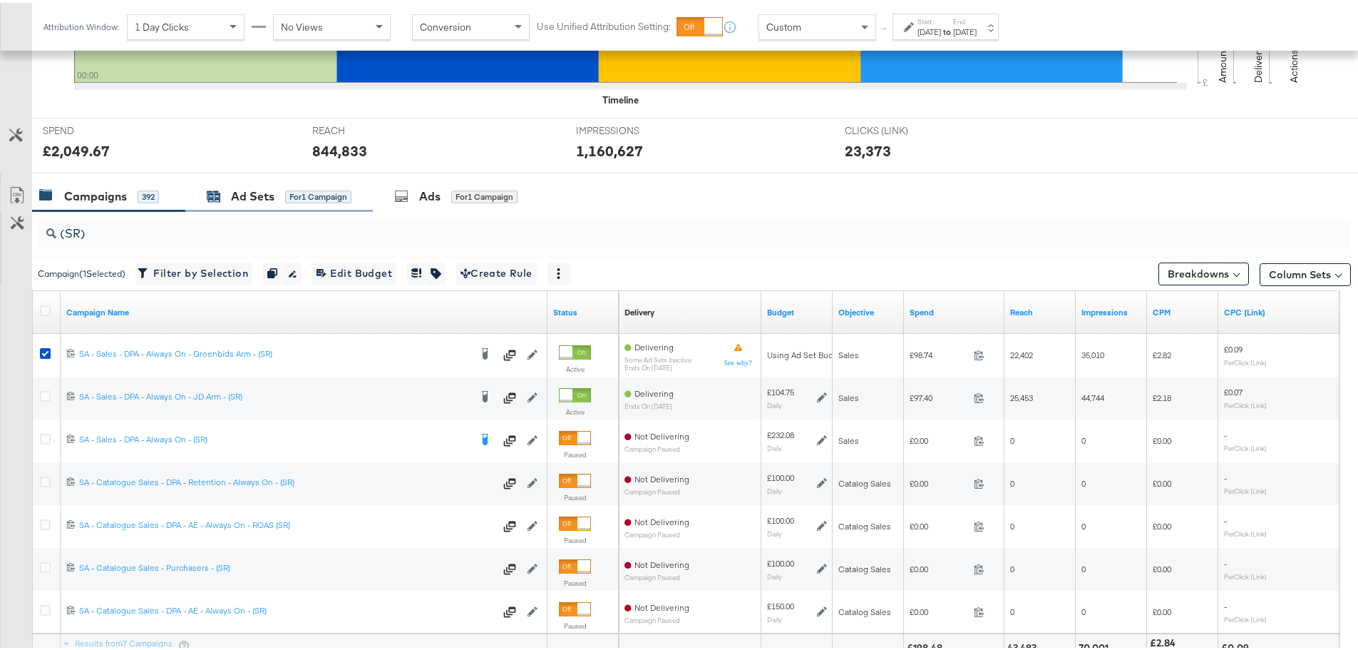
click at [247, 188] on div "Ad Sets" at bounding box center [252, 193] width 43 height 16
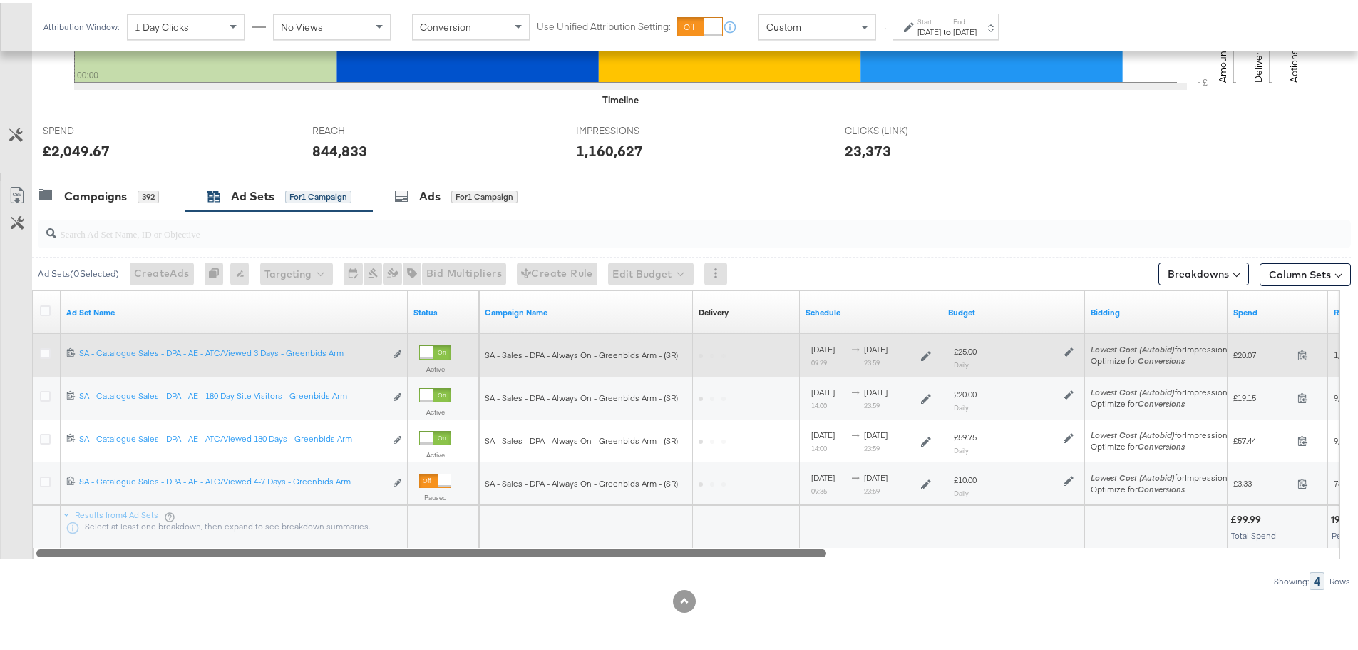
drag, startPoint x: 414, startPoint y: 545, endPoint x: 281, endPoint y: 332, distance: 251.1
click at [481, 590] on div "KPIs Performance & KPIs Customize KPIs ✔ Clicks (Link) ✔ Reach ✔ Impressions ✔ …" at bounding box center [684, 227] width 1369 height 843
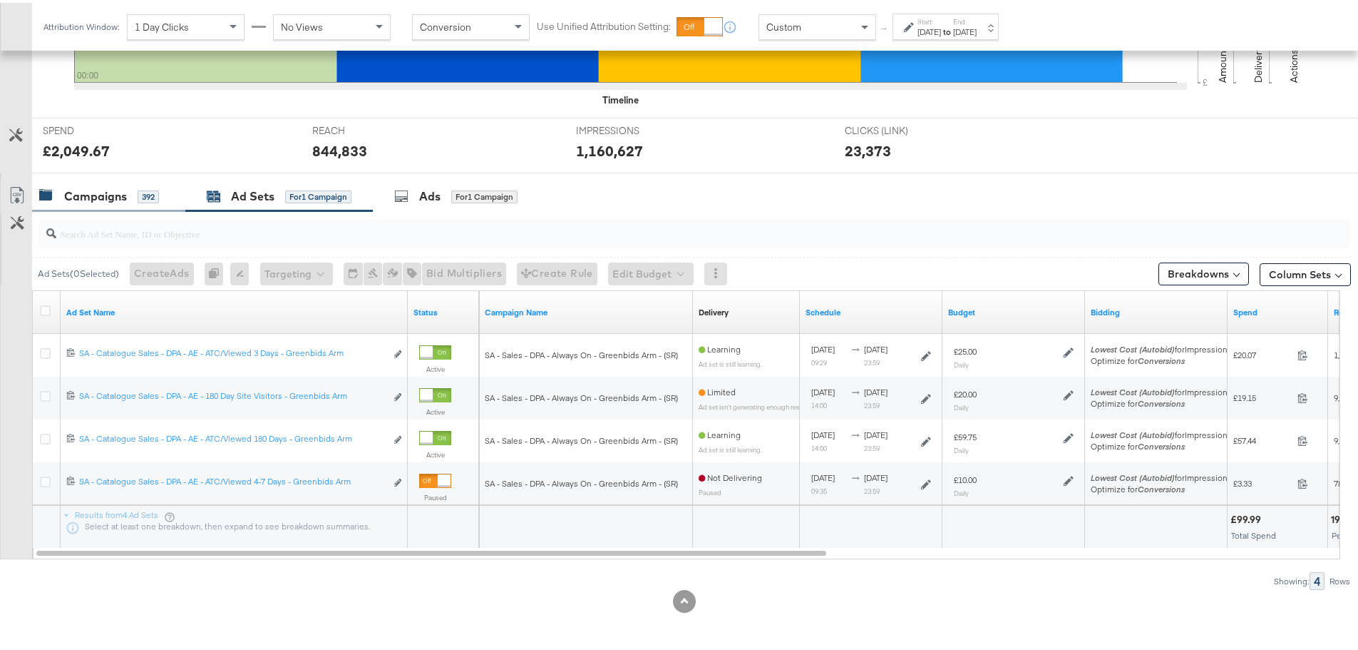
click at [91, 195] on div "Campaigns" at bounding box center [95, 193] width 63 height 16
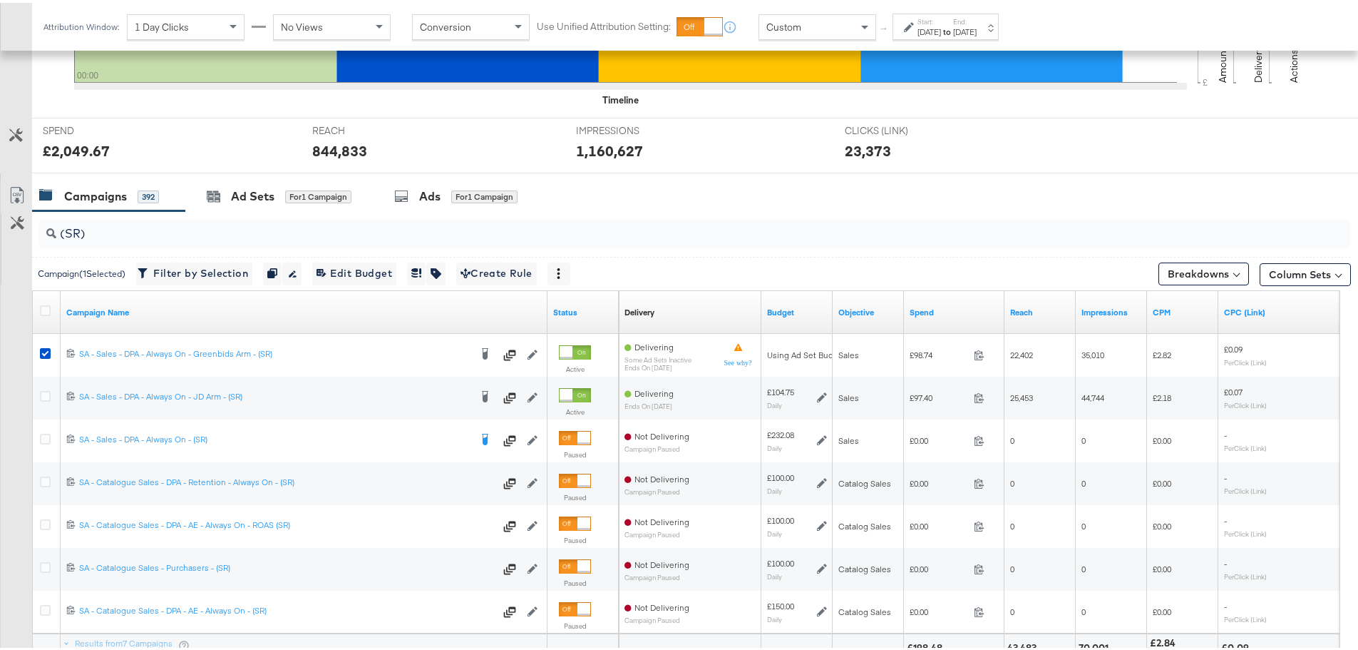
click at [941, 34] on div "[DATE]" at bounding box center [930, 29] width 24 height 11
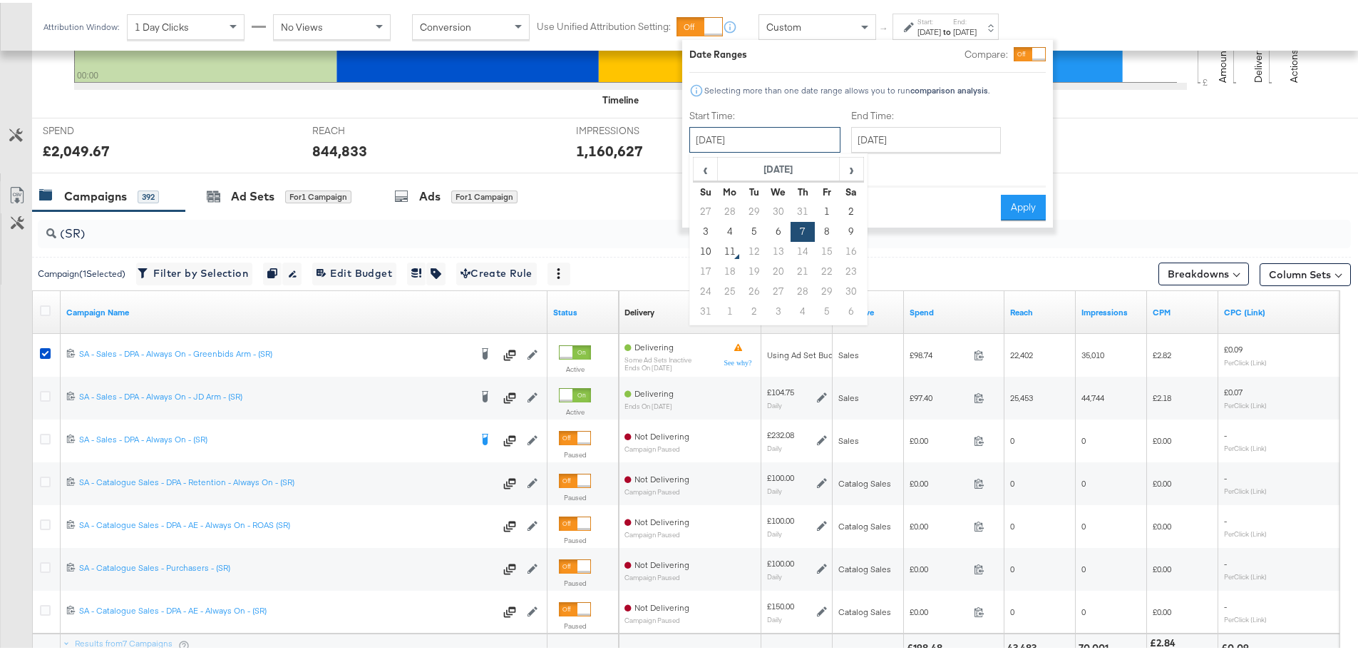
click at [792, 133] on input "[DATE]" at bounding box center [765, 137] width 151 height 26
click at [821, 226] on td "8" at bounding box center [827, 229] width 24 height 20
type input "[DATE]"
click at [1008, 204] on button "Apply" at bounding box center [1023, 205] width 45 height 26
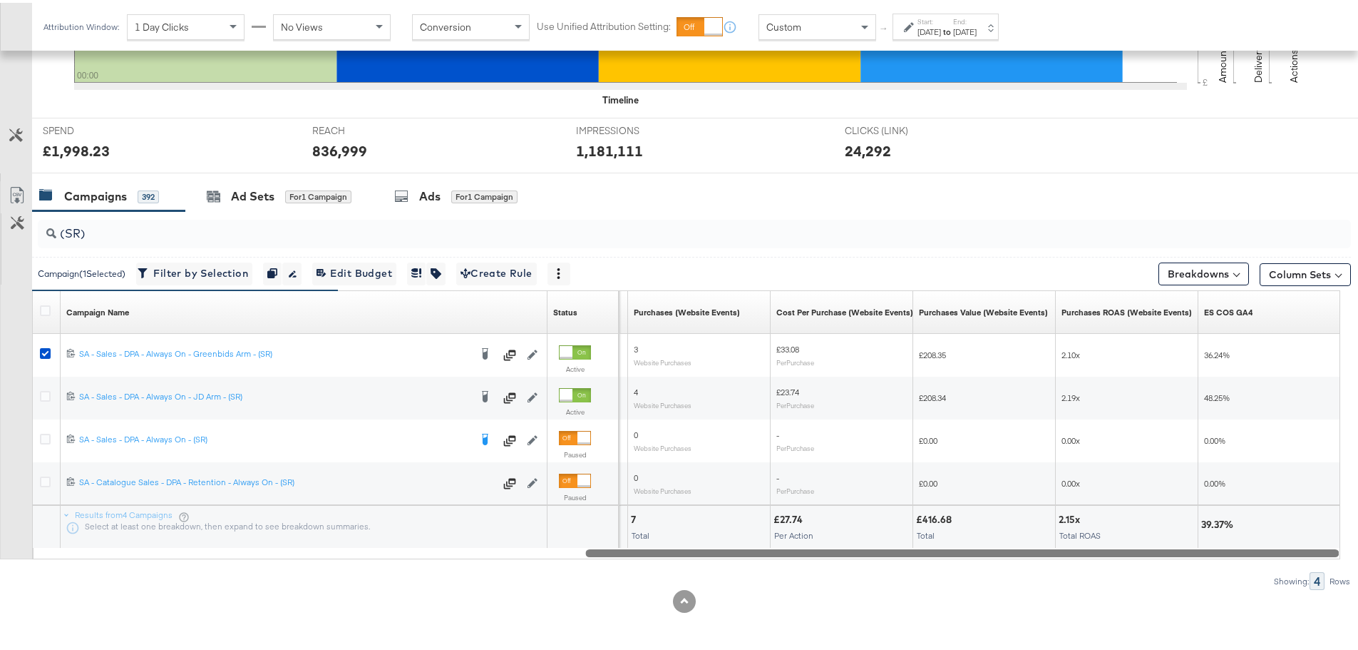
drag, startPoint x: 1153, startPoint y: 560, endPoint x: 1368, endPoint y: 564, distance: 215.4
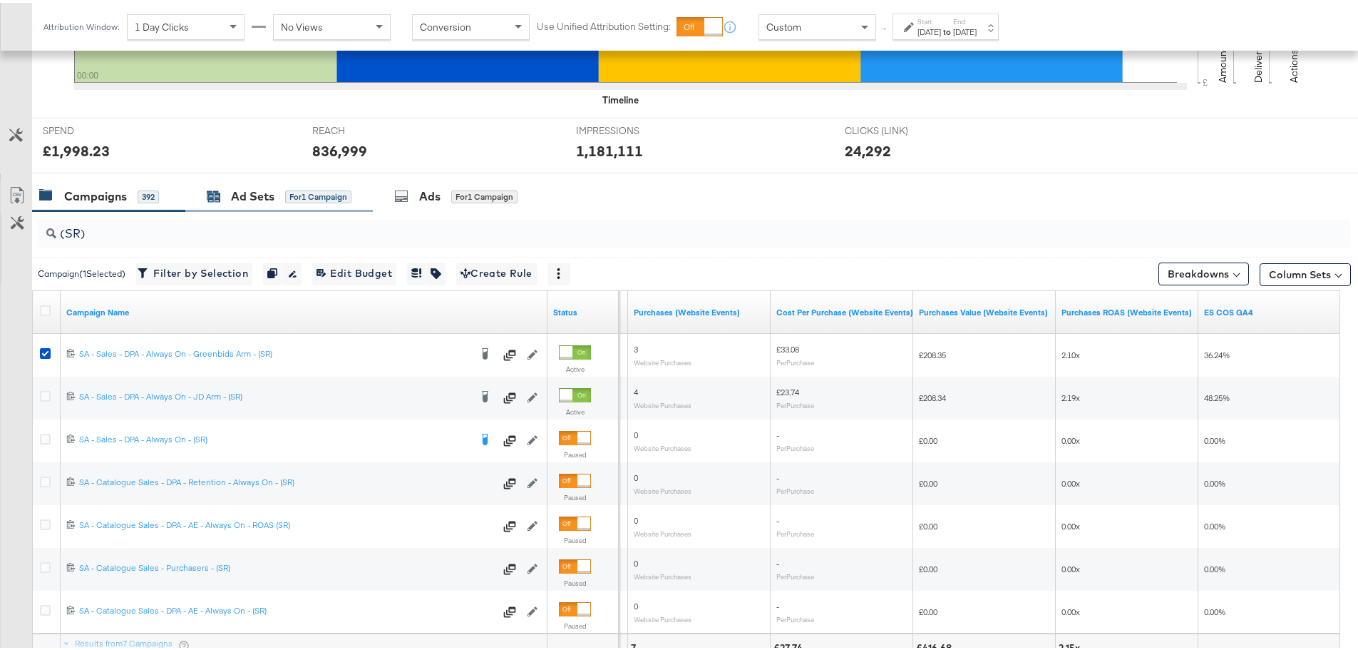
click at [265, 188] on div "Ad Sets" at bounding box center [252, 193] width 43 height 16
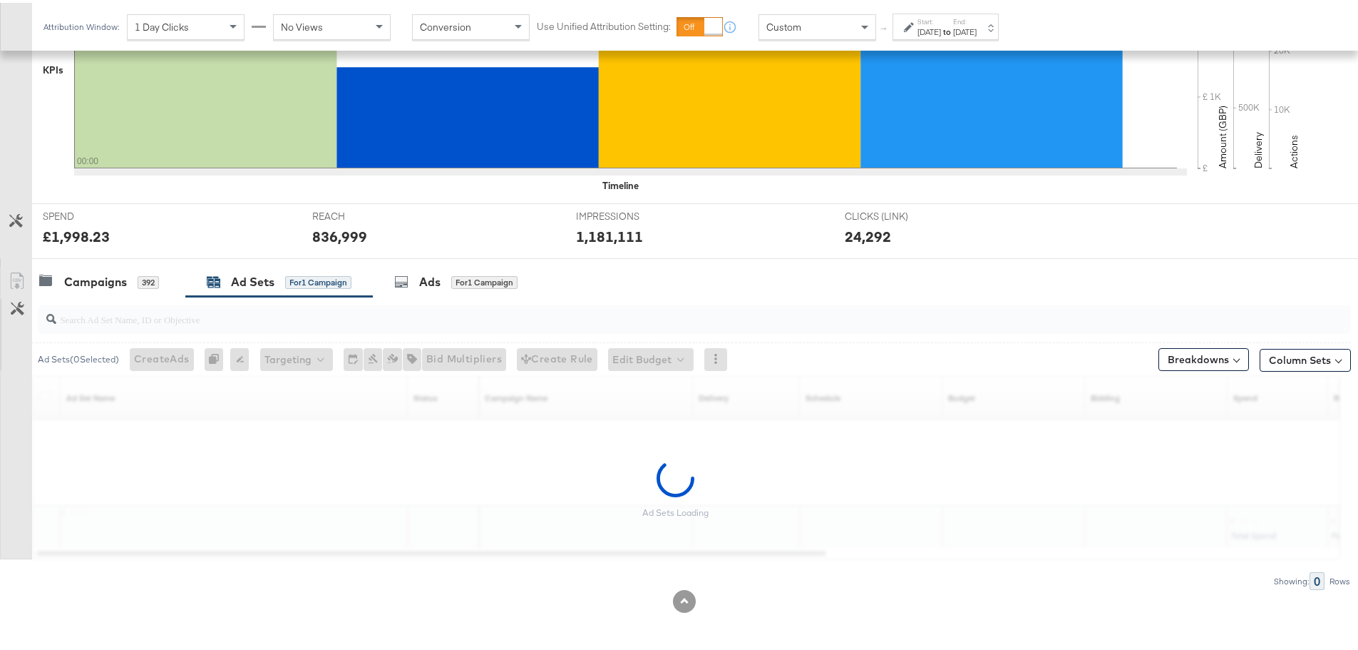
click at [941, 24] on div "[DATE]" at bounding box center [930, 29] width 24 height 11
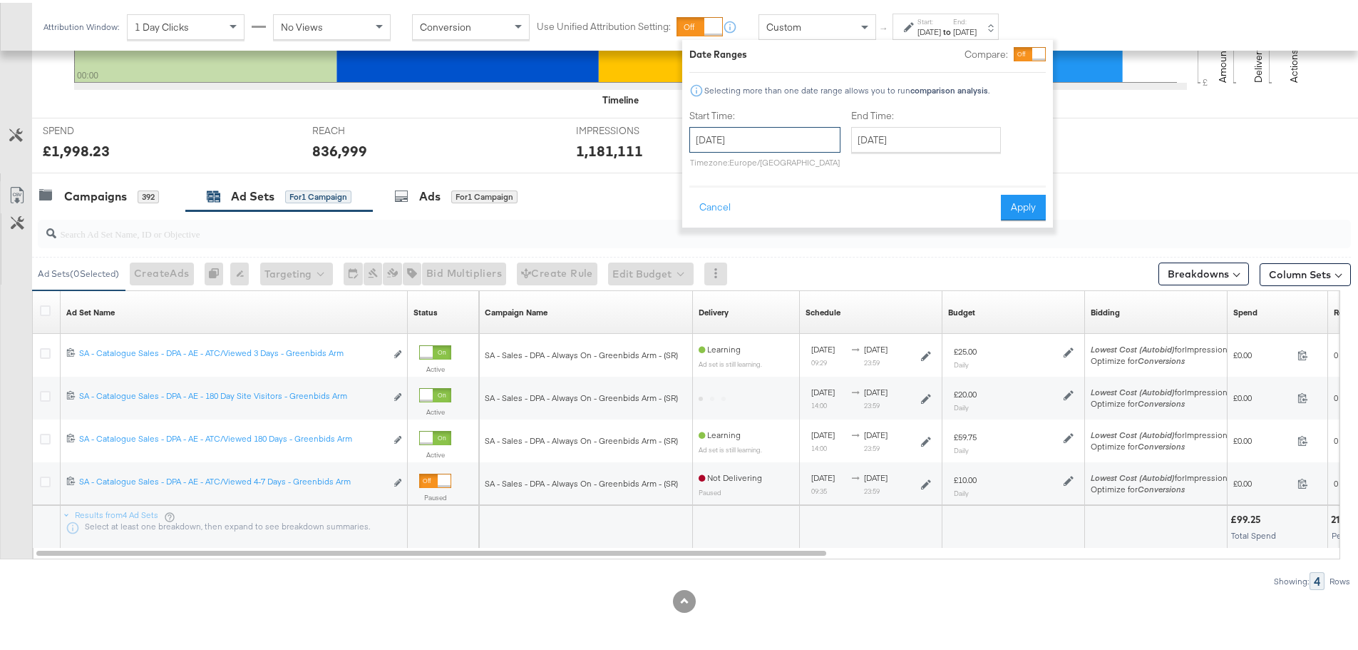
click at [729, 139] on input "[DATE]" at bounding box center [765, 137] width 151 height 26
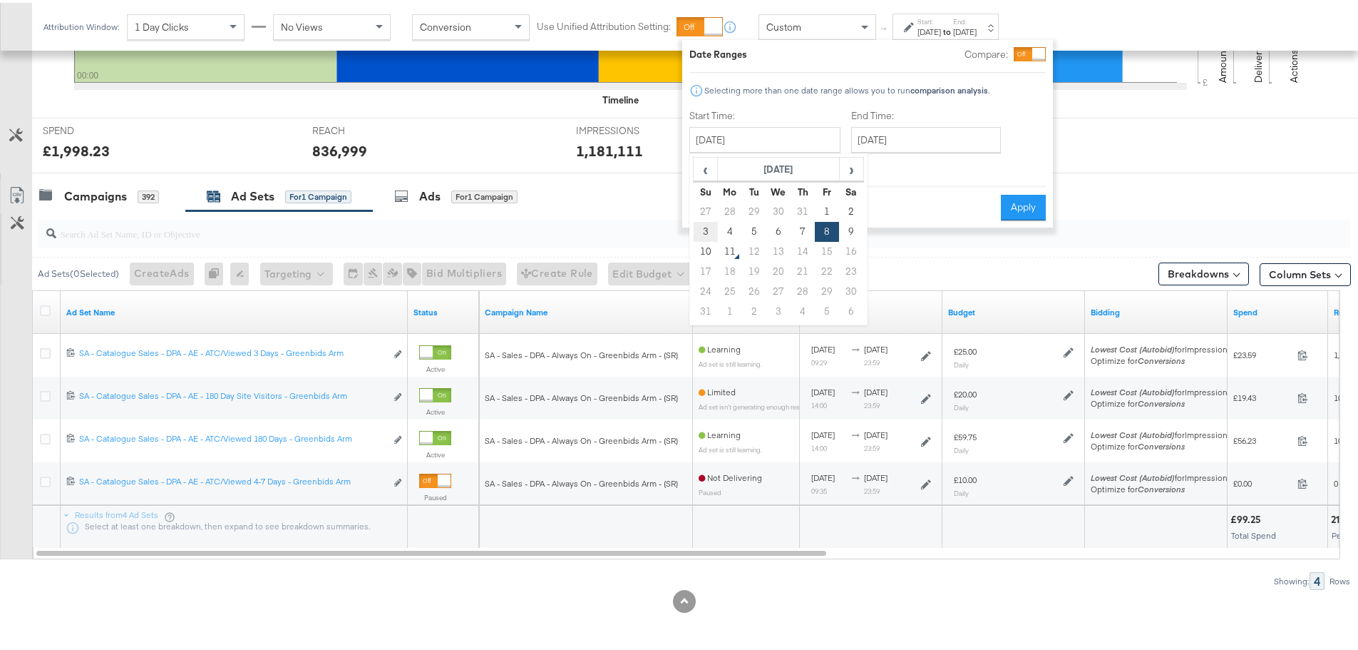
click at [704, 225] on td "3" at bounding box center [706, 229] width 24 height 20
type input "[DATE]"
click at [906, 141] on input "[DATE]" at bounding box center [926, 137] width 150 height 26
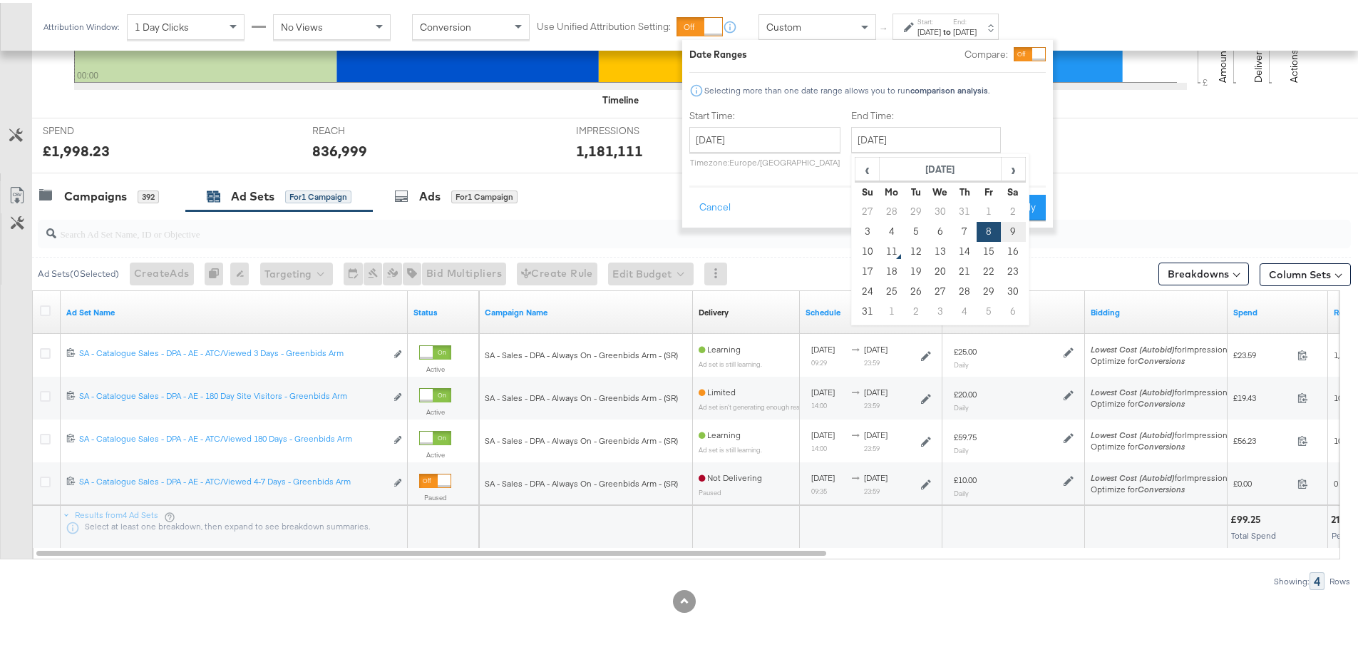
click at [1010, 227] on td "9" at bounding box center [1013, 229] width 24 height 20
type input "[DATE]"
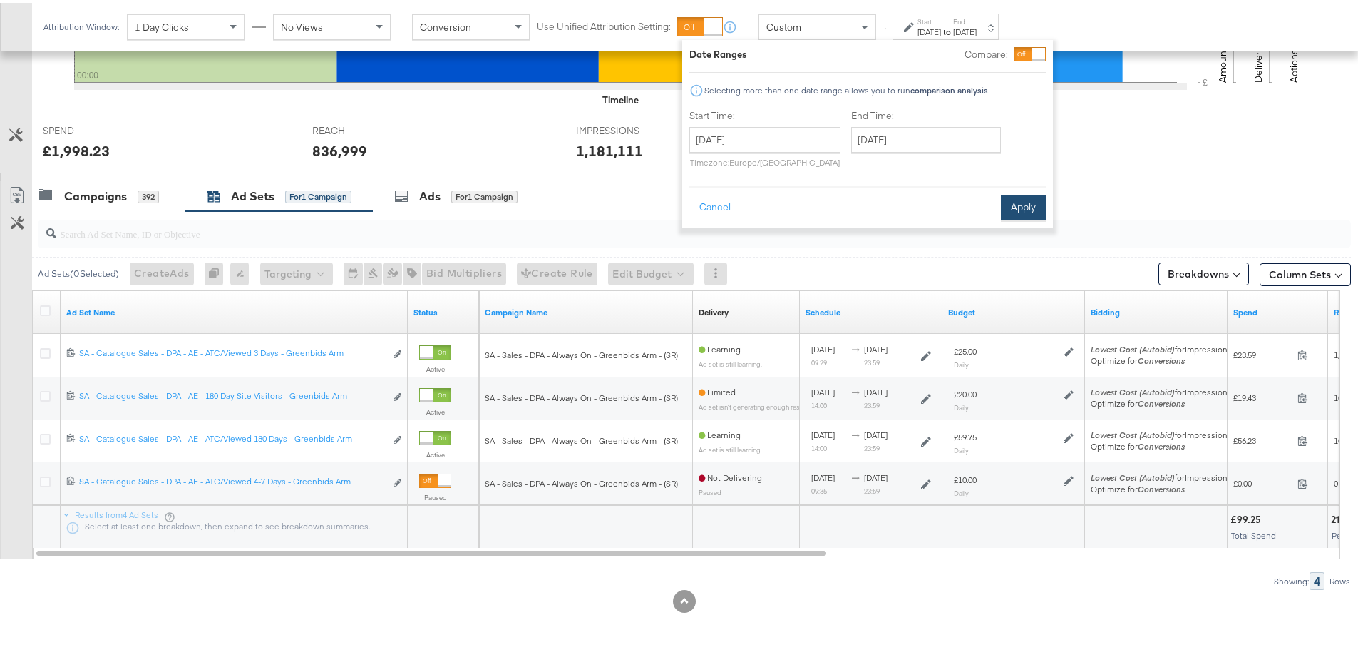
click at [1023, 214] on button "Apply" at bounding box center [1023, 205] width 45 height 26
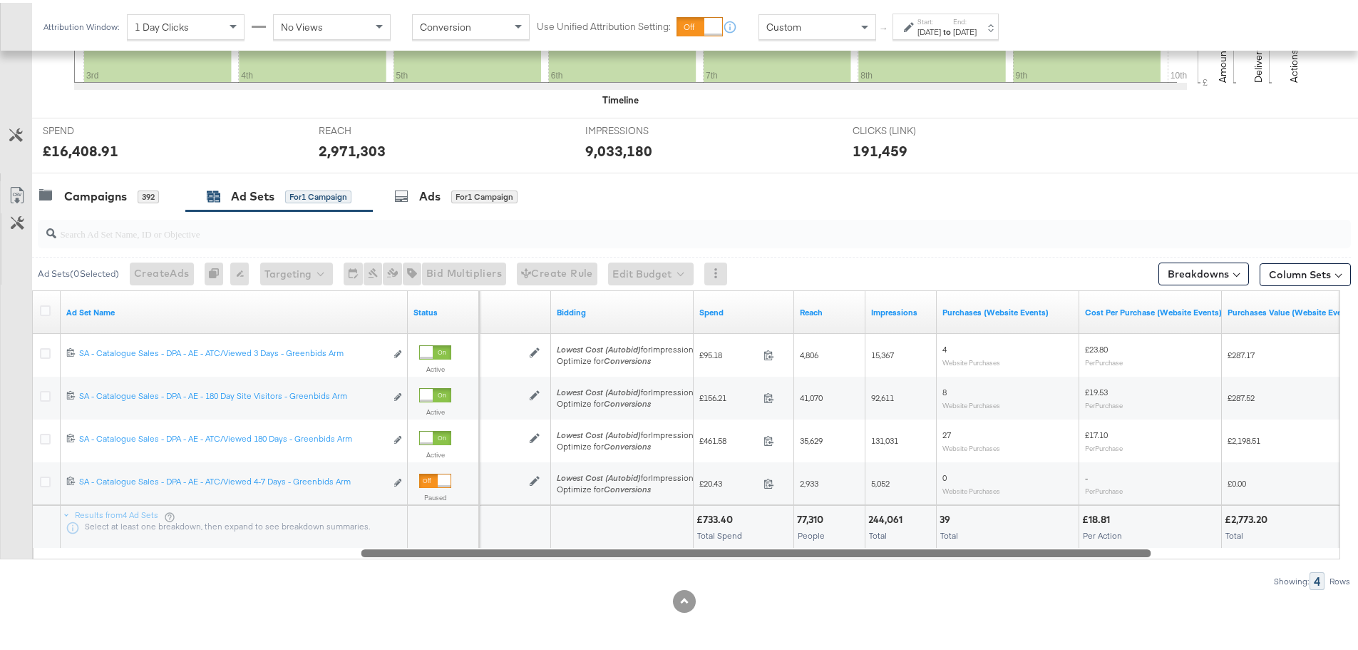
drag, startPoint x: 555, startPoint y: 552, endPoint x: 1038, endPoint y: 593, distance: 485.2
click at [1039, 593] on div "KPIs Performance & KPIs Customize KPIs ✔ Clicks (Link) ✔ Reach ✔ Impressions ✔ …" at bounding box center [684, 227] width 1369 height 843
